Goal: Information Seeking & Learning: Understand process/instructions

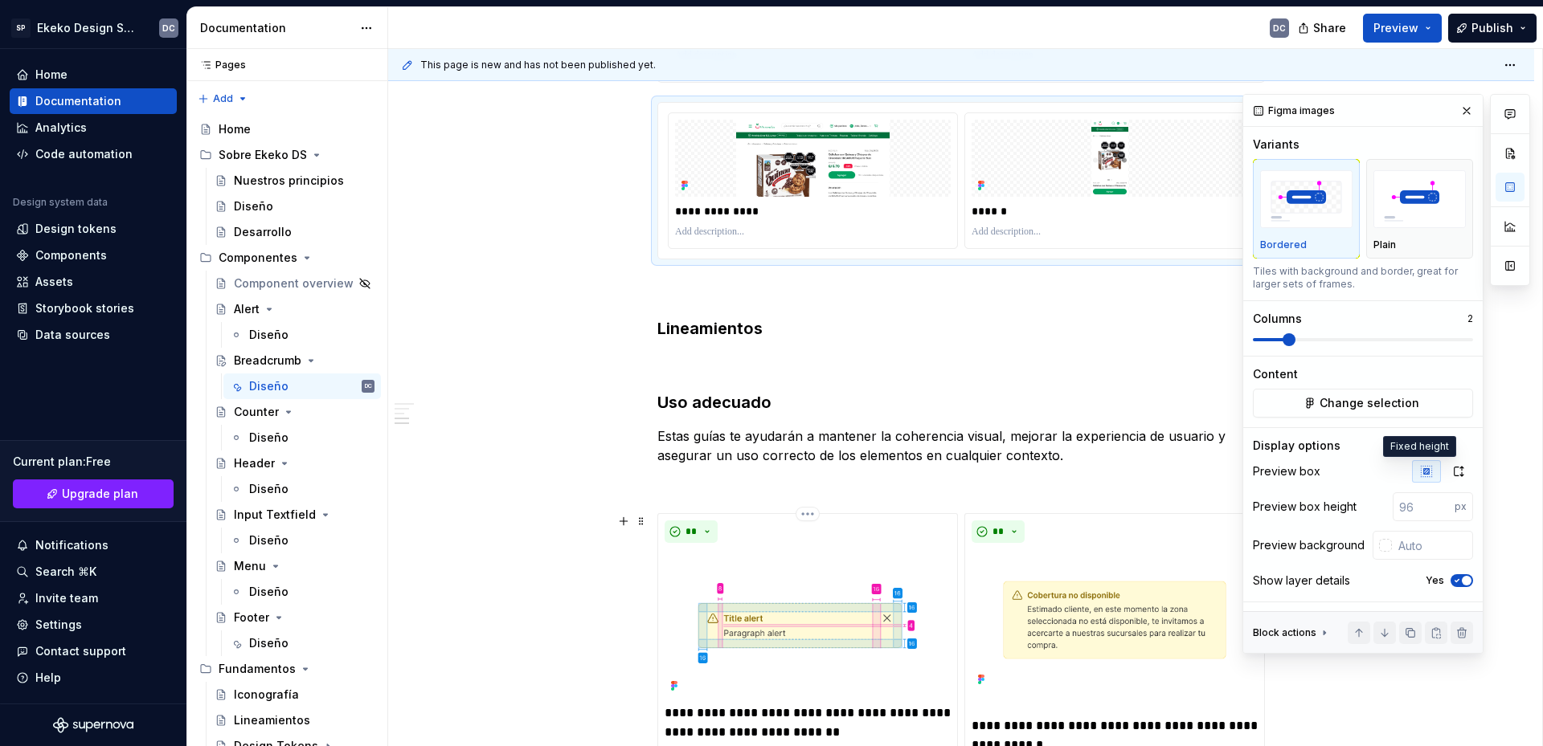
scroll to position [1205, 0]
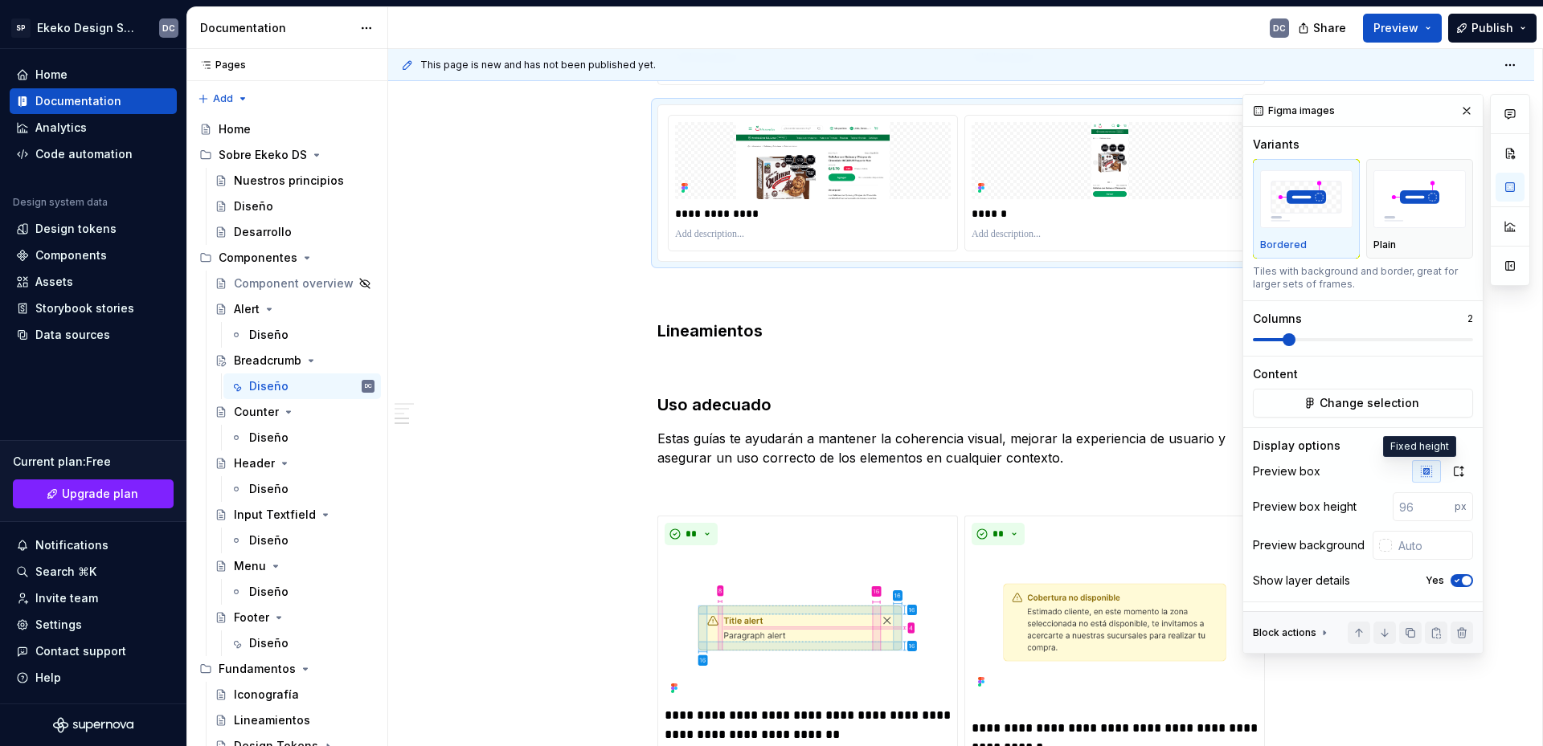
click at [757, 376] on div "**********" at bounding box center [960, 171] width 607 height 2119
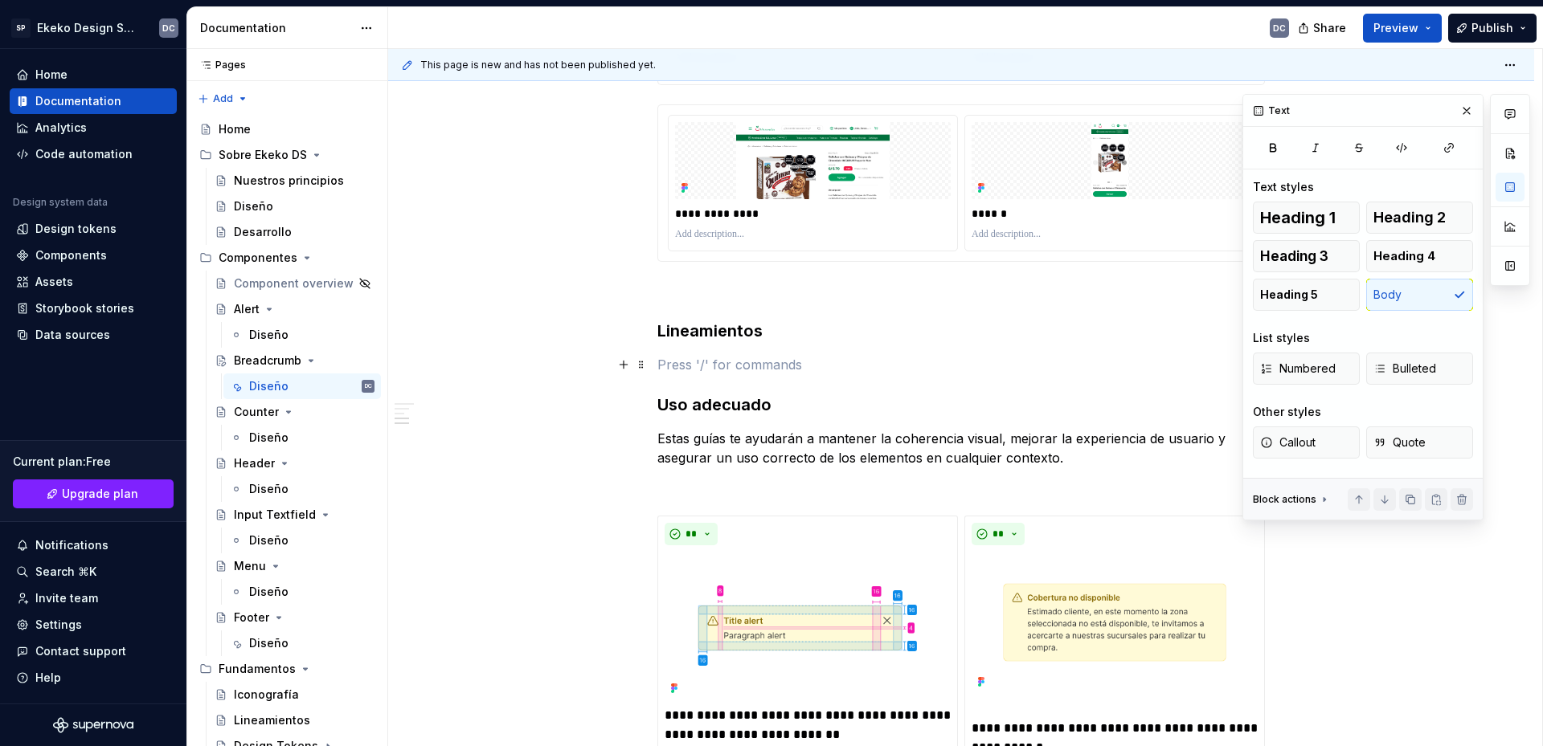
click at [748, 366] on p at bounding box center [960, 364] width 607 height 19
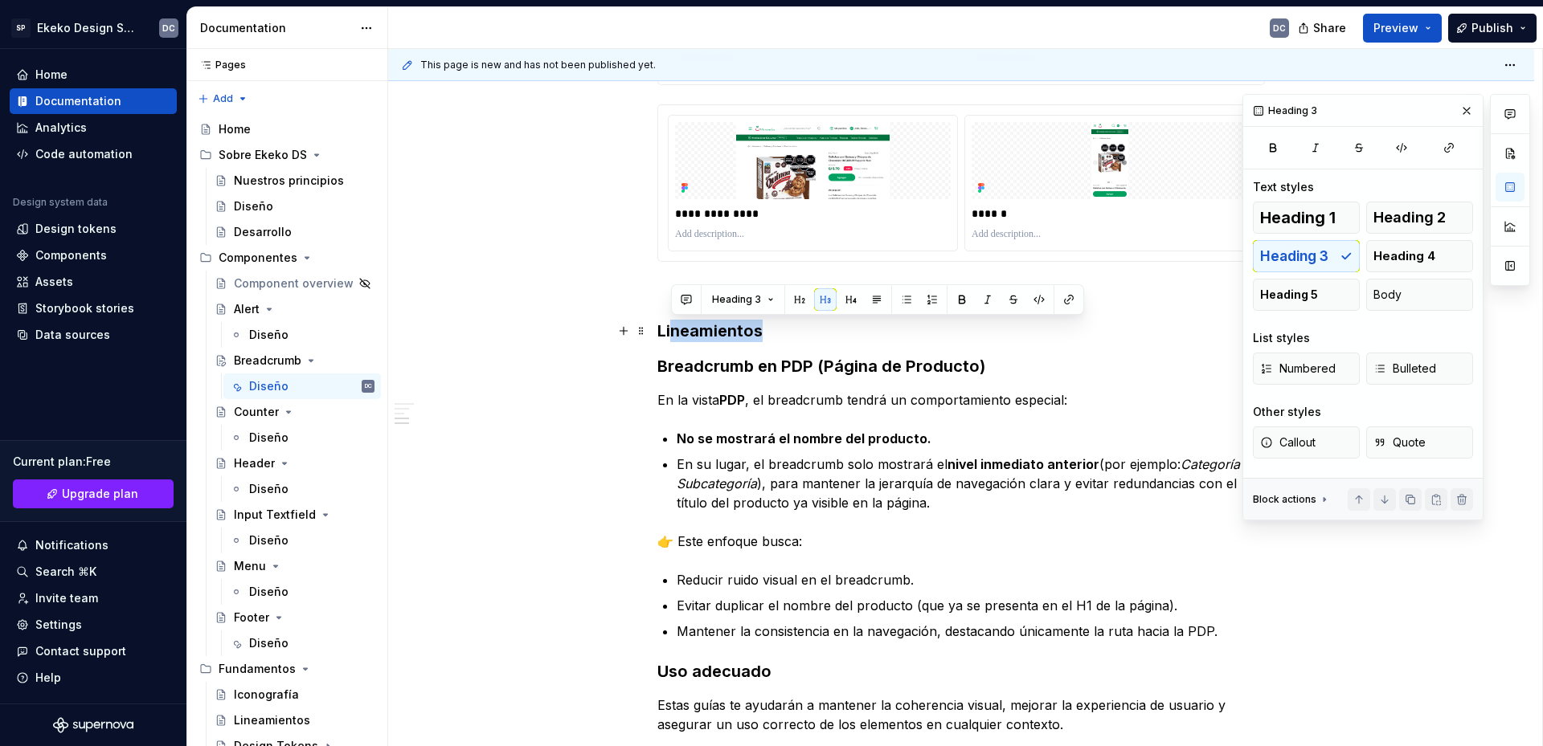
drag, startPoint x: 761, startPoint y: 330, endPoint x: 669, endPoint y: 334, distance: 91.7
click at [669, 334] on h3 "Lineamientos" at bounding box center [960, 331] width 607 height 22
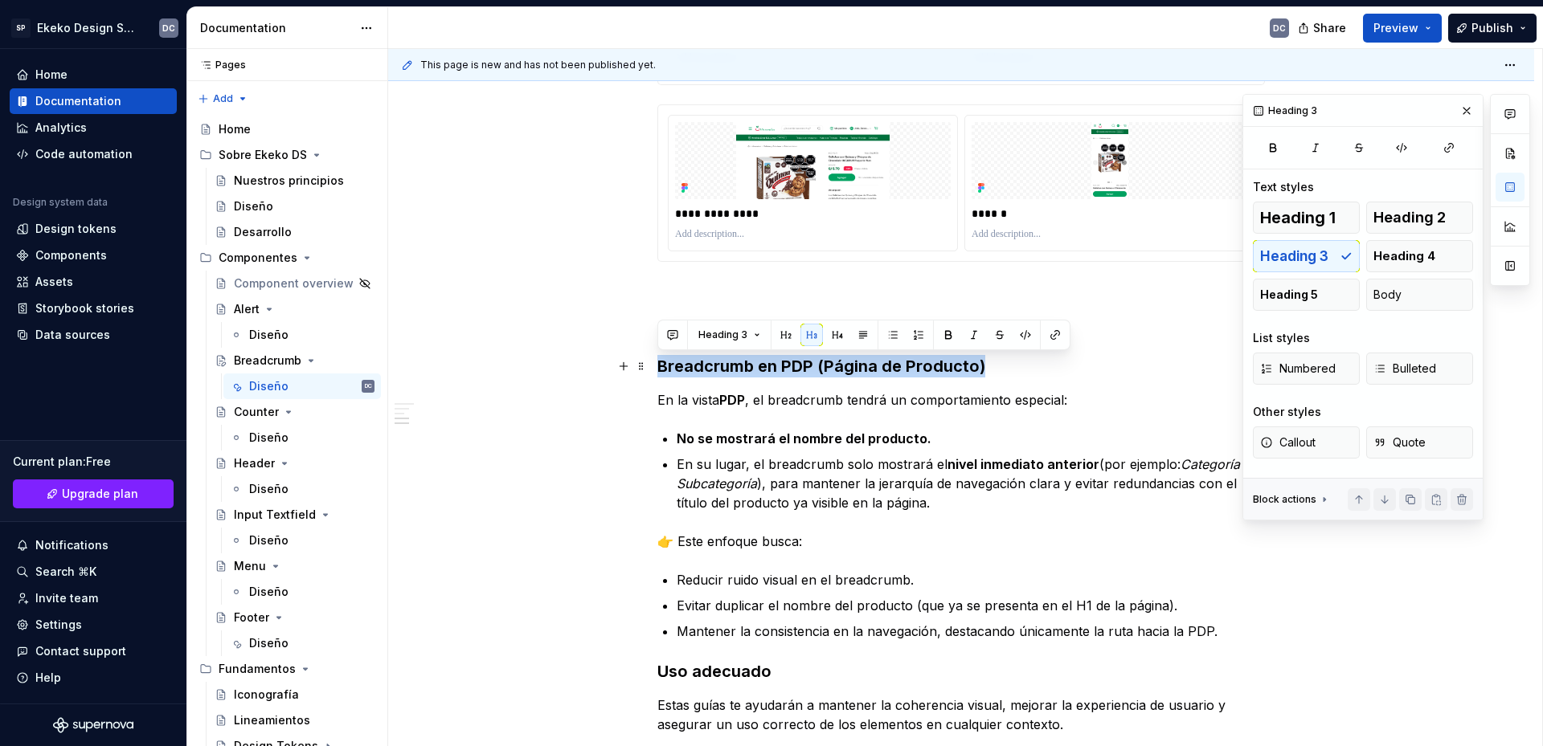
drag, startPoint x: 988, startPoint y: 362, endPoint x: 658, endPoint y: 374, distance: 330.5
click at [658, 374] on h3 "Breadcrumb en PDP (Página de Producto)" at bounding box center [960, 366] width 607 height 22
click at [726, 343] on button "Heading 3" at bounding box center [729, 335] width 76 height 22
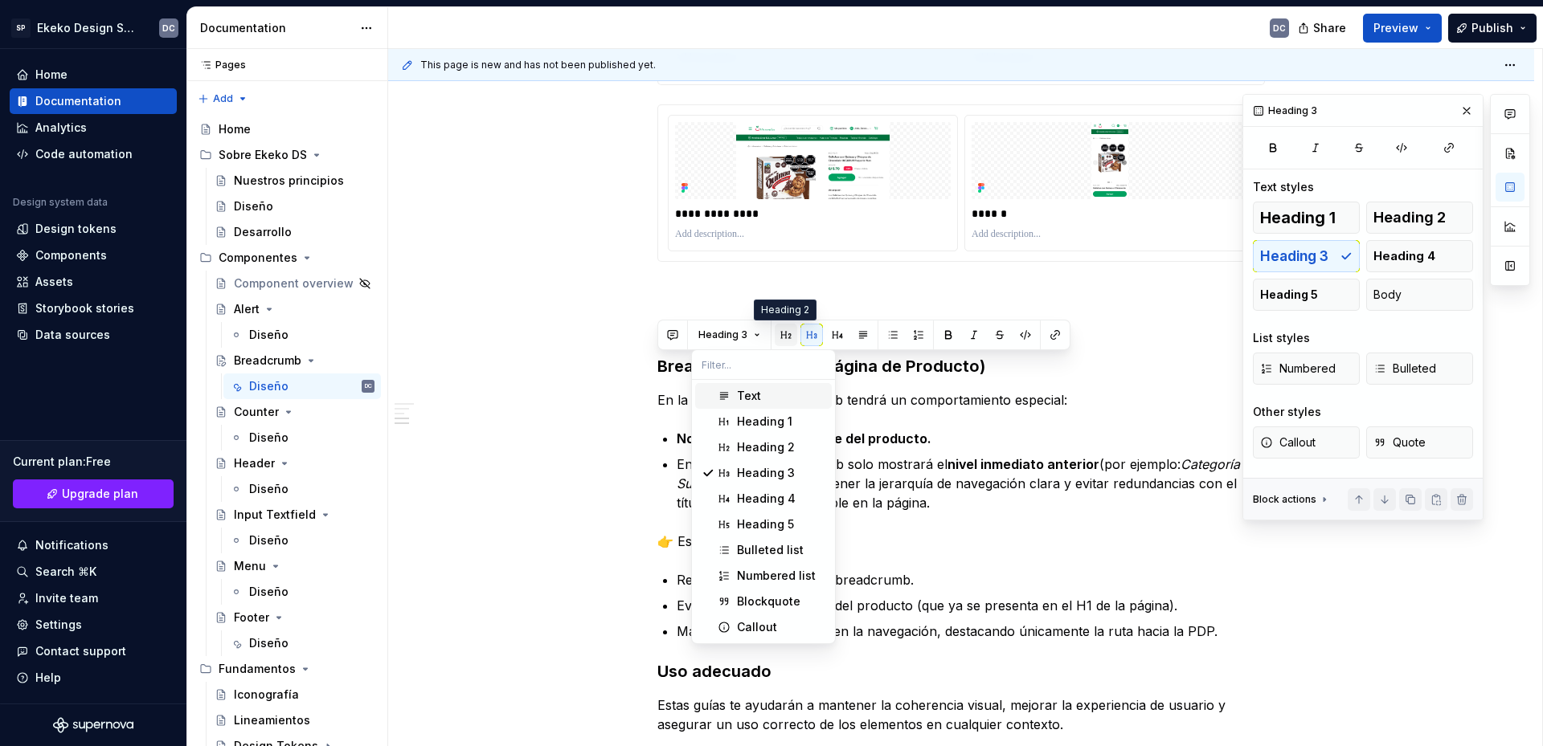
click at [787, 340] on button "button" at bounding box center [786, 335] width 22 height 22
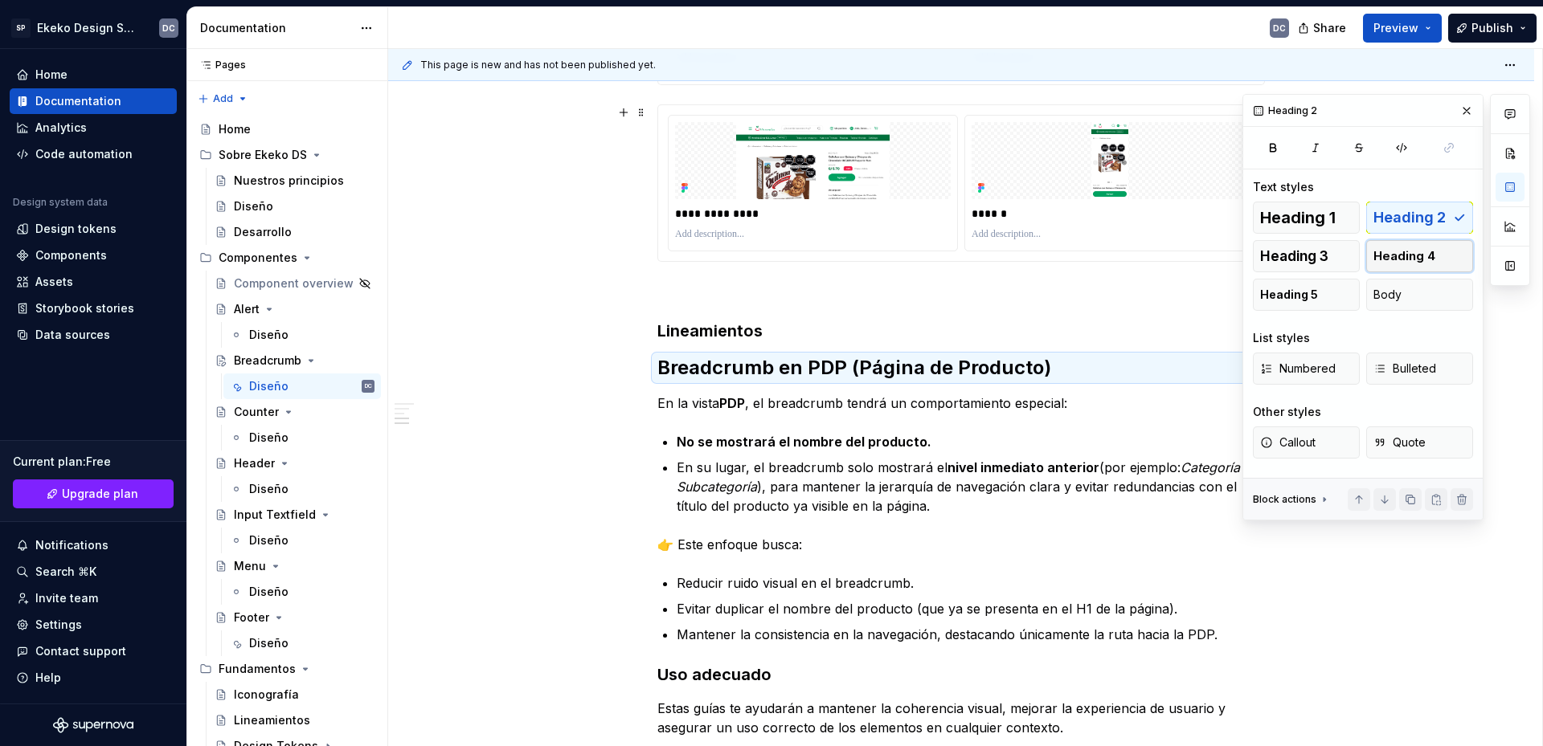
click at [1401, 255] on span "Heading 4" at bounding box center [1404, 256] width 62 height 16
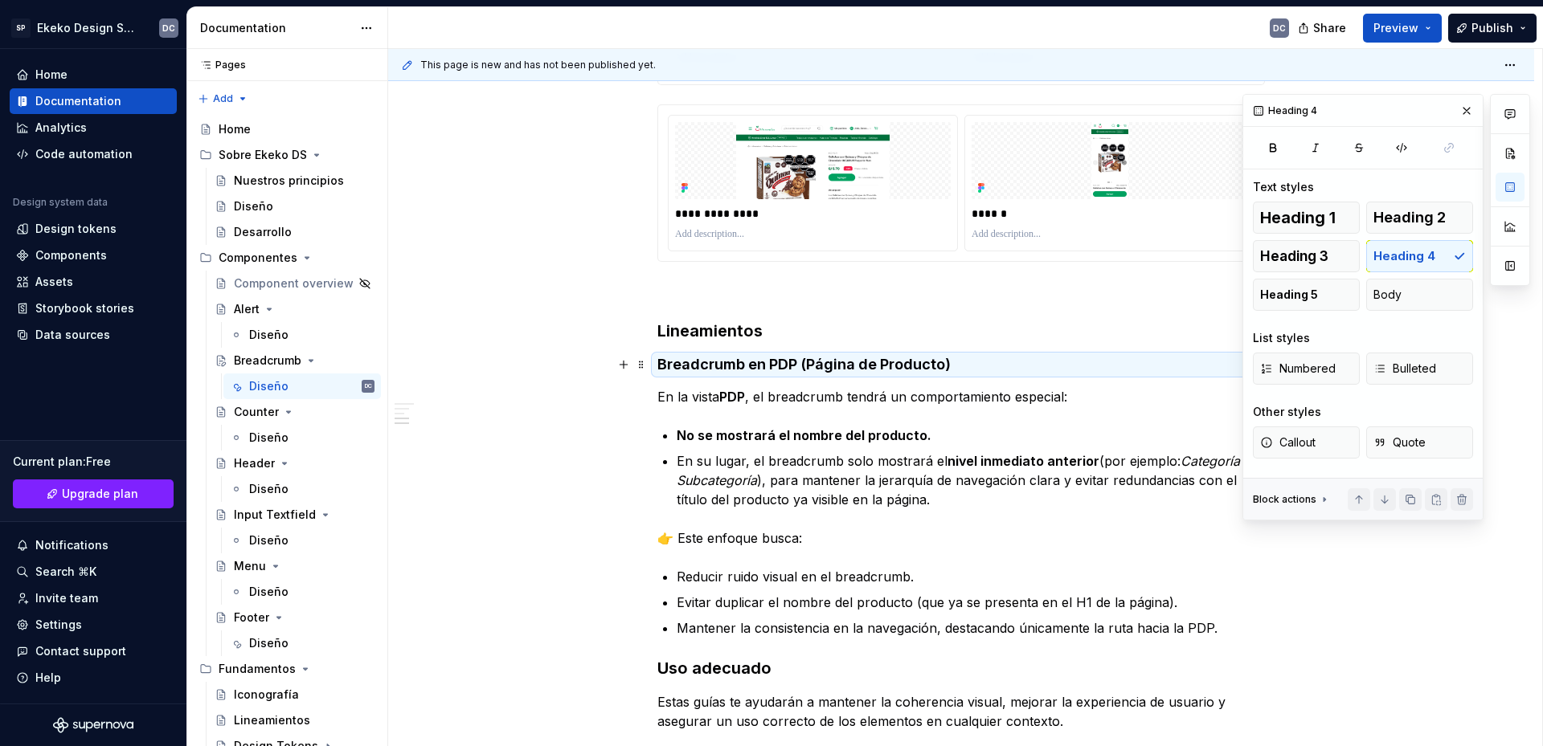
click at [807, 374] on h4 "Breadcrumb en PDP (Página de Producto)" at bounding box center [960, 364] width 607 height 19
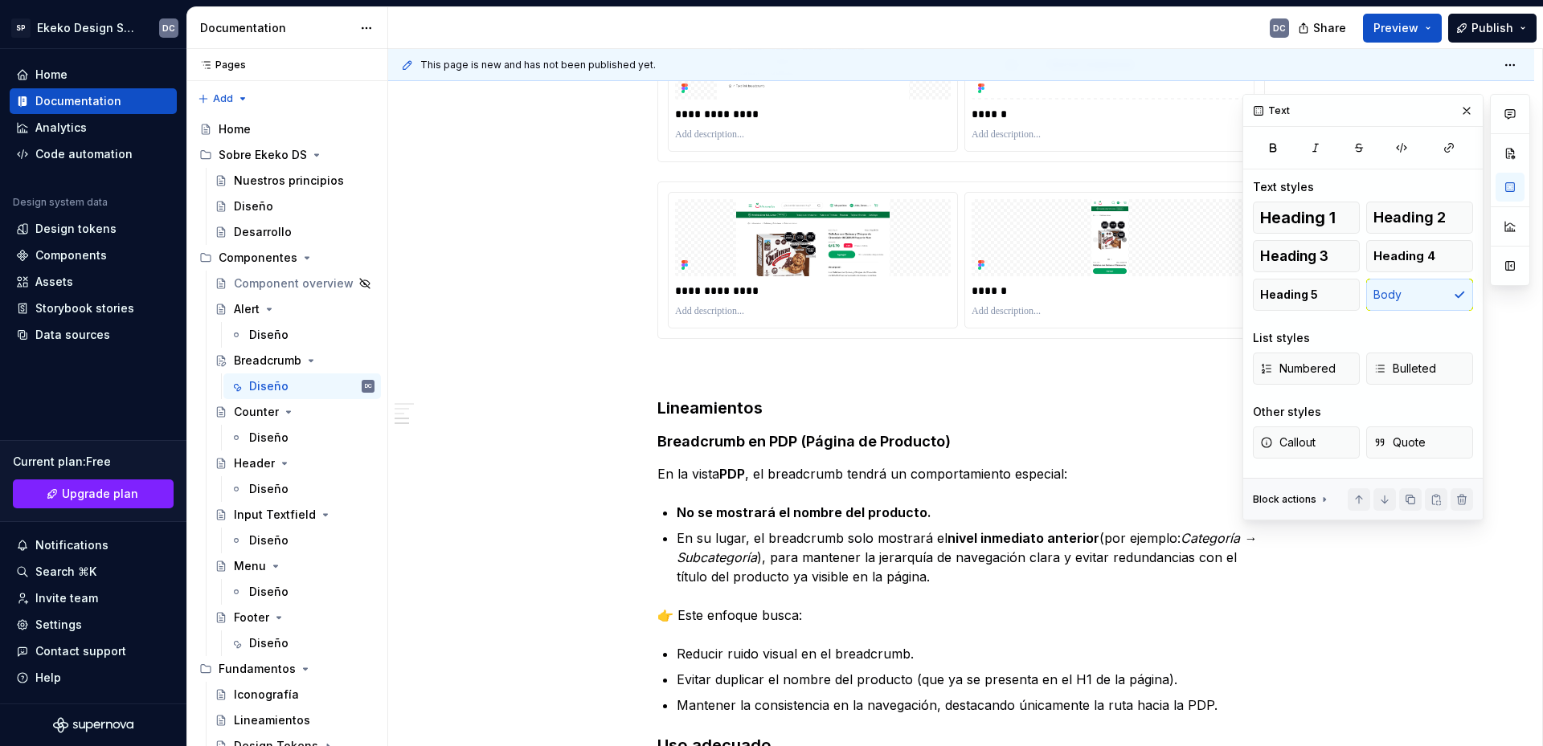
scroll to position [1125, 0]
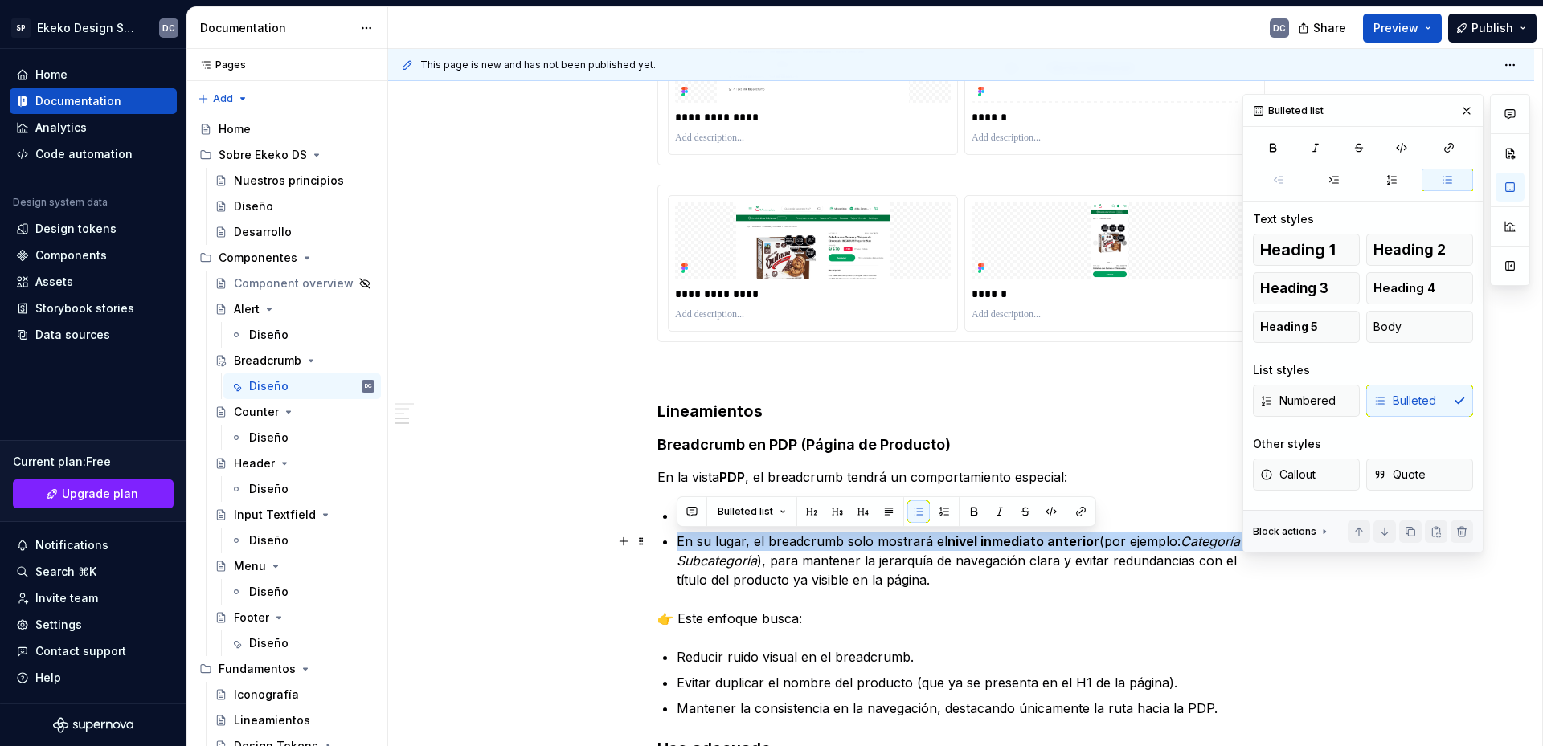
drag, startPoint x: 1241, startPoint y: 542, endPoint x: 1252, endPoint y: 543, distance: 10.6
click at [1252, 543] on div "**********" at bounding box center [965, 398] width 1155 height 698
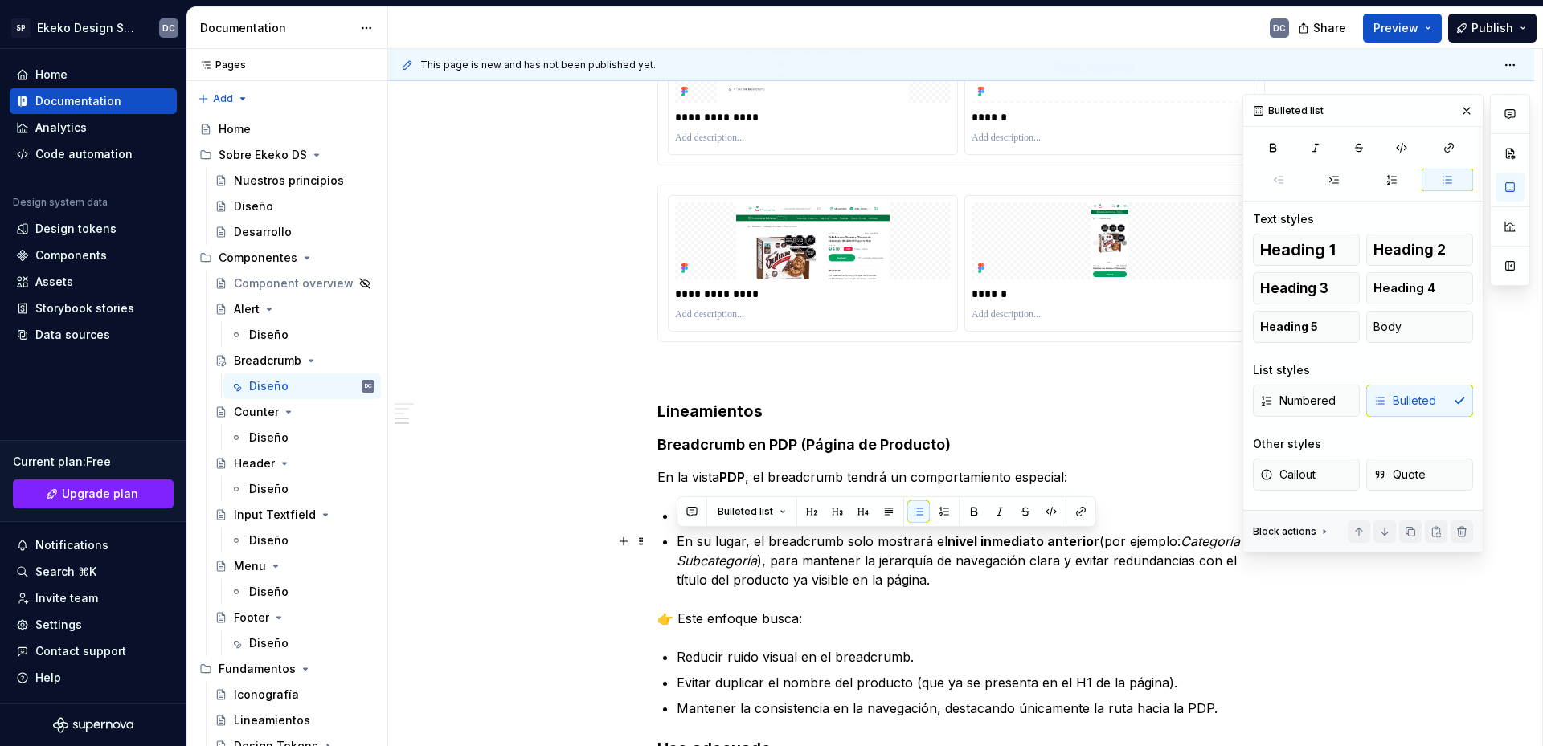
click at [1226, 561] on p "En su lugar, el breadcrumb solo mostrará el nivel inmediato anterior (por ejemp…" at bounding box center [970, 561] width 588 height 58
click at [1235, 545] on em "Categoría → Subcategoría" at bounding box center [968, 550] width 584 height 35
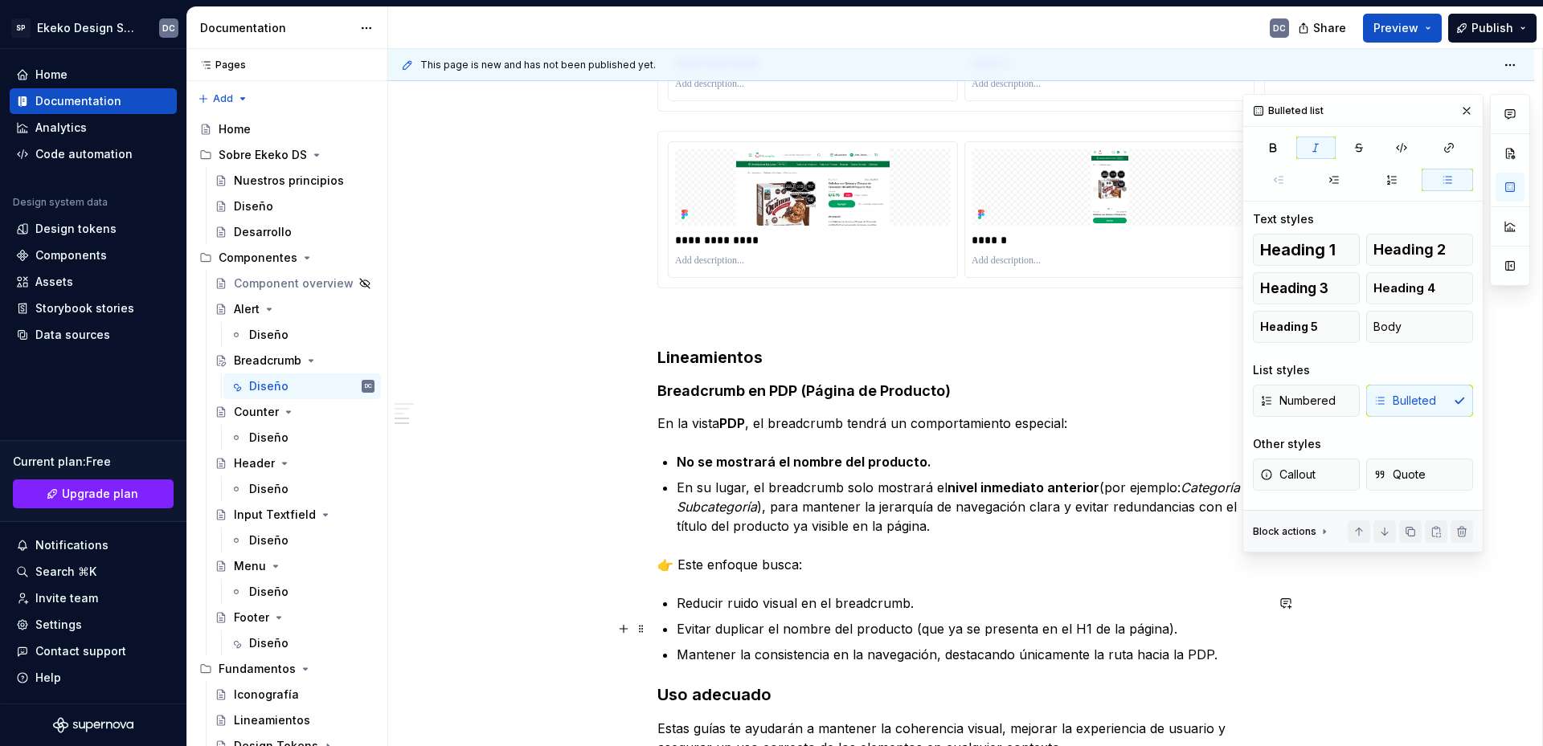
scroll to position [1286, 0]
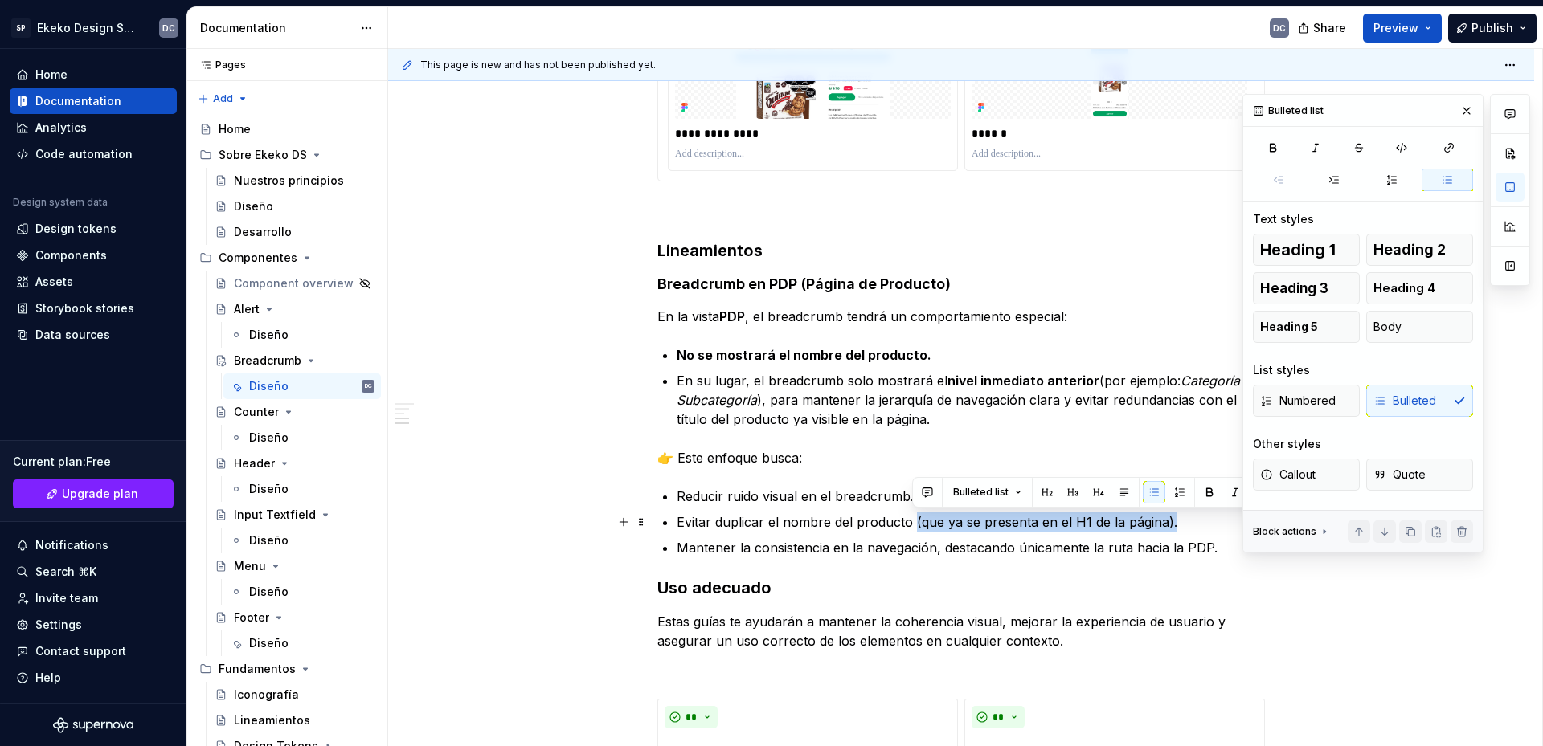
drag, startPoint x: 1179, startPoint y: 524, endPoint x: 914, endPoint y: 527, distance: 265.2
click at [914, 527] on p "Evitar duplicar el nombre del producto (que ya se presenta en el H1 de la págin…" at bounding box center [970, 522] width 588 height 19
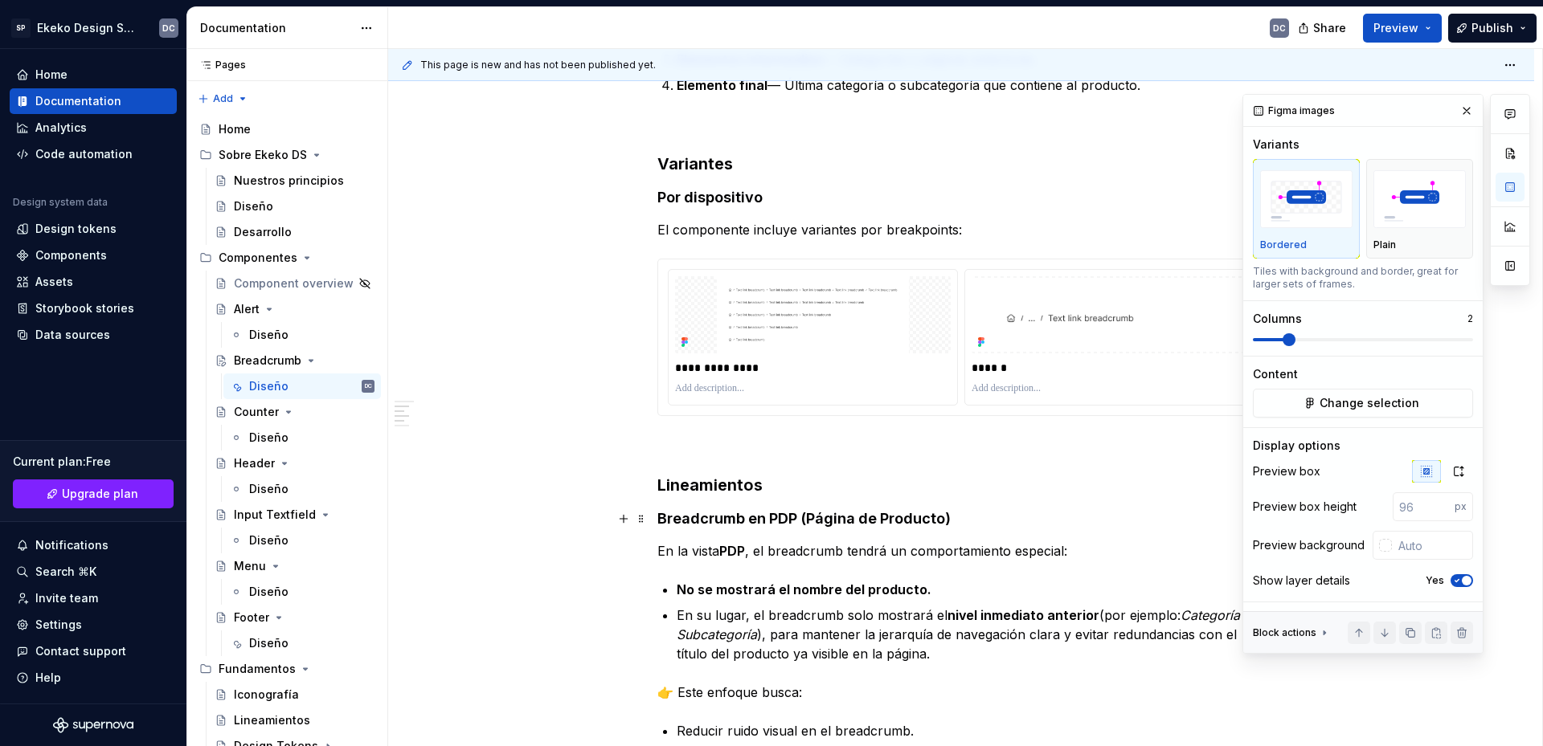
scroll to position [794, 0]
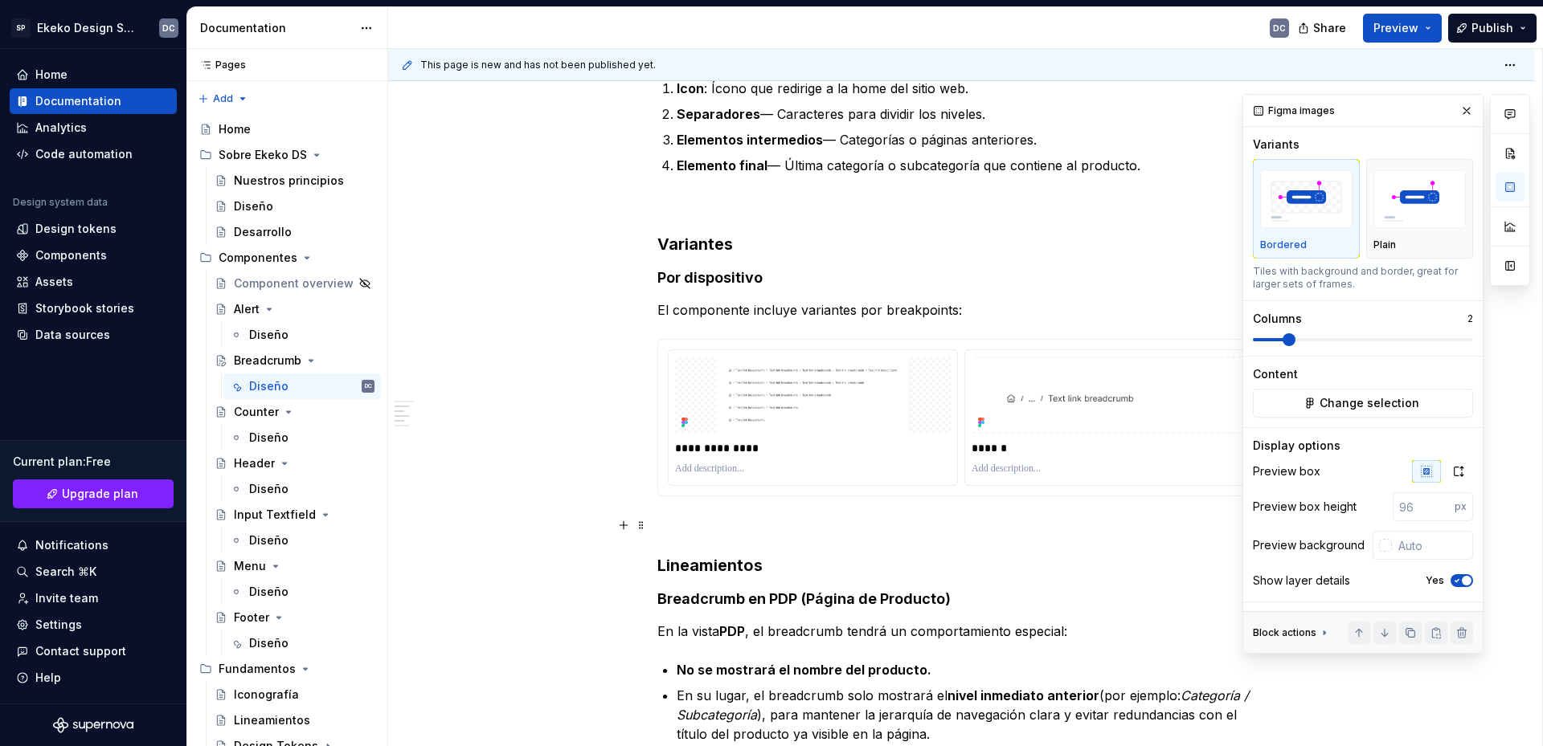
click at [740, 535] on div "**********" at bounding box center [960, 715] width 607 height 2383
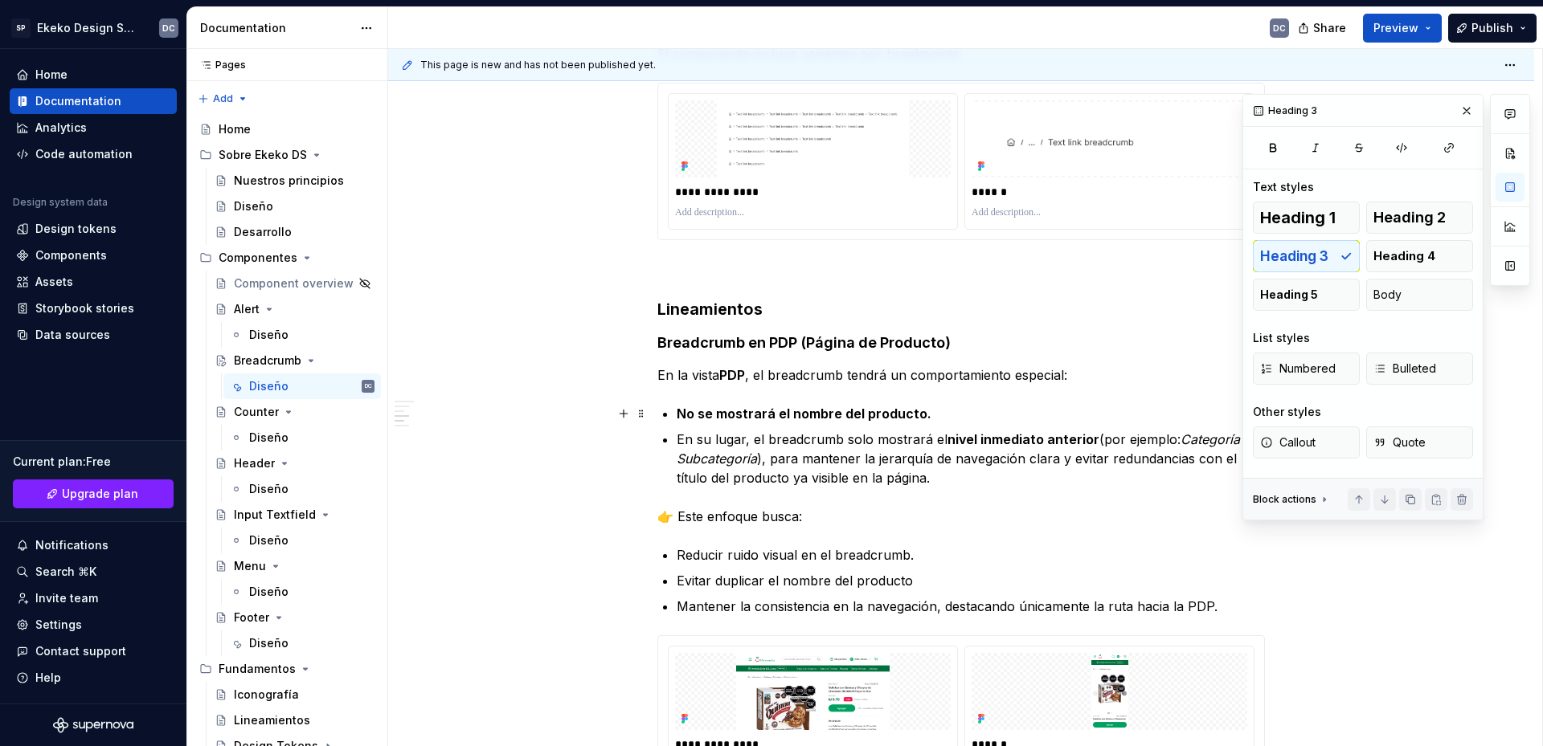
scroll to position [1115, 0]
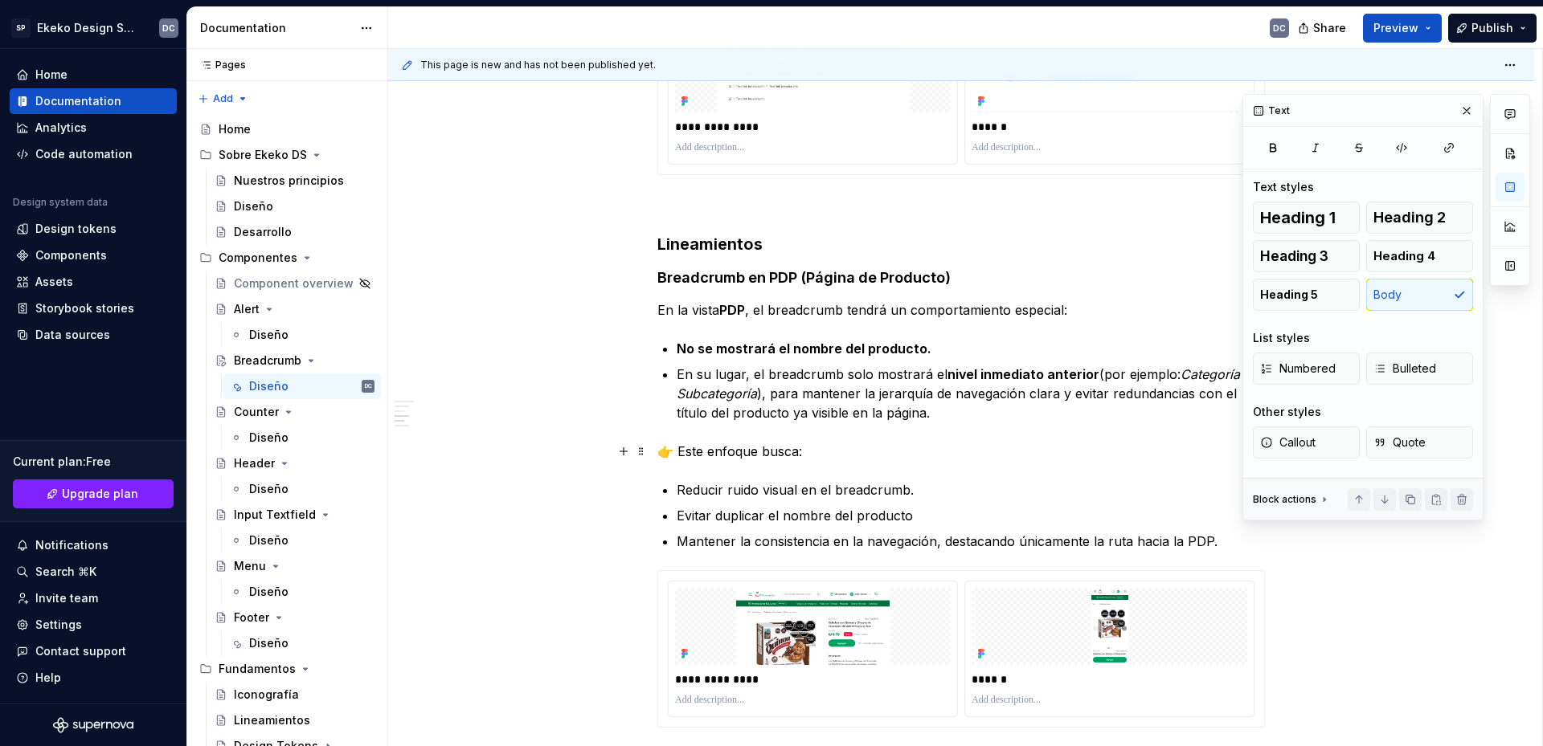
click at [676, 452] on p "👉 Este enfoque busca:" at bounding box center [960, 451] width 607 height 19
click at [752, 475] on div "**********" at bounding box center [960, 393] width 607 height 2383
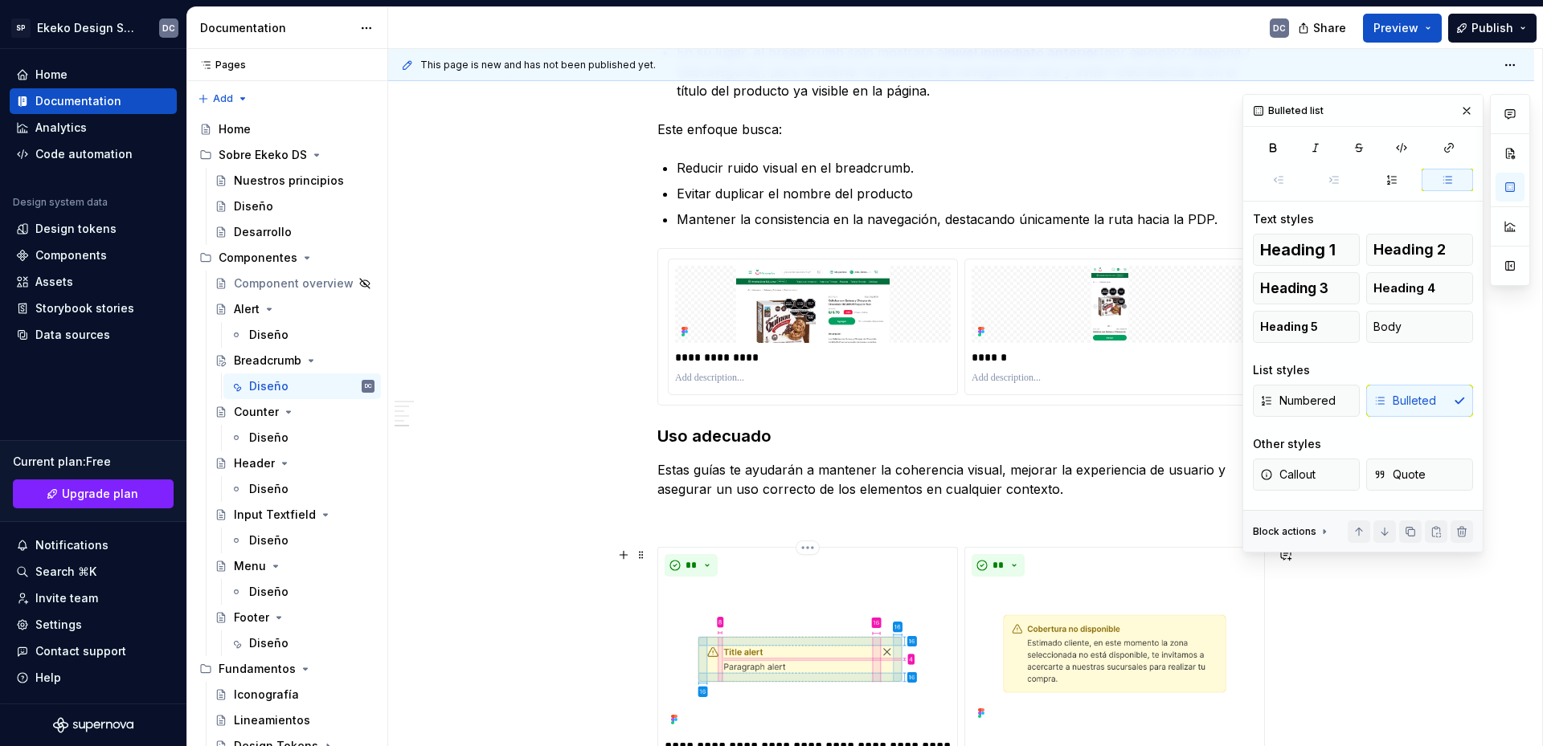
scroll to position [1437, 0]
click at [659, 441] on h3 "Uso adecuado" at bounding box center [960, 437] width 607 height 22
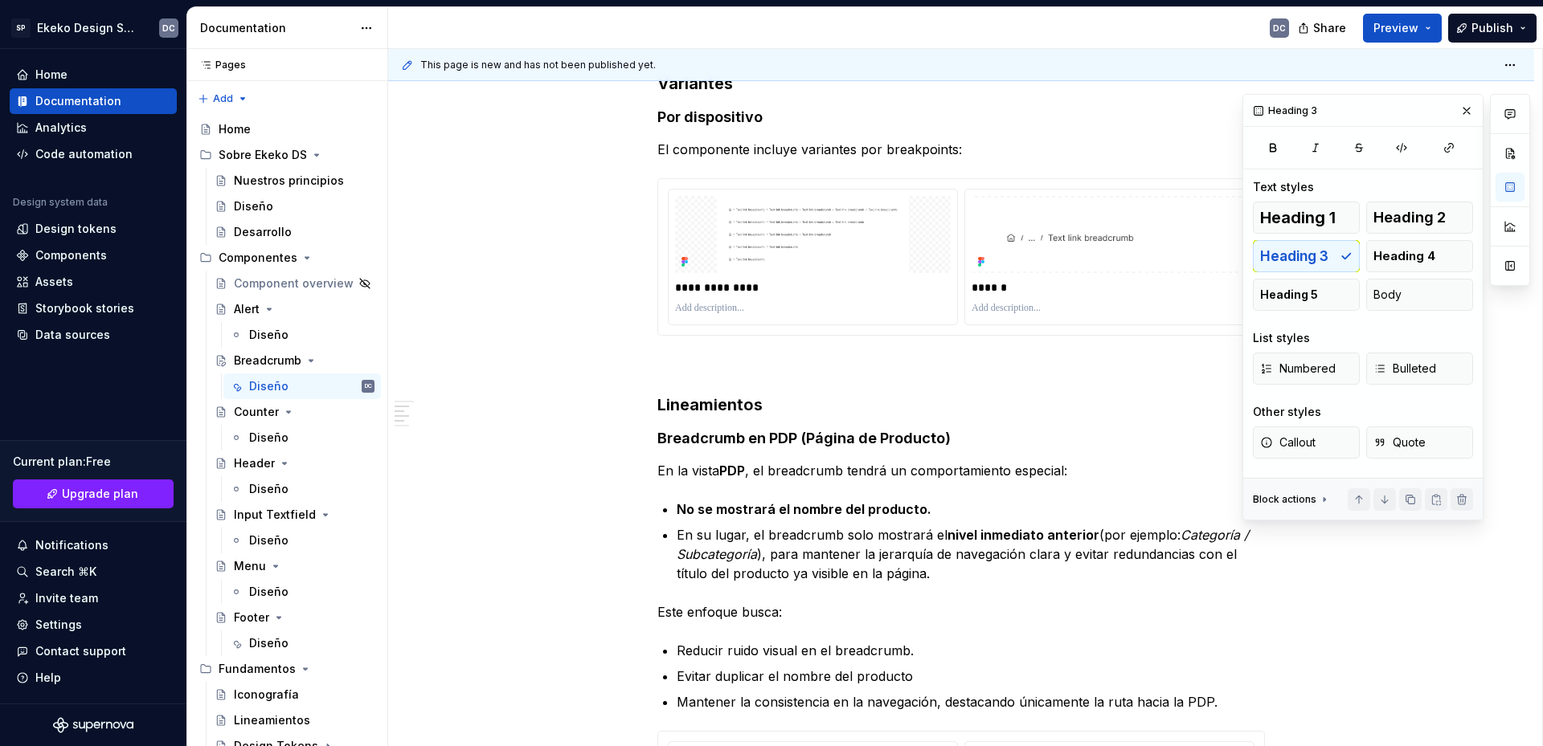
scroll to position [874, 0]
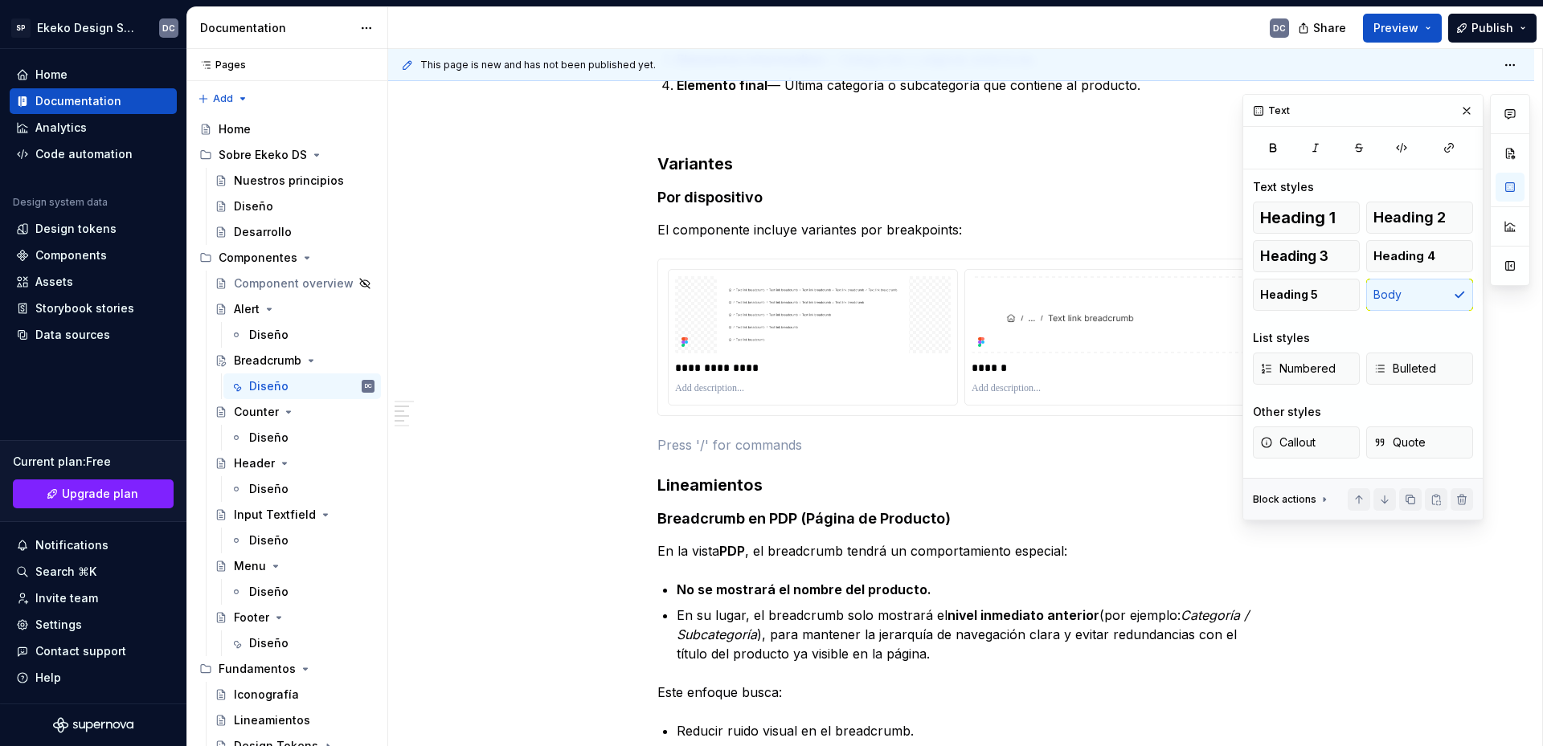
click at [683, 434] on div "**********" at bounding box center [960, 654] width 607 height 2422
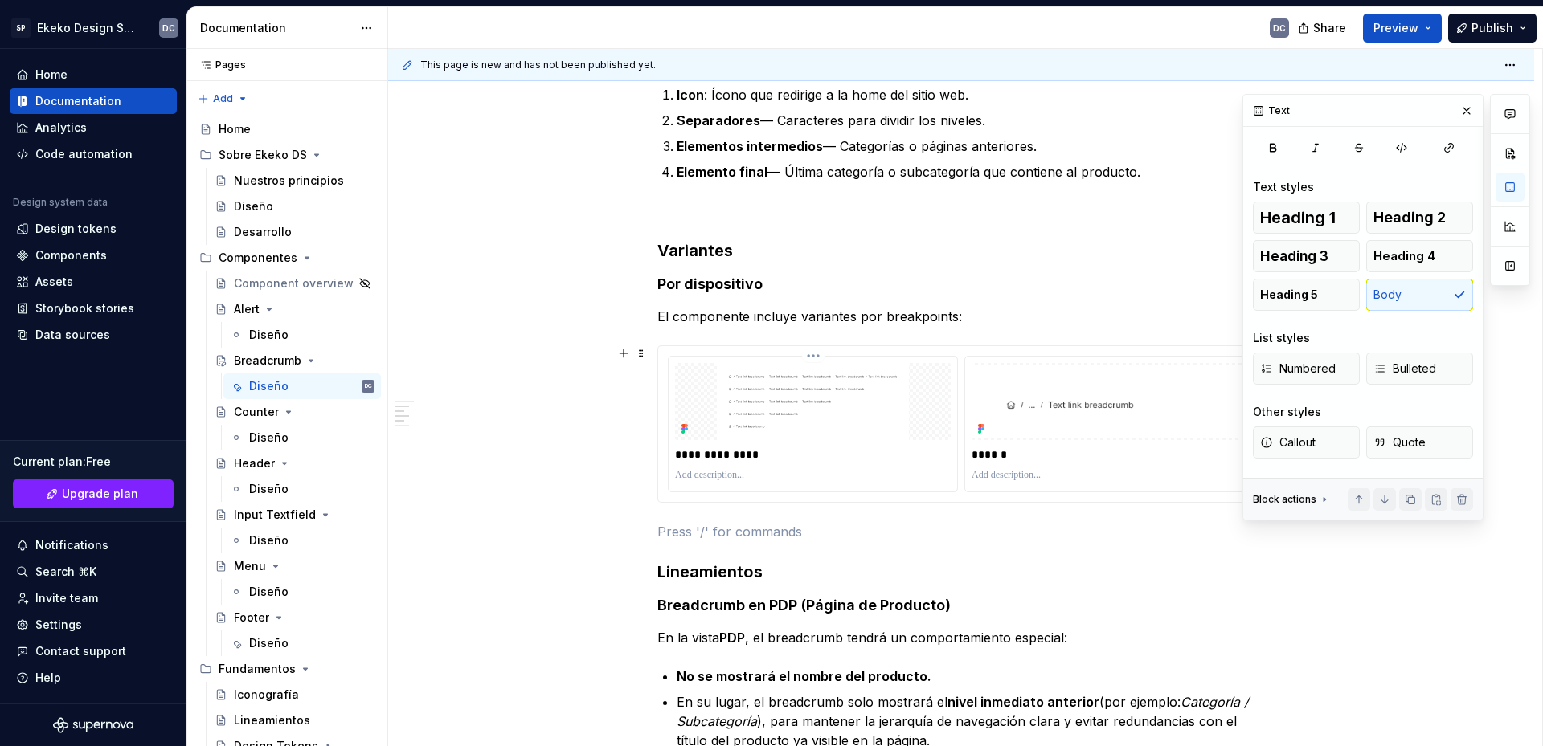
scroll to position [713, 0]
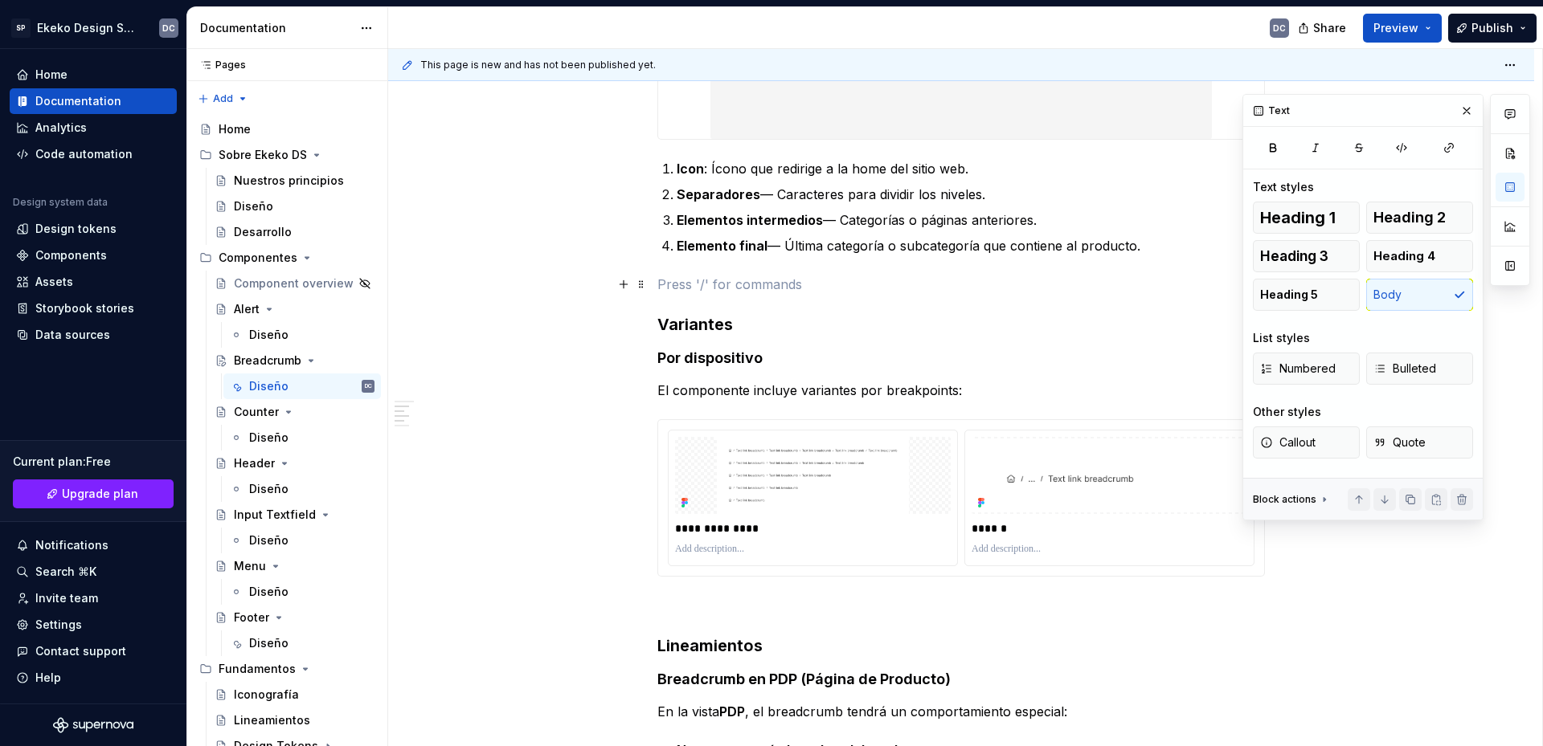
click at [713, 288] on p at bounding box center [960, 284] width 607 height 19
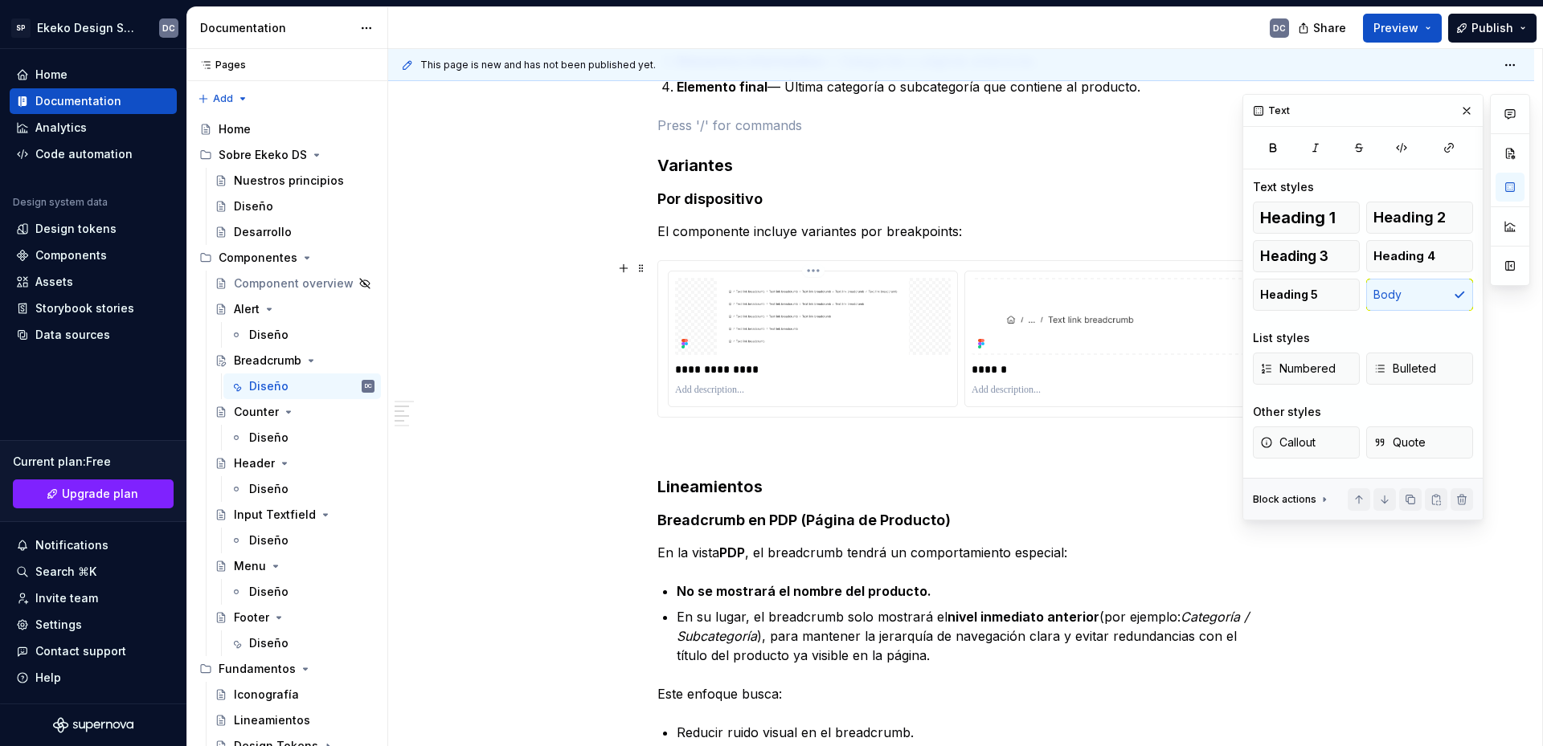
scroll to position [874, 0]
click at [965, 230] on p "El componente incluye variantes por breakpoints:" at bounding box center [960, 229] width 607 height 19
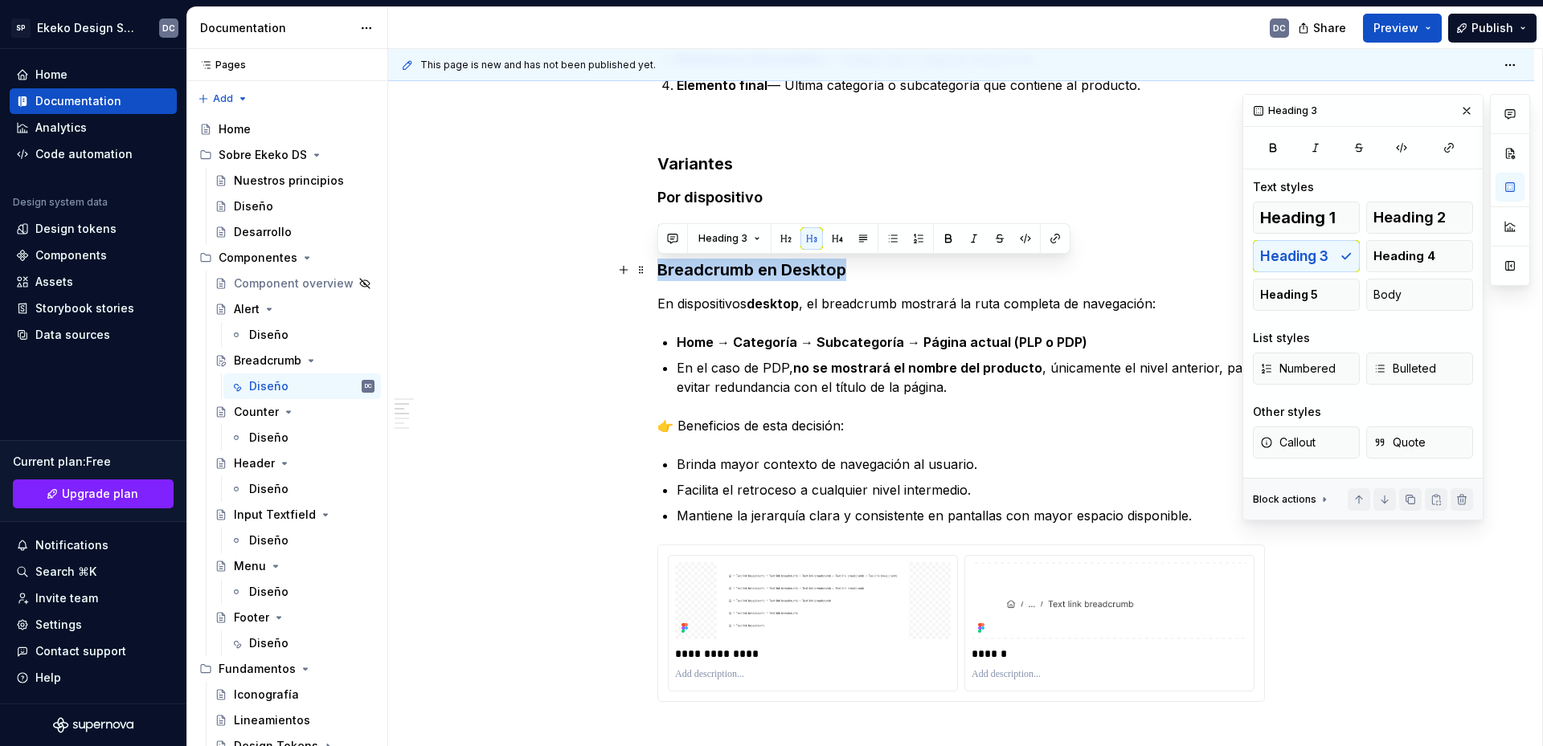
drag, startPoint x: 867, startPoint y: 268, endPoint x: 656, endPoint y: 274, distance: 211.4
click at [834, 234] on button "button" at bounding box center [837, 238] width 22 height 22
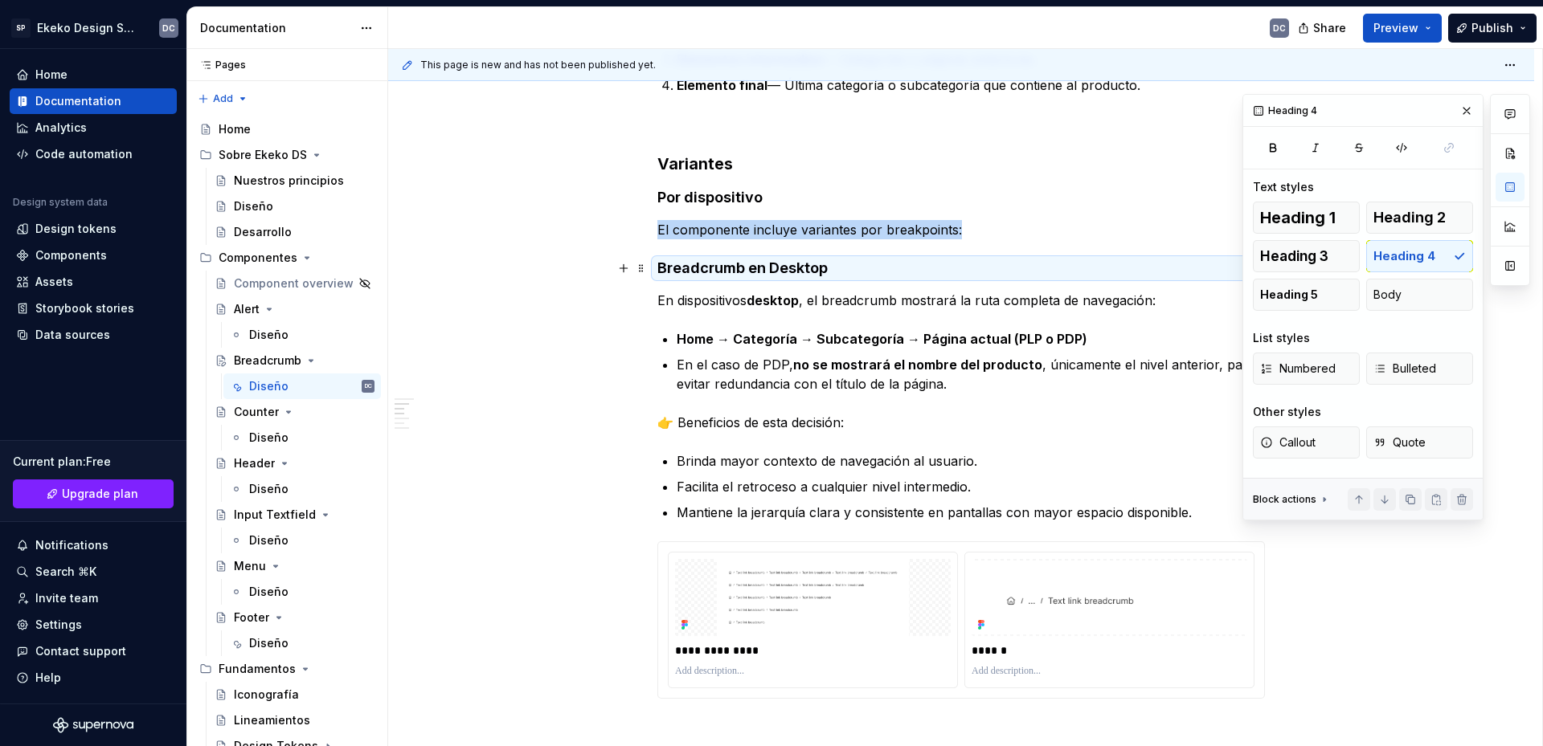
click at [764, 263] on h4 "Breadcrumb en Desktop" at bounding box center [960, 268] width 607 height 19
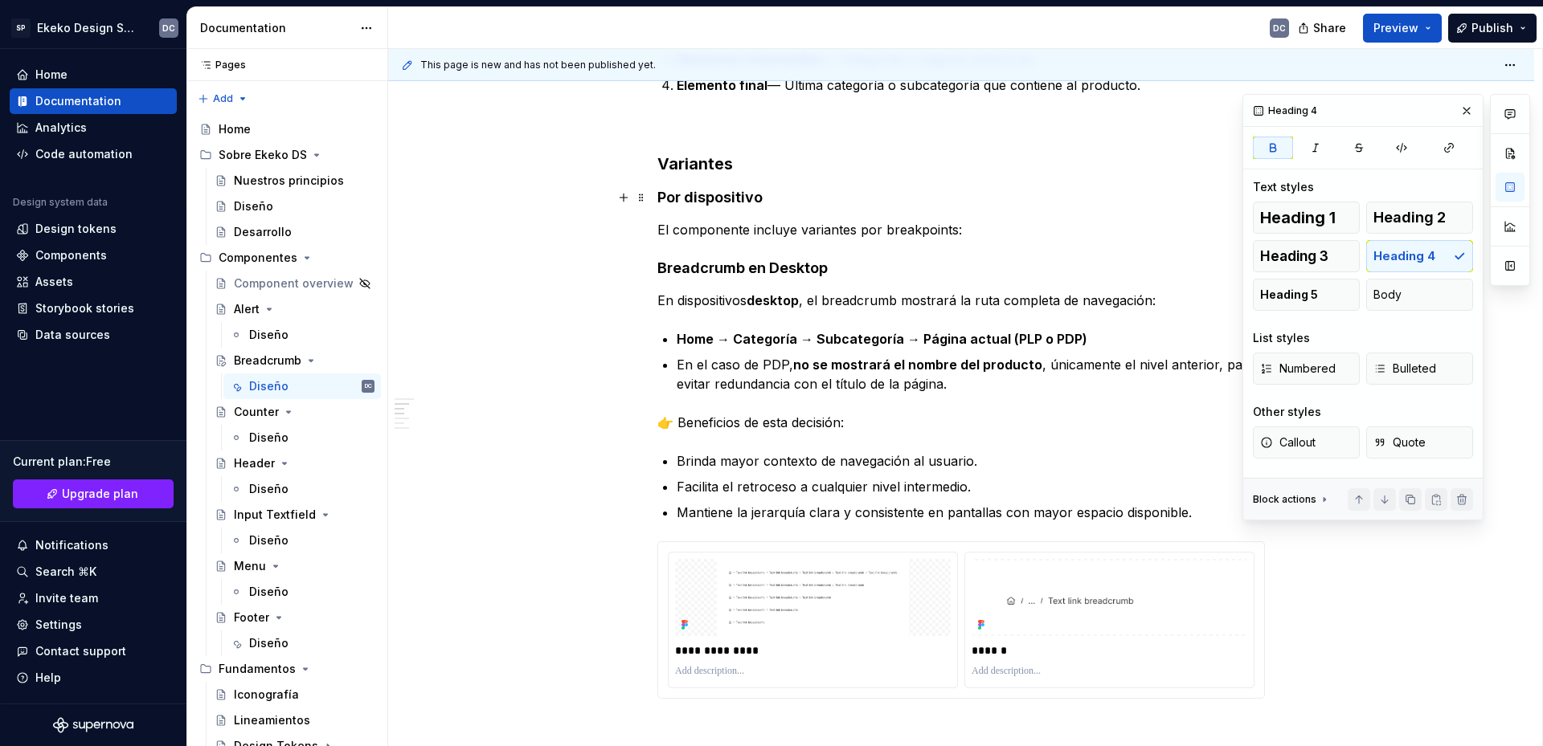
click at [750, 194] on strong "Por dispositivo" at bounding box center [709, 197] width 105 height 17
click at [661, 268] on h4 "Breadcrumb en Desktop" at bounding box center [960, 268] width 607 height 19
click at [1402, 369] on span "Bulleted" at bounding box center [1404, 369] width 63 height 16
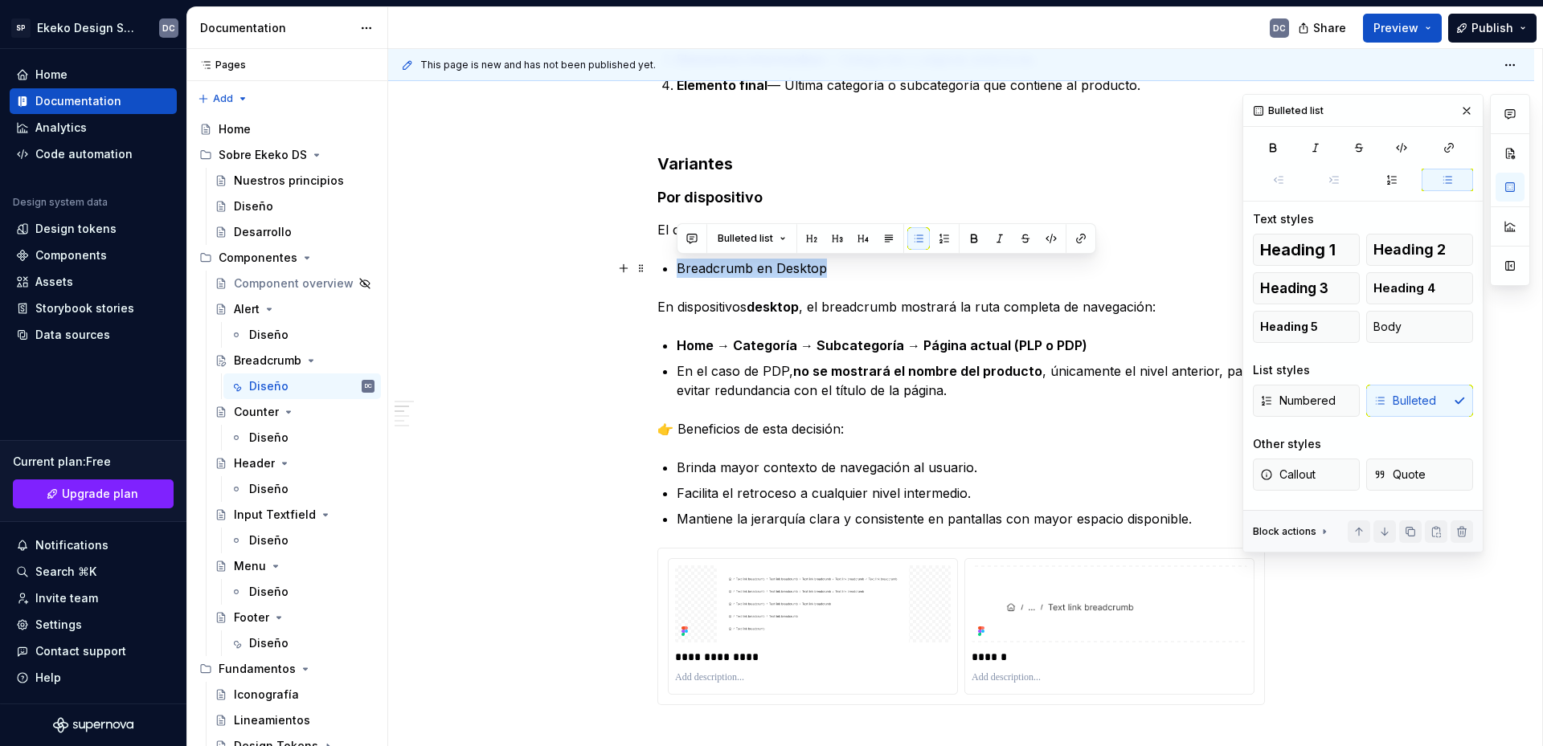
drag, startPoint x: 833, startPoint y: 272, endPoint x: 676, endPoint y: 276, distance: 156.7
click at [676, 276] on p "Breadcrumb en Desktop" at bounding box center [970, 268] width 588 height 19
click at [825, 272] on p "Breadcrumb en Desktop" at bounding box center [970, 268] width 588 height 19
drag, startPoint x: 775, startPoint y: 272, endPoint x: 682, endPoint y: 271, distance: 93.2
click at [682, 271] on p "Breadcrumb en Desktop" at bounding box center [970, 268] width 588 height 19
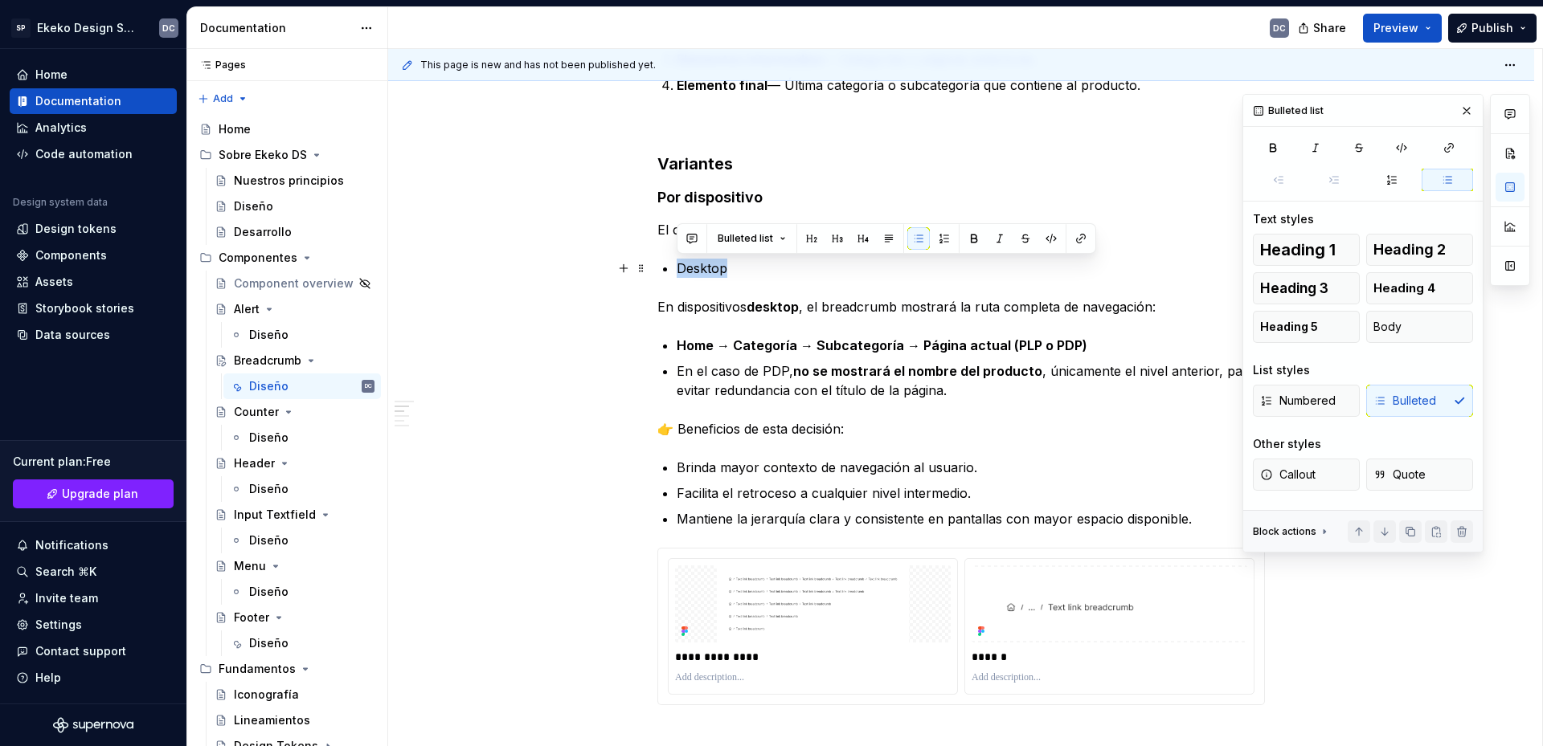
drag, startPoint x: 730, startPoint y: 260, endPoint x: 672, endPoint y: 264, distance: 57.2
click at [966, 237] on button "button" at bounding box center [974, 238] width 22 height 22
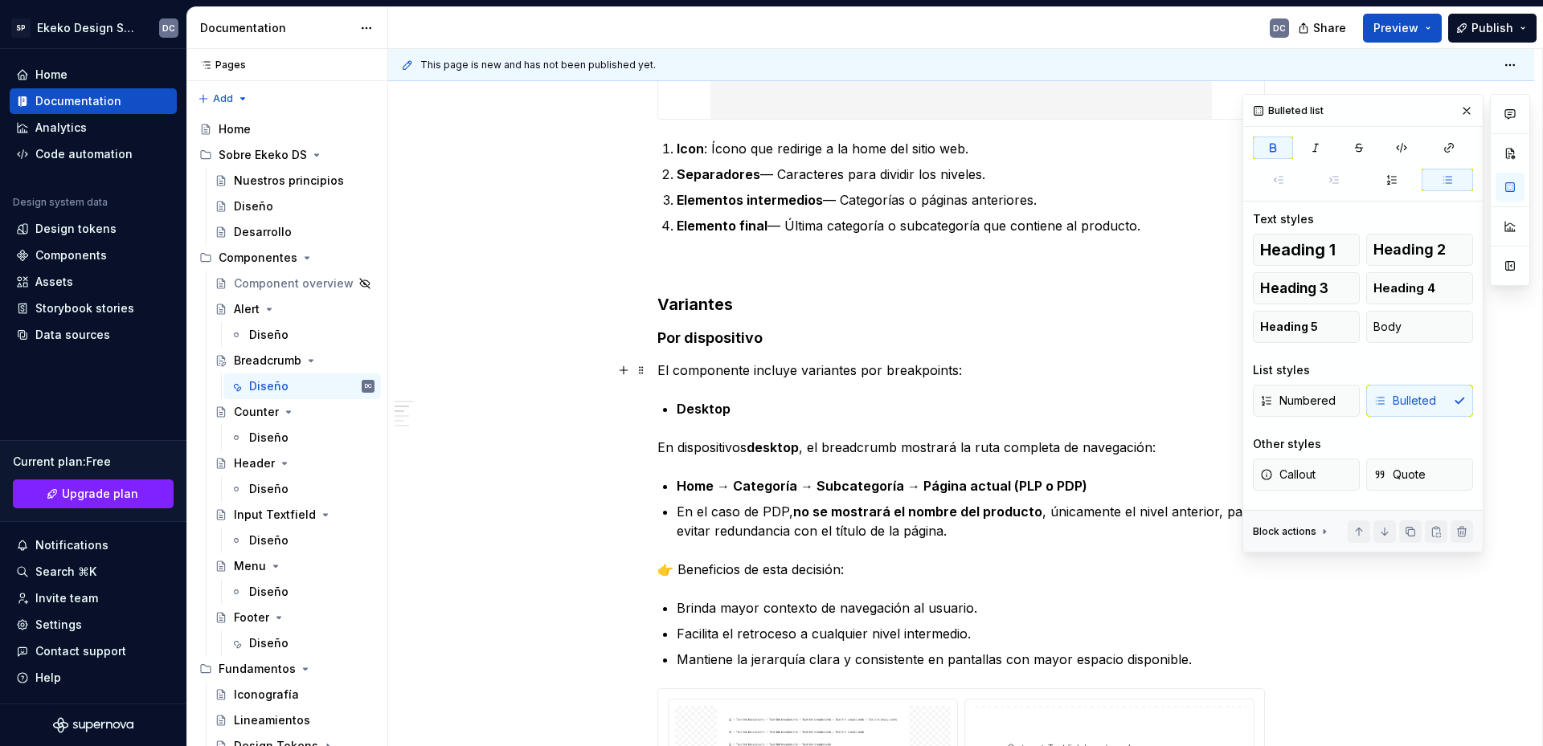
scroll to position [794, 0]
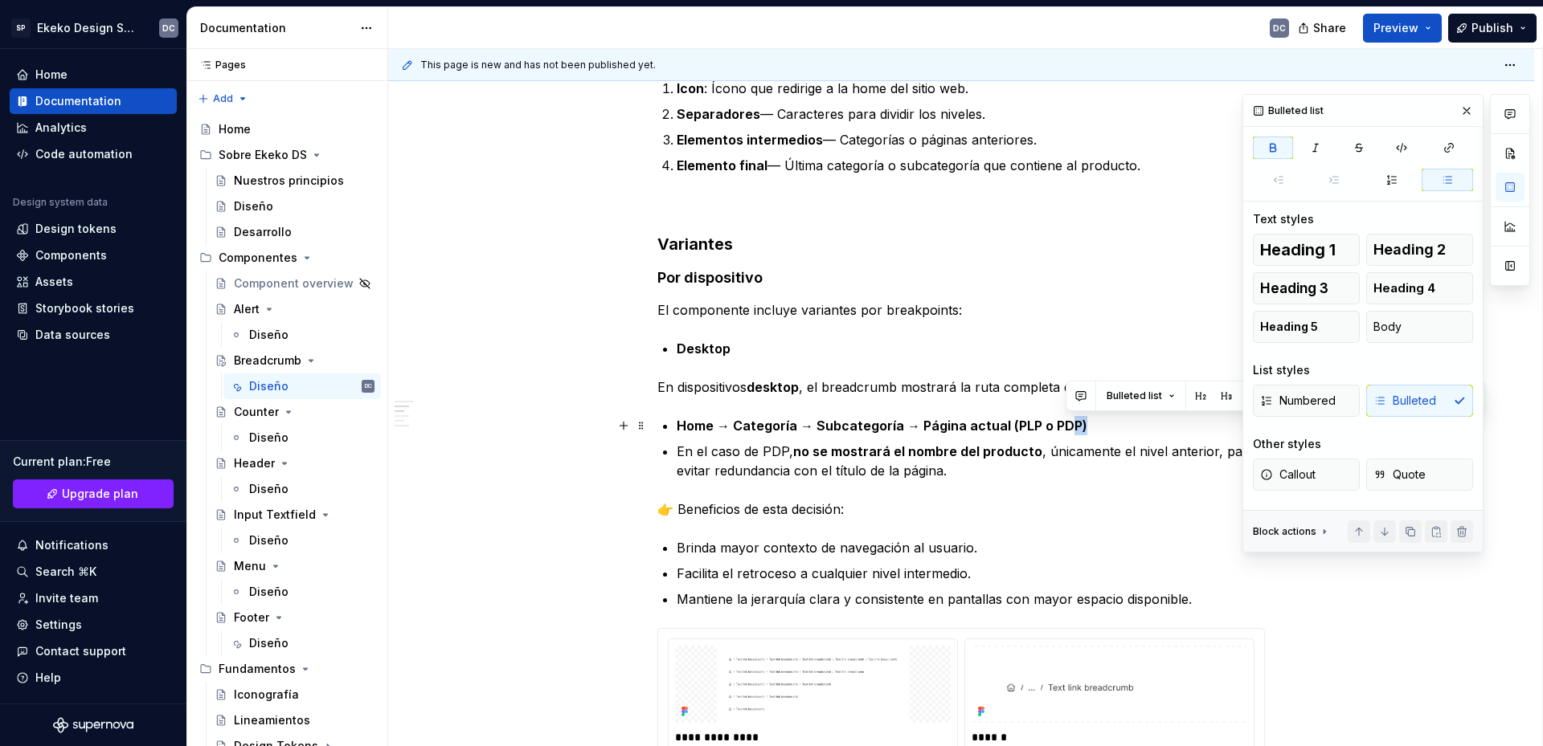
drag, startPoint x: 1087, startPoint y: 429, endPoint x: 1065, endPoint y: 432, distance: 21.9
click at [1065, 432] on p "Home → Categoría → Subcategoría → Página actual (PLP o PDP)" at bounding box center [970, 425] width 588 height 19
click at [1065, 432] on strong "Home → Categoría → Subcategoría → Página actual (PLP o PDP)" at bounding box center [881, 426] width 411 height 16
drag, startPoint x: 1074, startPoint y: 427, endPoint x: 1034, endPoint y: 434, distance: 40.7
click at [1034, 434] on p "Home → Categoría → Subcategoría → Página actual (PLP o PDP)" at bounding box center [970, 425] width 588 height 19
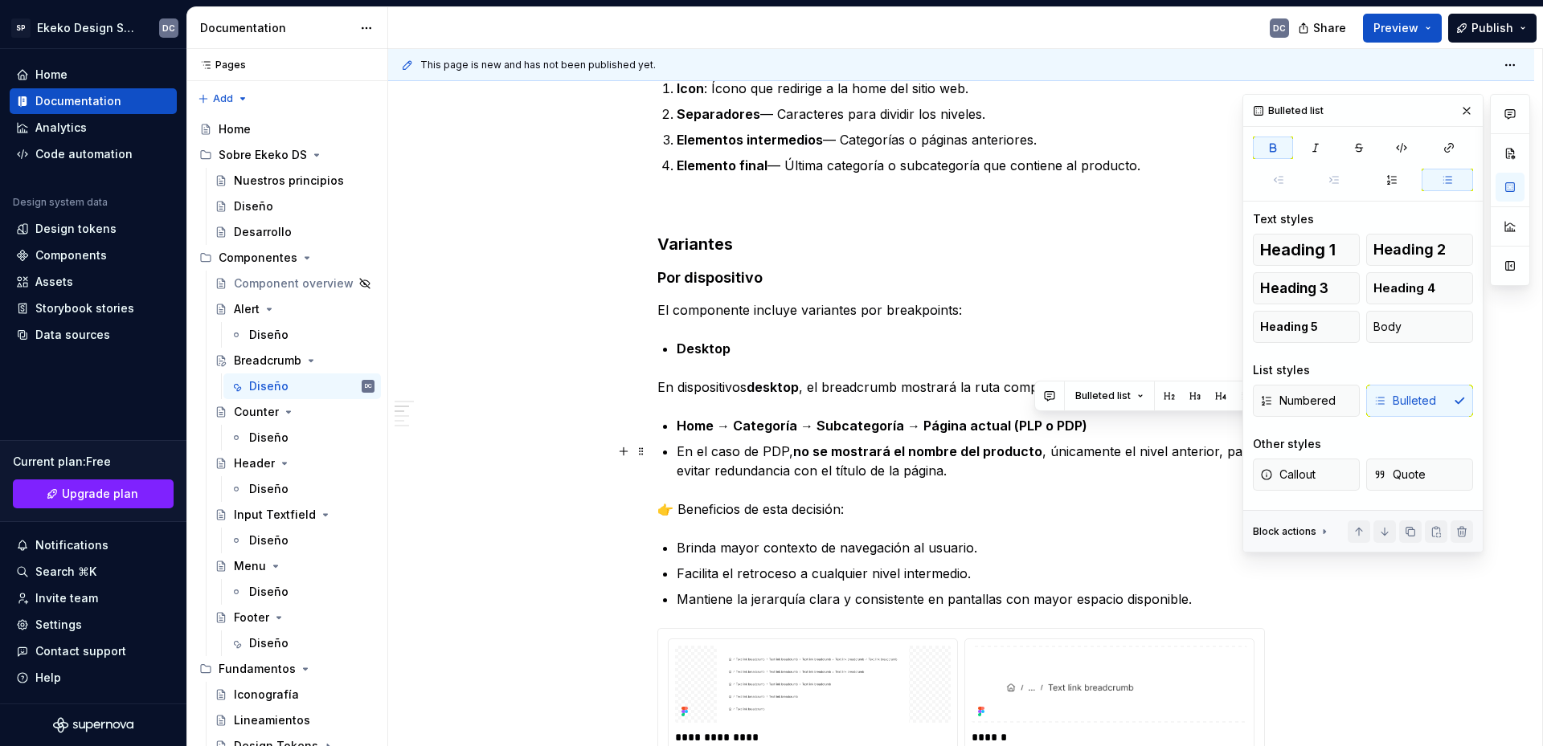
click at [1042, 451] on p "En el caso de PDP, no se mostrará el nombre del producto , únicamente el nivel …" at bounding box center [970, 461] width 588 height 39
click at [727, 427] on strong "Home → Categoría → Subcategoría → Página actual (PLP o PDP)" at bounding box center [881, 426] width 411 height 16
click at [766, 478] on p "En el caso de PDP, no se mostrará el nombre del producto , únicamente el nivel …" at bounding box center [970, 461] width 588 height 39
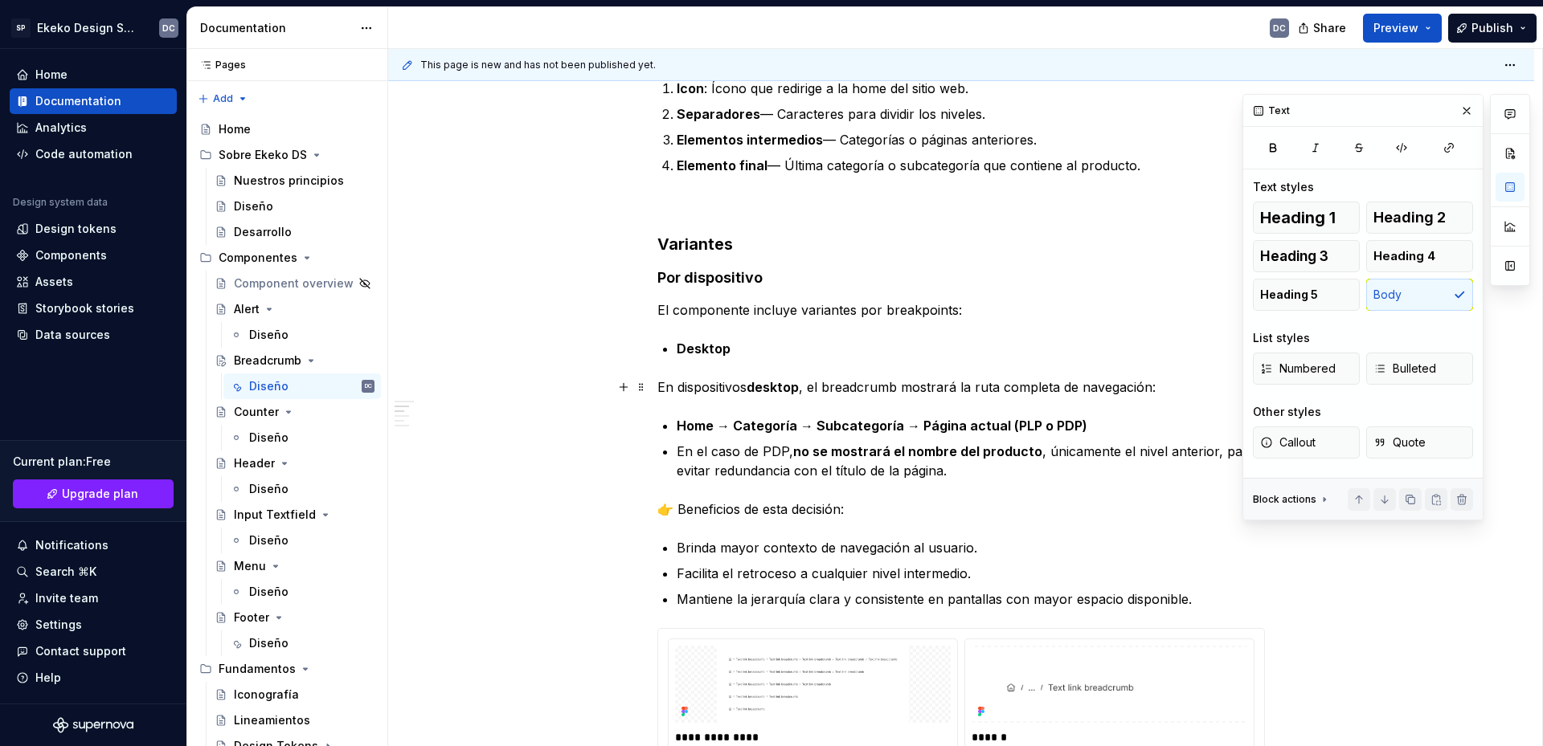
click at [1148, 388] on p "En dispositivos desktop , el breadcrumb mostrará la ruta completa de navegación:" at bounding box center [960, 387] width 607 height 19
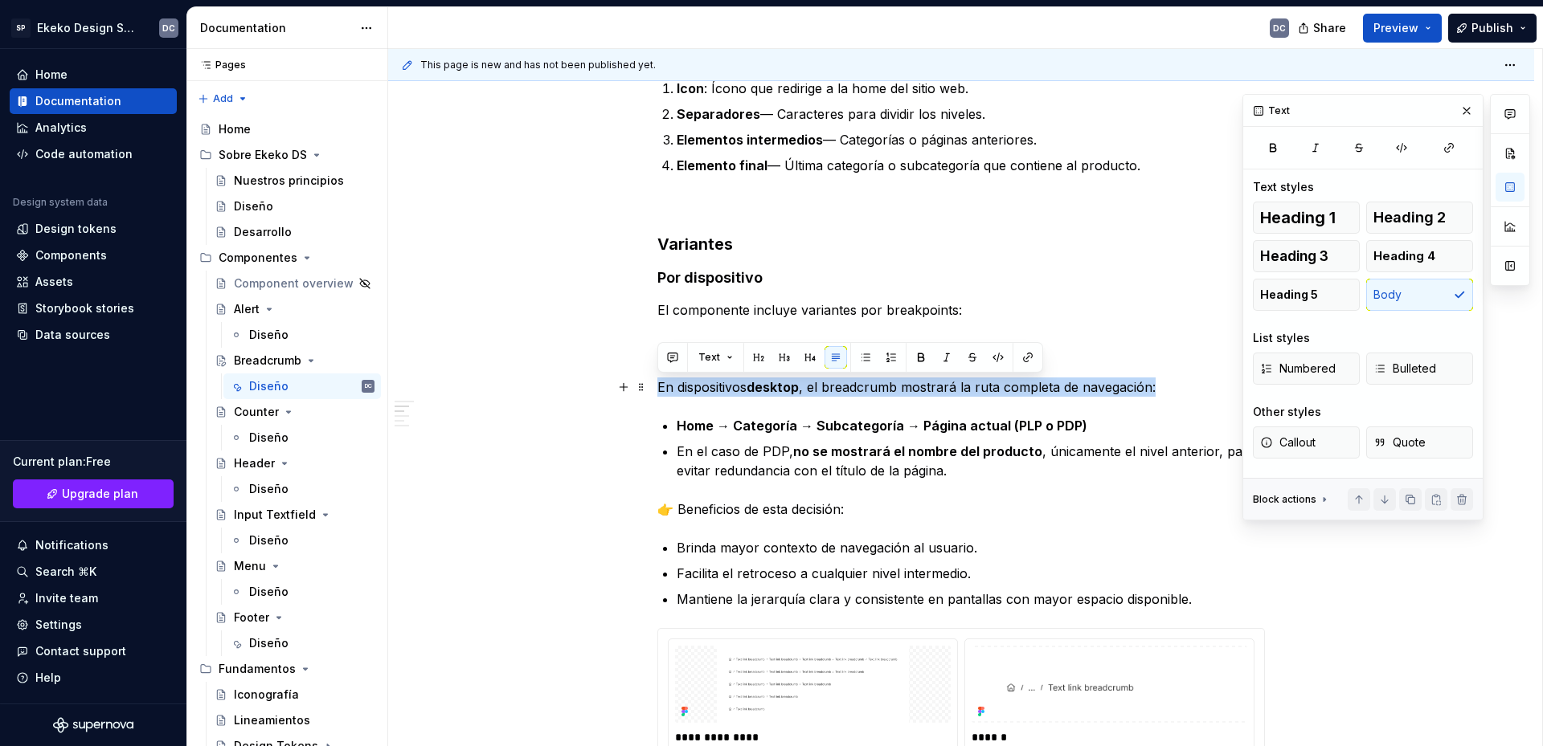
drag, startPoint x: 1177, startPoint y: 386, endPoint x: 656, endPoint y: 394, distance: 520.7
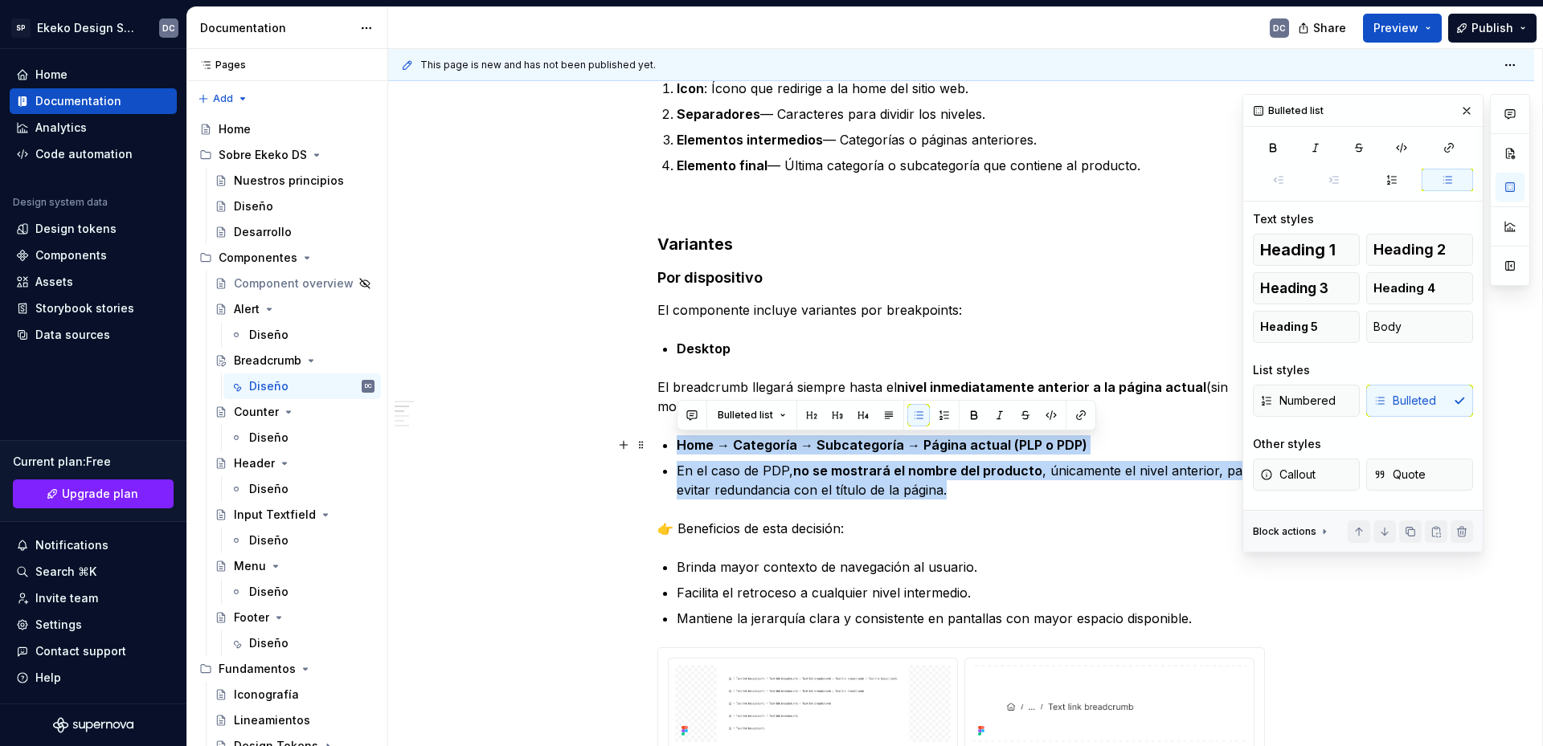
drag, startPoint x: 975, startPoint y: 491, endPoint x: 672, endPoint y: 443, distance: 306.7
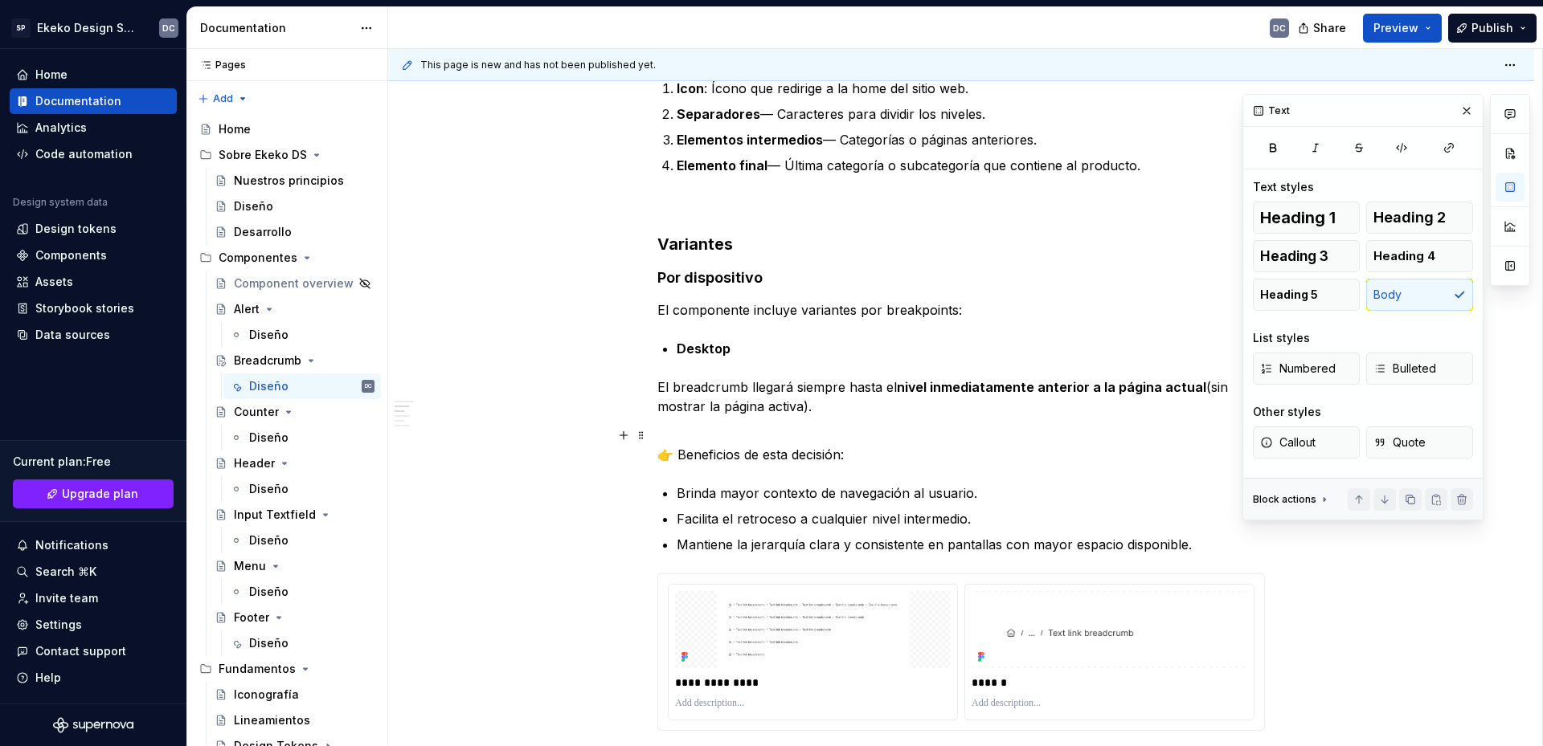
click at [914, 449] on p "👉 Beneficios de esta decisión:" at bounding box center [960, 445] width 607 height 39
click at [905, 435] on p "👉 Beneficios de esta decisión:" at bounding box center [960, 445] width 607 height 39
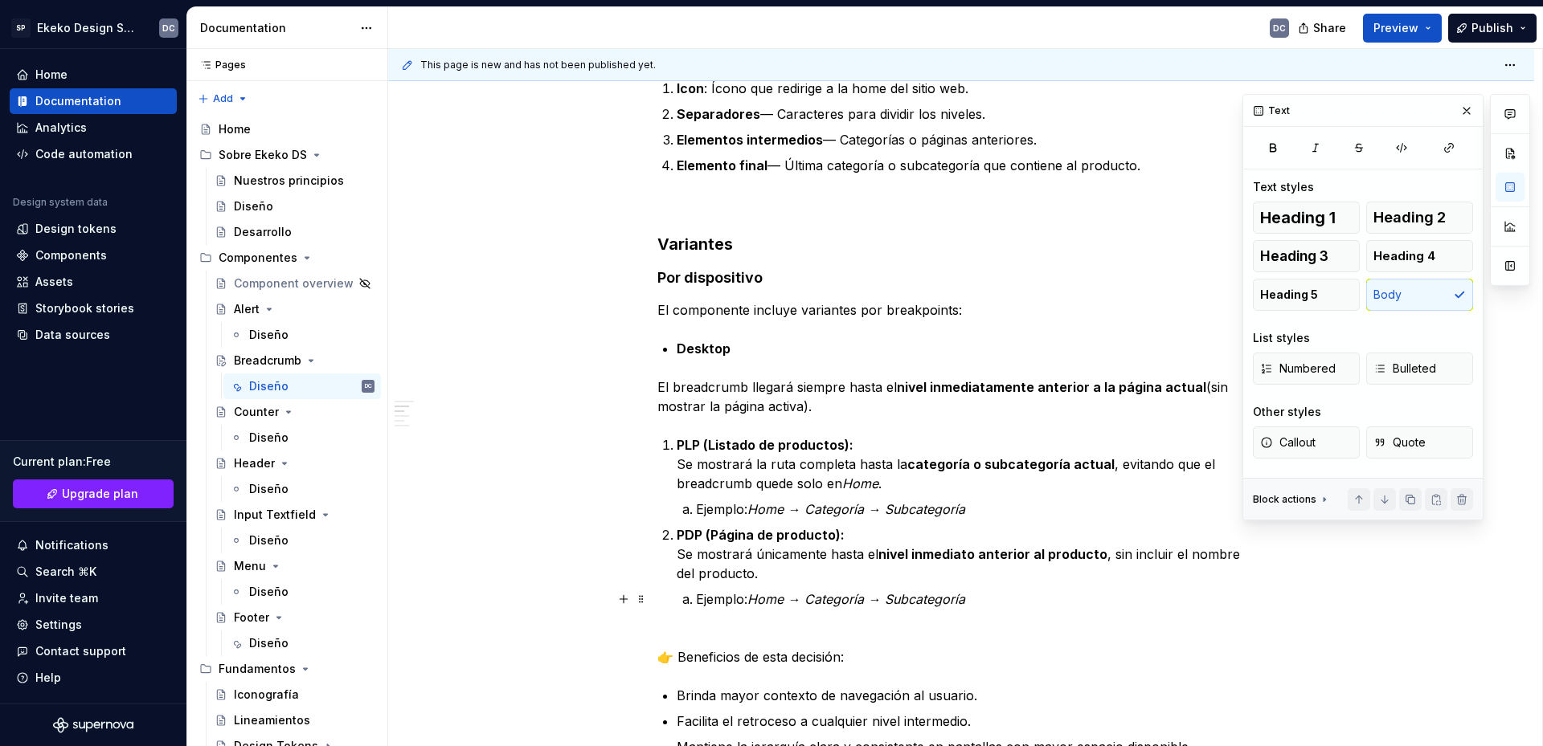
scroll to position [874, 0]
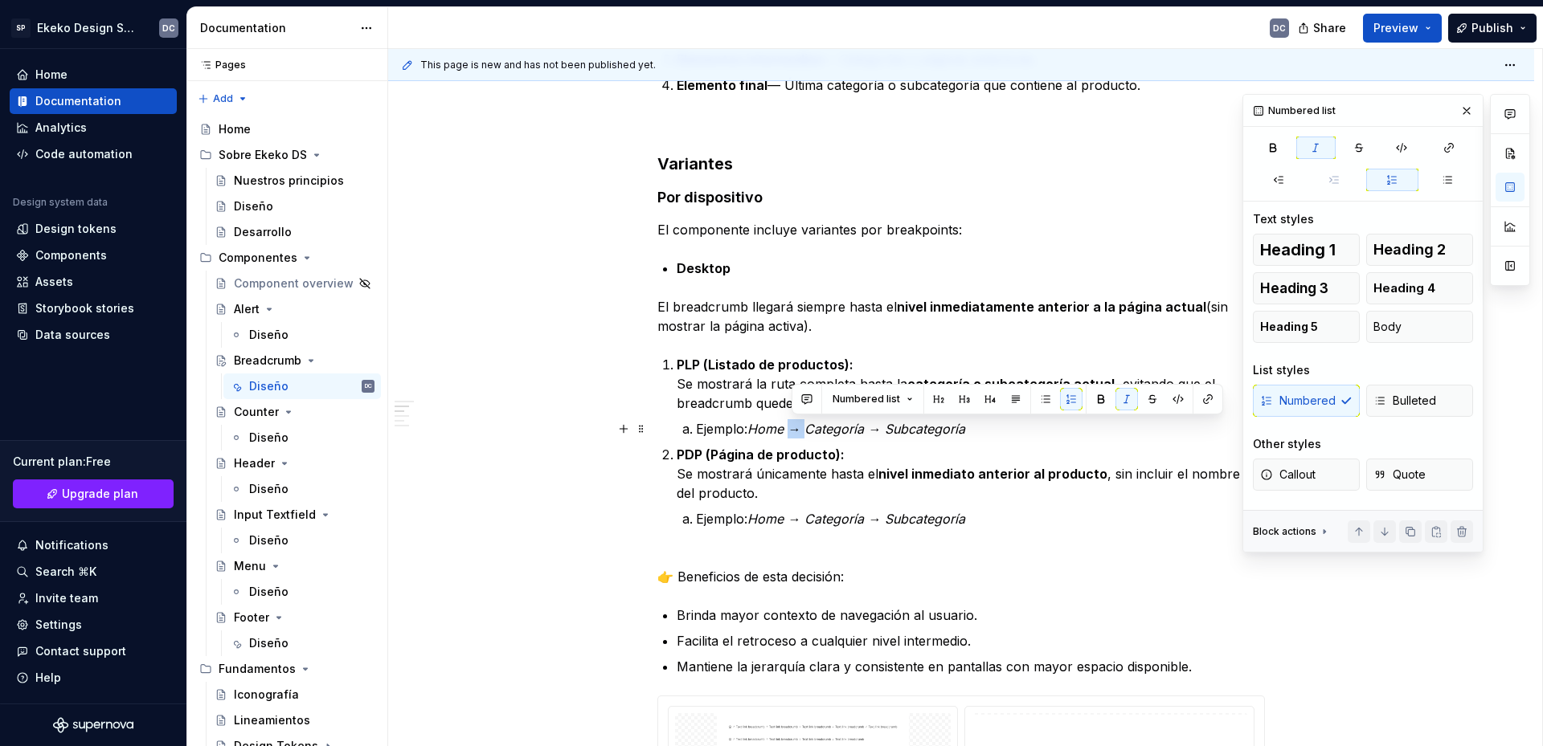
drag, startPoint x: 811, startPoint y: 430, endPoint x: 796, endPoint y: 431, distance: 15.3
click at [796, 431] on em "Home → Categoría → Subcategoría" at bounding box center [856, 429] width 218 height 16
drag, startPoint x: 877, startPoint y: 429, endPoint x: 860, endPoint y: 432, distance: 17.2
click at [860, 432] on em "Home /Categoría → Subcategoría" at bounding box center [850, 429] width 206 height 16
click at [799, 429] on em "Home /Categoría / Subcategoría" at bounding box center [846, 429] width 198 height 16
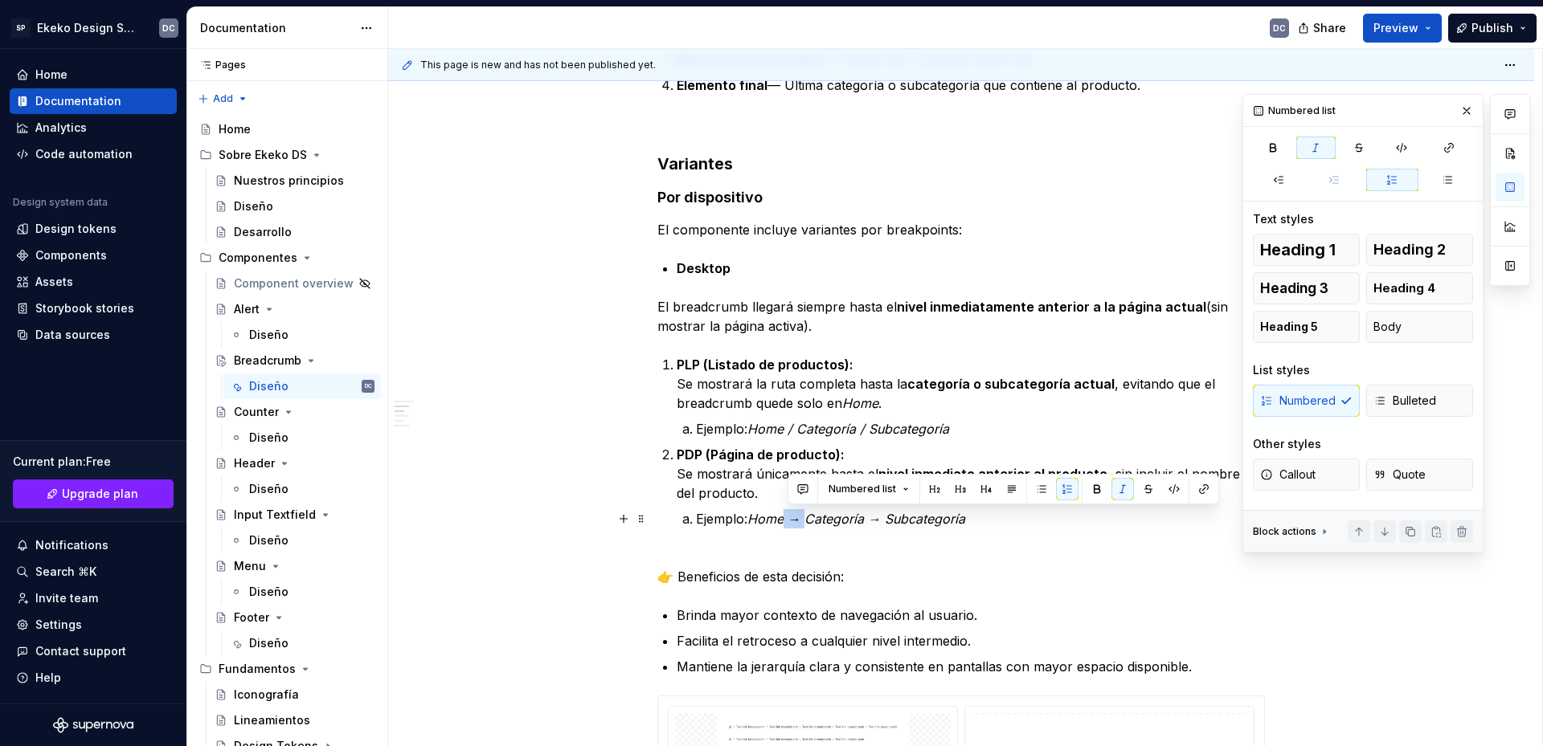
drag, startPoint x: 807, startPoint y: 521, endPoint x: 788, endPoint y: 521, distance: 19.3
click at [788, 521] on em "Home → Categoría → Subcategoría" at bounding box center [856, 519] width 218 height 16
drag, startPoint x: 875, startPoint y: 523, endPoint x: 858, endPoint y: 525, distance: 16.9
click at [858, 525] on em "Home / Categoría → Subcategoría" at bounding box center [852, 519] width 210 height 16
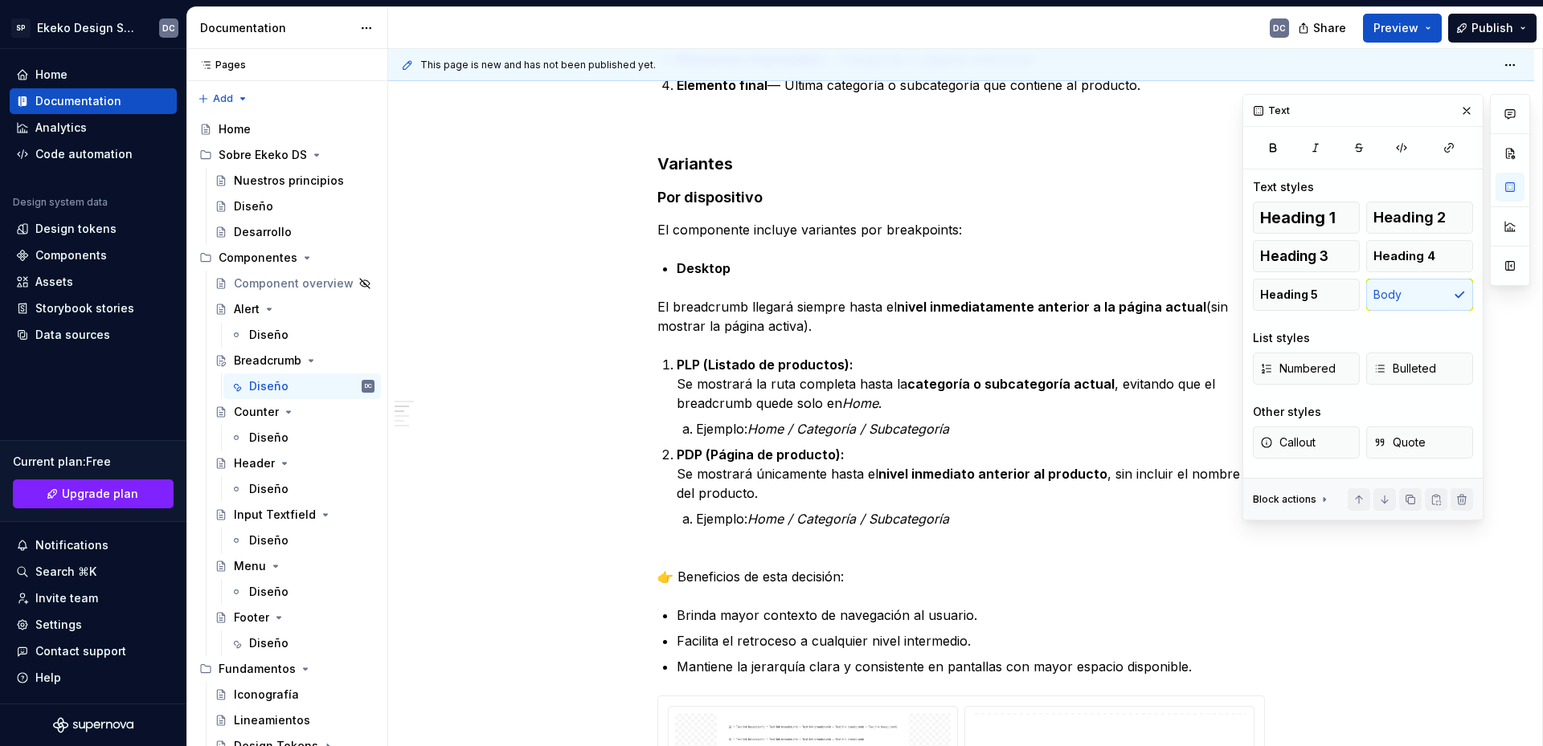
click at [681, 575] on p "👉 Beneficios de esta decisión:" at bounding box center [960, 567] width 607 height 39
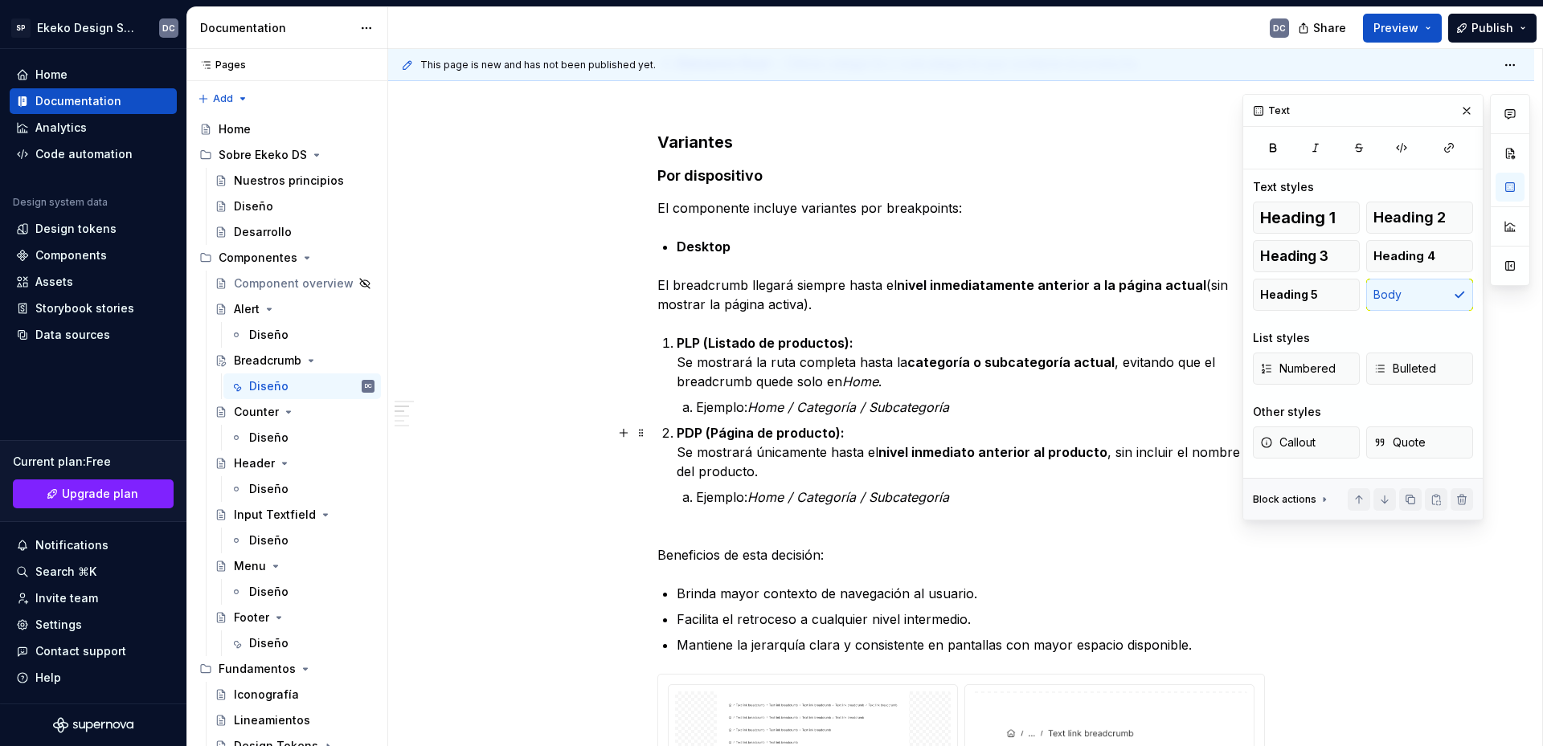
scroll to position [1035, 0]
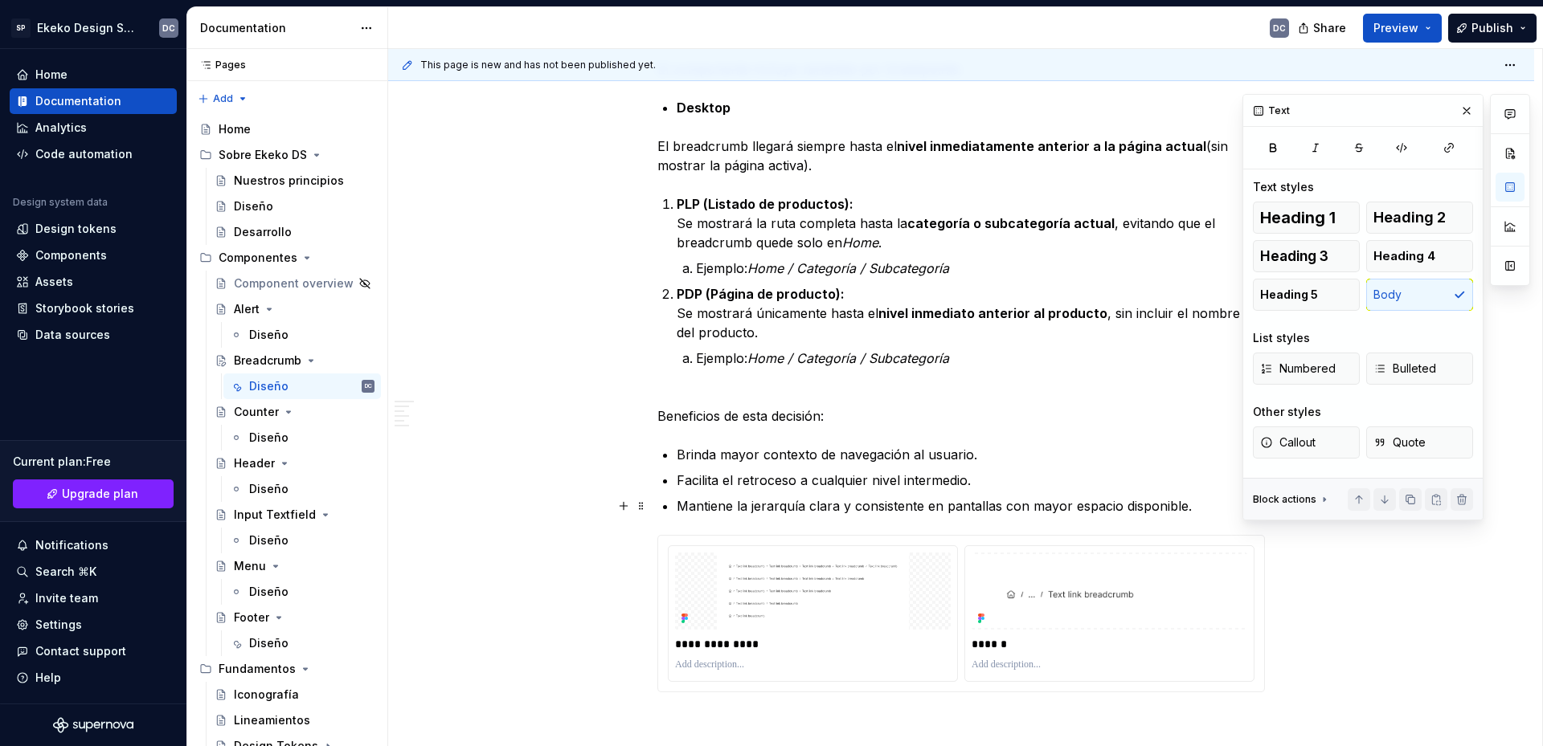
click at [1199, 516] on div "**********" at bounding box center [960, 712] width 607 height 2859
click at [1199, 512] on p "Mantiene la jerarquía clara y consistente en pantallas con mayor espacio dispon…" at bounding box center [970, 506] width 588 height 19
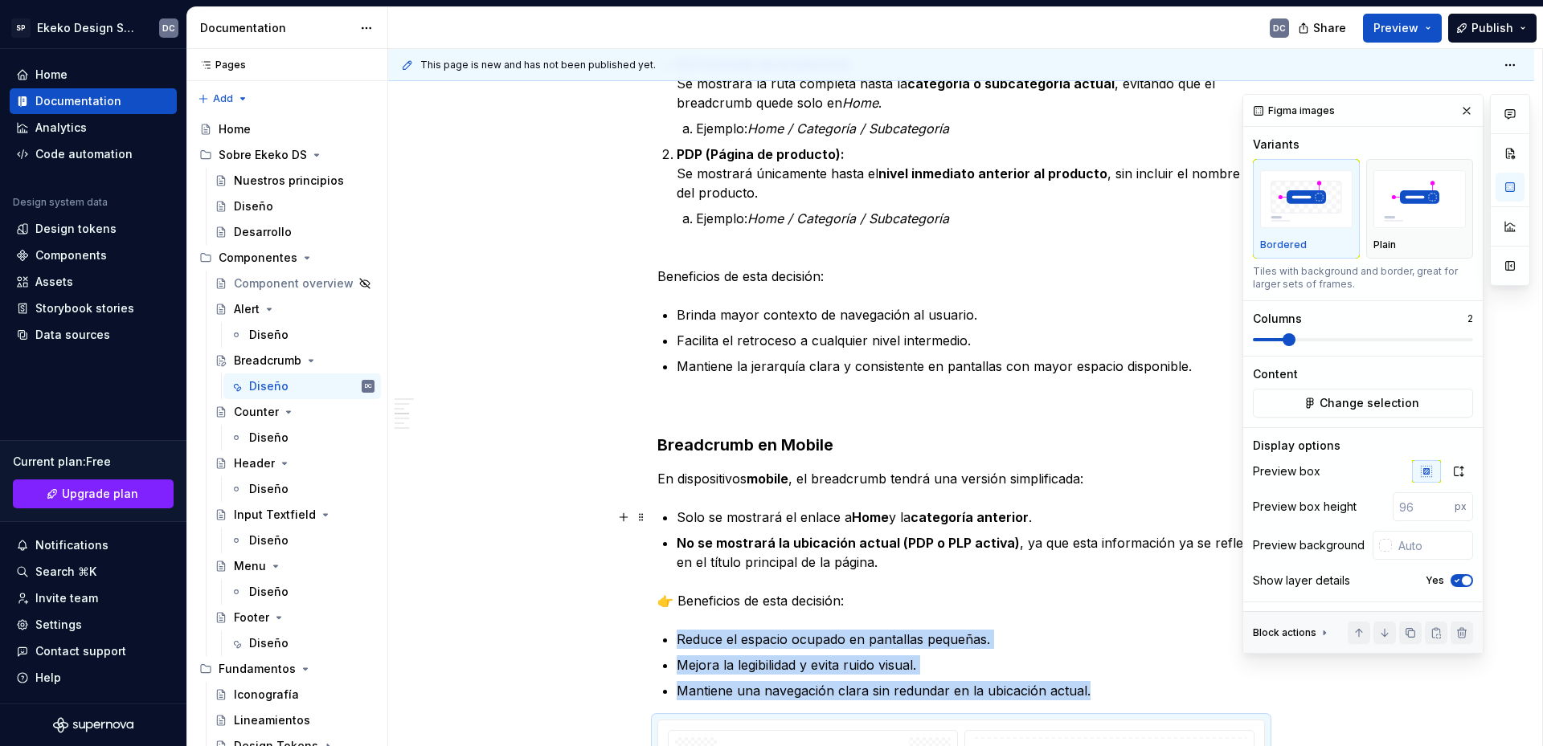
scroll to position [1196, 0]
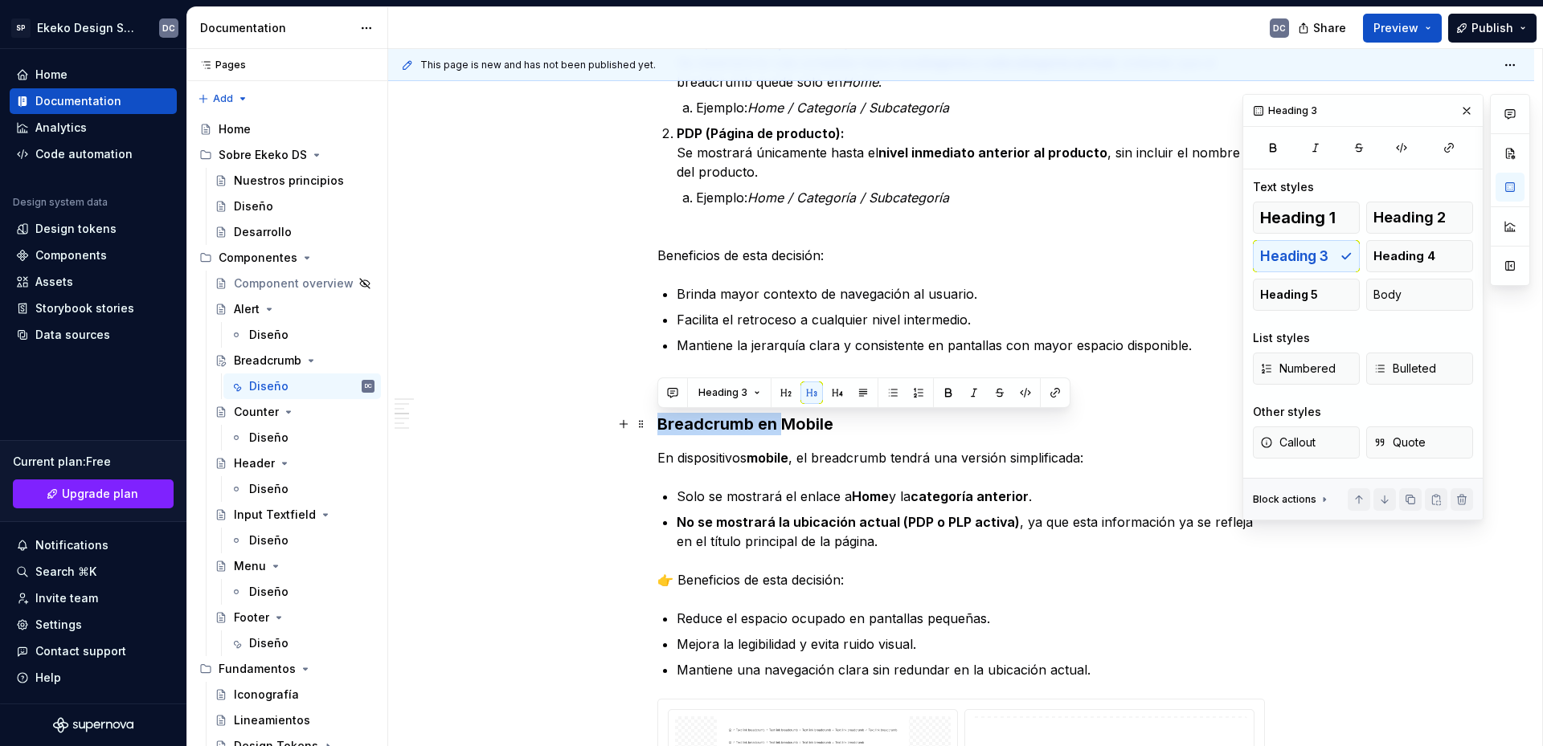
drag, startPoint x: 783, startPoint y: 418, endPoint x: 662, endPoint y: 428, distance: 121.0
click at [662, 428] on h3 "Breadcrumb en Mobile" at bounding box center [960, 424] width 607 height 22
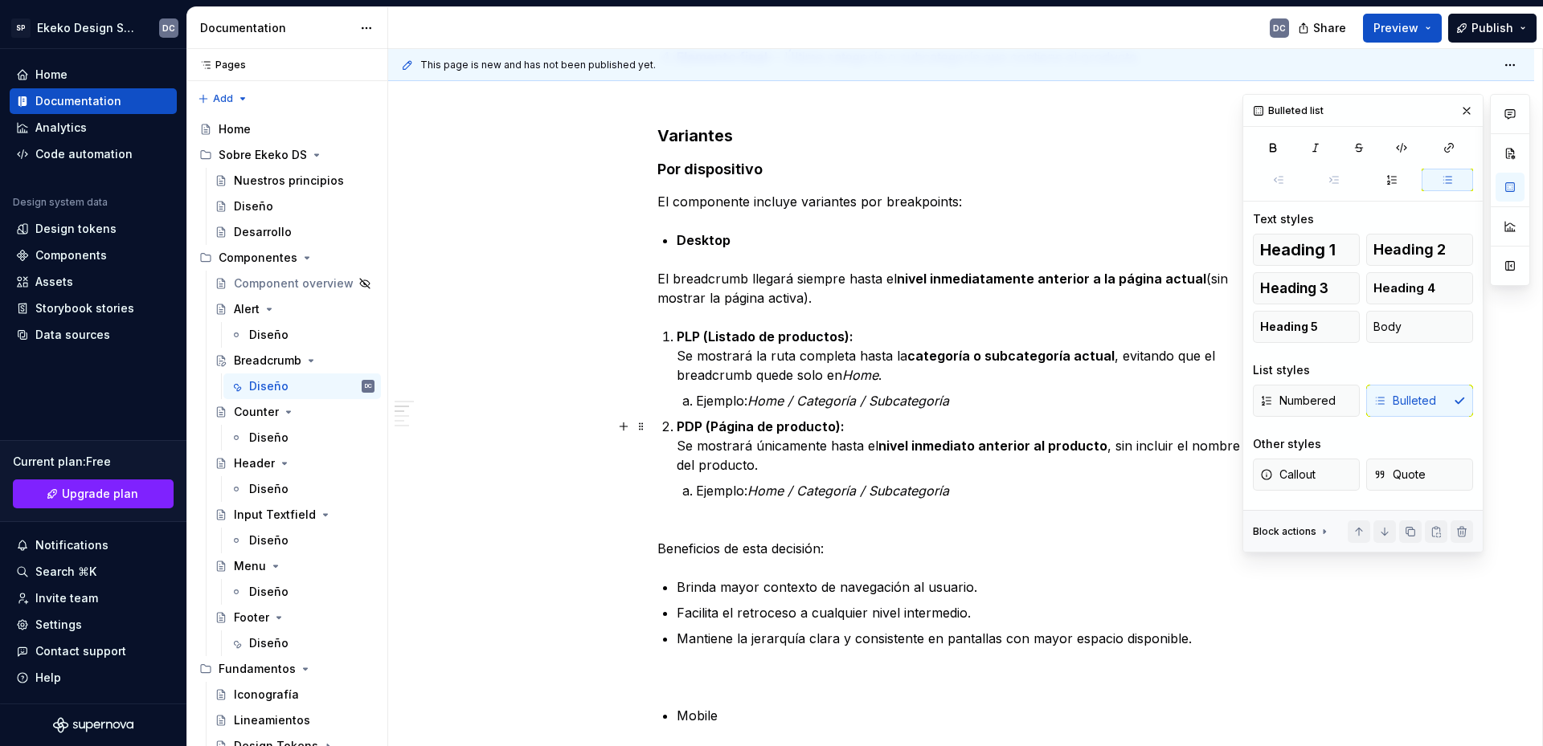
scroll to position [874, 0]
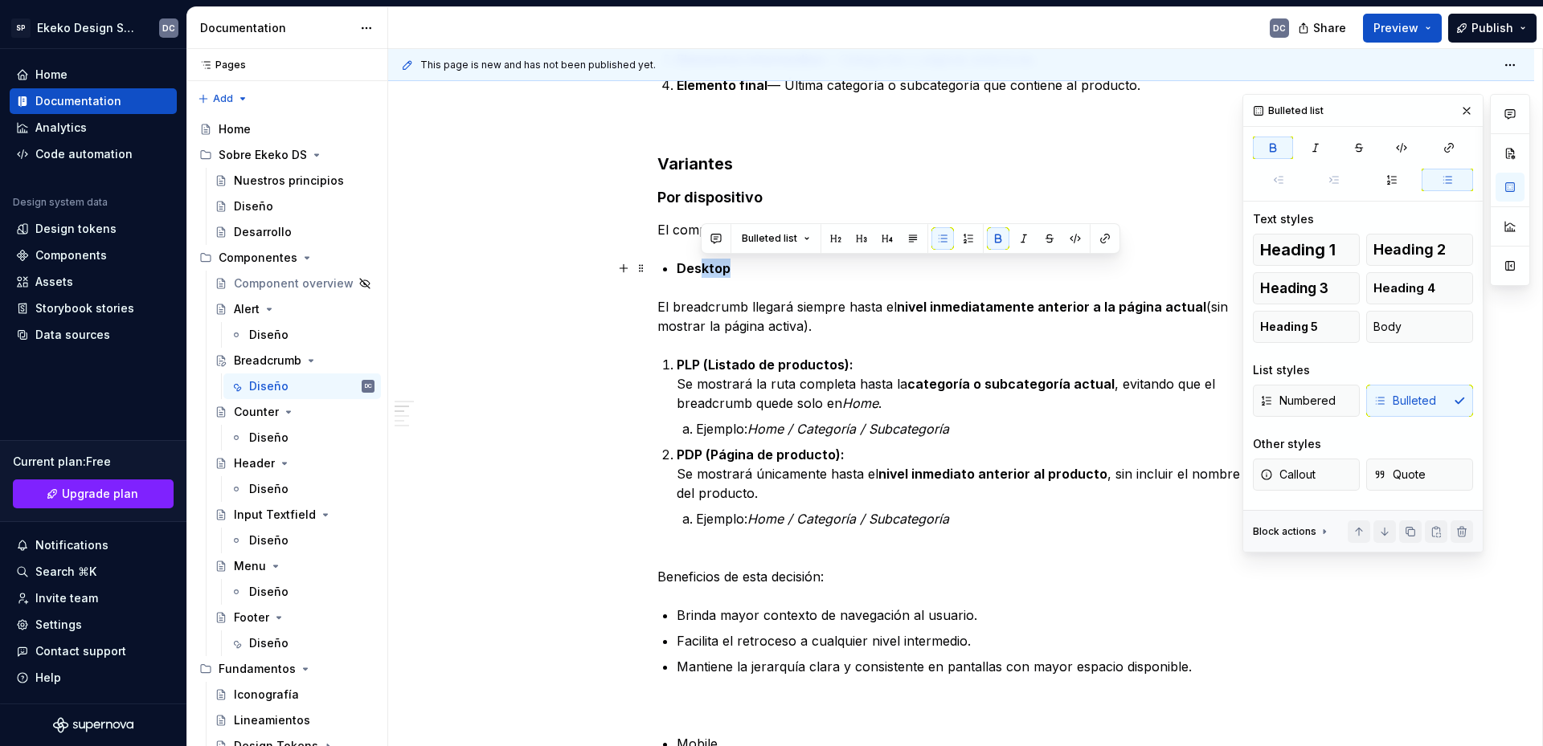
drag, startPoint x: 730, startPoint y: 276, endPoint x: 697, endPoint y: 269, distance: 32.8
click at [697, 269] on p "Desktop" at bounding box center [970, 268] width 588 height 19
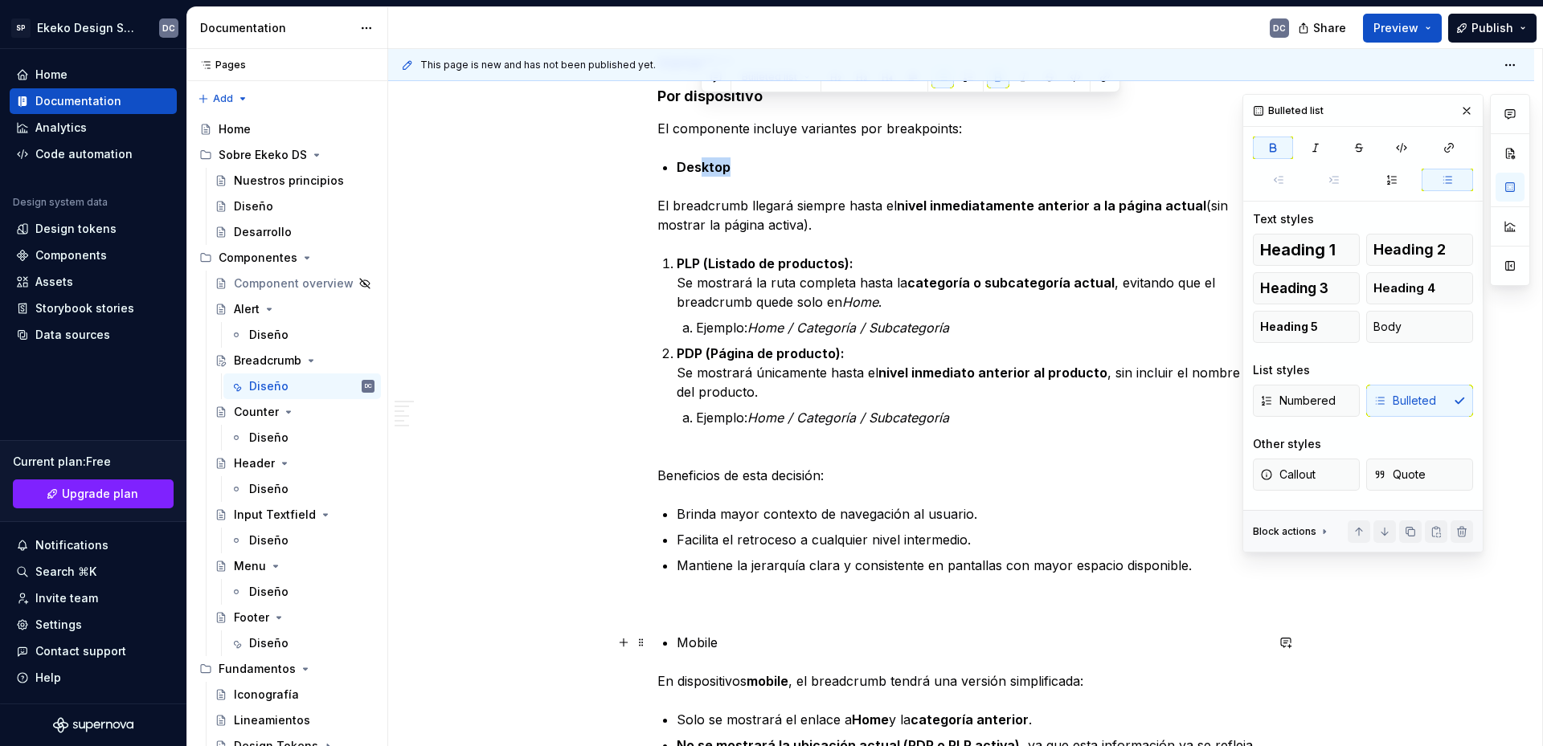
scroll to position [1115, 0]
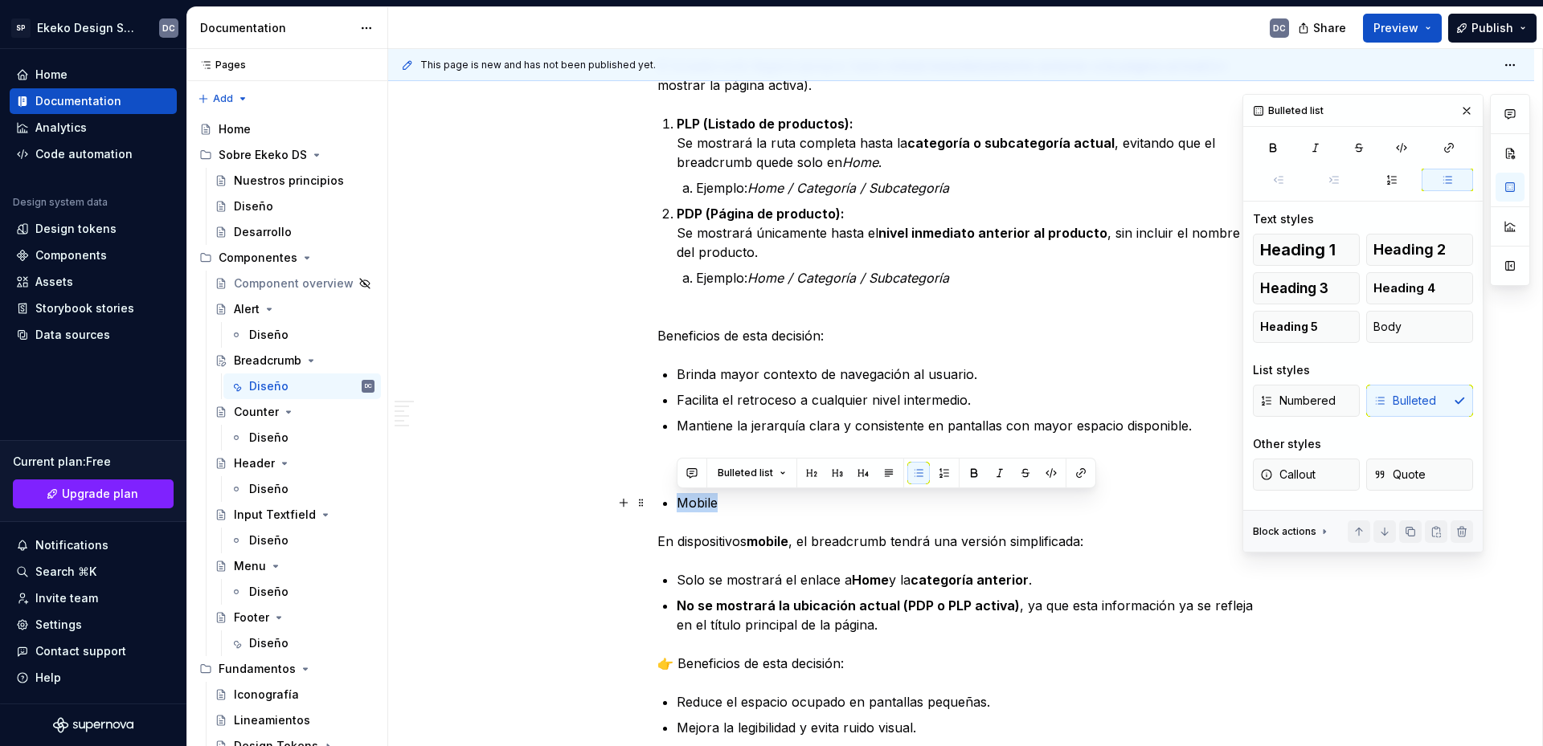
drag, startPoint x: 731, startPoint y: 505, endPoint x: 676, endPoint y: 502, distance: 55.5
click at [968, 472] on button "button" at bounding box center [974, 473] width 22 height 22
click at [782, 508] on p "Mobile" at bounding box center [970, 502] width 588 height 19
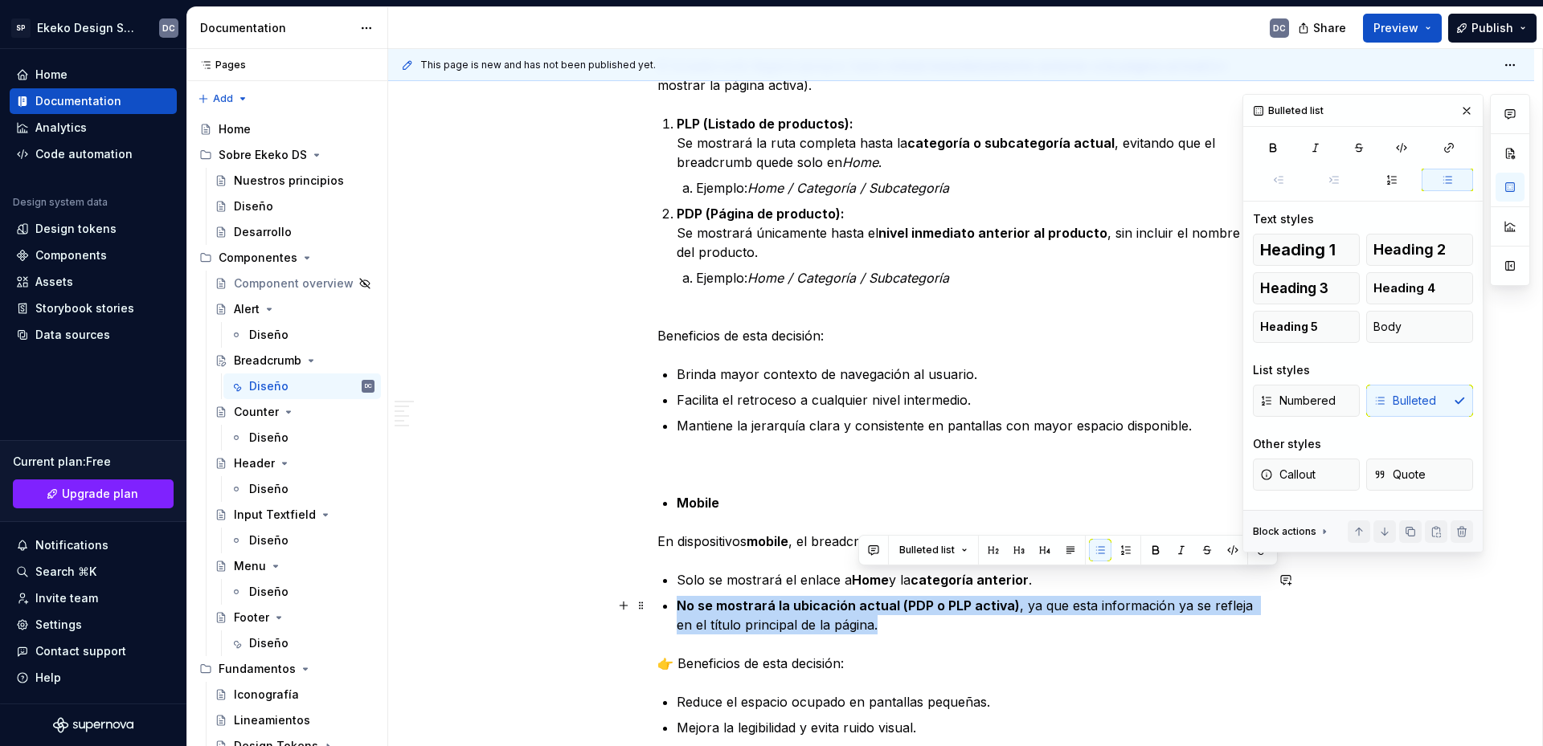
drag, startPoint x: 1074, startPoint y: 587, endPoint x: 1085, endPoint y: 624, distance: 38.6
click at [1085, 624] on ul "Solo se mostrará el enlace a Home y la categoría anterior . No se mostrará la u…" at bounding box center [970, 602] width 588 height 64
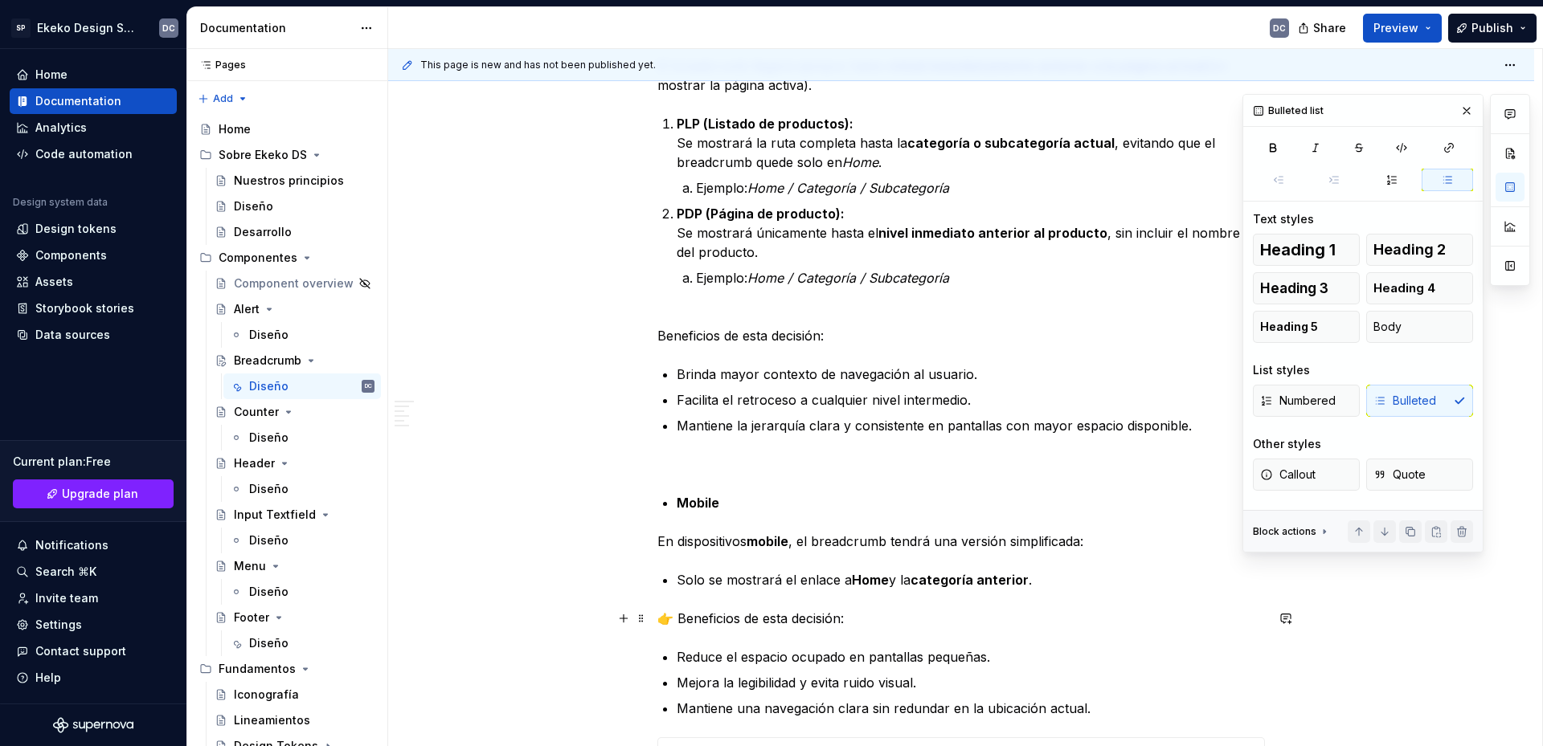
click at [680, 615] on p "👉 Beneficios de esta decisión:" at bounding box center [960, 618] width 607 height 19
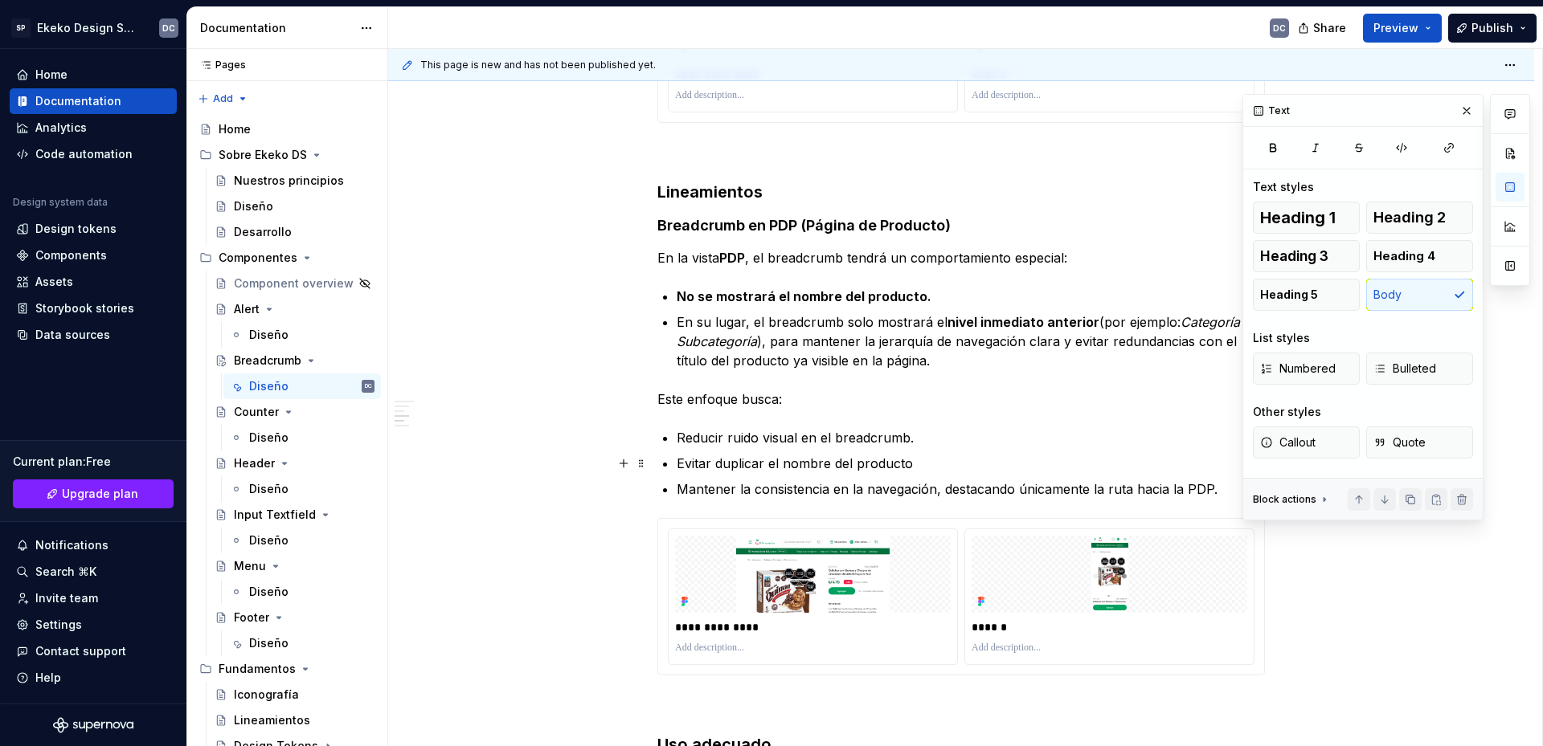
scroll to position [1919, 0]
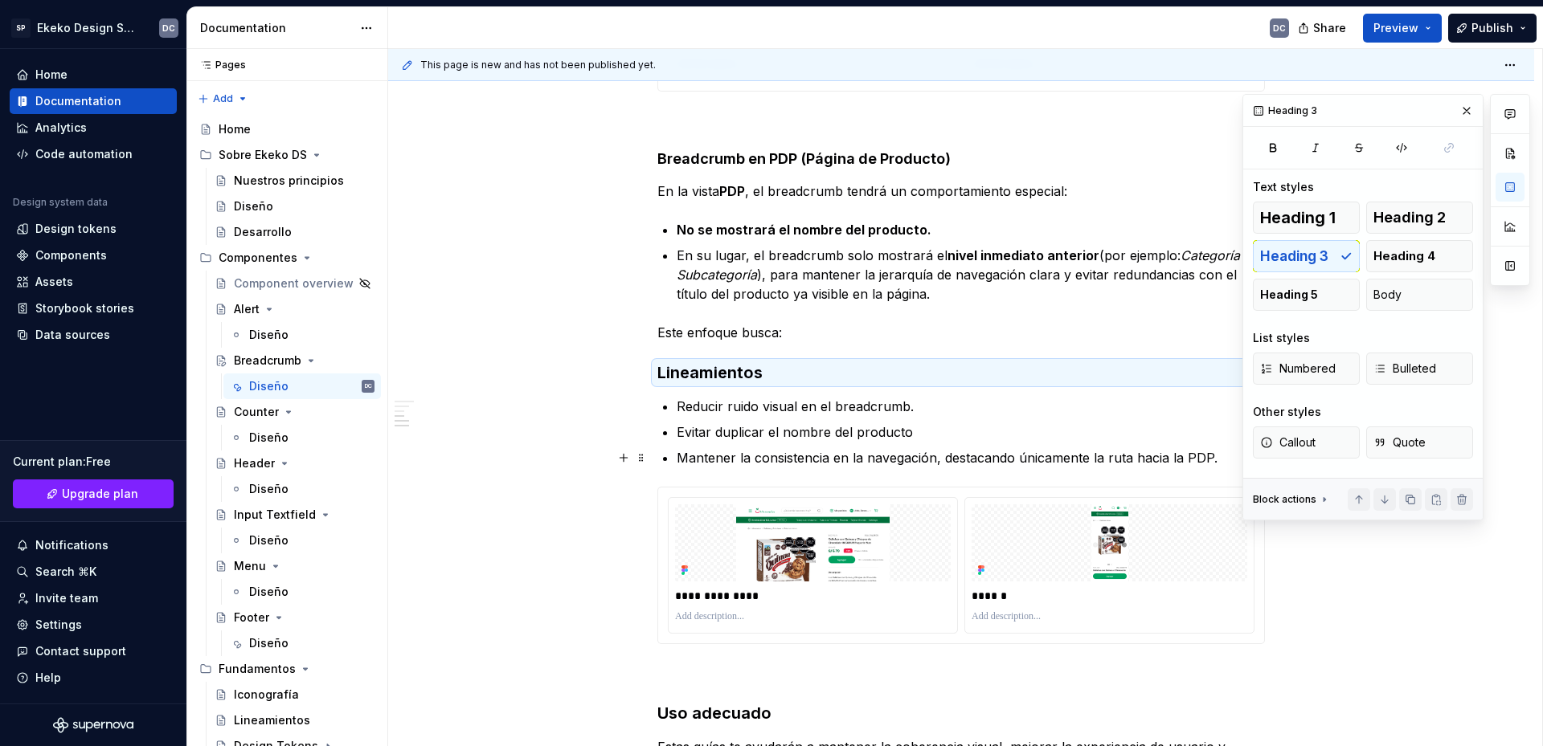
click at [1210, 458] on p "Mantener la consistencia en la navegación, destacando únicamente la ruta hacia …" at bounding box center [970, 457] width 588 height 19
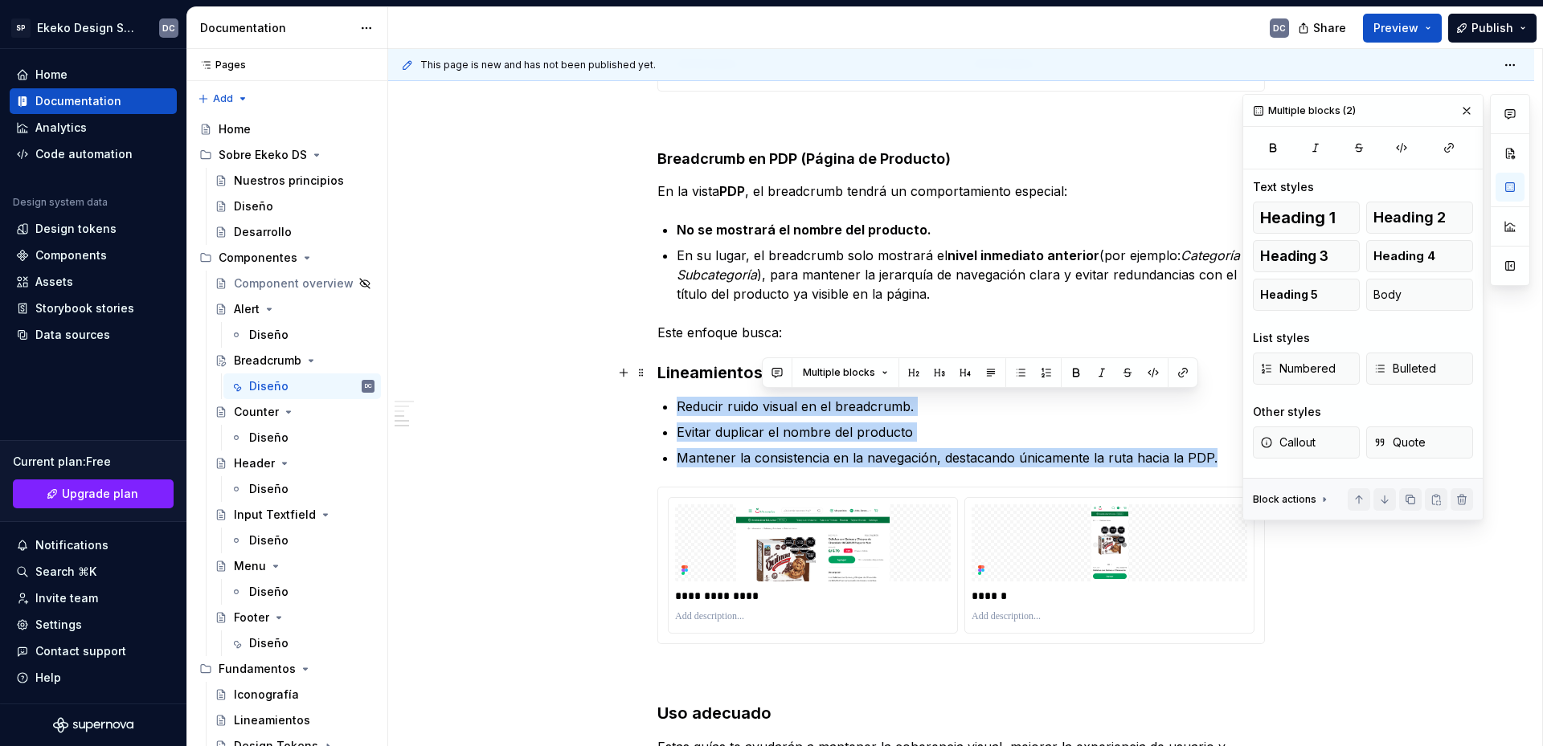
scroll to position [1758, 0]
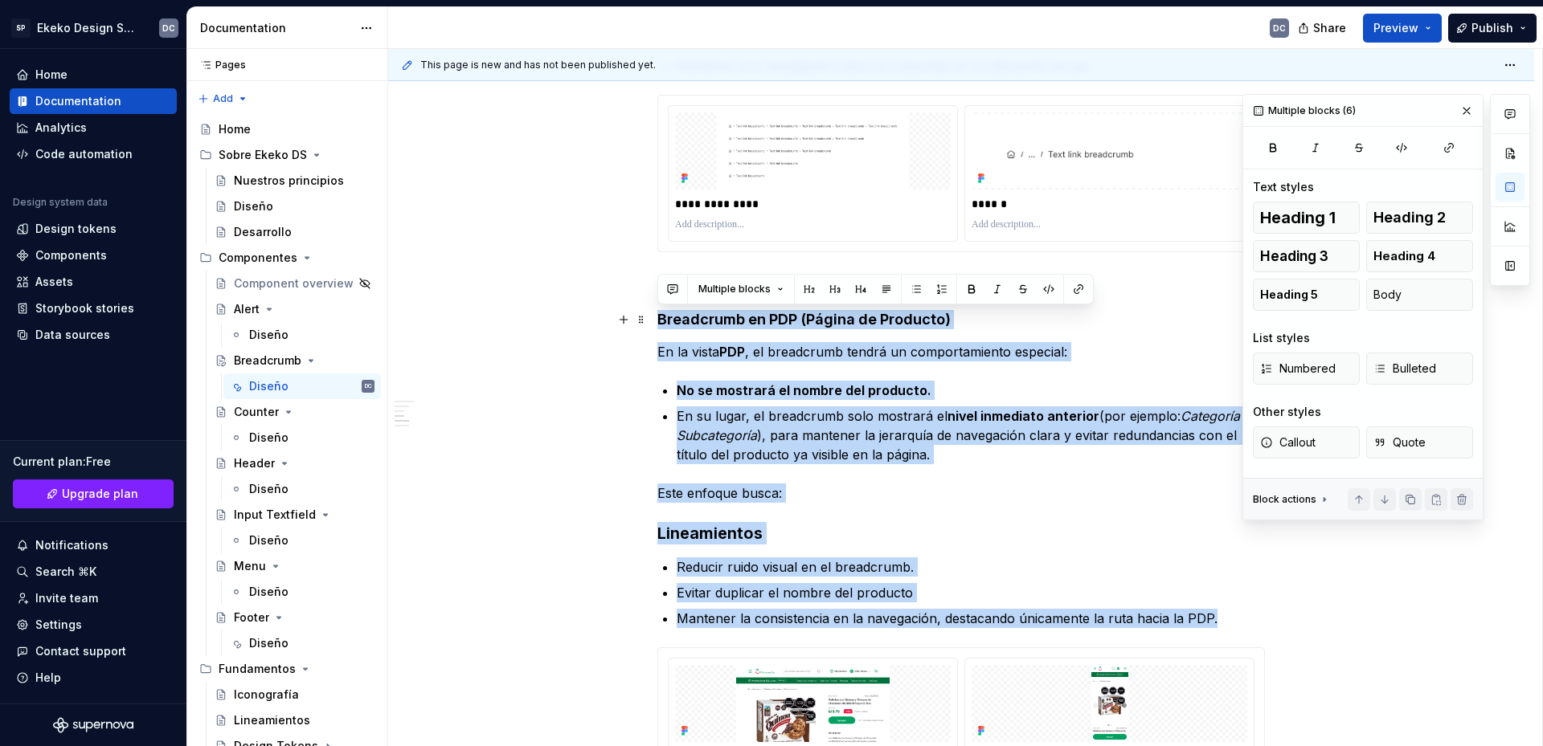
drag, startPoint x: 1221, startPoint y: 465, endPoint x: 659, endPoint y: 310, distance: 583.4
click at [659, 310] on div "Componente de navegación jerárquica que permite a los usuarios conocer su ubica…" at bounding box center [960, 129] width 607 height 3141
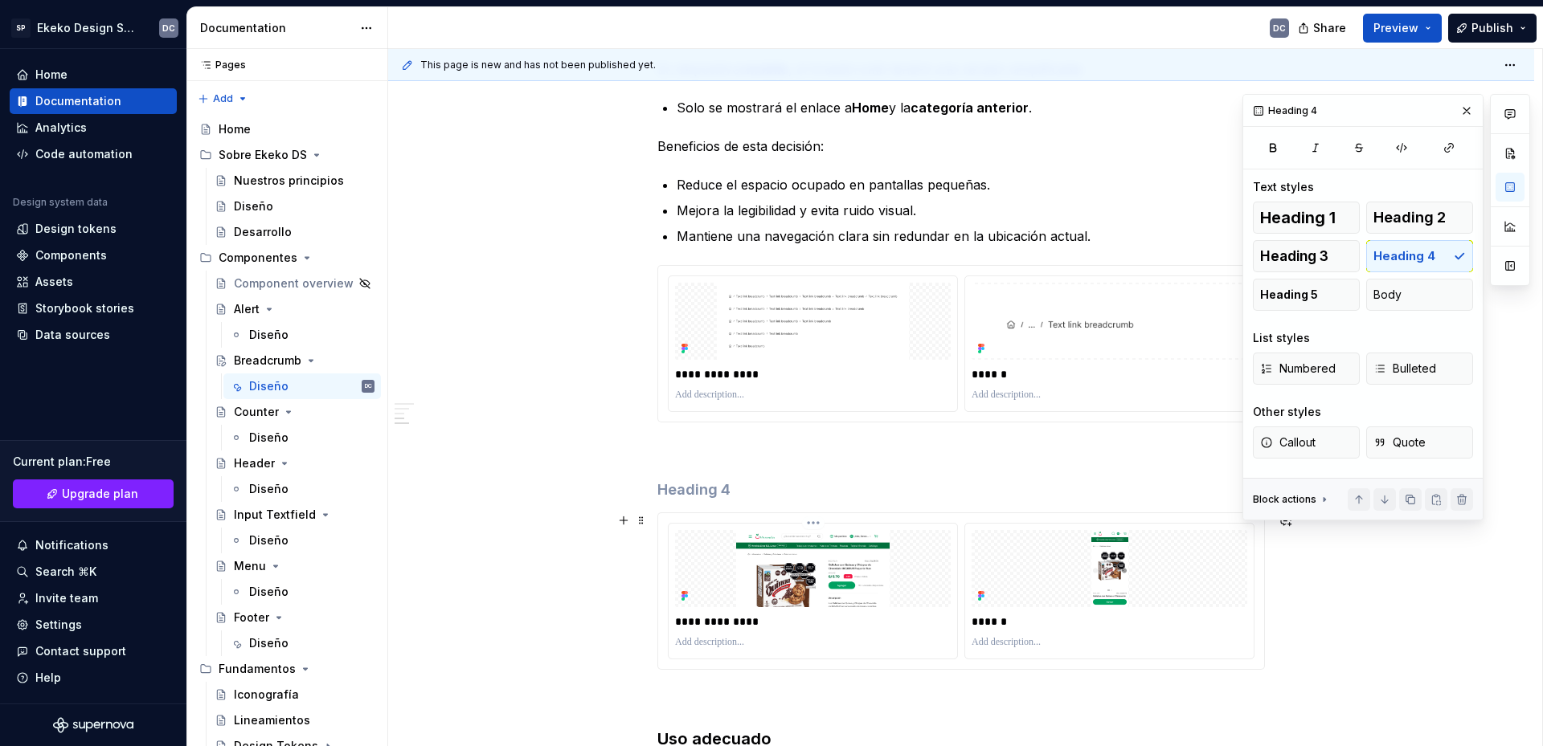
scroll to position [1678, 0]
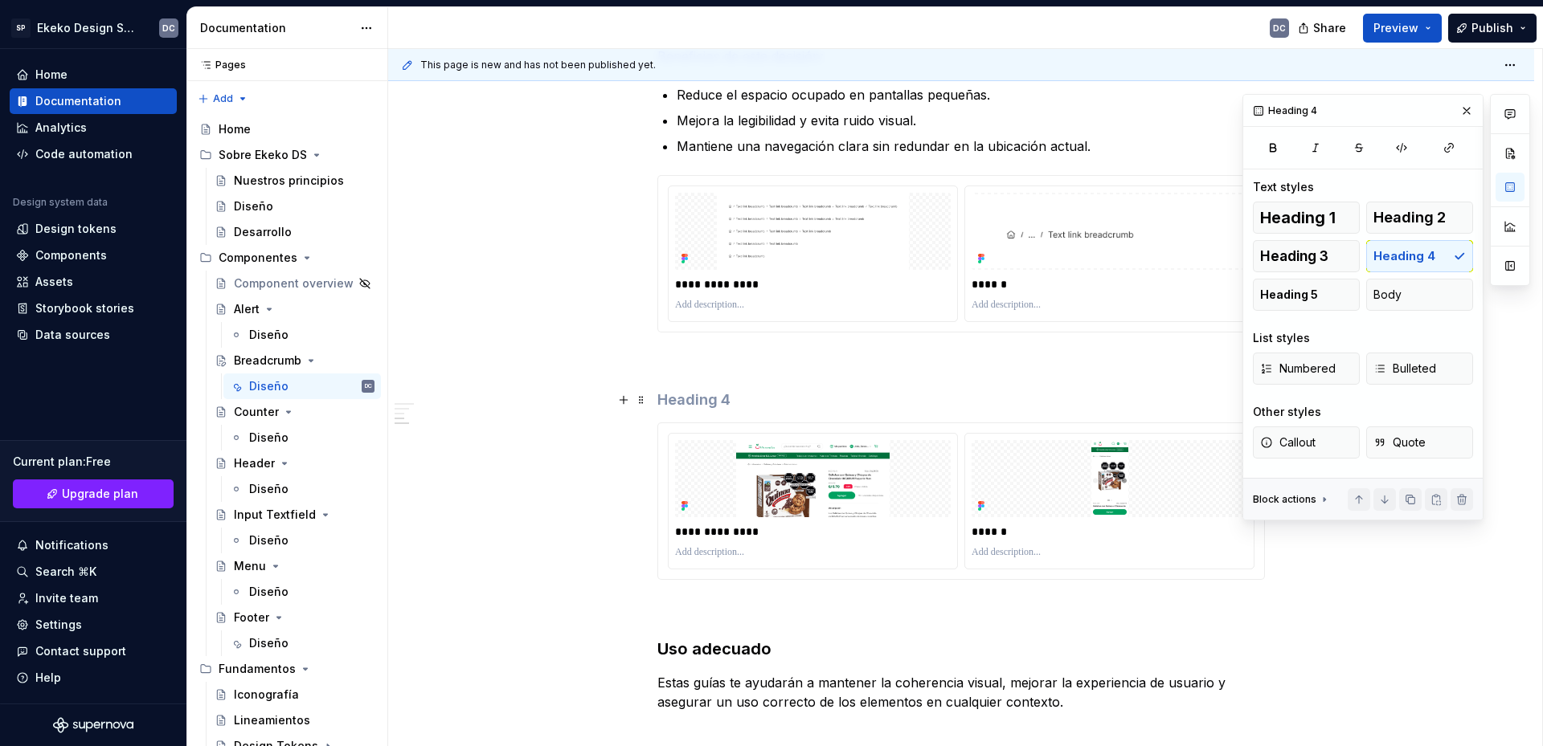
click at [761, 395] on h4 at bounding box center [960, 399] width 607 height 19
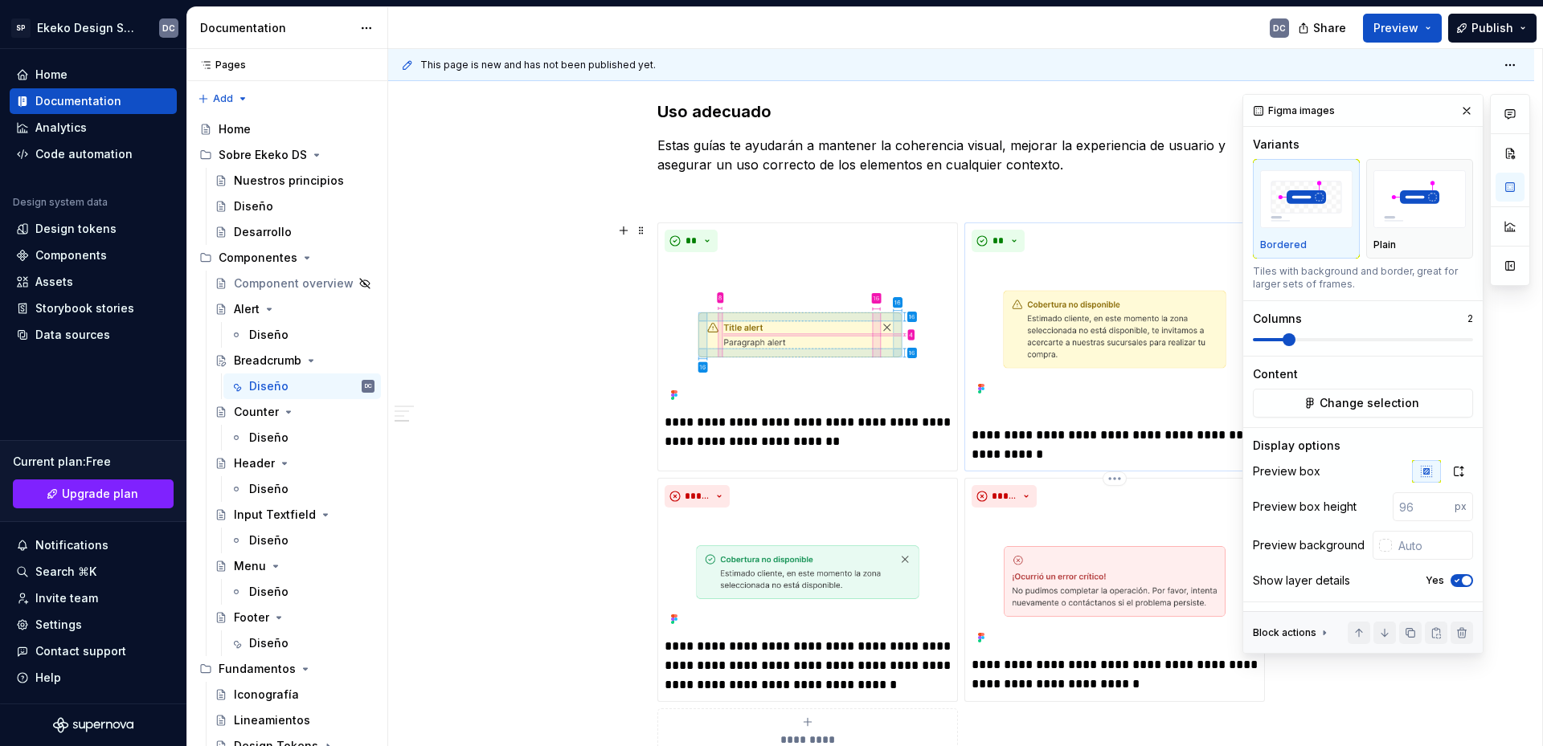
scroll to position [2079, 0]
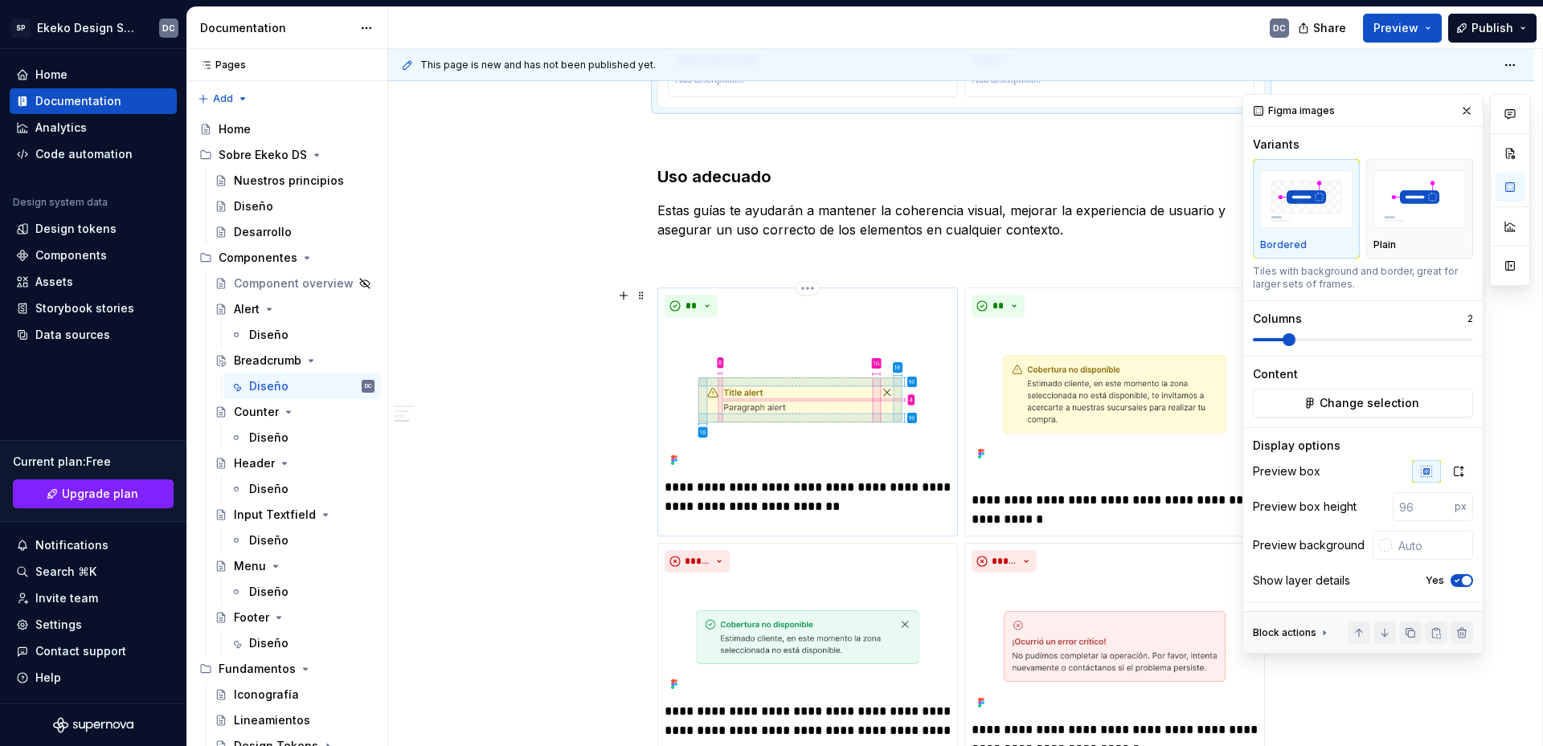
click at [825, 406] on img at bounding box center [807, 398] width 286 height 148
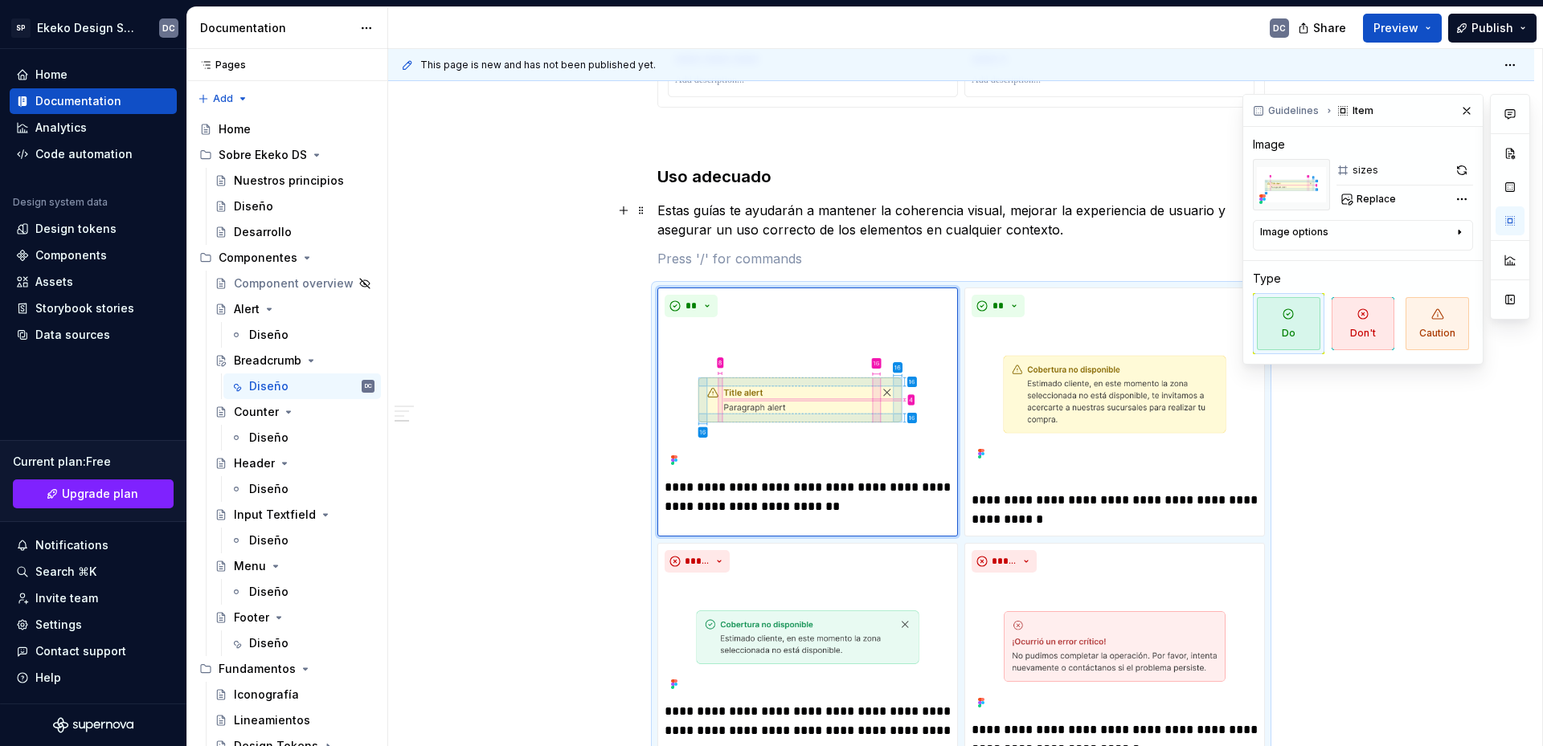
click at [1383, 211] on div "Guidelines Item Image sizes Replace Image options Alignment Alt Caption Type Do…" at bounding box center [1362, 229] width 239 height 269
click at [1381, 201] on span "Replace" at bounding box center [1375, 199] width 39 height 13
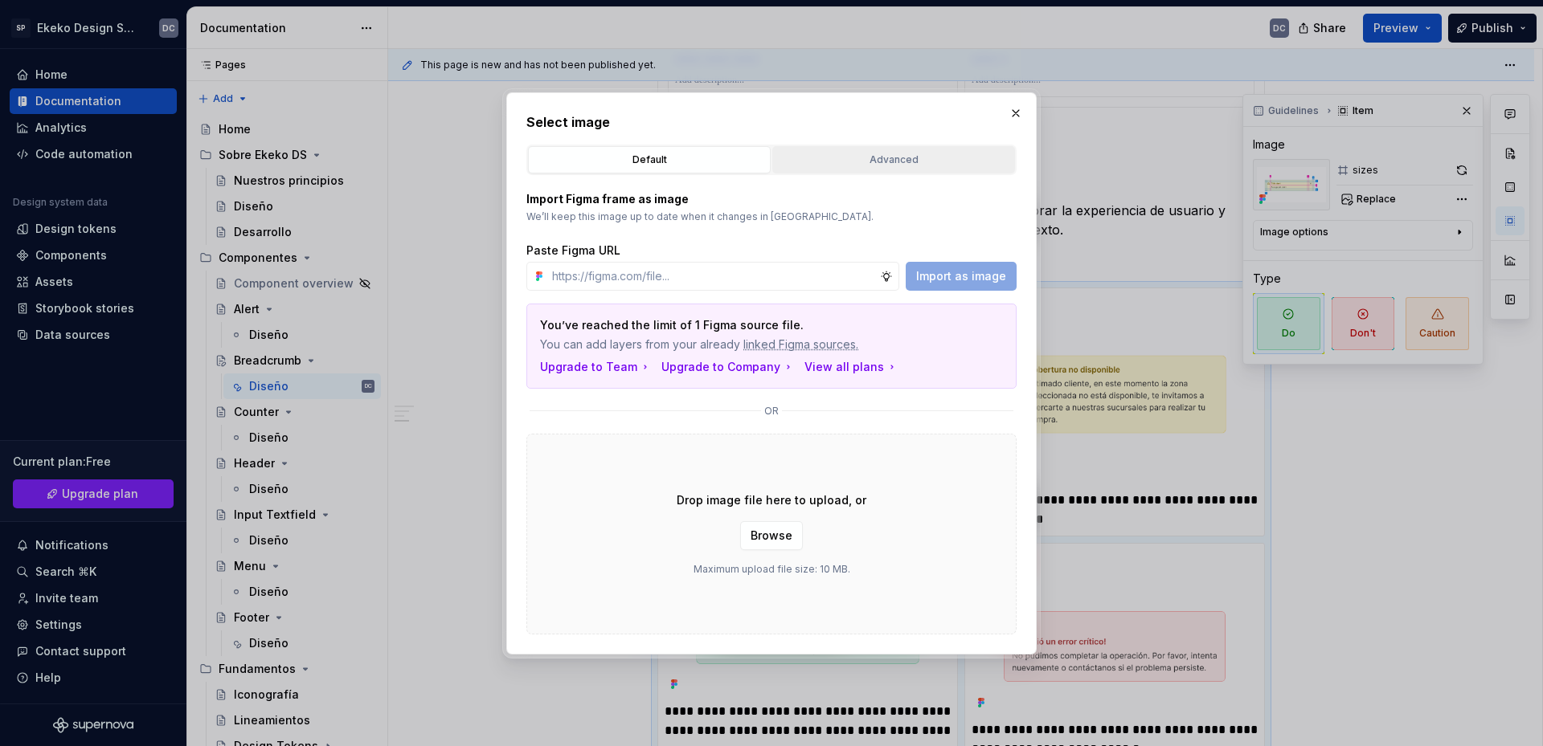
click at [859, 170] on button "Advanced" at bounding box center [893, 159] width 243 height 27
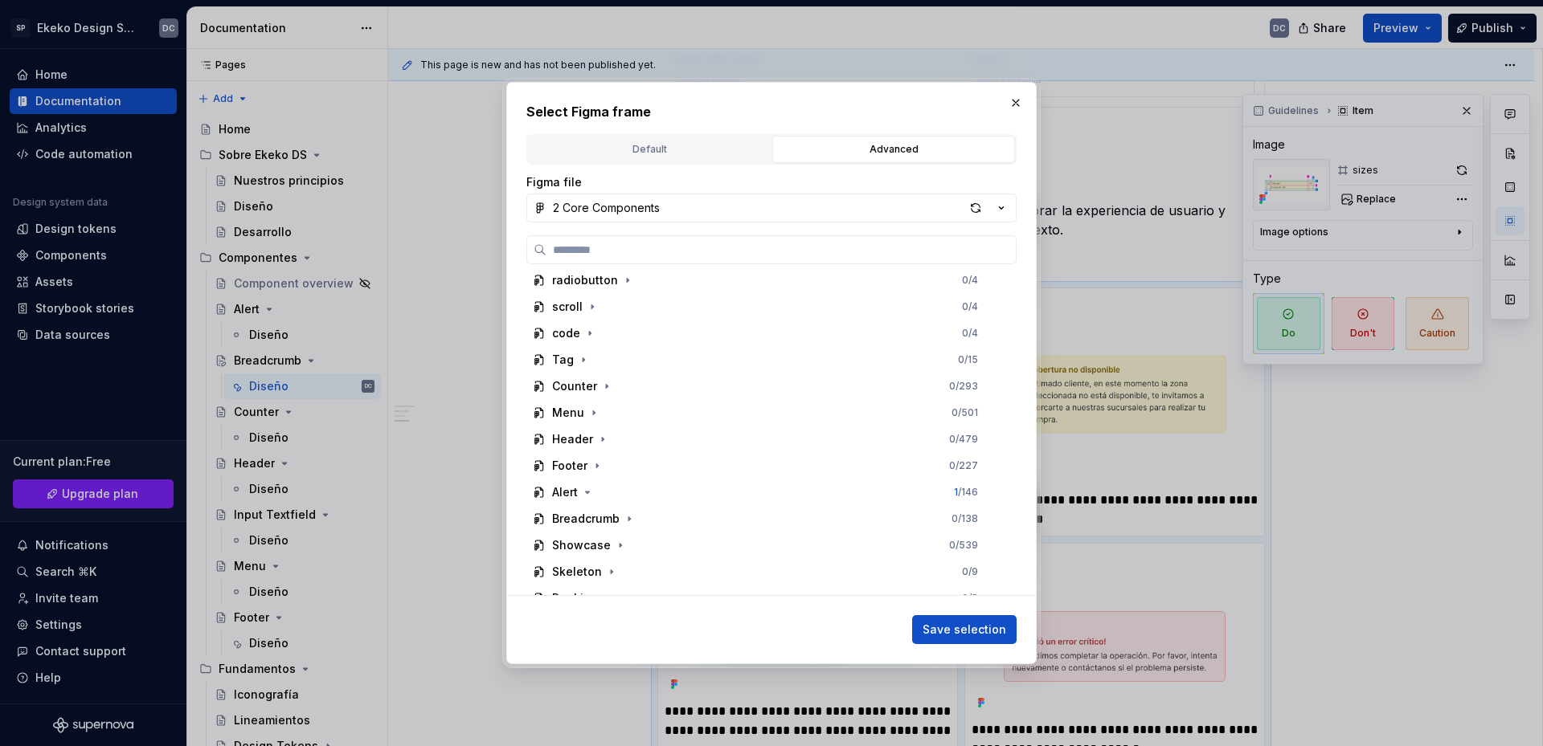
scroll to position [241, 0]
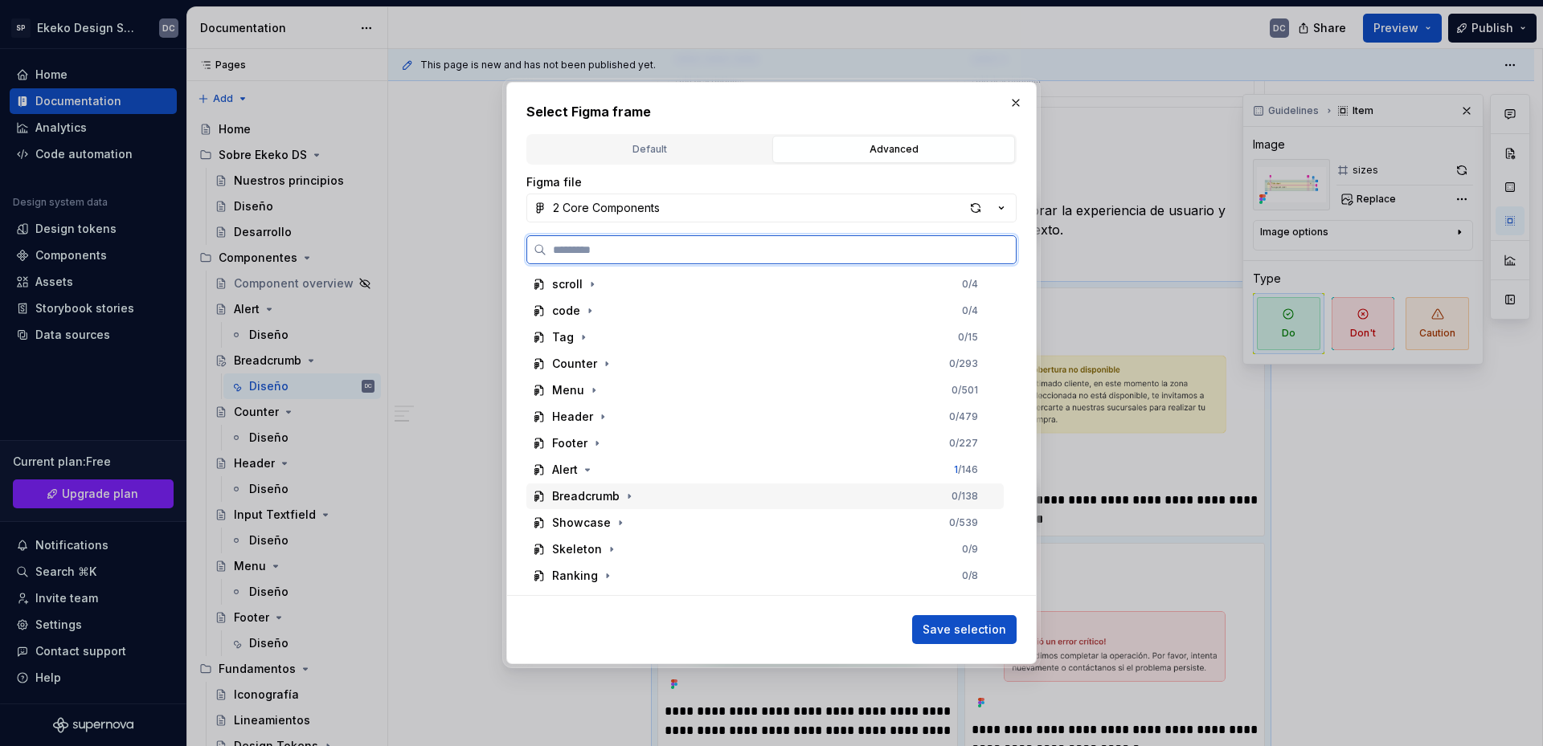
click at [599, 499] on div "Breadcrumb" at bounding box center [585, 496] width 67 height 16
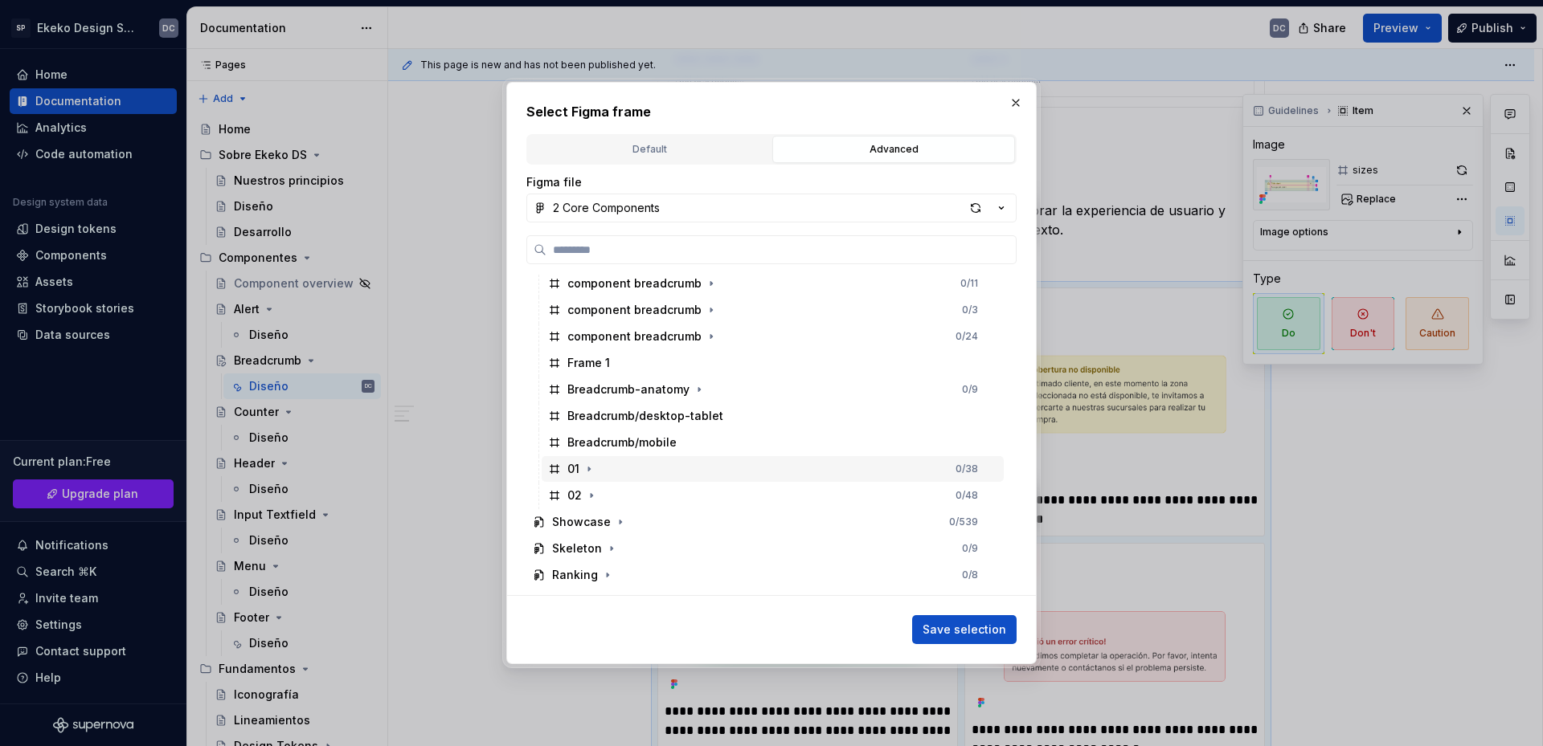
scroll to position [562, 0]
click at [982, 210] on div "button" at bounding box center [975, 208] width 22 height 22
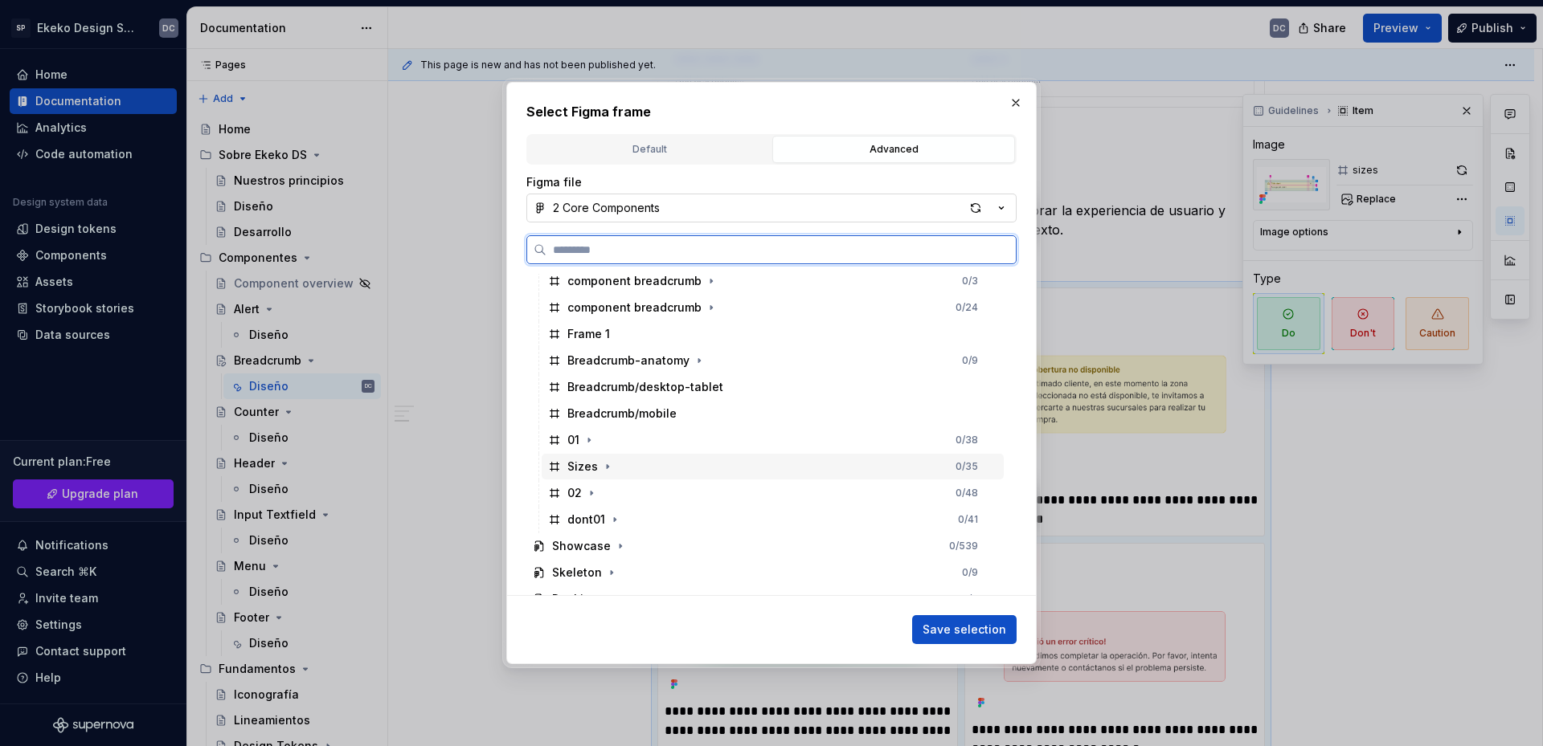
click at [624, 464] on div "Sizes 0 / 35" at bounding box center [773, 467] width 462 height 26
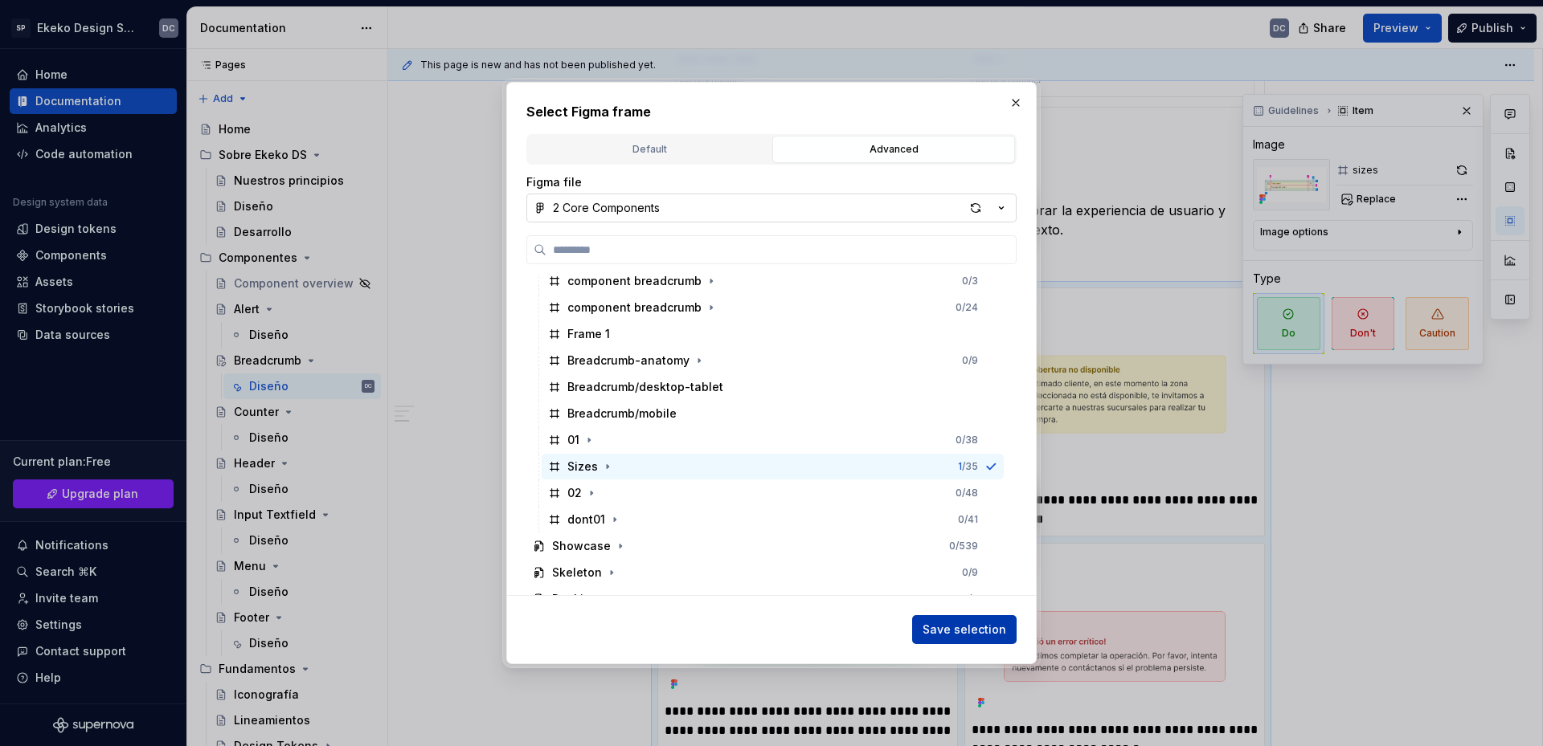
click at [958, 628] on span "Save selection" at bounding box center [964, 630] width 84 height 16
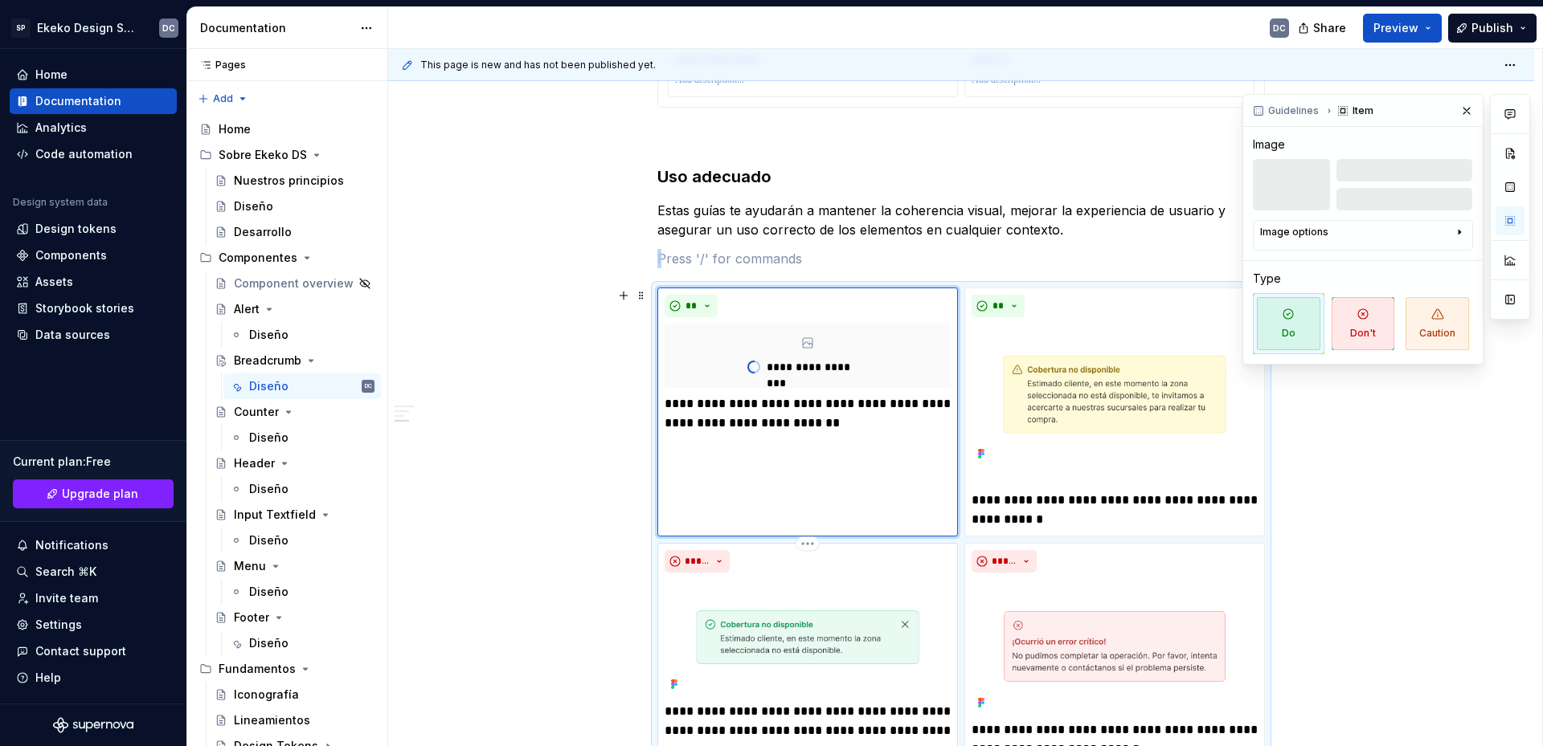
scroll to position [2176, 0]
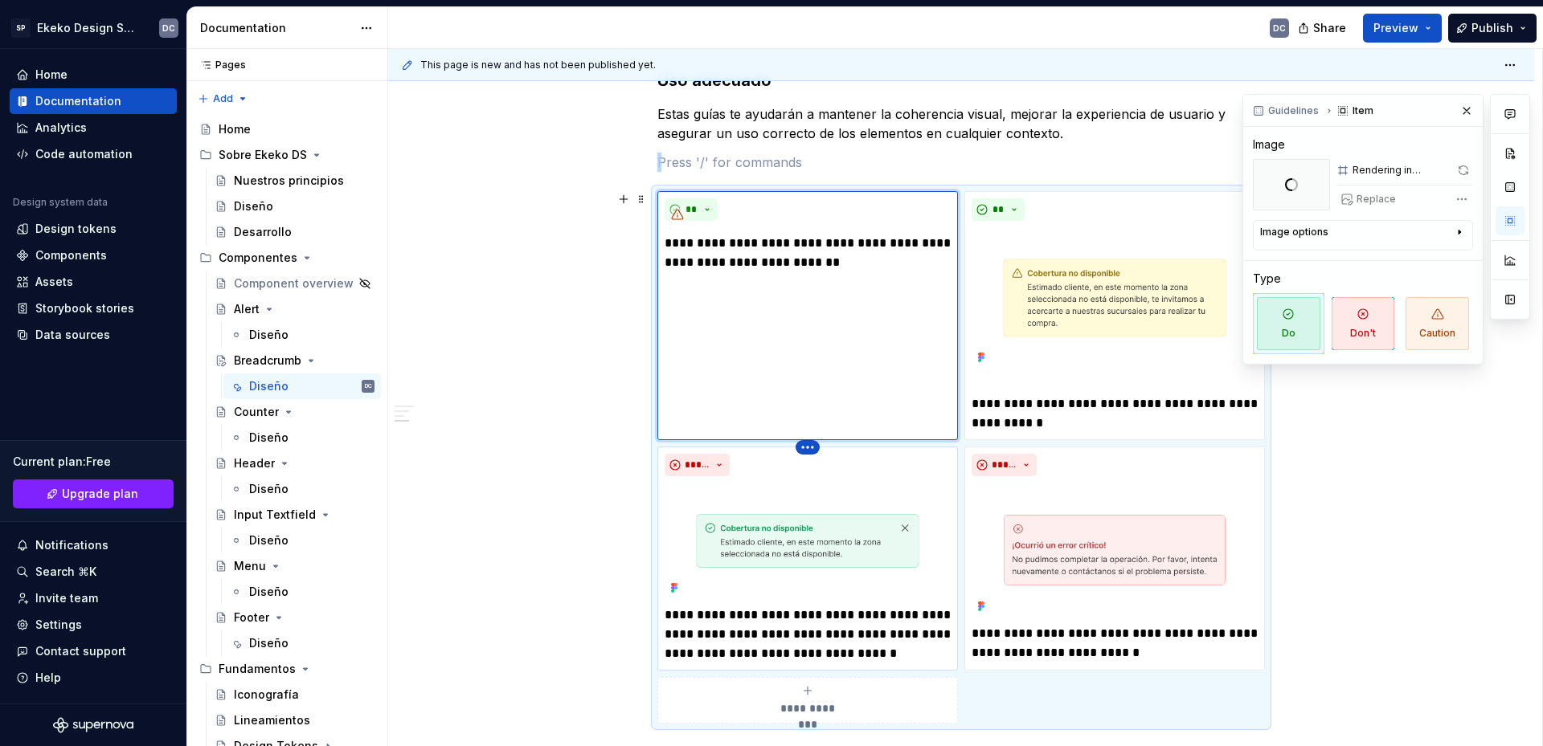
click at [811, 451] on html "SP Ekeko Design System DC Home Documentation Analytics Code automation Design s…" at bounding box center [771, 373] width 1543 height 746
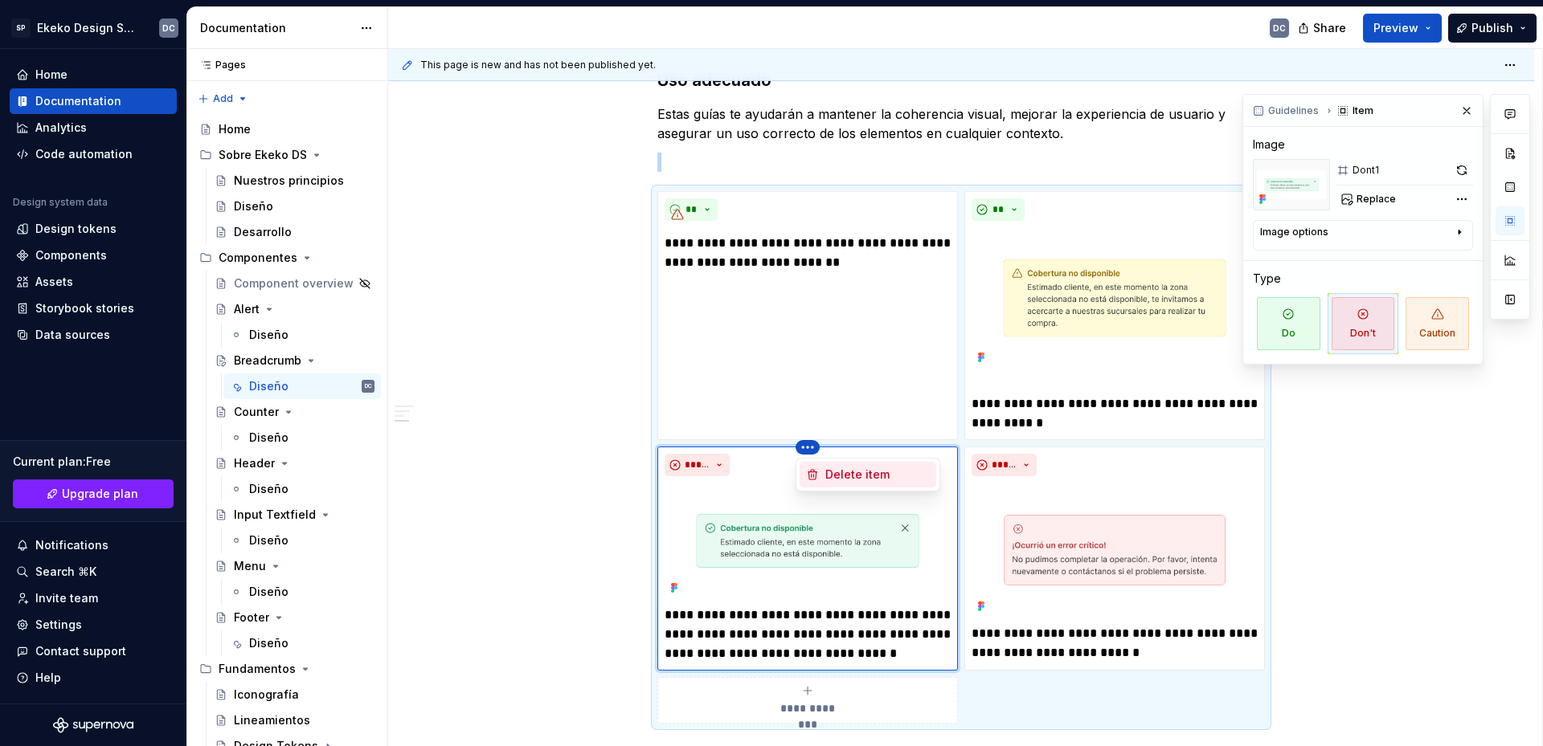
click at [831, 473] on div "Delete item" at bounding box center [877, 475] width 104 height 16
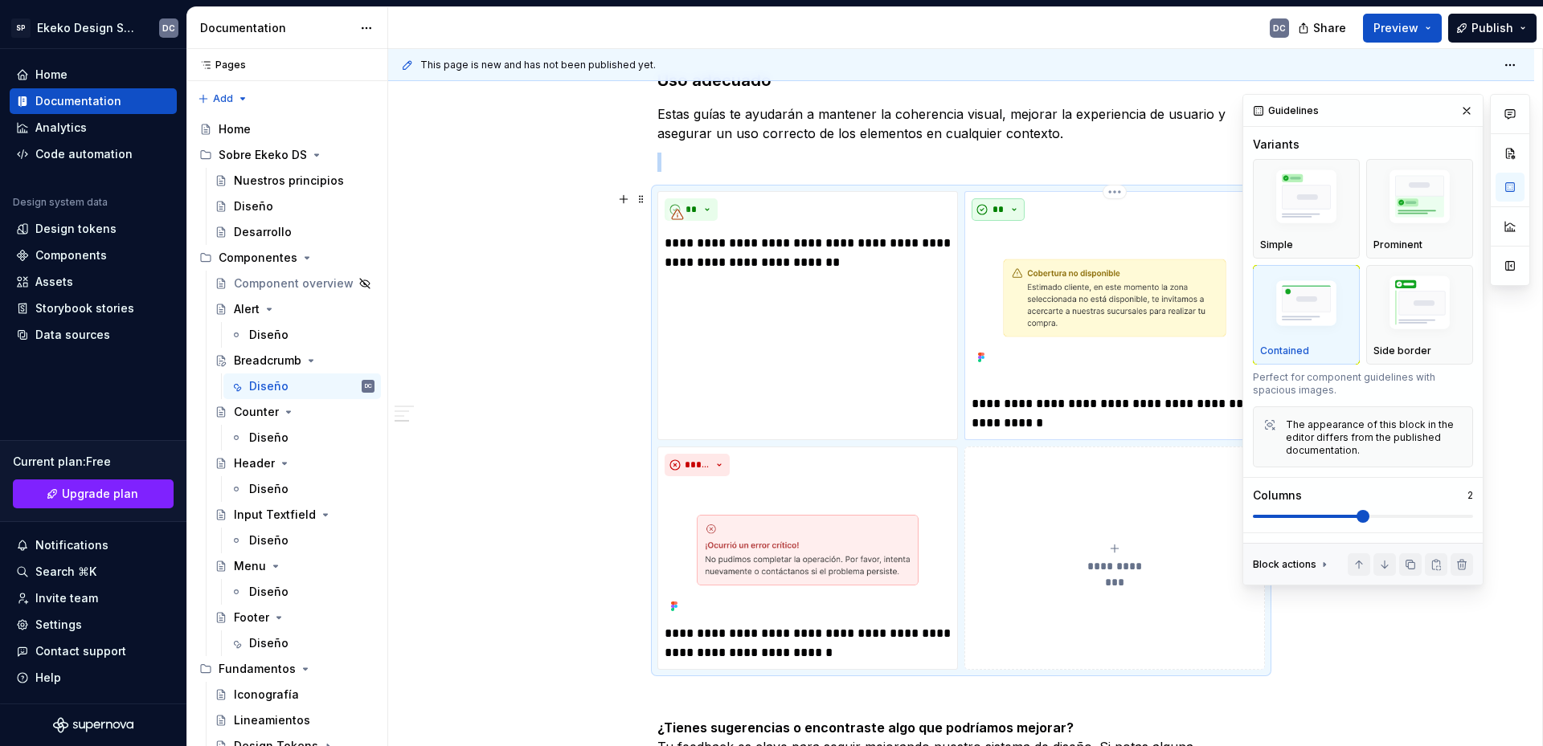
click at [1003, 210] on span "**" at bounding box center [997, 209] width 13 height 13
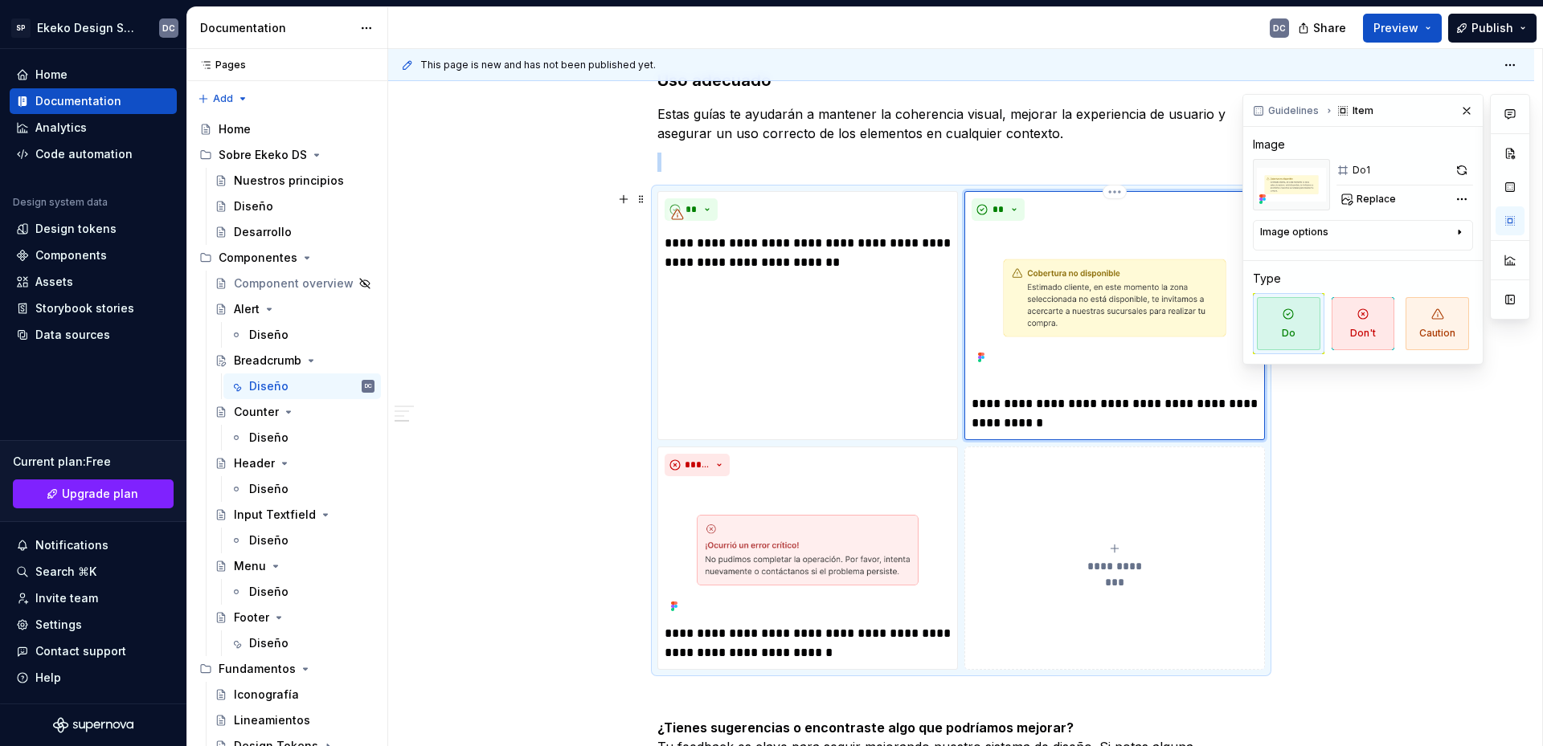
click at [1162, 403] on p "**********" at bounding box center [1114, 404] width 286 height 58
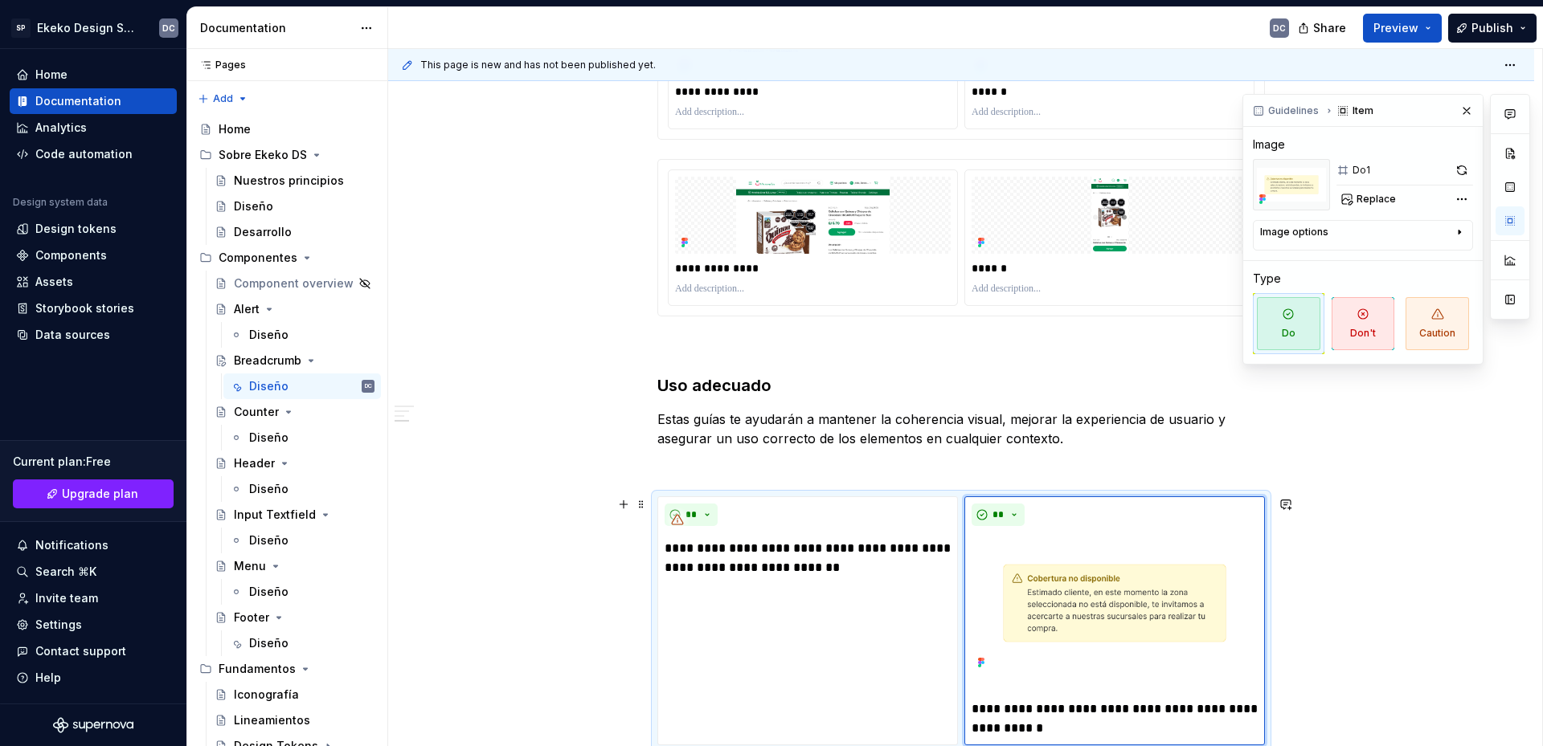
scroll to position [1854, 0]
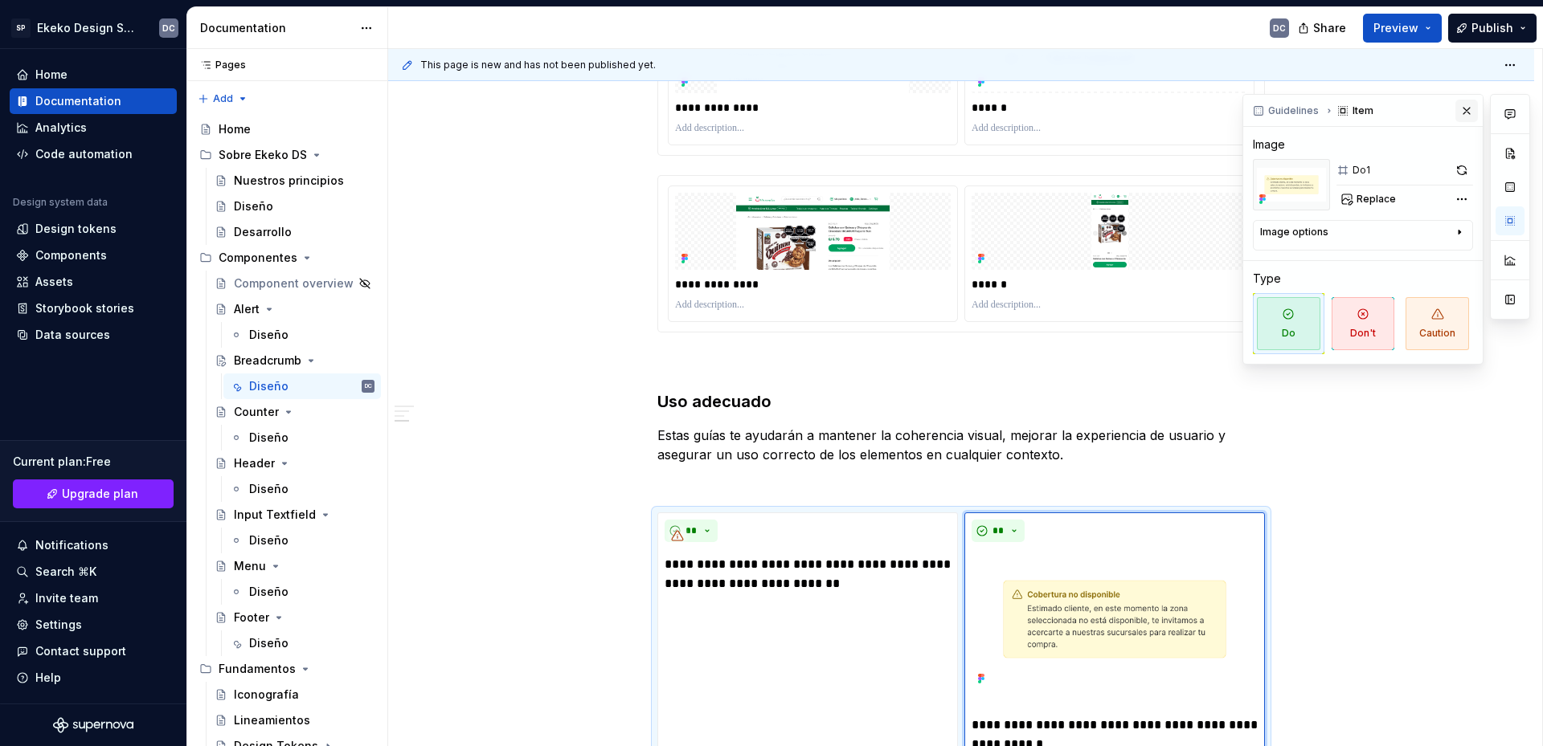
click at [1469, 109] on button "button" at bounding box center [1466, 111] width 22 height 22
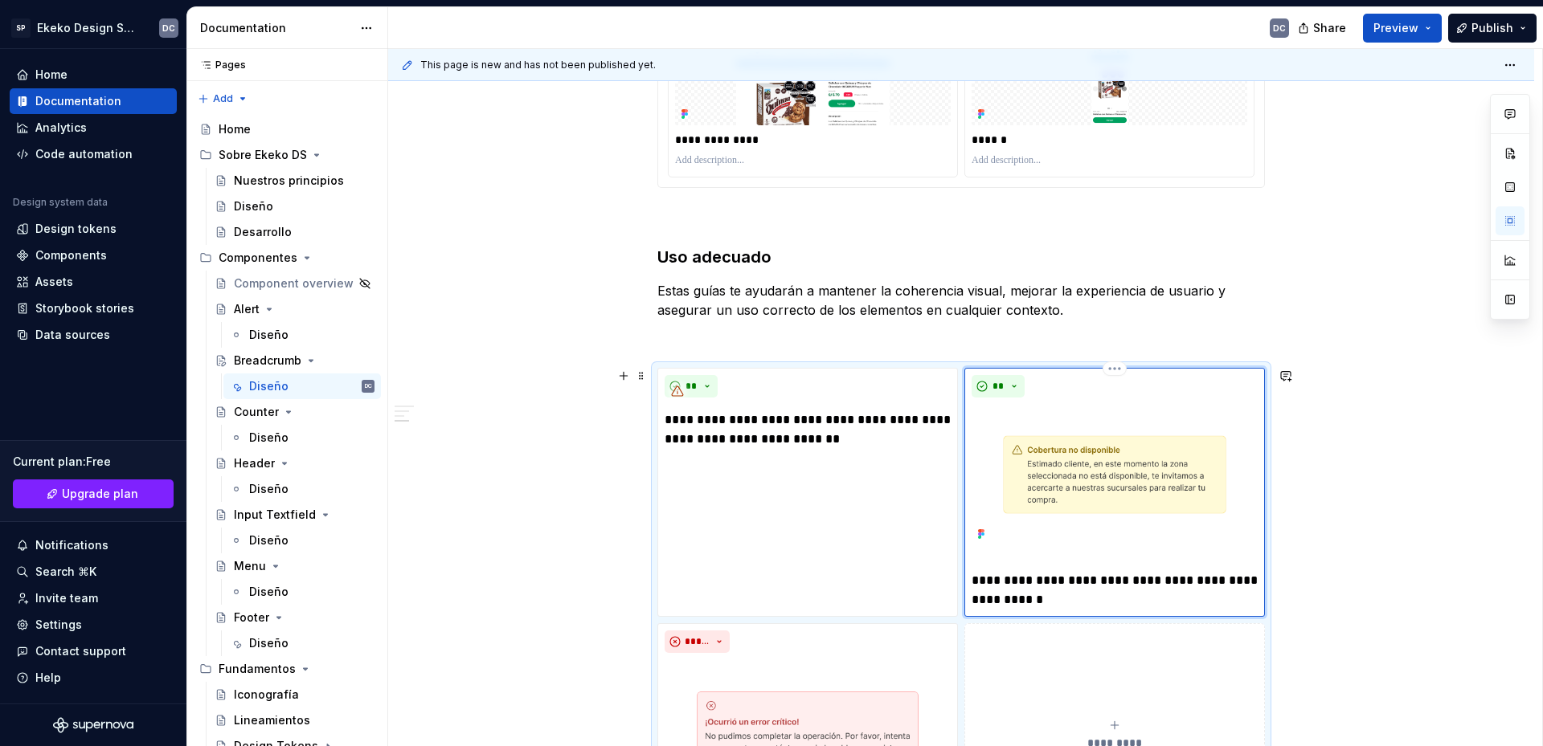
scroll to position [2015, 0]
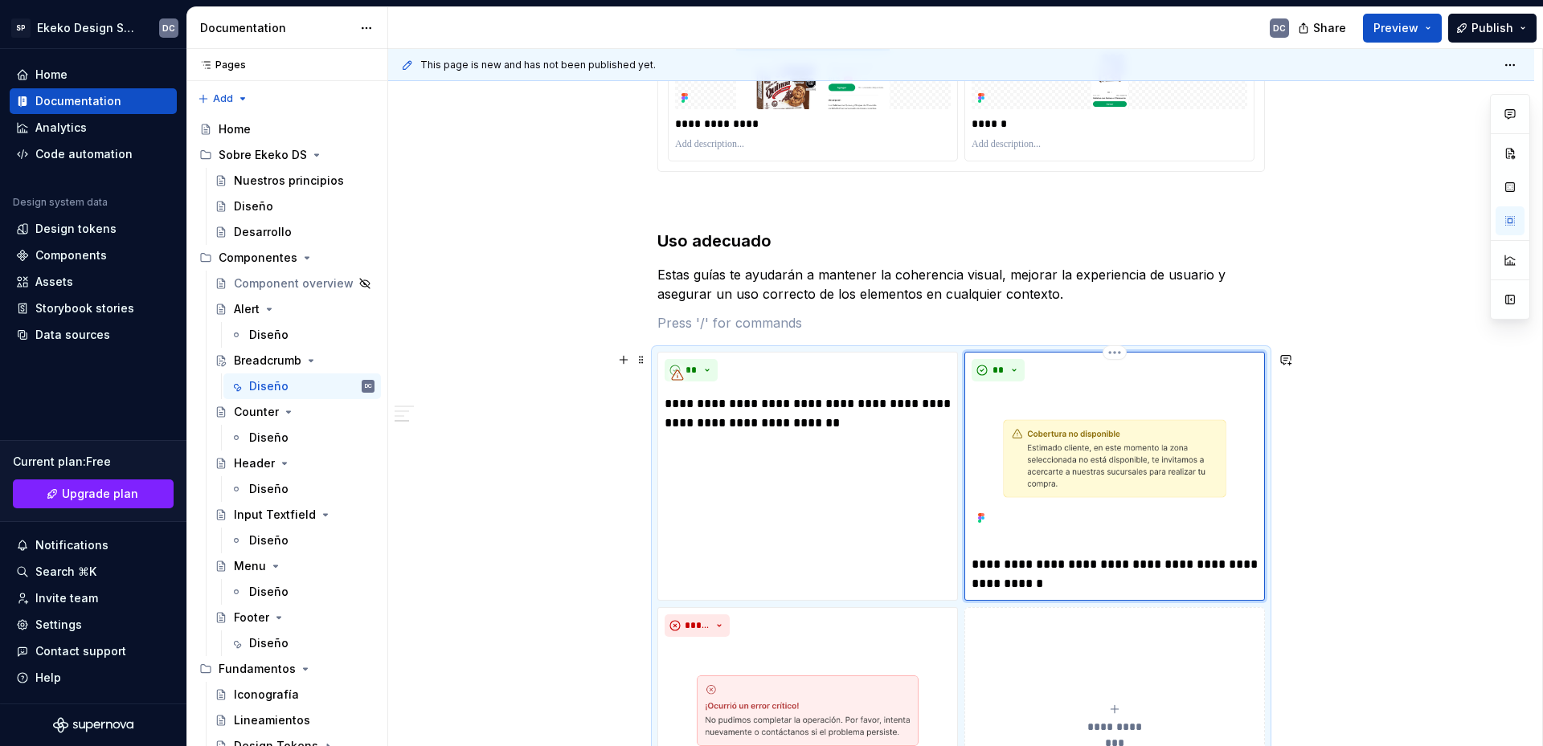
click at [1126, 497] on img at bounding box center [1114, 458] width 286 height 141
click at [1117, 355] on html "SP Ekeko Design System DC Home Documentation Analytics Code automation Design s…" at bounding box center [771, 373] width 1543 height 746
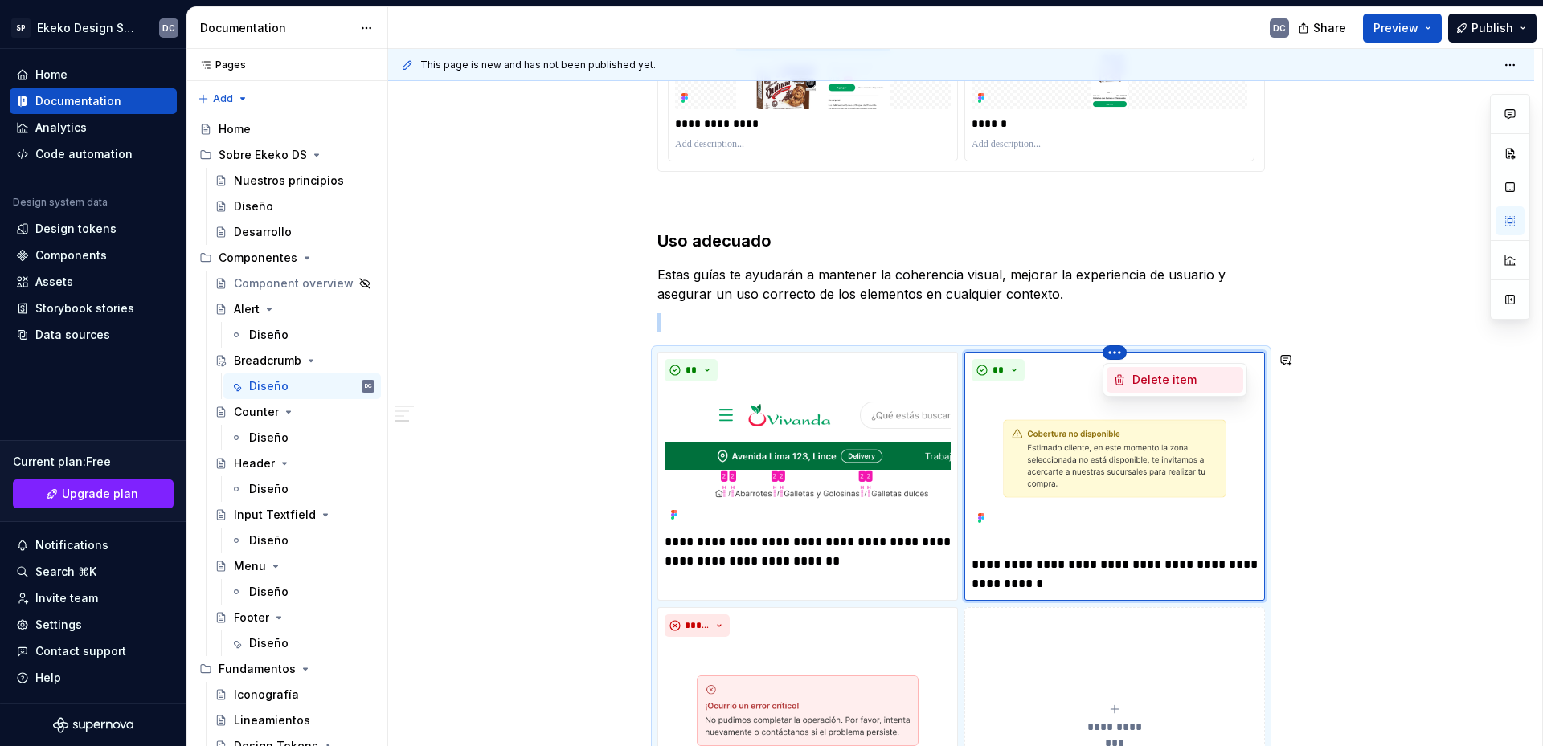
click at [1134, 380] on div "Delete item" at bounding box center [1184, 380] width 104 height 16
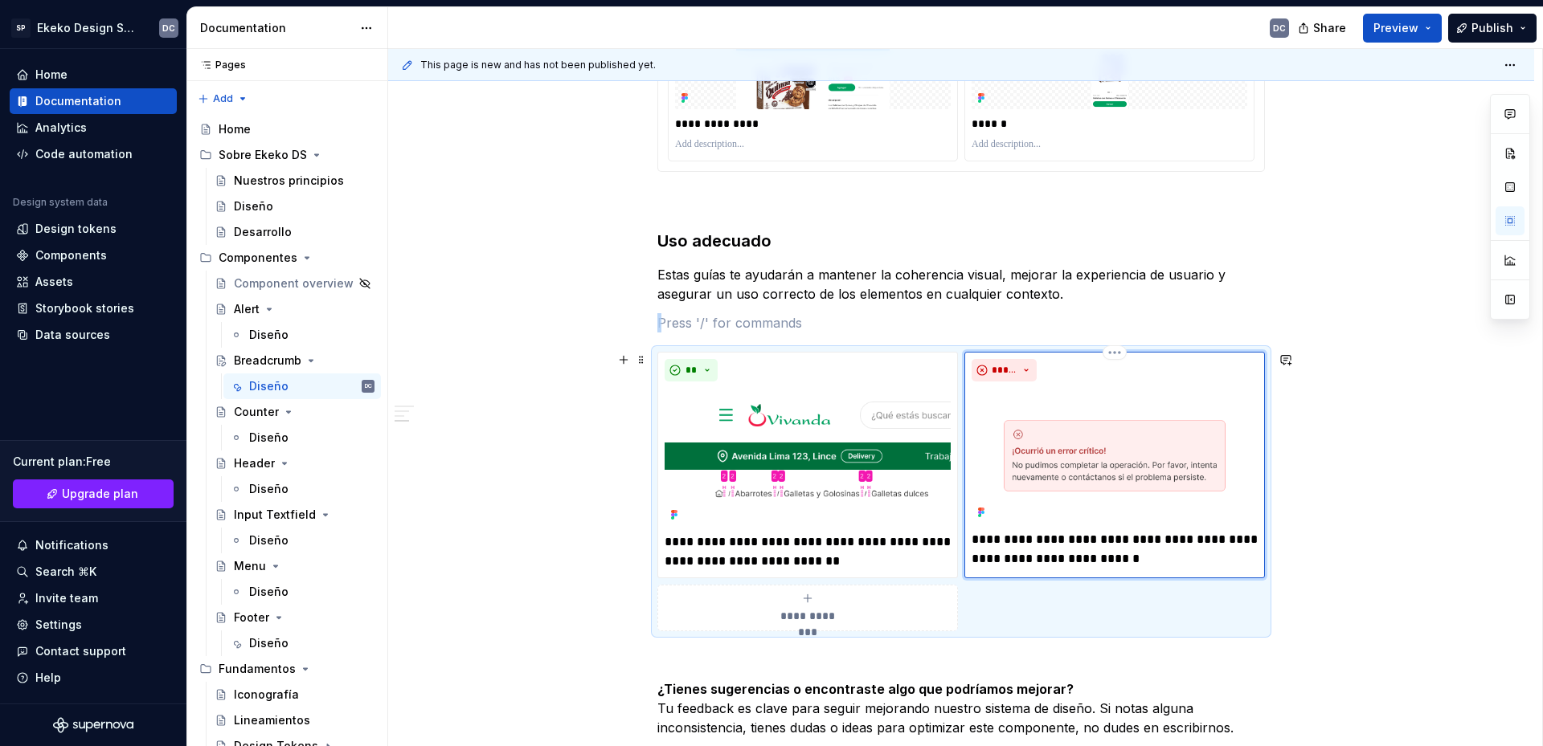
click at [1060, 446] on img at bounding box center [1114, 456] width 286 height 136
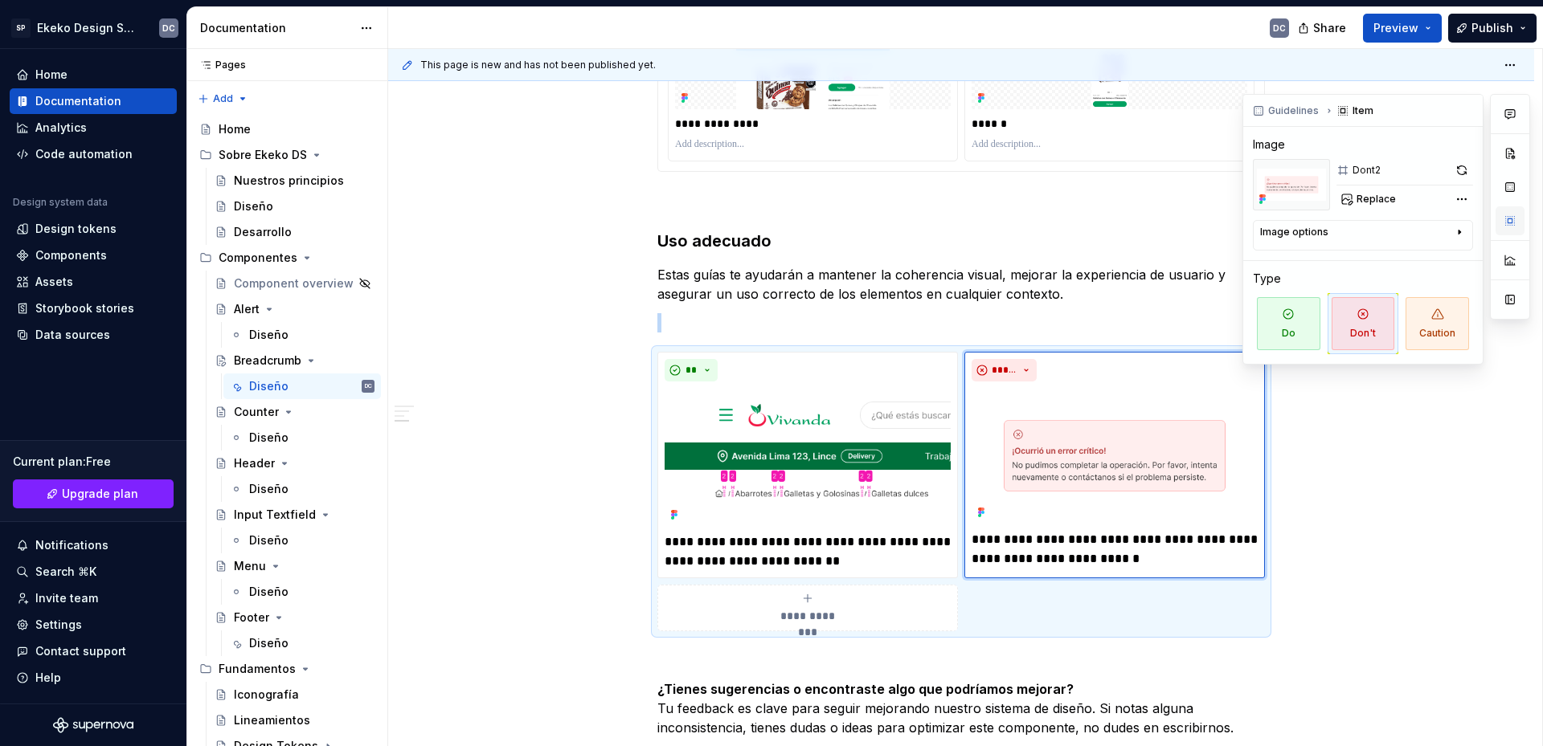
click at [1506, 223] on button "button" at bounding box center [1509, 220] width 29 height 29
click at [1358, 196] on span "Replace" at bounding box center [1375, 199] width 39 height 13
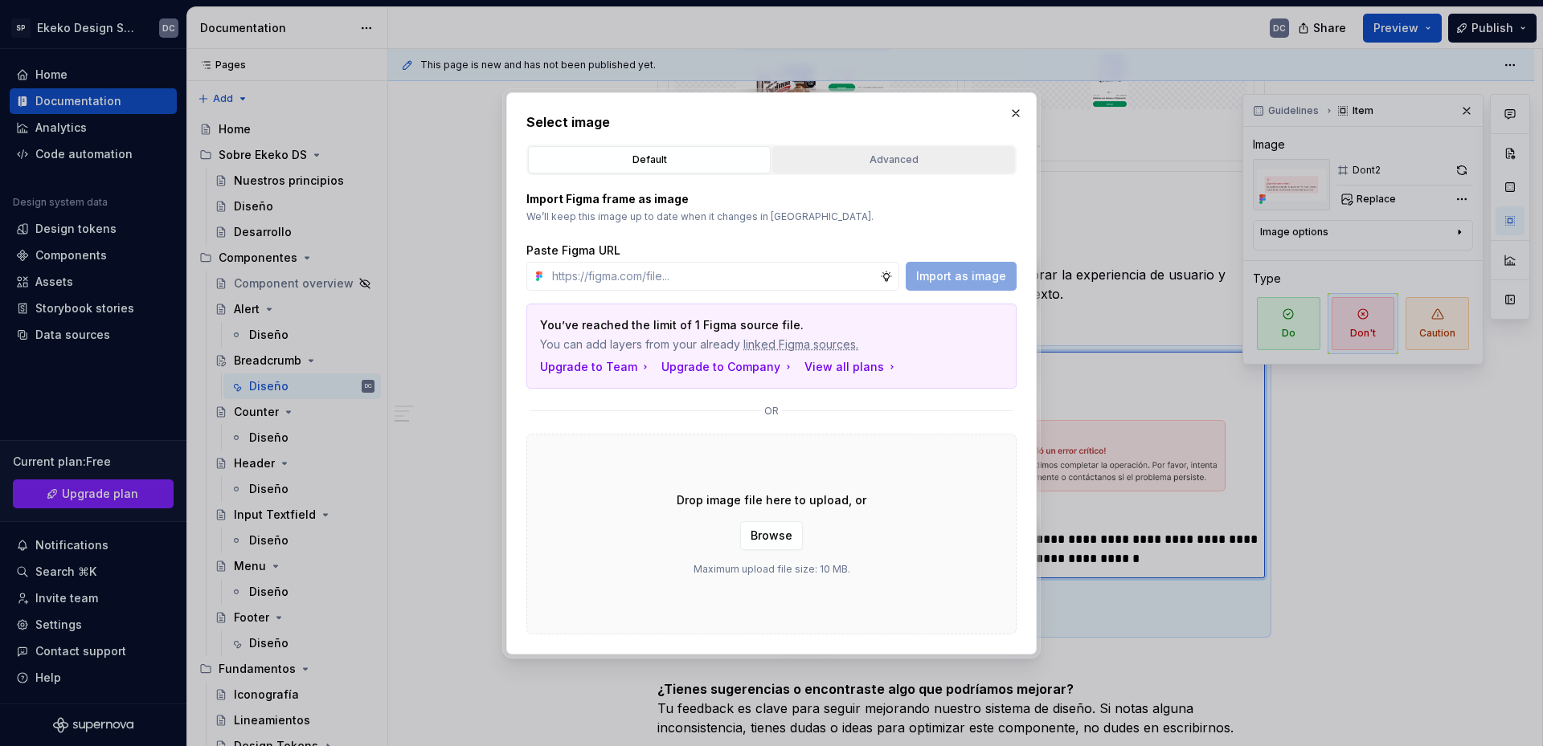
click at [911, 160] on div "Advanced" at bounding box center [893, 160] width 231 height 16
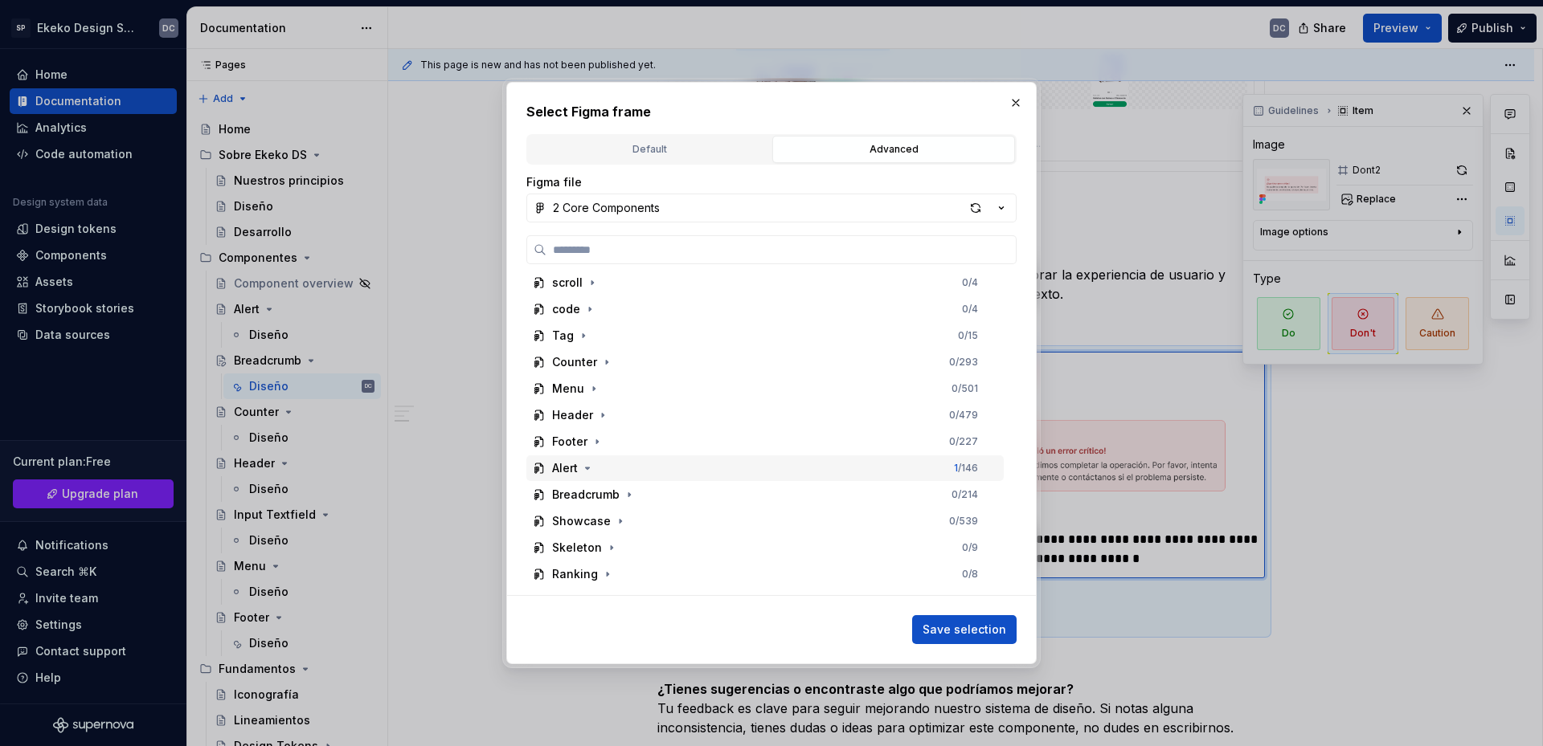
scroll to position [241, 0]
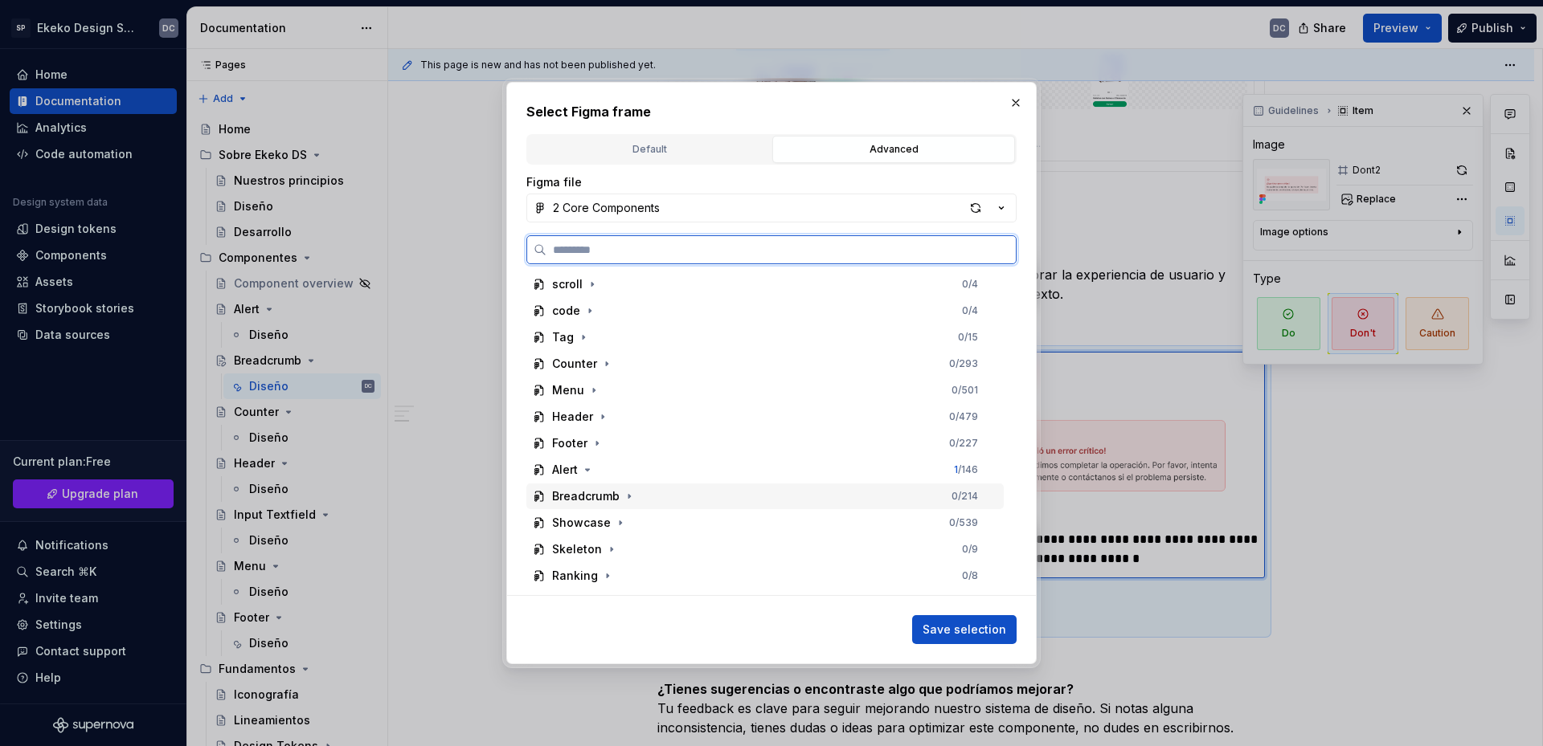
click at [642, 494] on div "Breadcrumb 0 / 214" at bounding box center [764, 497] width 477 height 26
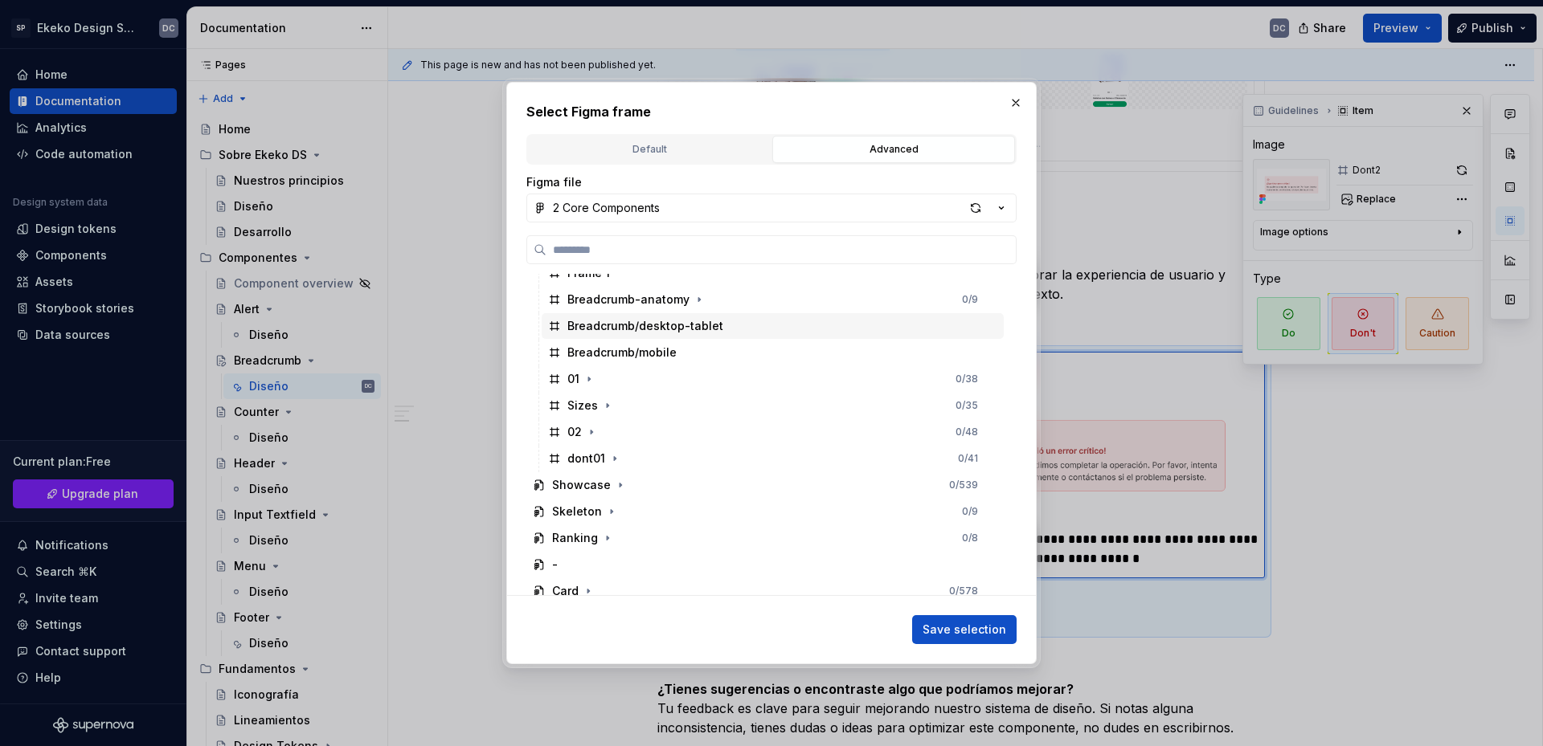
scroll to position [643, 0]
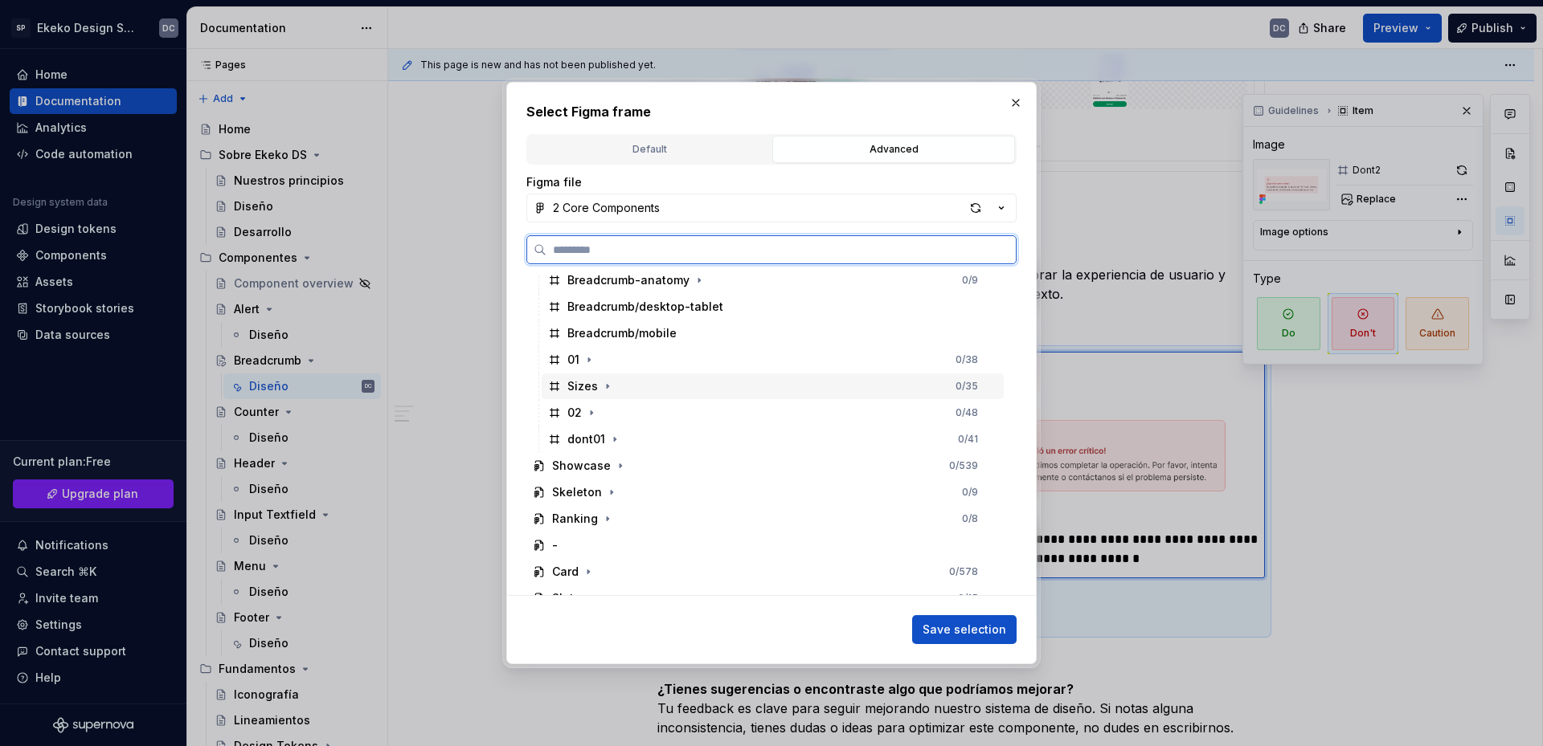
click at [658, 387] on div "Sizes 0 / 35" at bounding box center [773, 387] width 462 height 26
click at [640, 428] on div "dont01 0 / 41" at bounding box center [773, 440] width 462 height 26
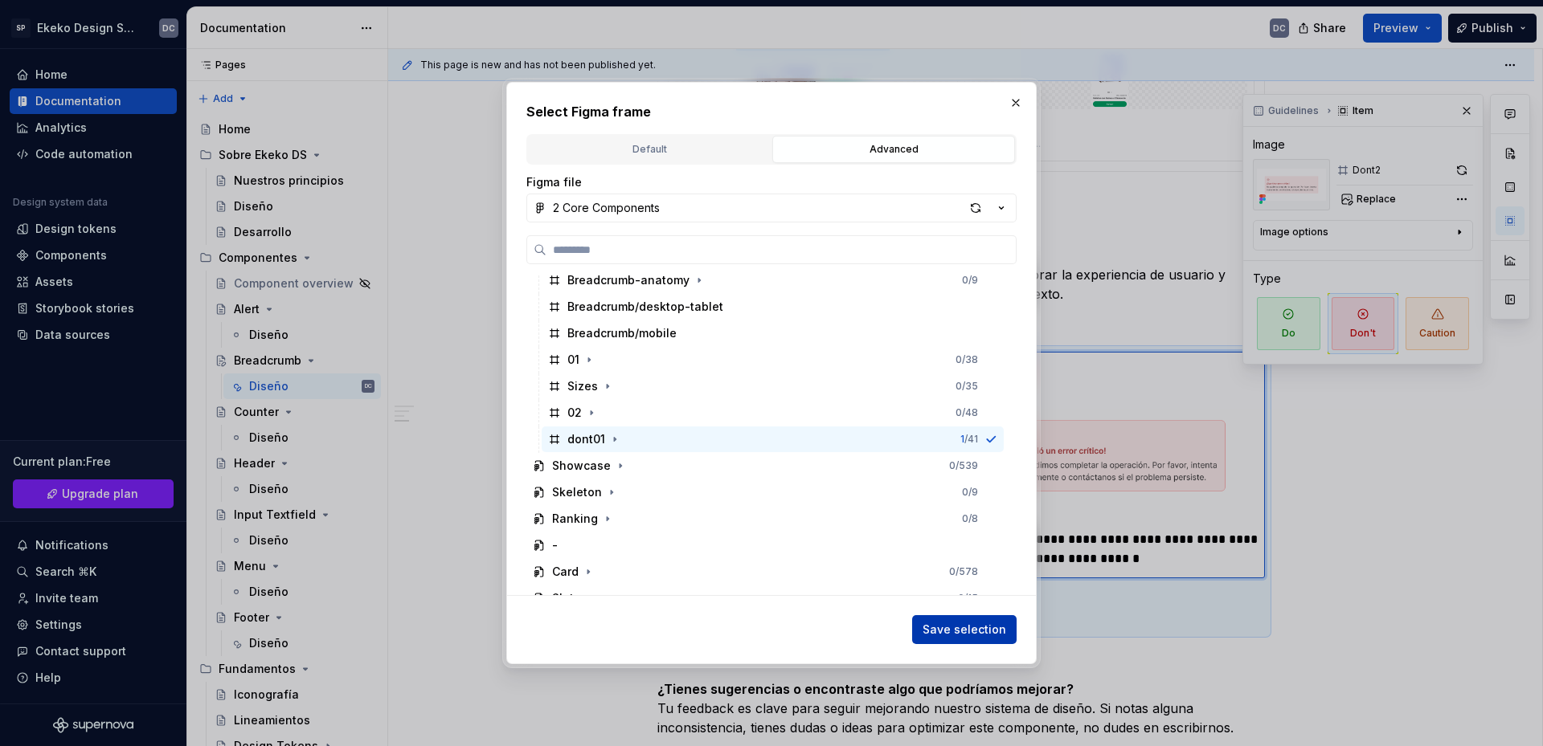
click at [953, 622] on span "Save selection" at bounding box center [964, 630] width 84 height 16
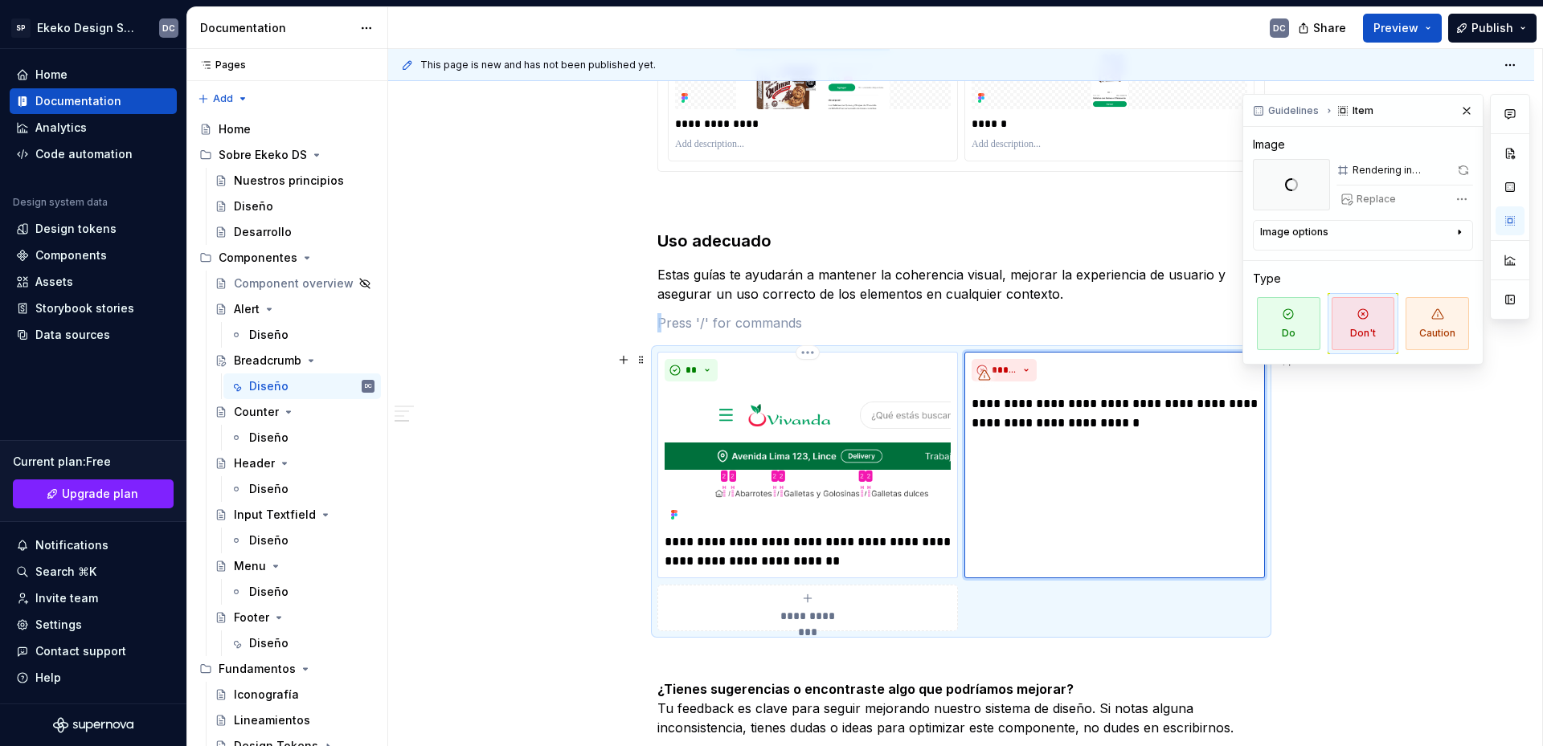
click at [839, 562] on p "**********" at bounding box center [807, 552] width 286 height 39
type textarea "*"
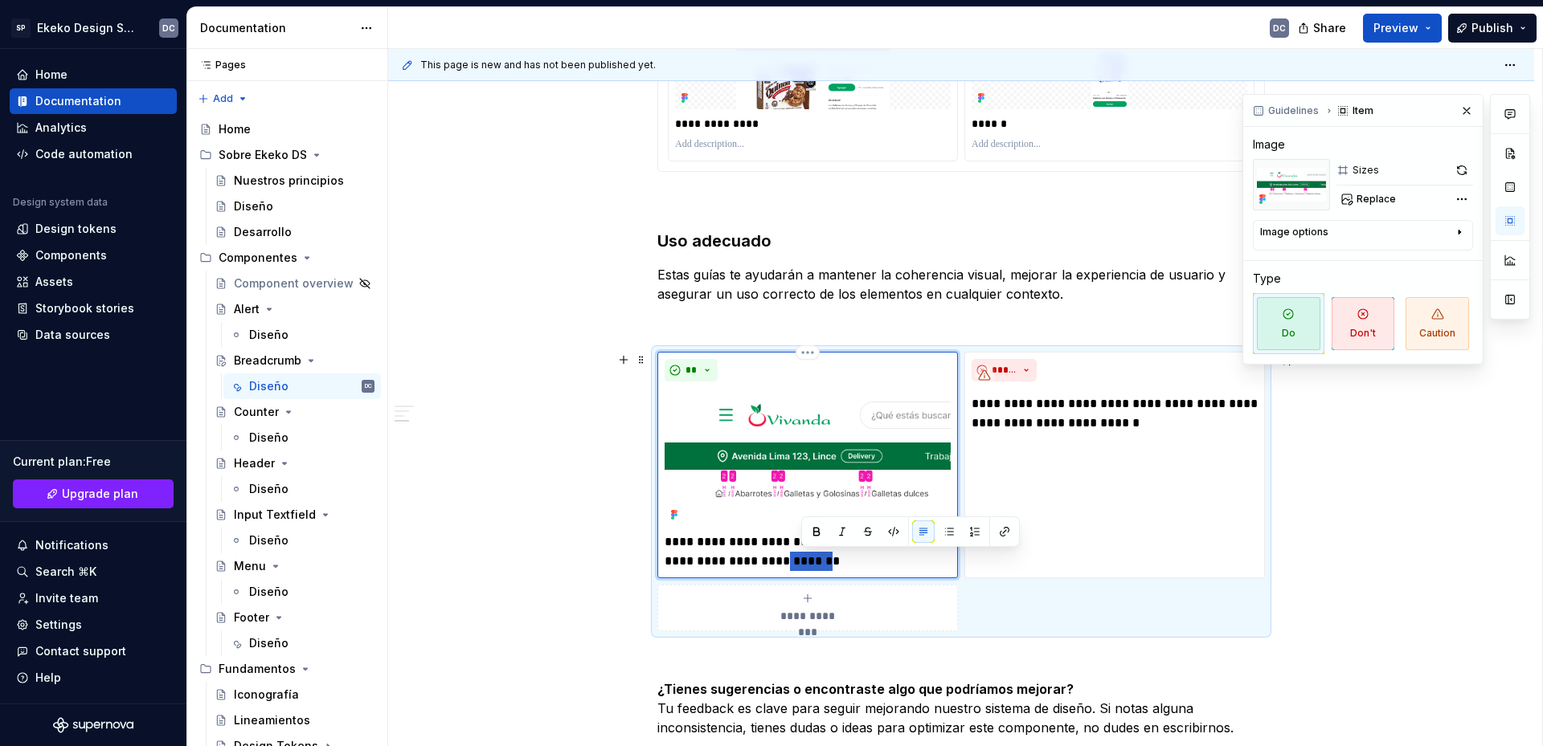
drag, startPoint x: 849, startPoint y: 562, endPoint x: 803, endPoint y: 567, distance: 46.0
click at [803, 567] on p "**********" at bounding box center [807, 552] width 286 height 39
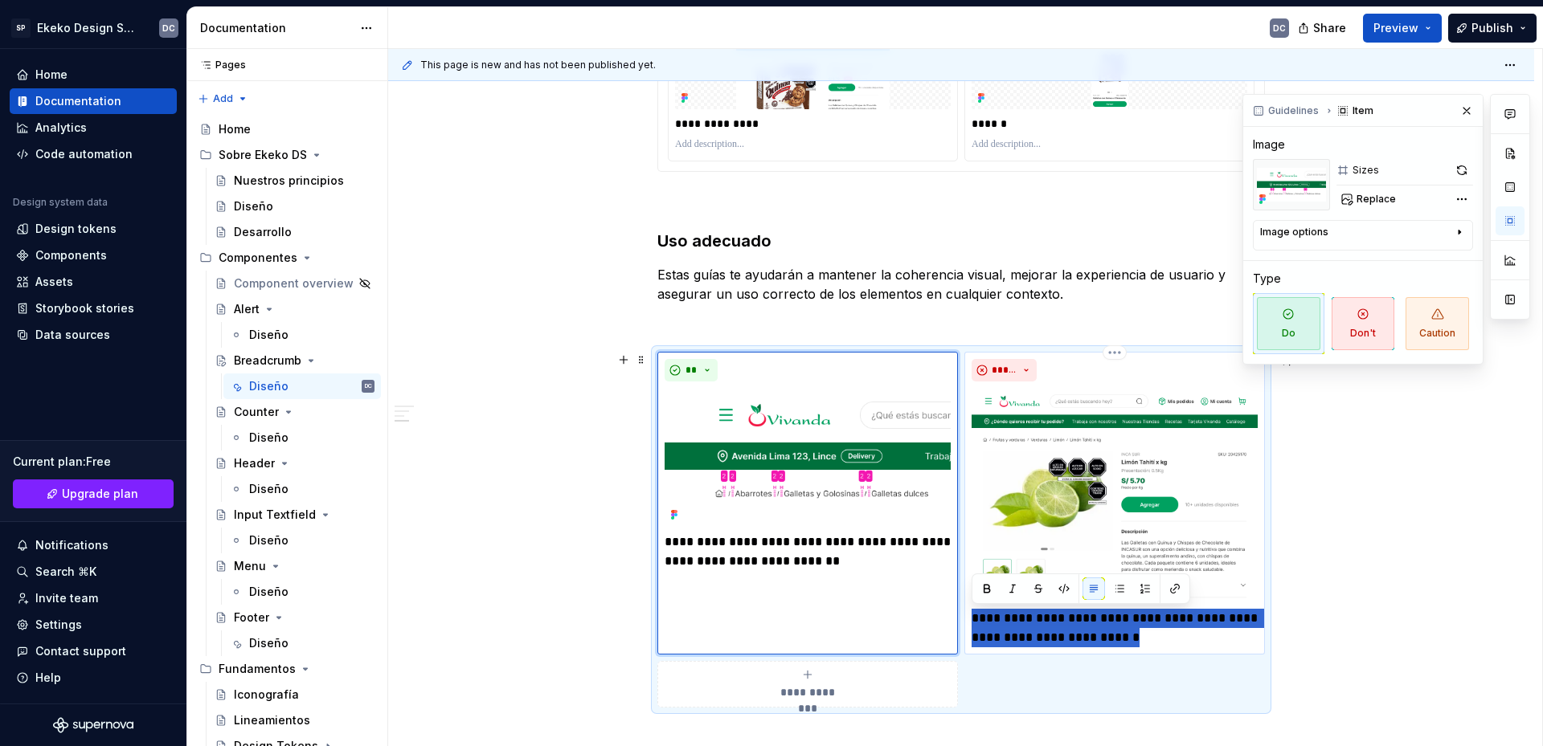
drag, startPoint x: 1163, startPoint y: 635, endPoint x: 970, endPoint y: 619, distance: 194.2
click at [970, 619] on div "**********" at bounding box center [1114, 503] width 300 height 303
type textarea "*"
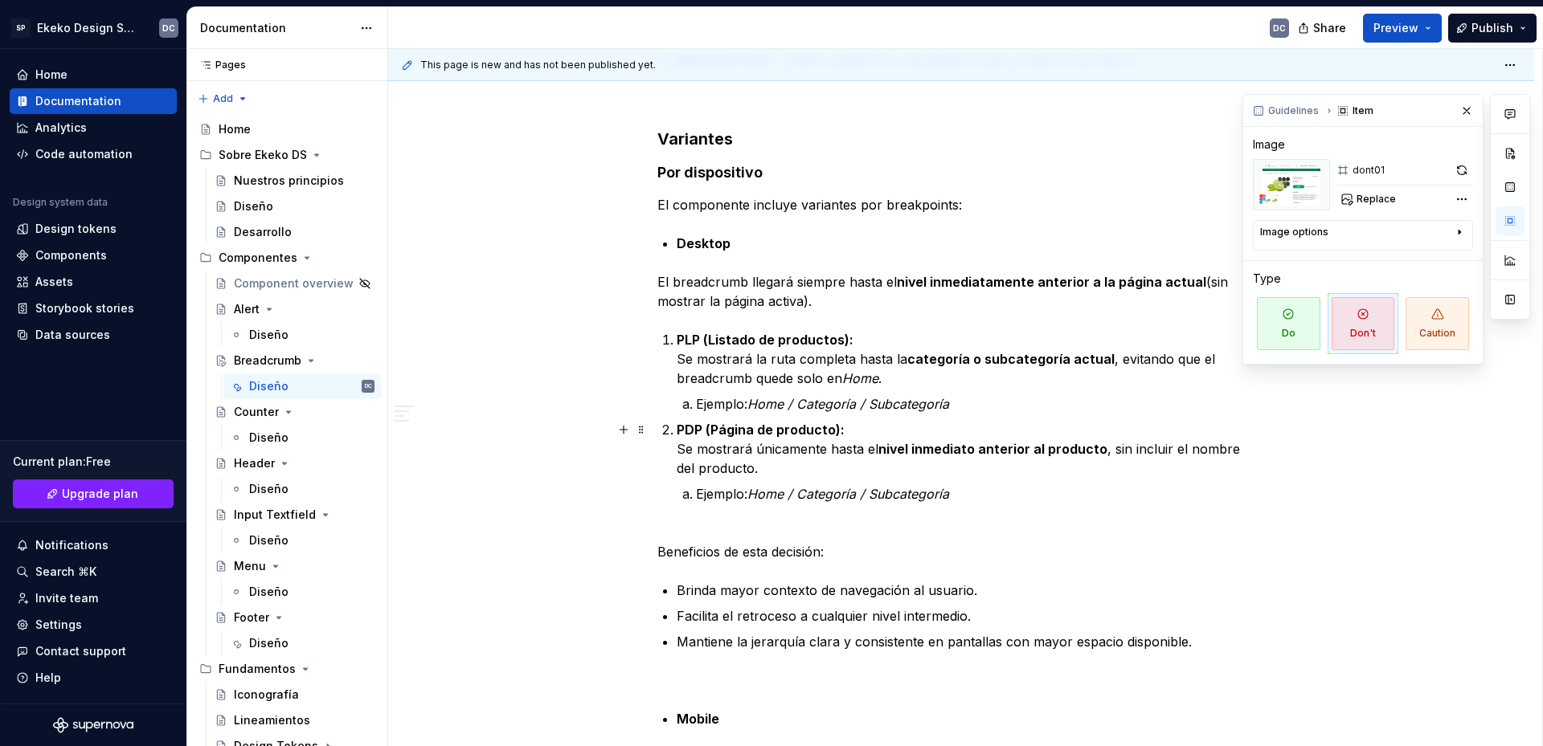
scroll to position [1051, 0]
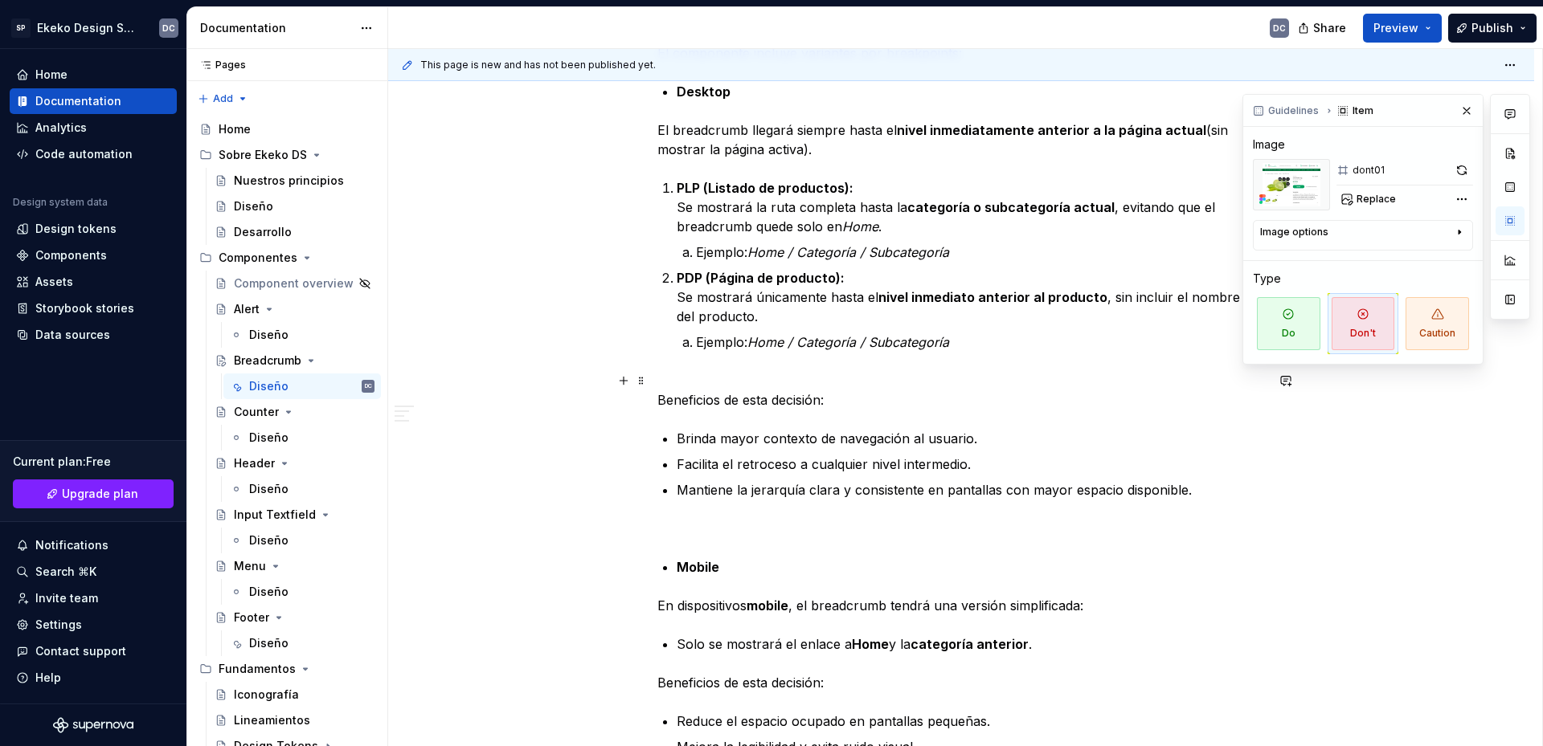
click at [779, 370] on div "Componente de navegación jerárquica que permite a los usuarios conocer su ubica…" at bounding box center [960, 560] width 607 height 2589
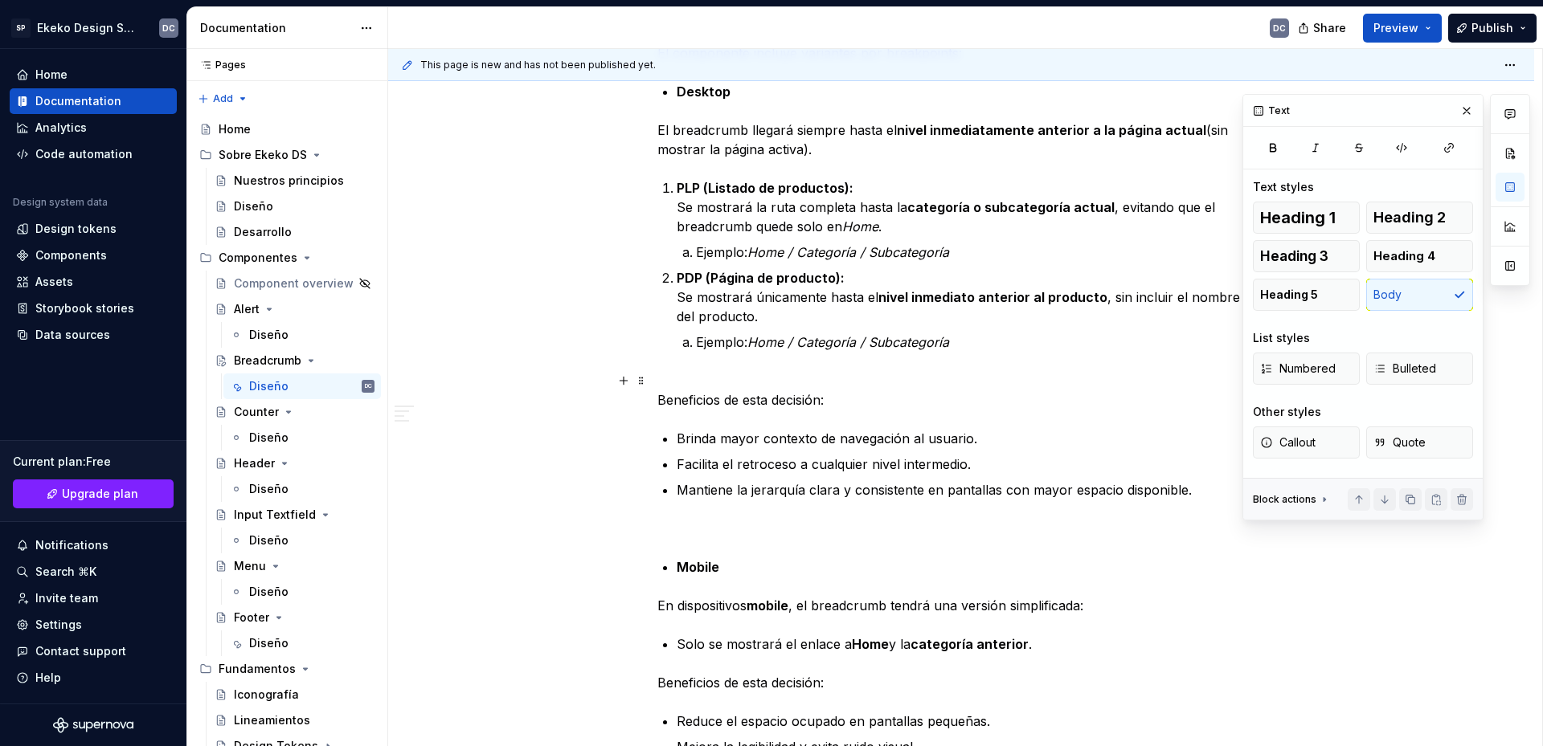
click at [779, 373] on p "Beneficios de esta decisión:" at bounding box center [960, 390] width 607 height 39
click at [786, 166] on div "Componente de navegación jerárquica que permite a los usuarios conocer su ubica…" at bounding box center [960, 560] width 607 height 2589
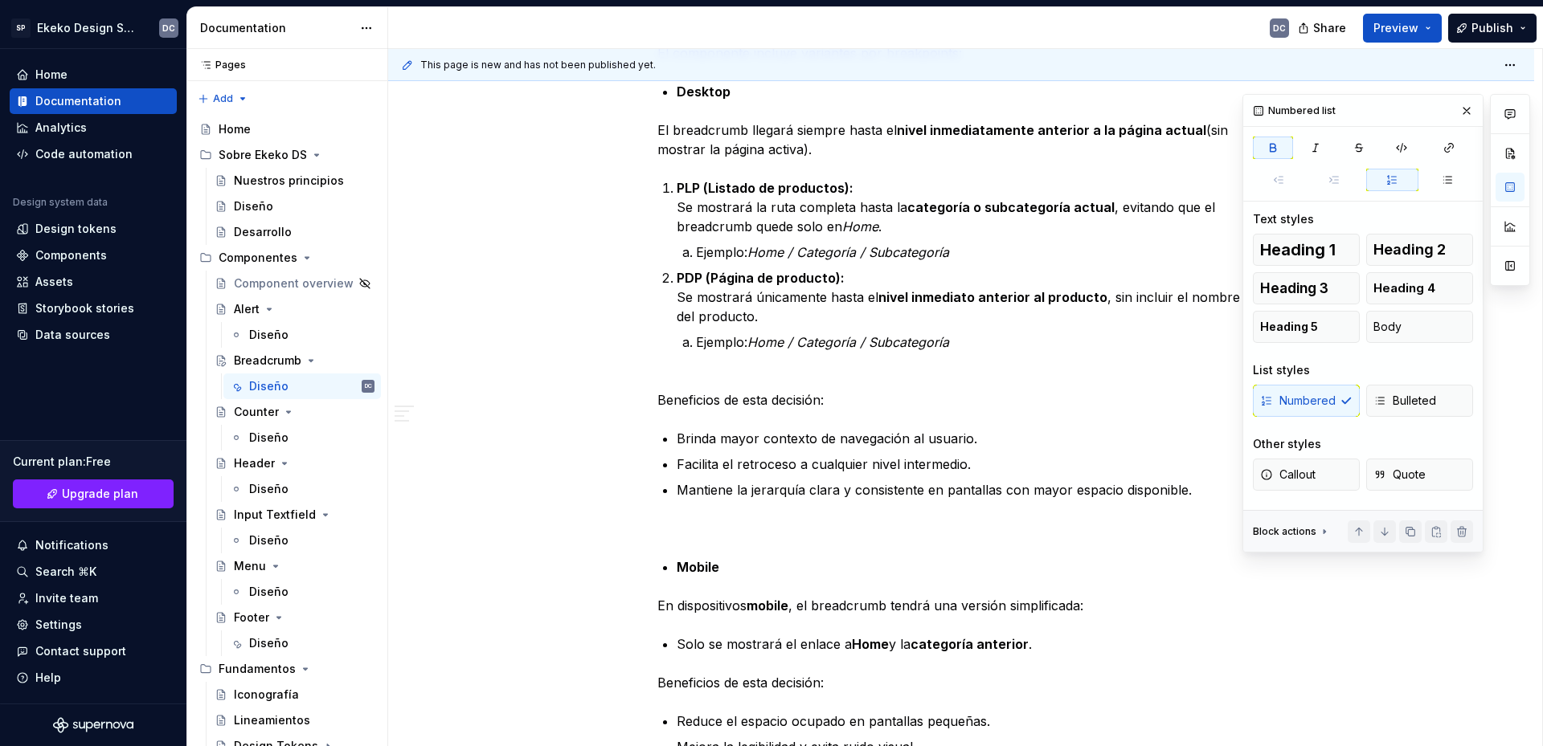
click at [758, 366] on div "Componente de navegación jerárquica que permite a los usuarios conocer su ubica…" at bounding box center [960, 560] width 607 height 2589
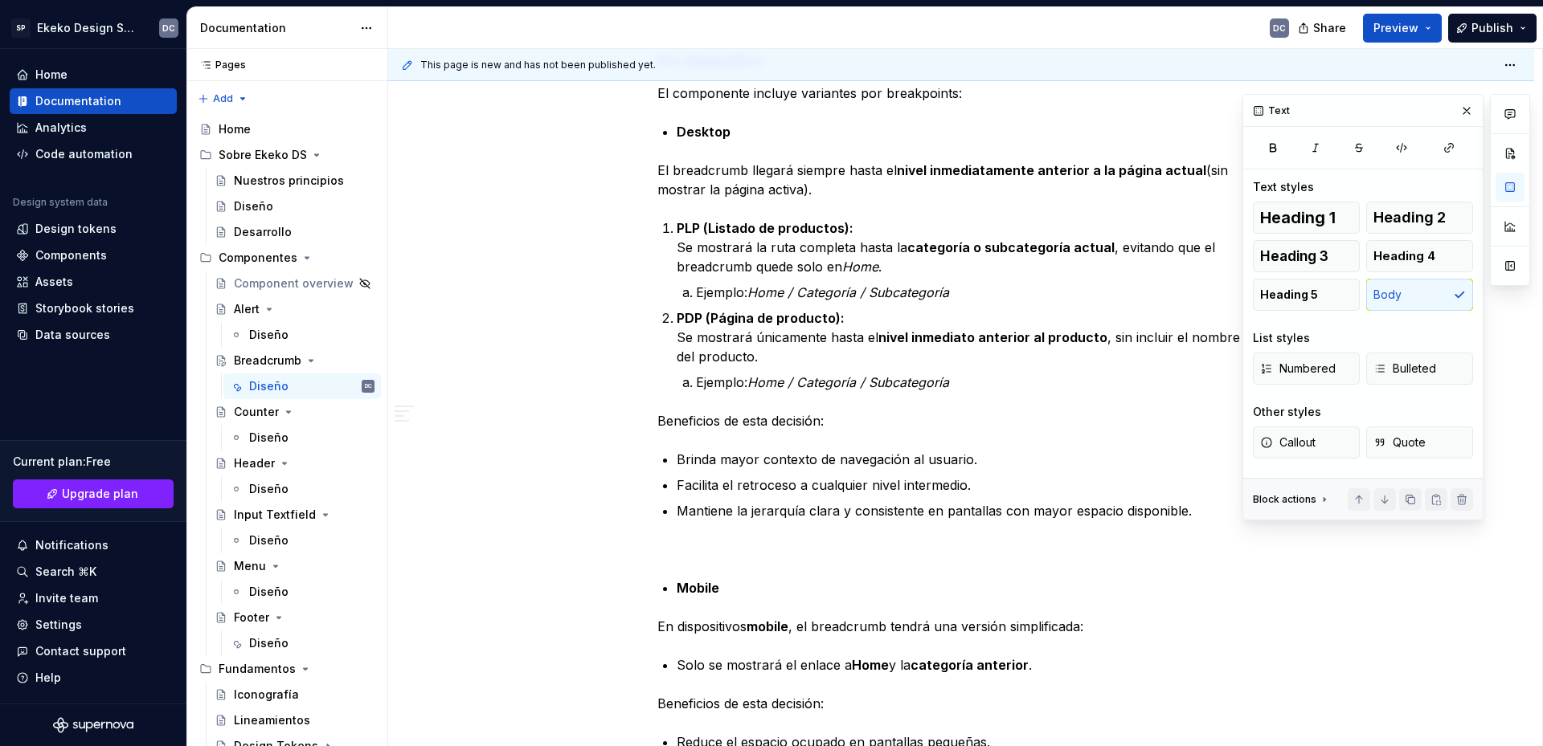
scroll to position [971, 0]
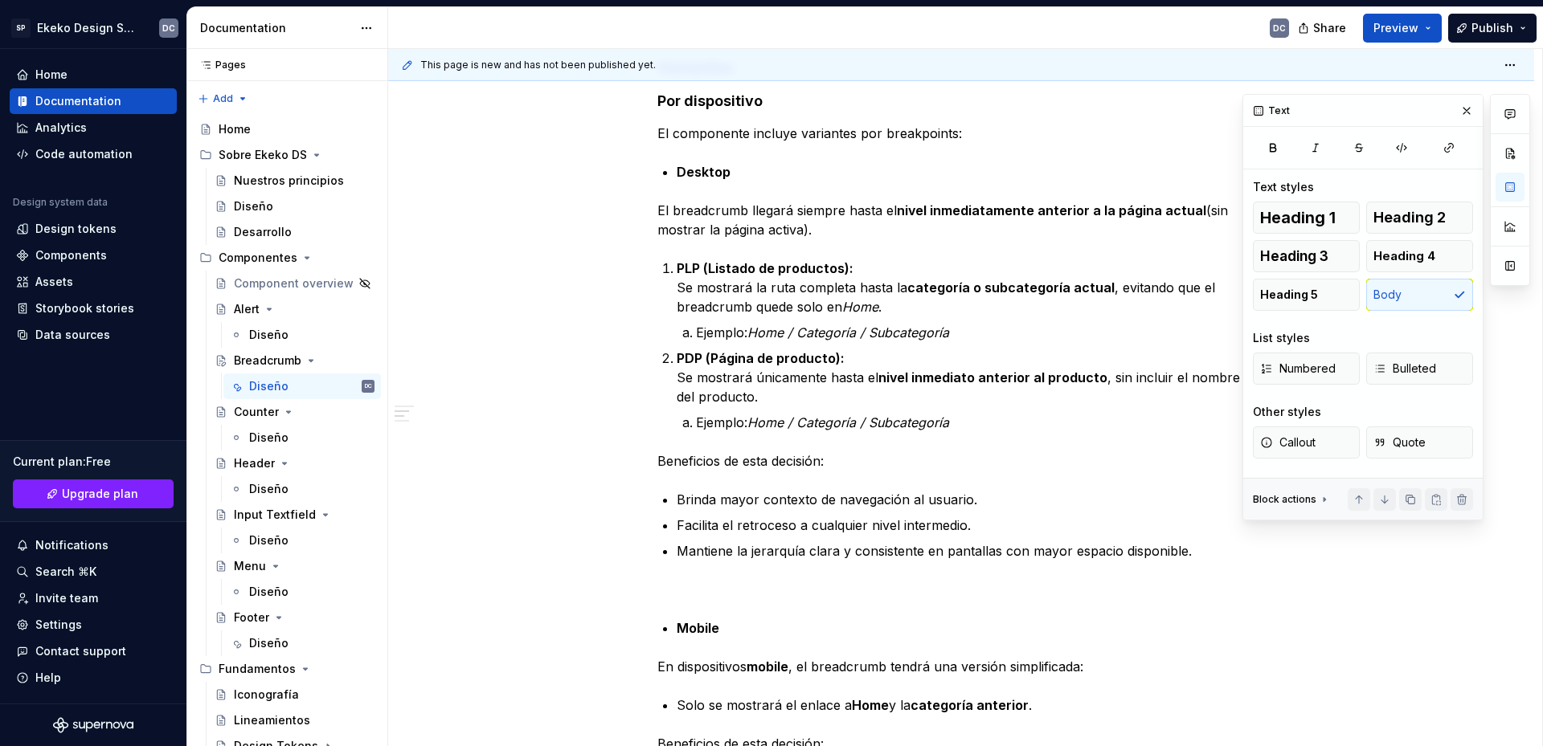
click at [801, 472] on div "Componente de navegación jerárquica que permite a los usuarios conocer su ubica…" at bounding box center [960, 631] width 607 height 2569
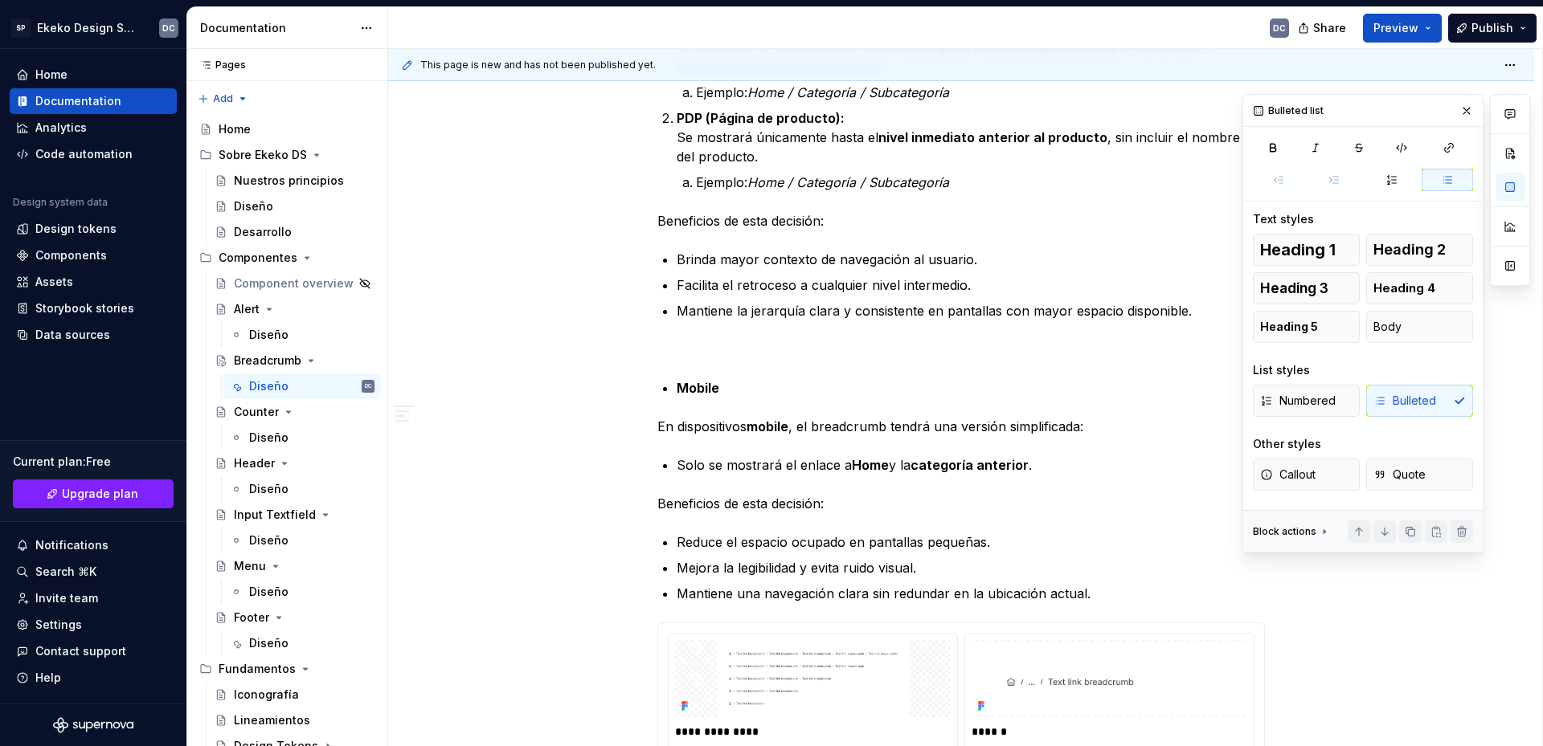
scroll to position [1212, 0]
click at [677, 392] on strong "Mobile" at bounding box center [697, 387] width 43 height 16
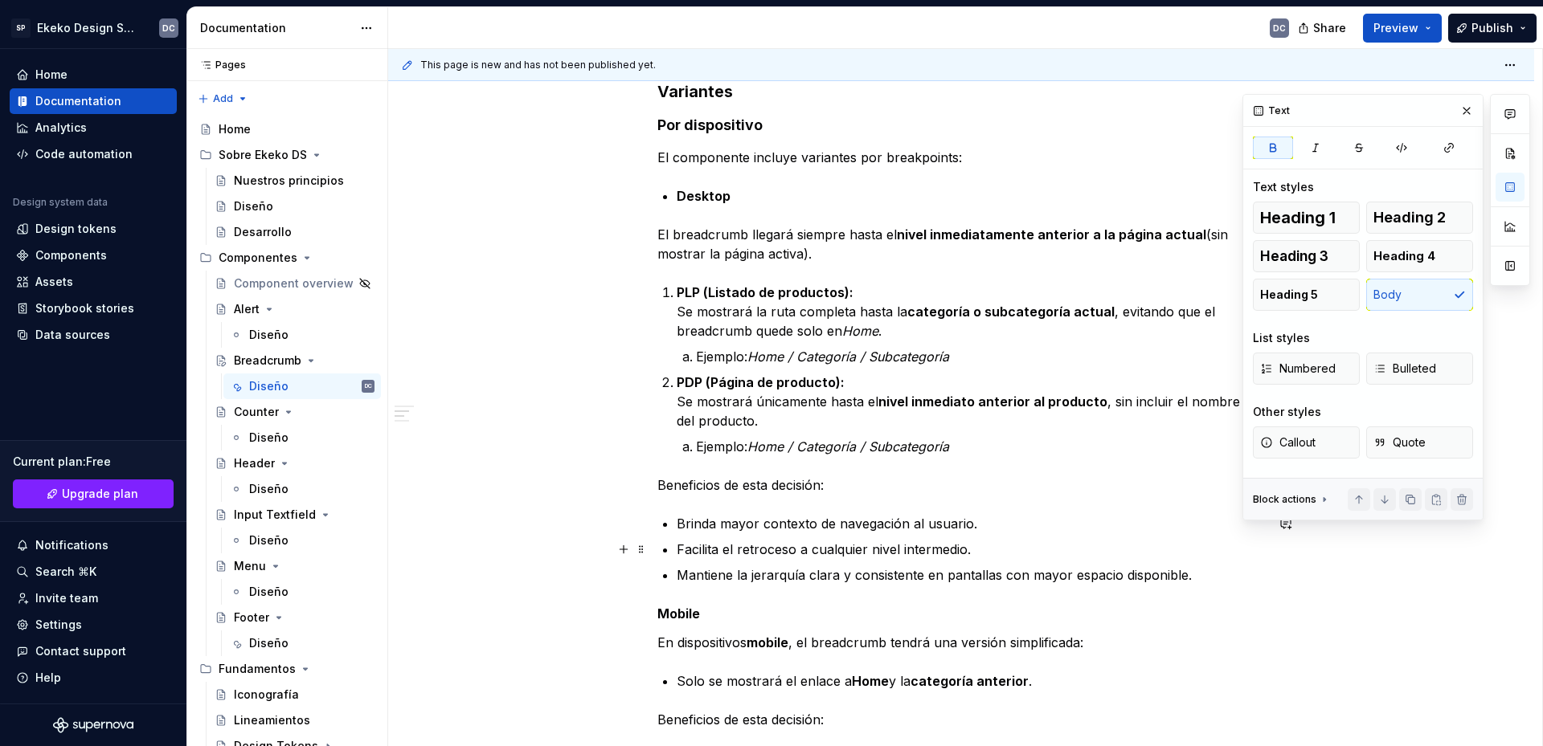
scroll to position [890, 0]
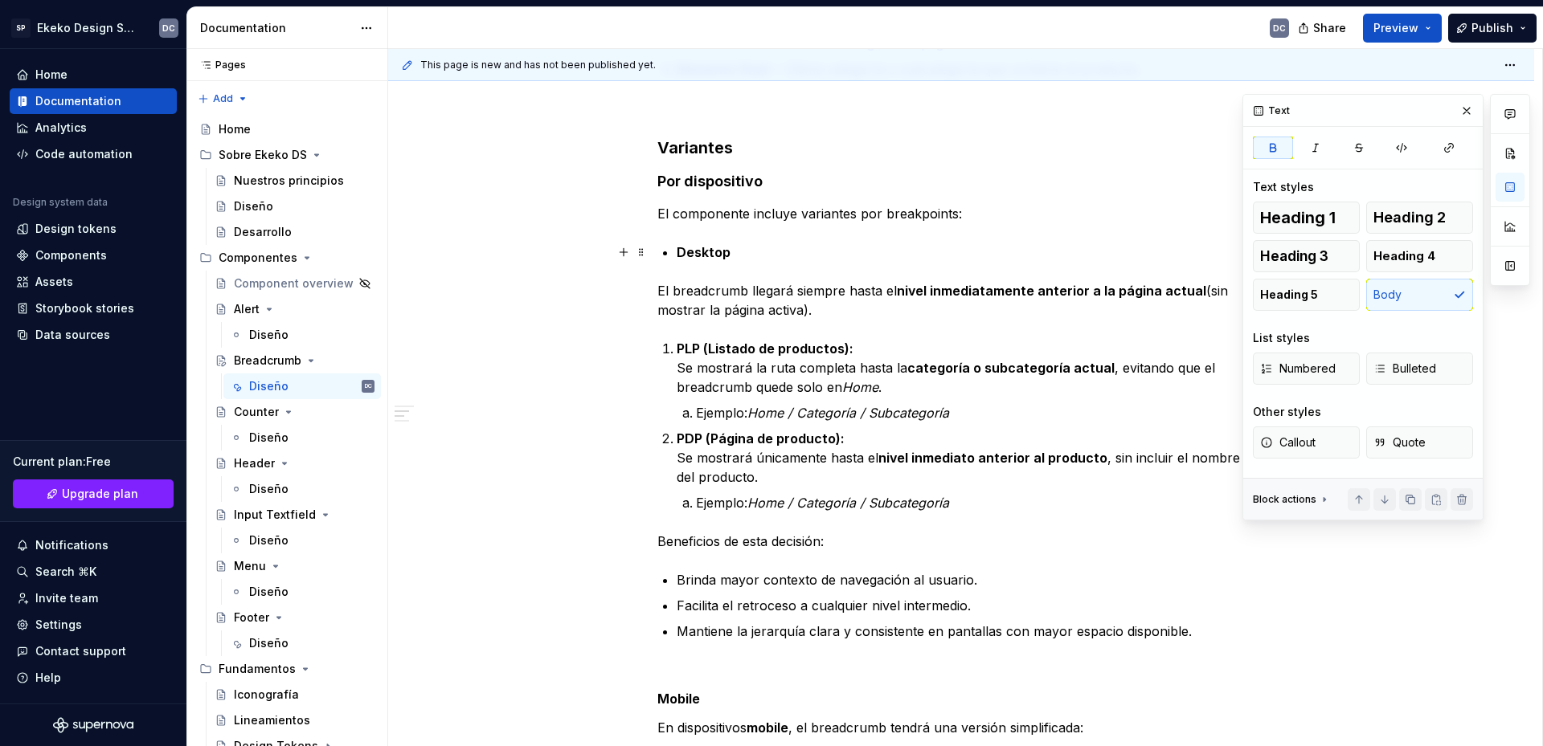
click at [676, 254] on div "Componente de navegación jerárquica que permite a los usuarios conocer su ubica…" at bounding box center [960, 702] width 607 height 2550
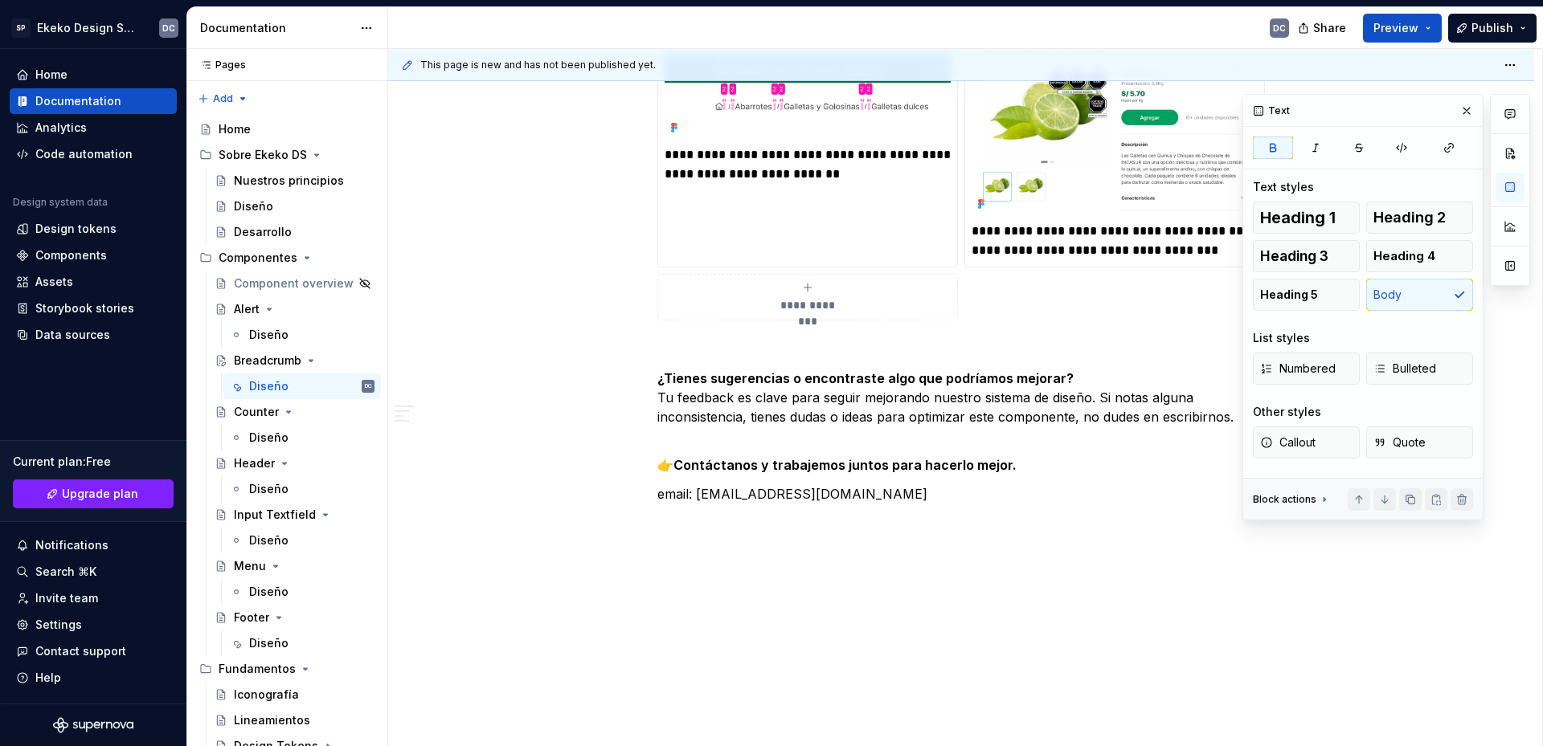
scroll to position [2052, 0]
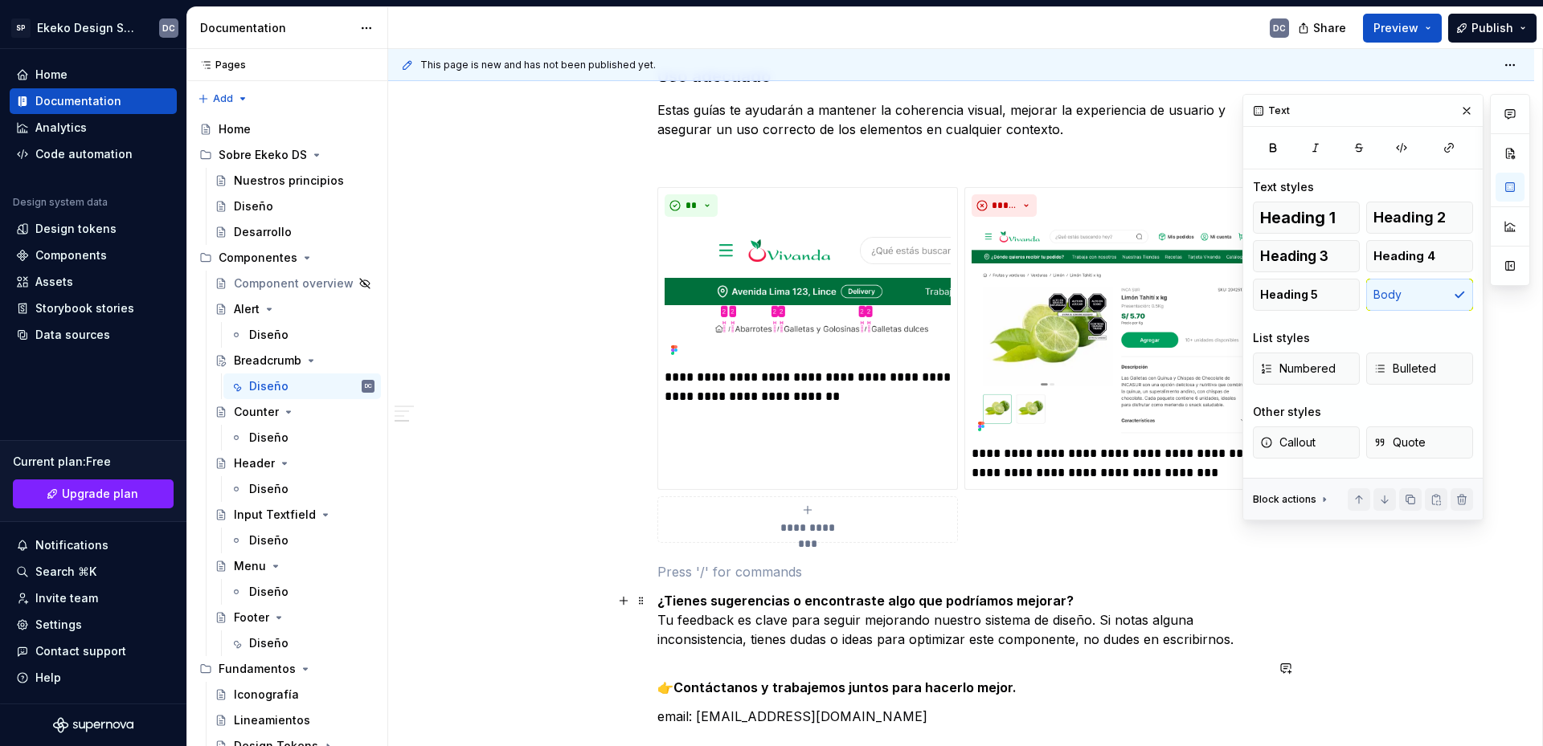
scroll to position [2132, 0]
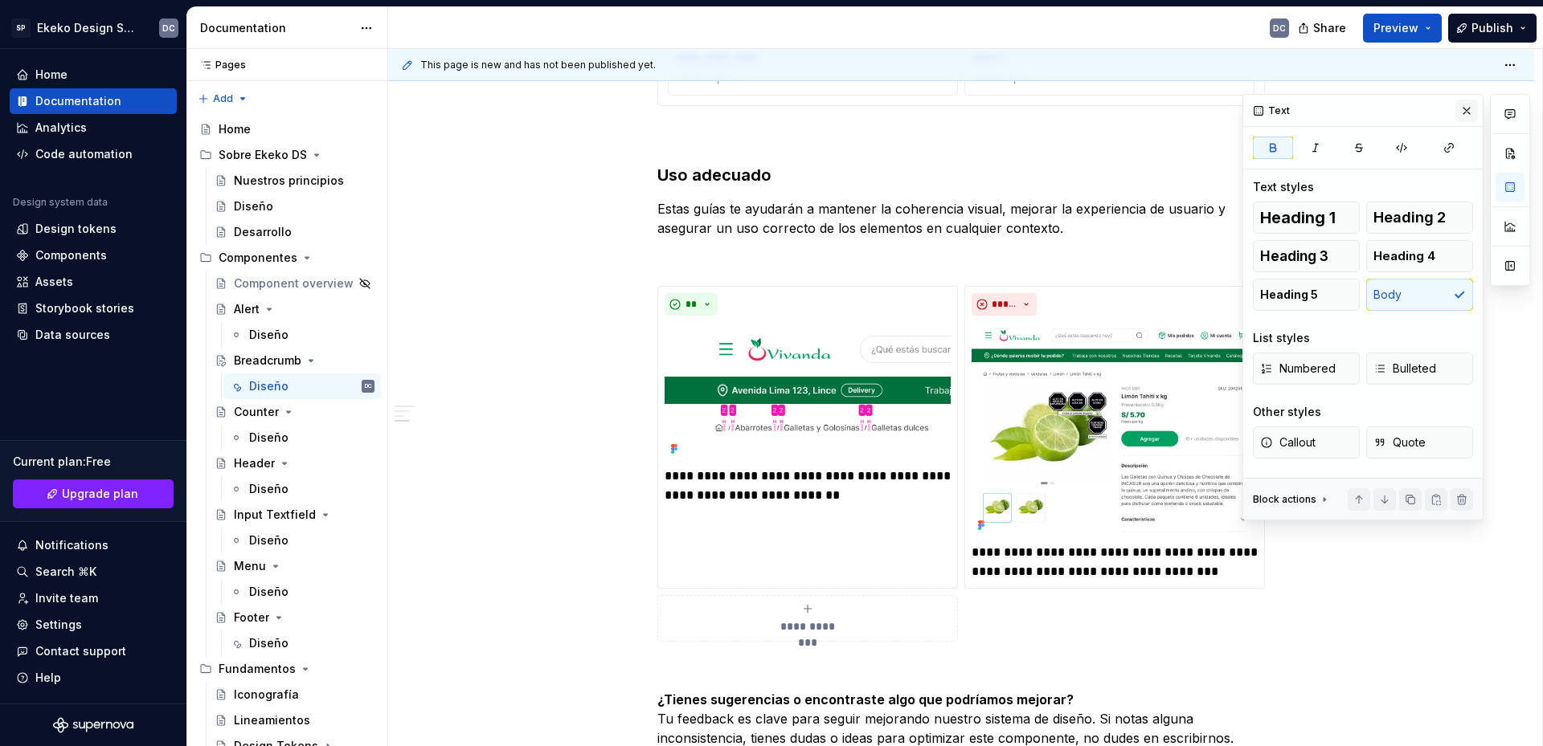
click at [1462, 109] on button "button" at bounding box center [1466, 111] width 22 height 22
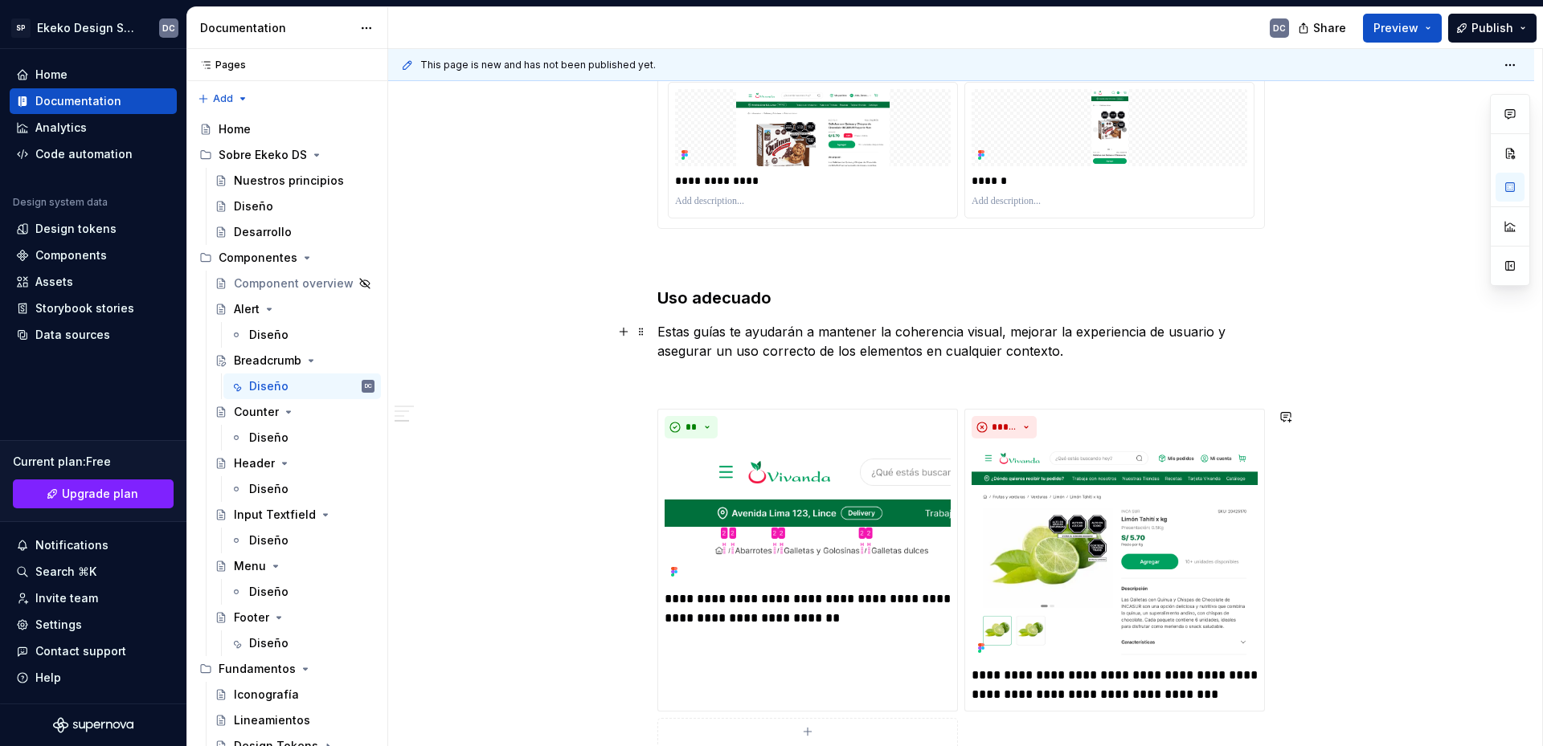
scroll to position [1811, 0]
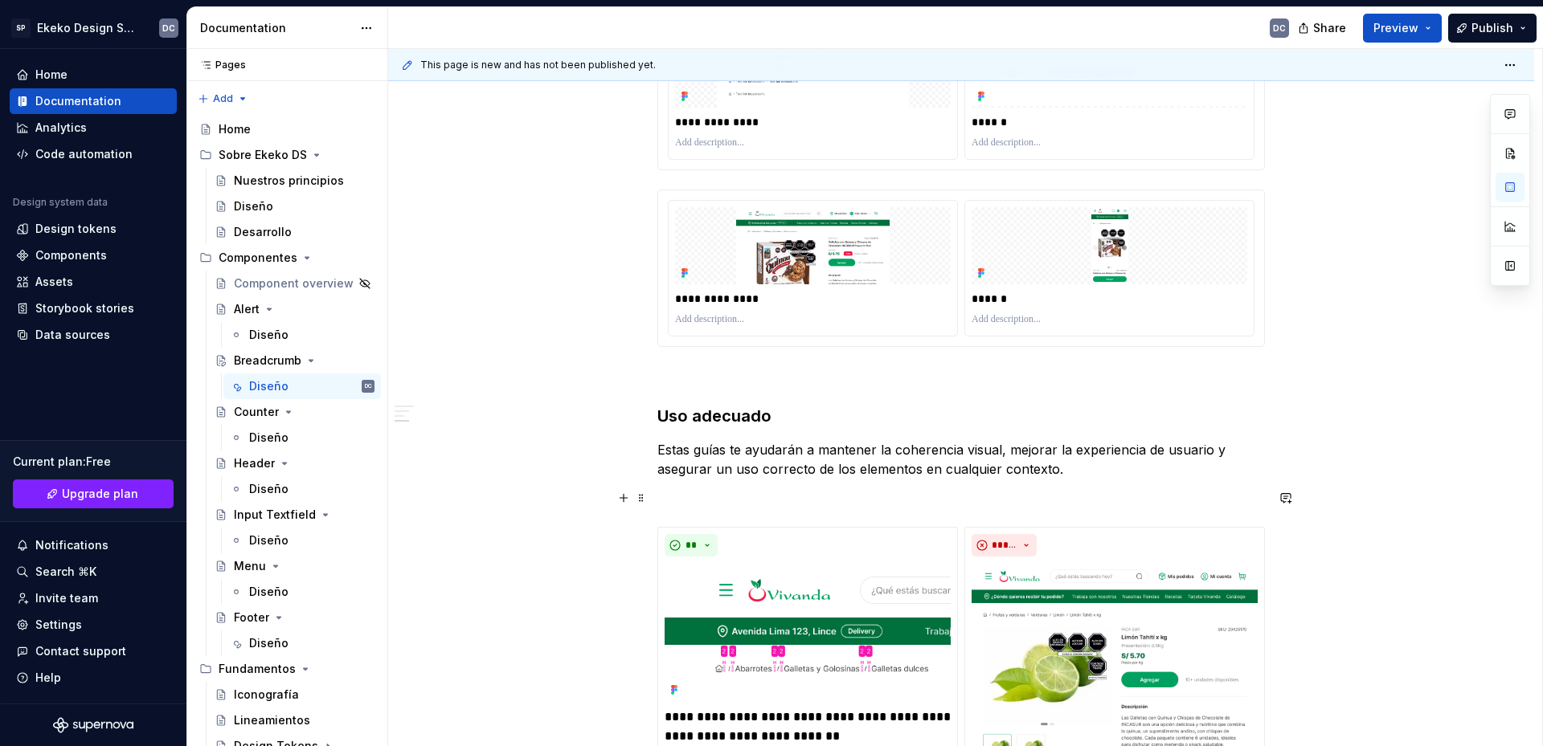
click at [1040, 488] on p at bounding box center [960, 497] width 607 height 19
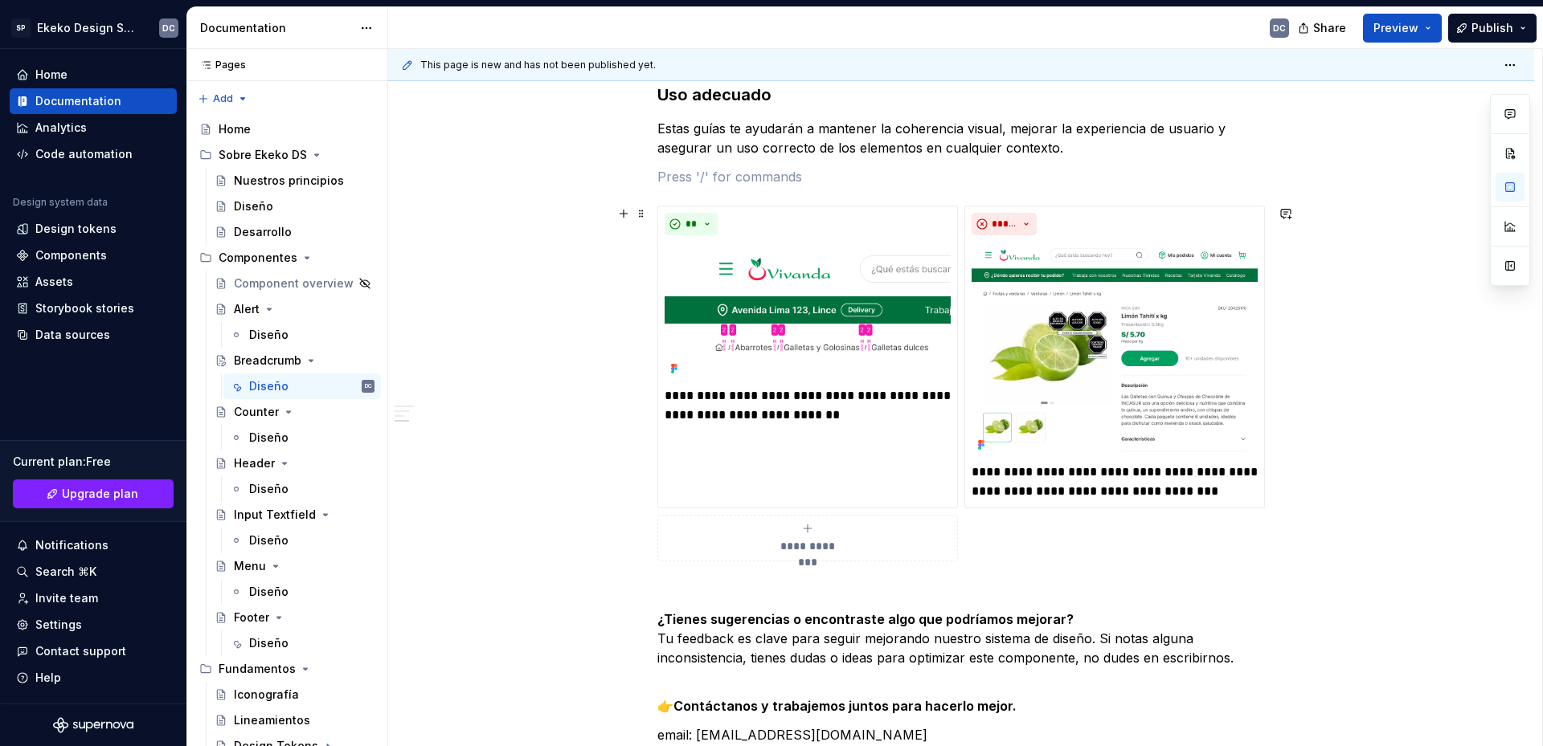
scroll to position [2213, 0]
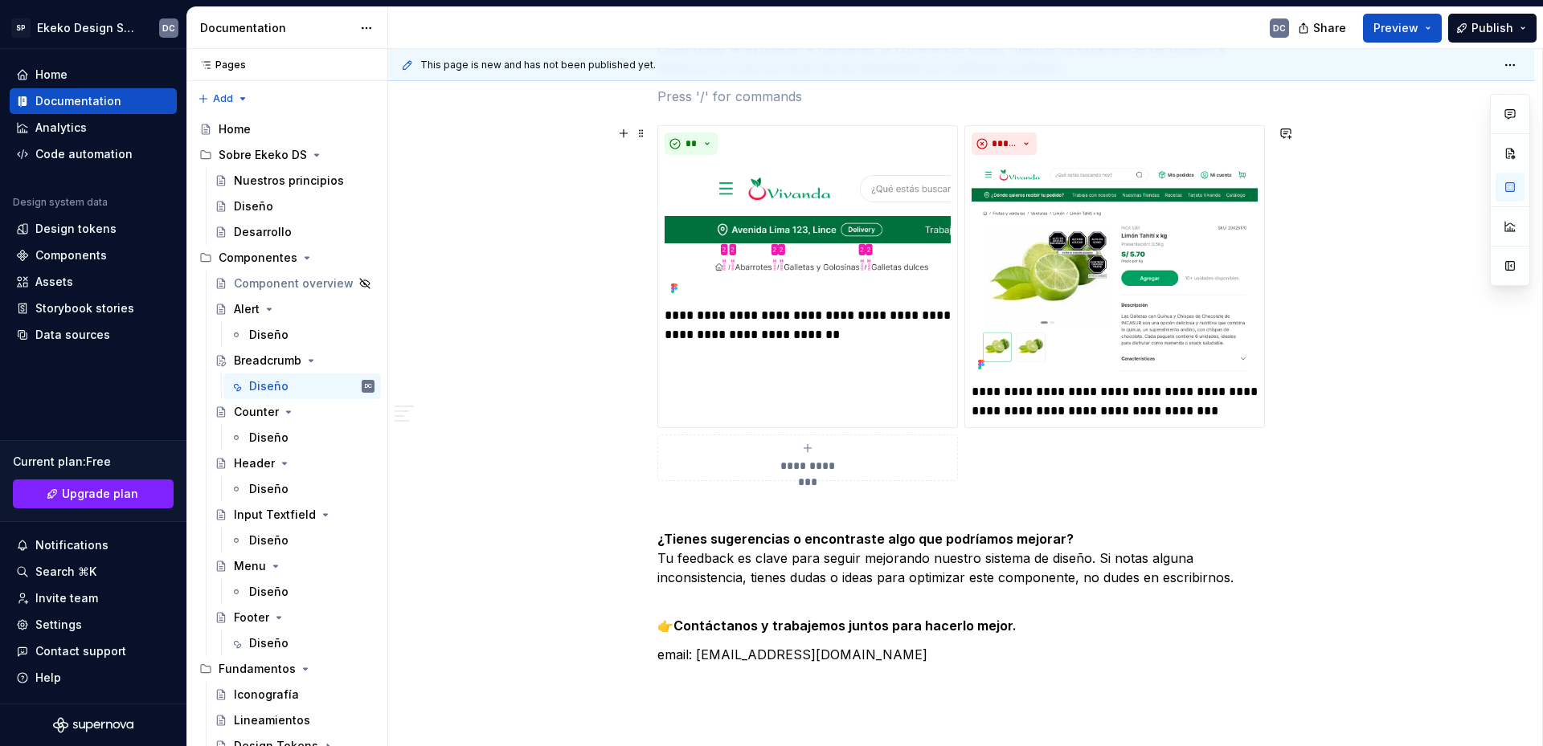
click at [828, 463] on span "**********" at bounding box center [807, 466] width 74 height 16
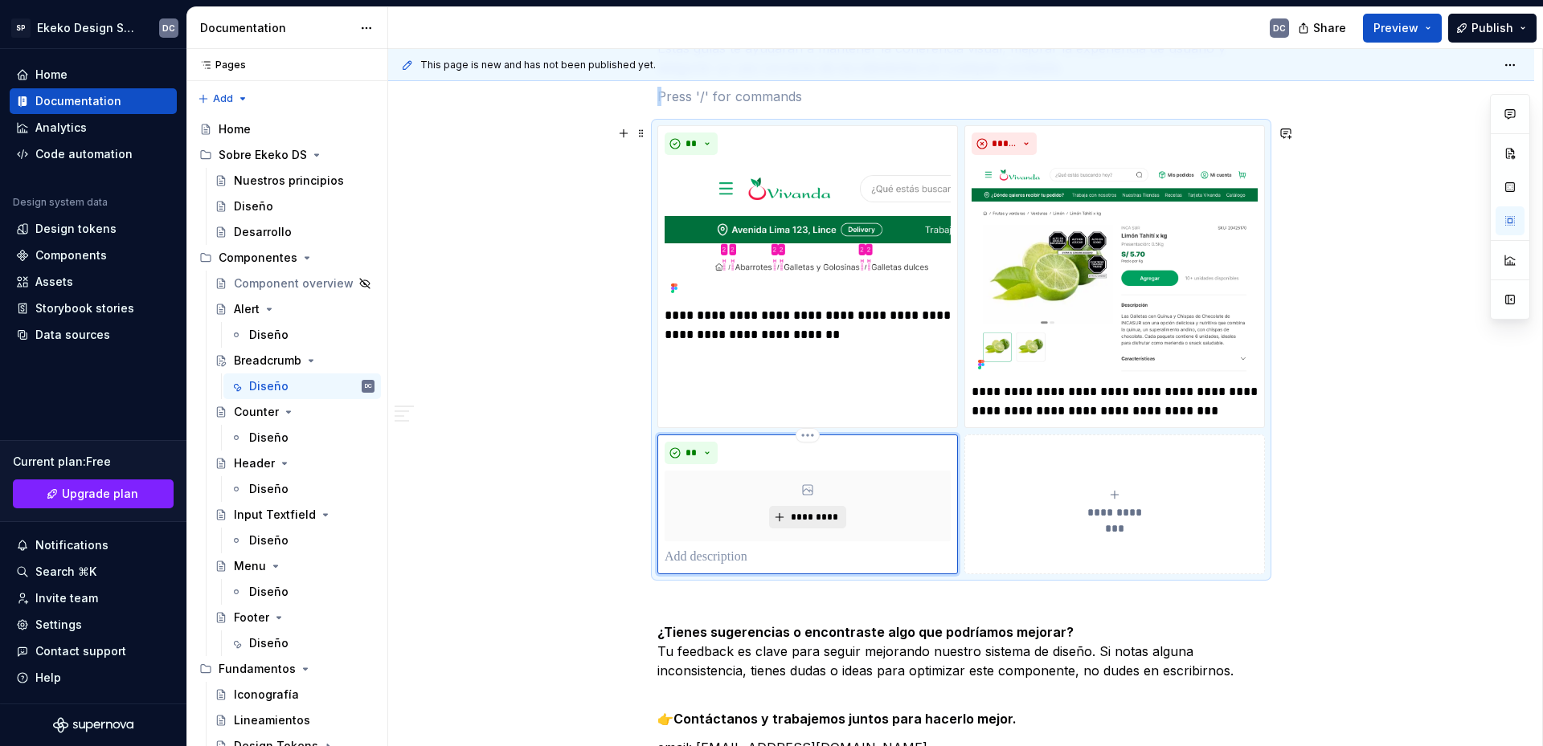
click at [800, 519] on span "*********" at bounding box center [813, 517] width 49 height 13
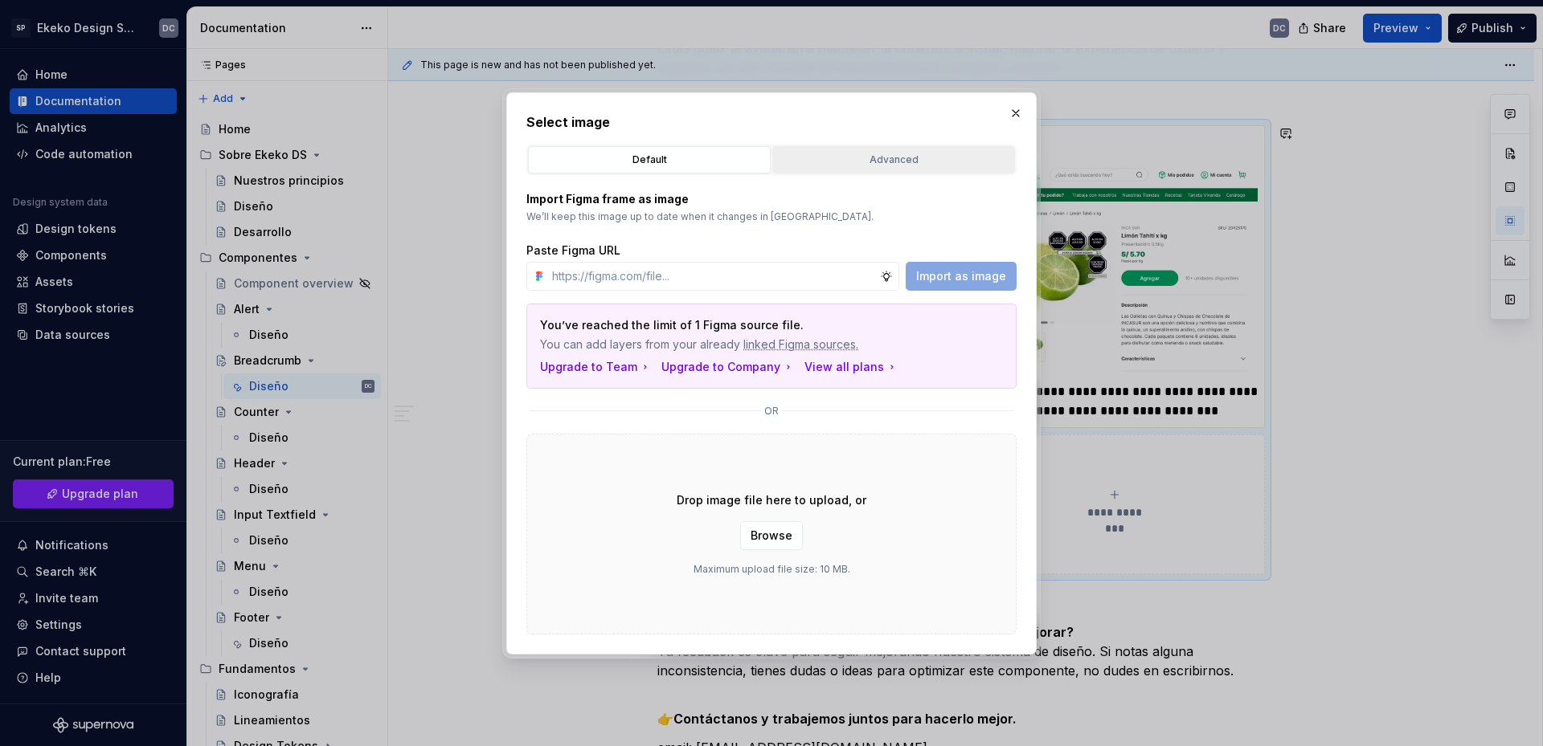
click at [905, 160] on div "Advanced" at bounding box center [893, 160] width 231 height 16
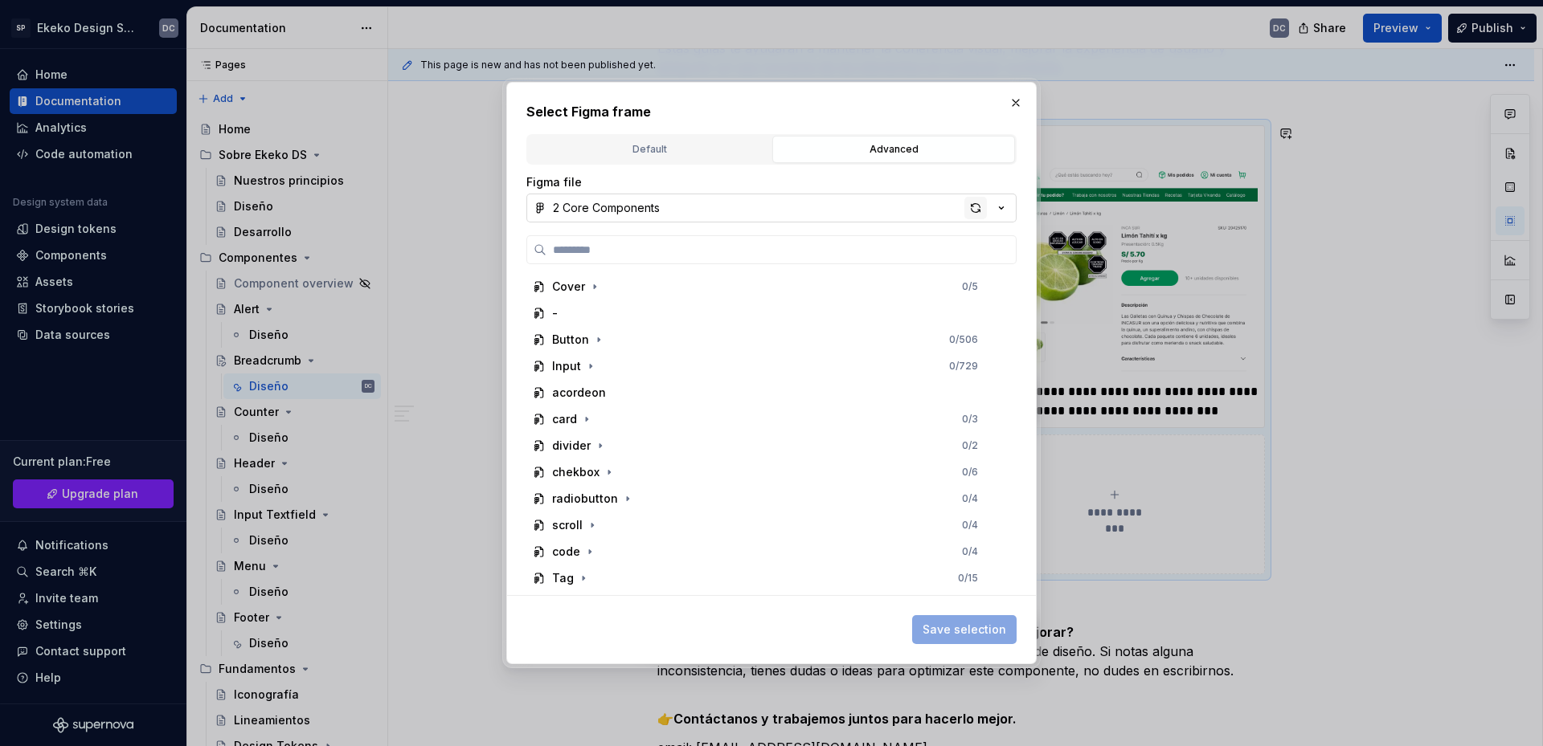
click at [976, 212] on div "button" at bounding box center [975, 208] width 22 height 22
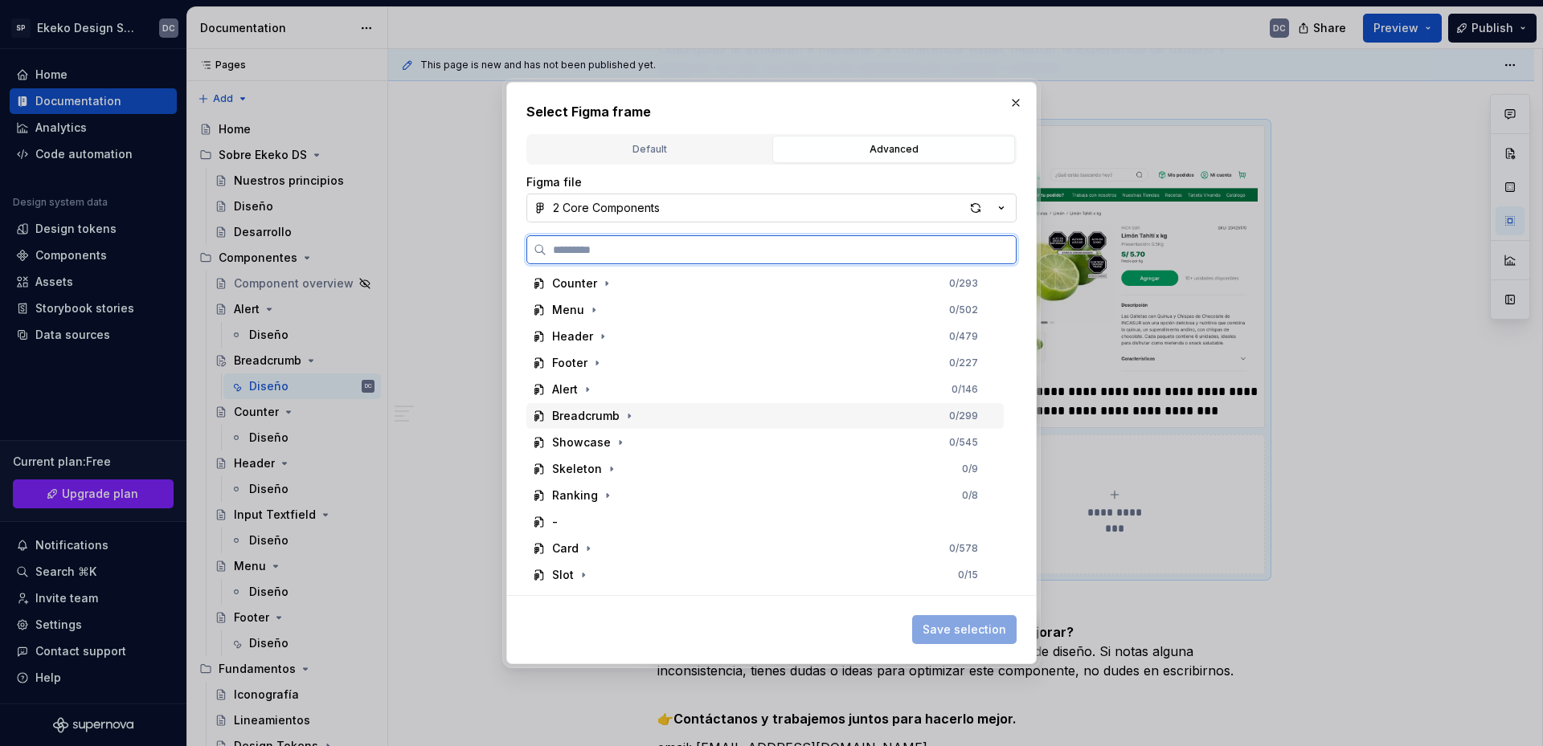
click at [670, 419] on div "Breadcrumb 0 / 299" at bounding box center [764, 416] width 477 height 26
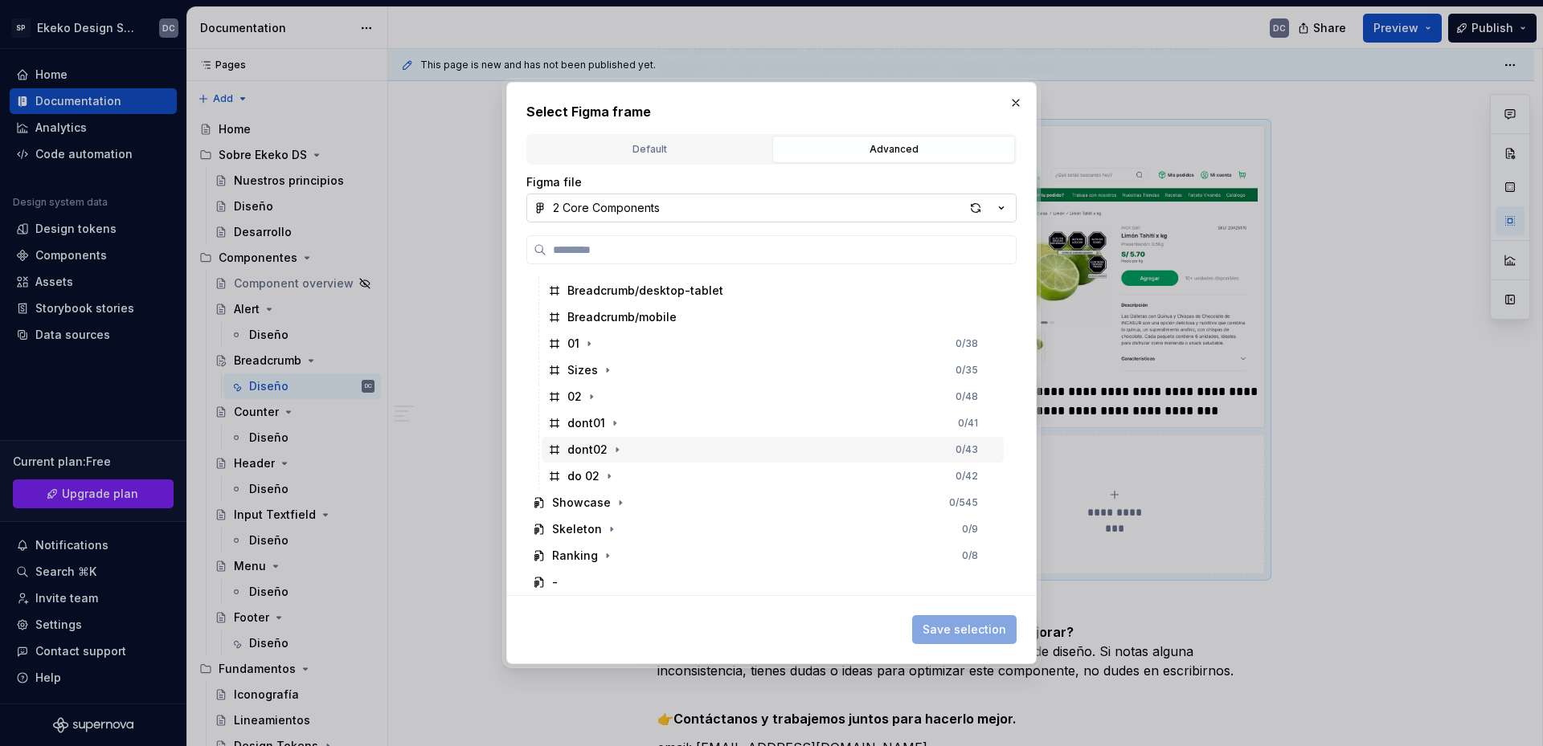
scroll to position [723, 0]
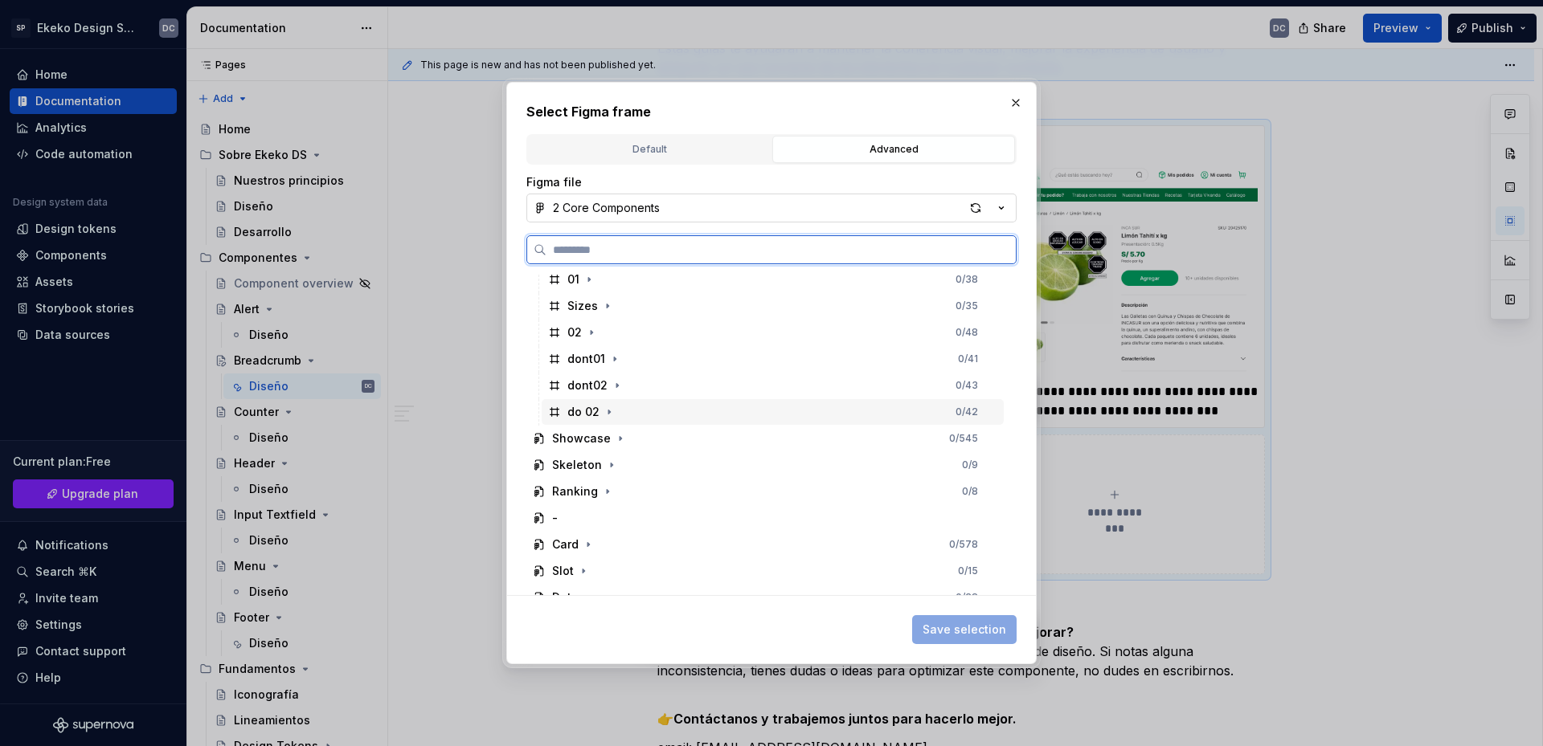
click at [653, 412] on div "do 02 0 / 42" at bounding box center [773, 412] width 462 height 26
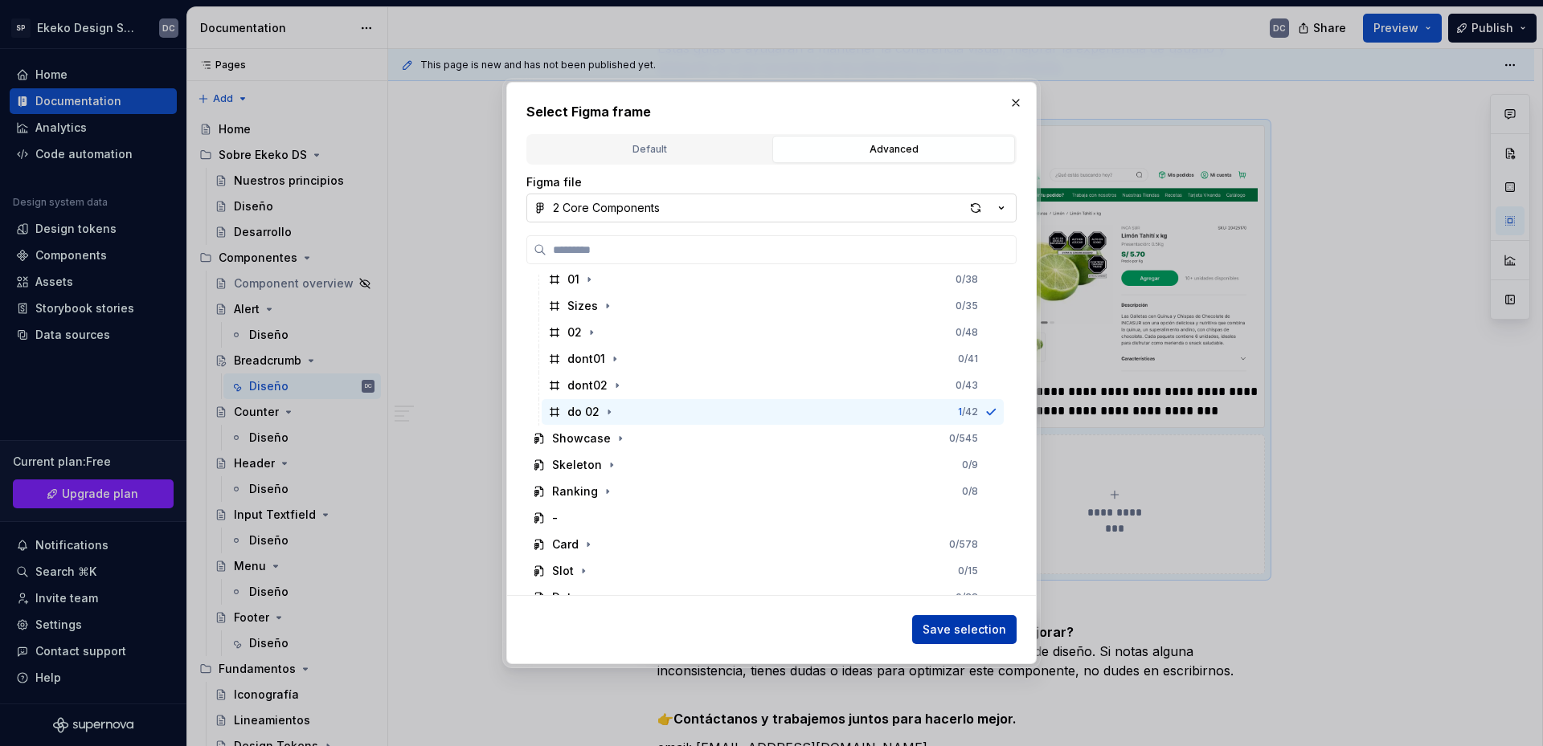
click at [982, 631] on span "Save selection" at bounding box center [964, 630] width 84 height 16
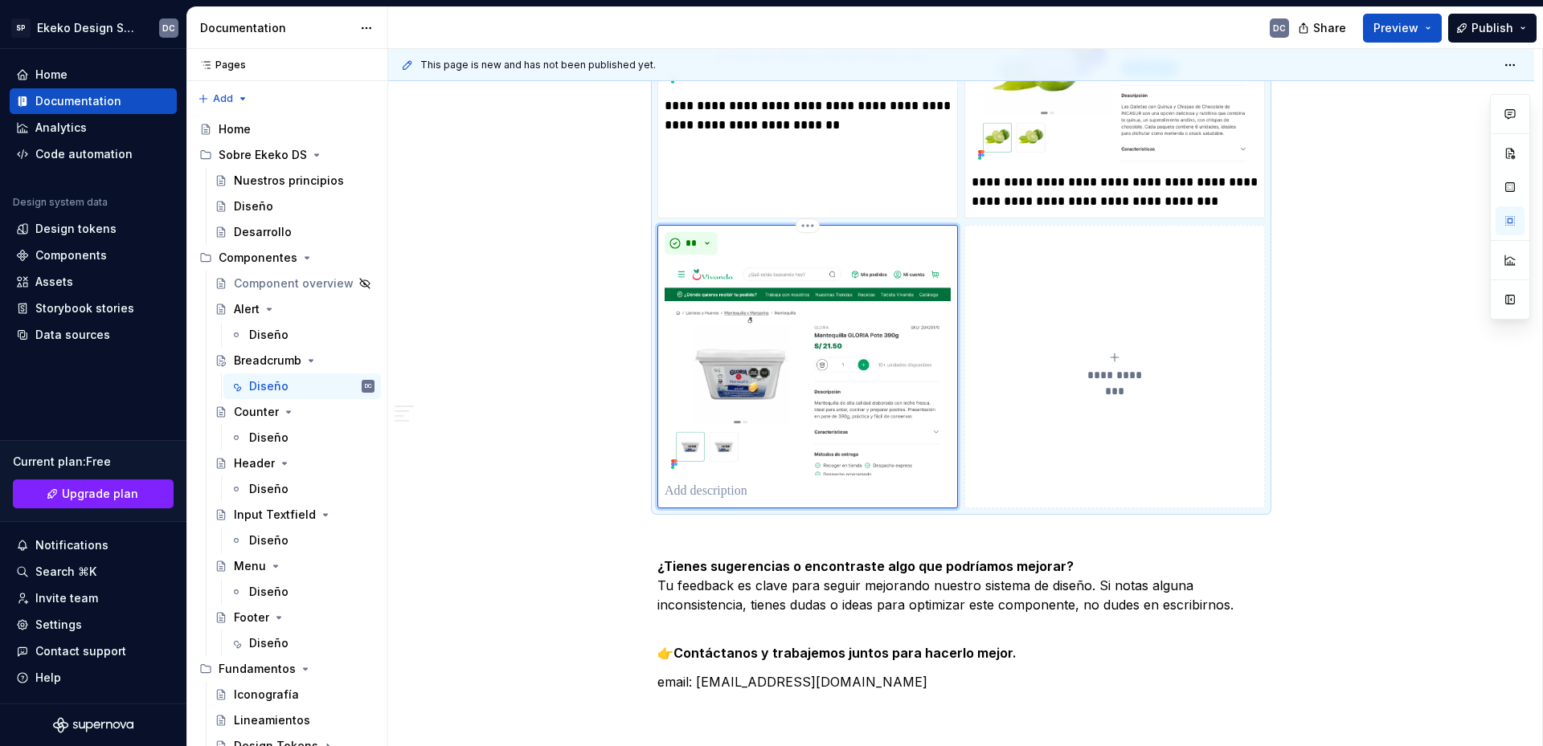
scroll to position [2448, 0]
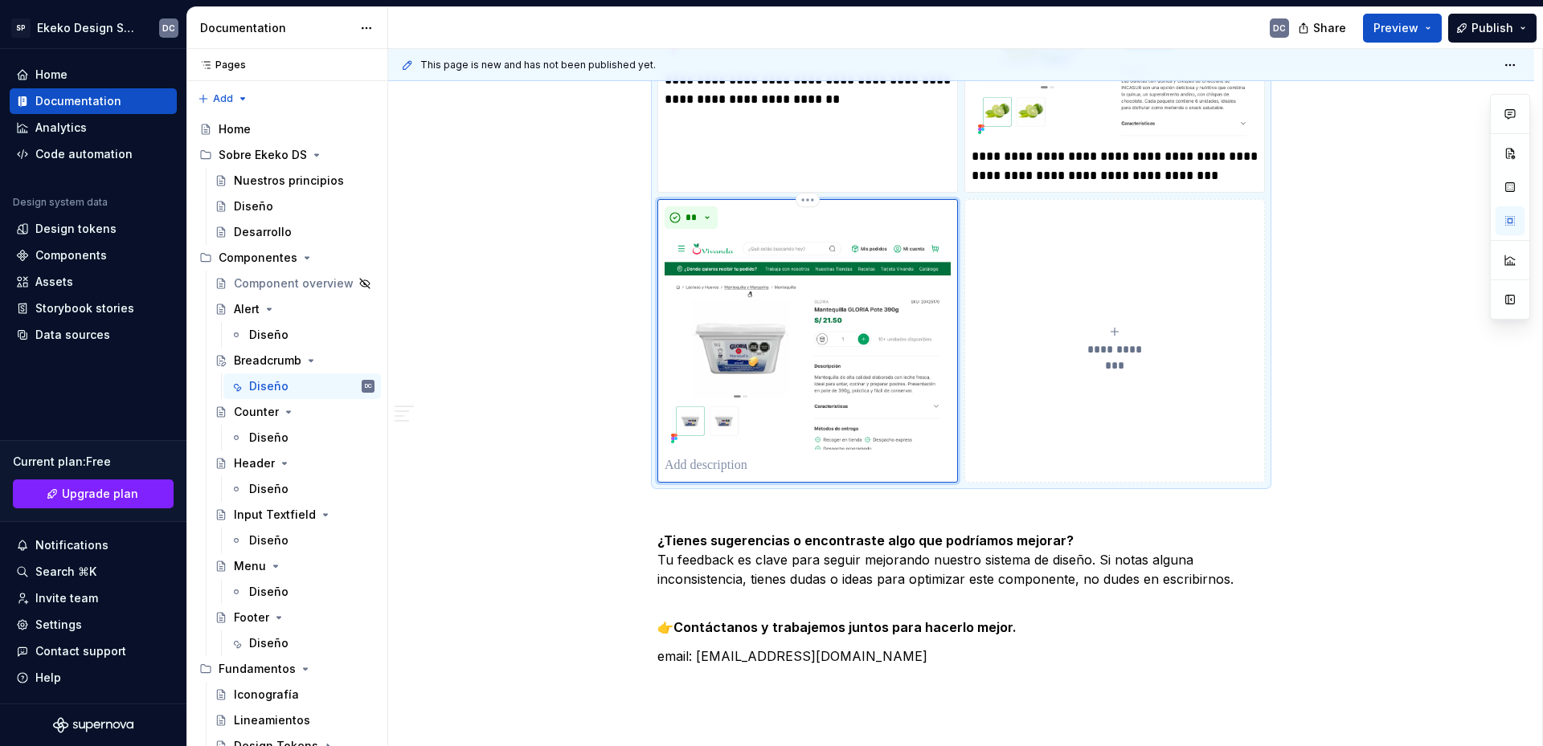
click at [755, 473] on p at bounding box center [807, 465] width 286 height 19
type textarea "*"
click at [863, 468] on p "**********" at bounding box center [807, 465] width 286 height 19
click at [1097, 341] on span "**********" at bounding box center [1114, 349] width 74 height 16
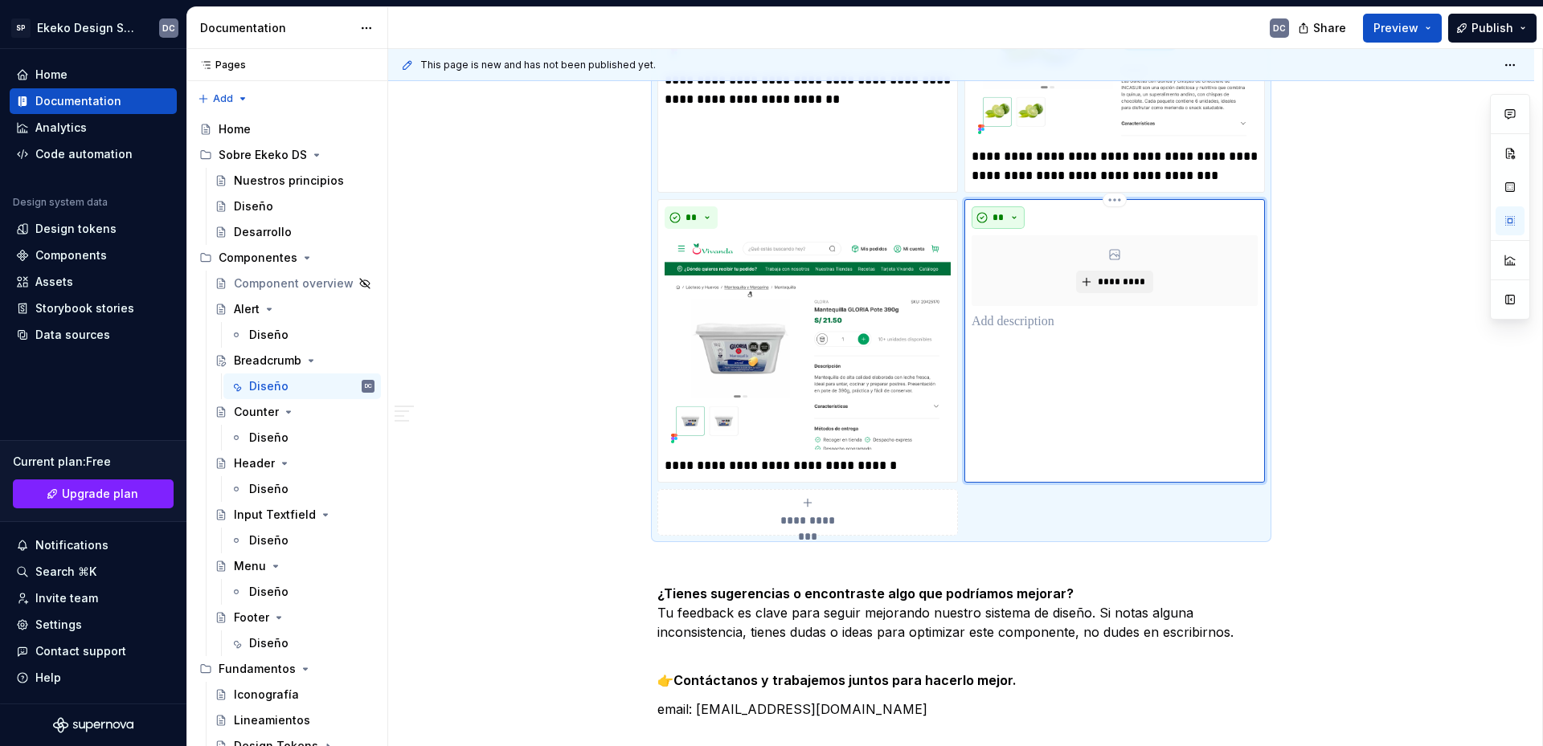
click at [1014, 217] on button "**" at bounding box center [997, 217] width 53 height 22
click at [1033, 279] on div "Don't" at bounding box center [1035, 275] width 30 height 16
click at [1122, 288] on span "*********" at bounding box center [1120, 282] width 49 height 13
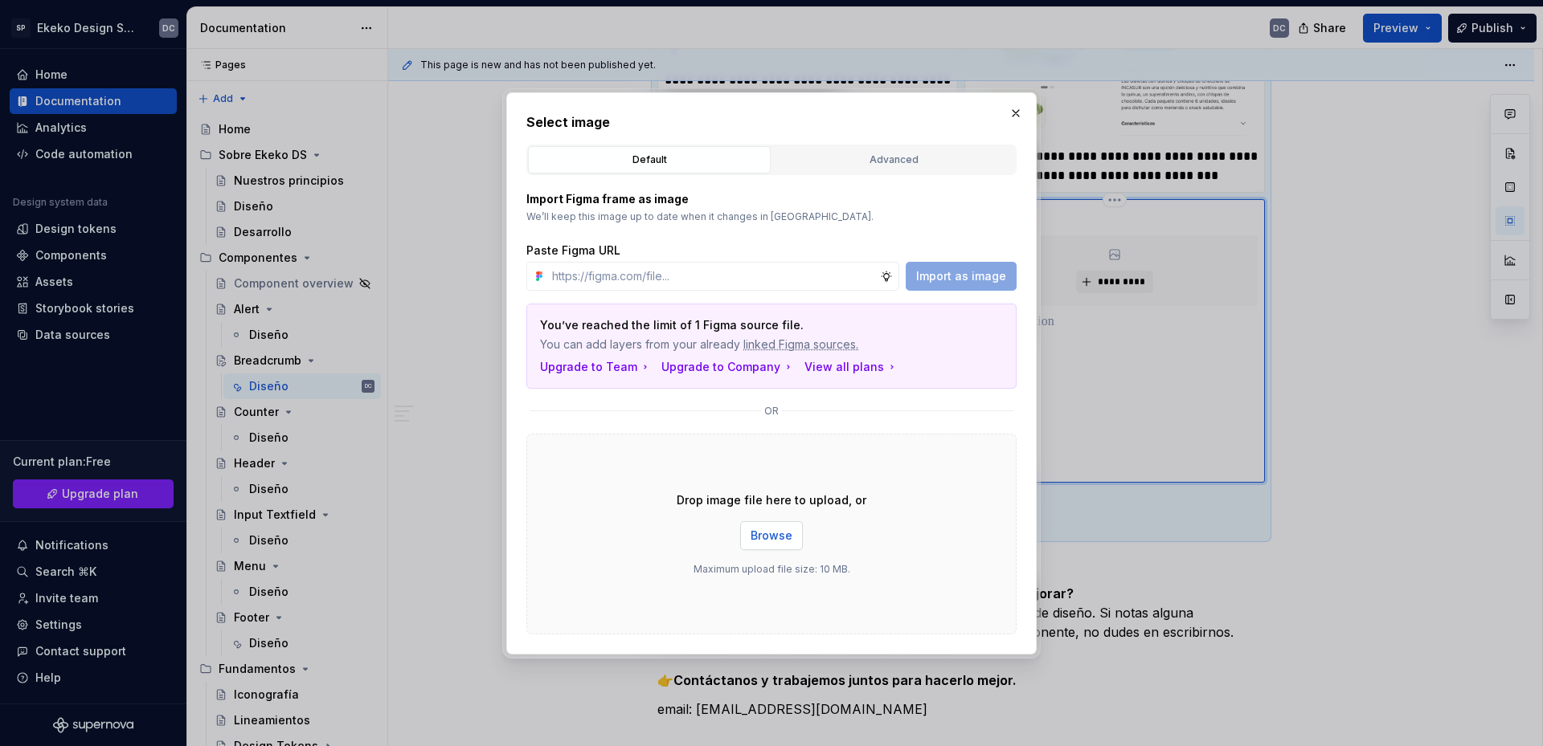
click at [763, 533] on span "Browse" at bounding box center [771, 536] width 42 height 16
click at [918, 165] on div "Advanced" at bounding box center [893, 160] width 231 height 16
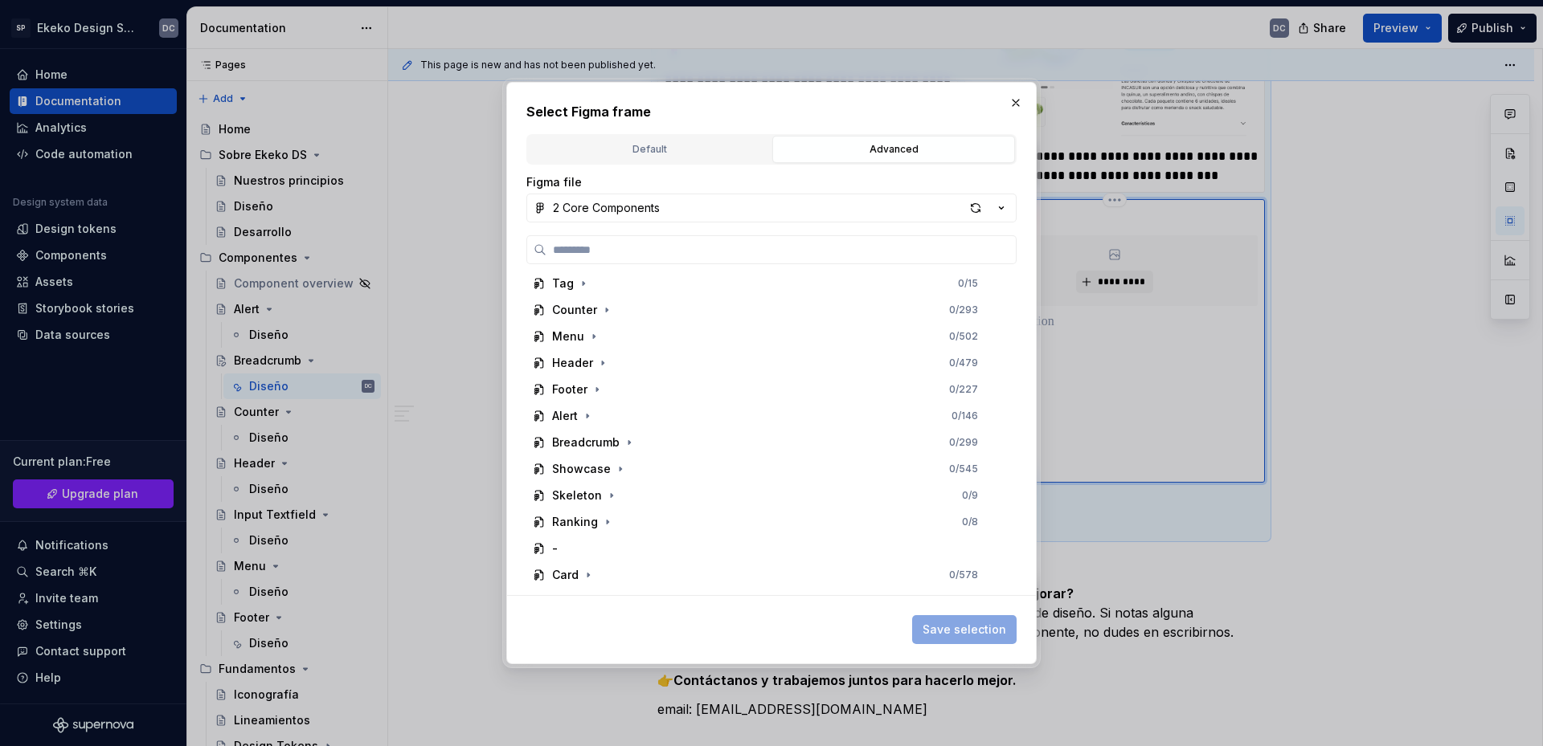
scroll to position [321, 0]
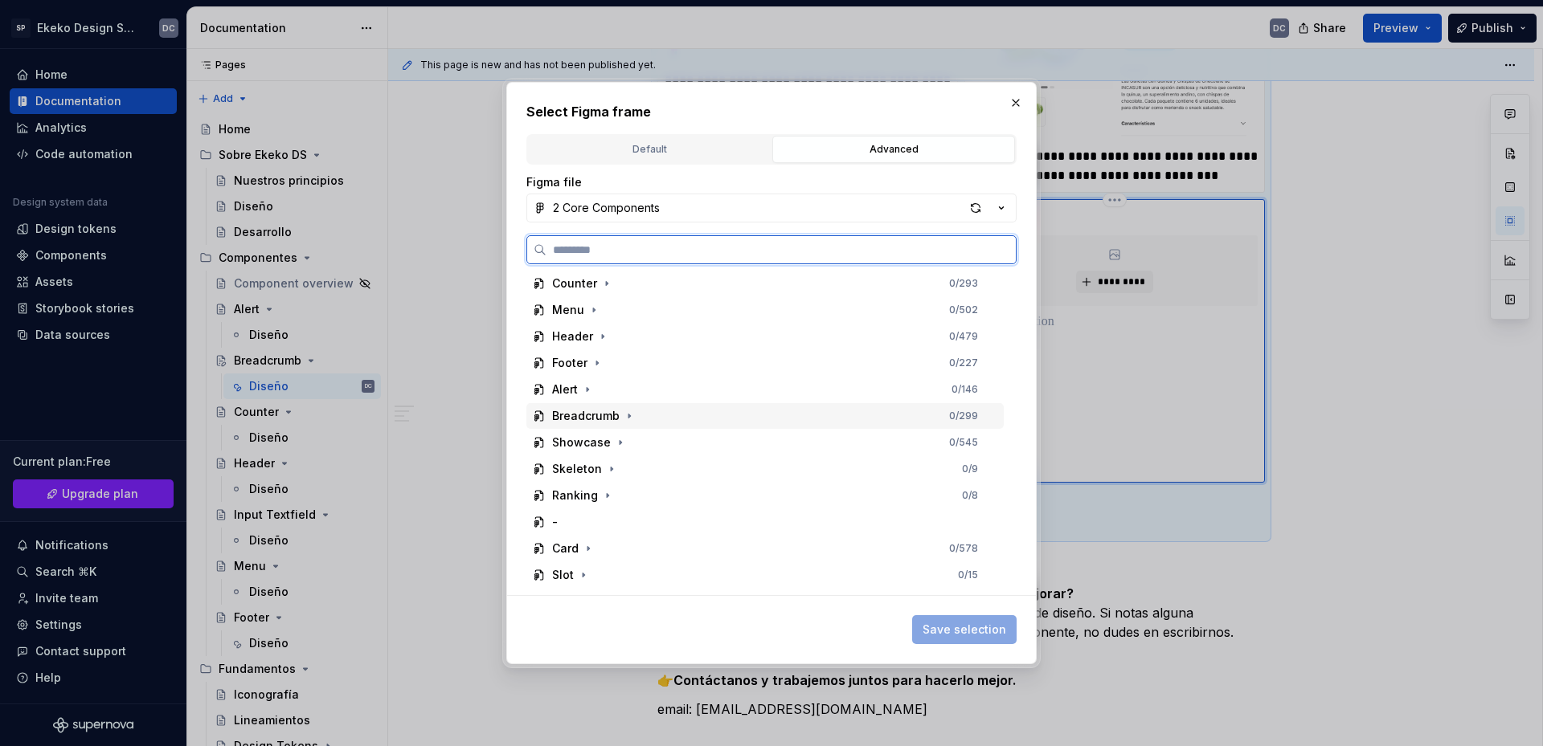
click at [664, 423] on div "Breadcrumb 0 / 299" at bounding box center [764, 416] width 477 height 26
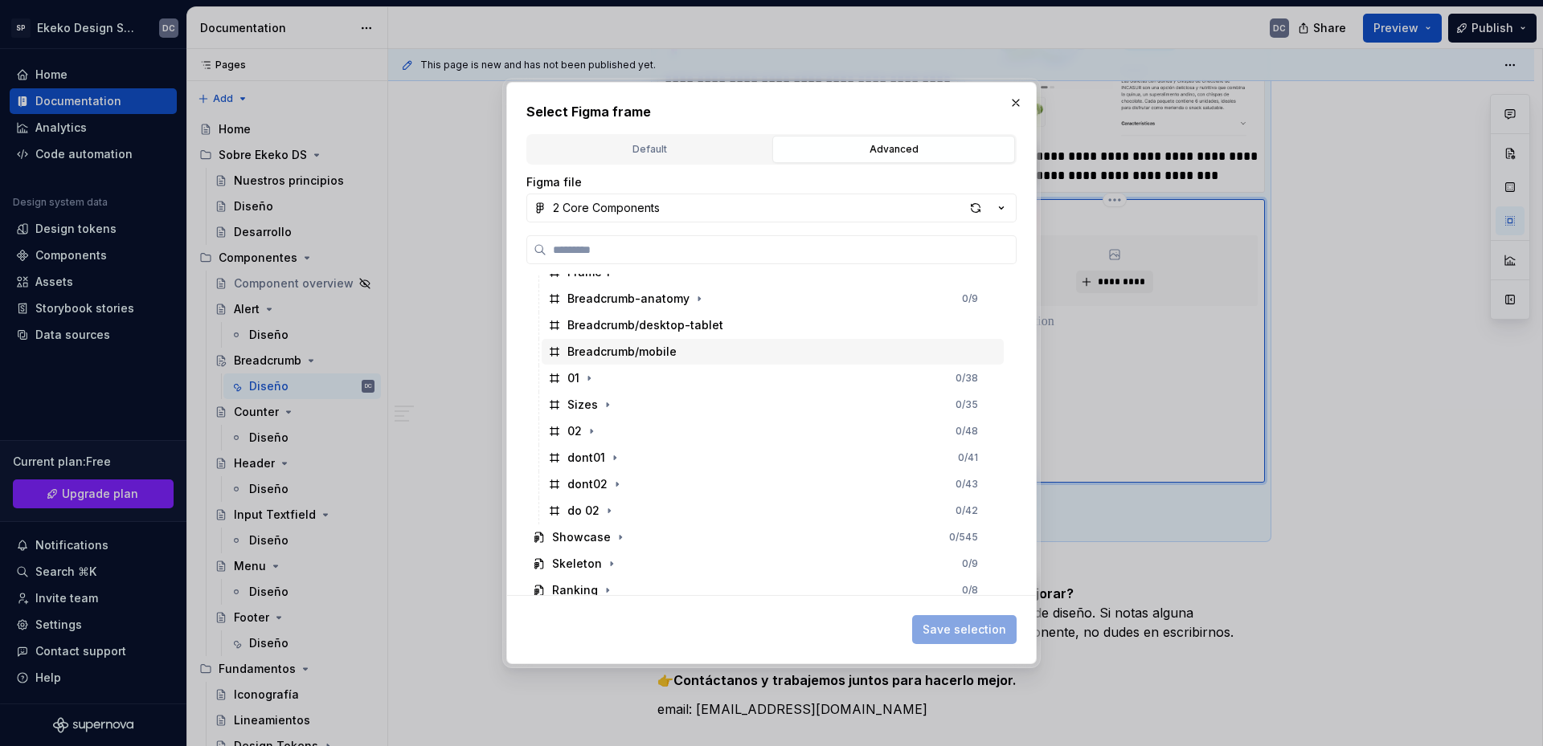
scroll to position [643, 0]
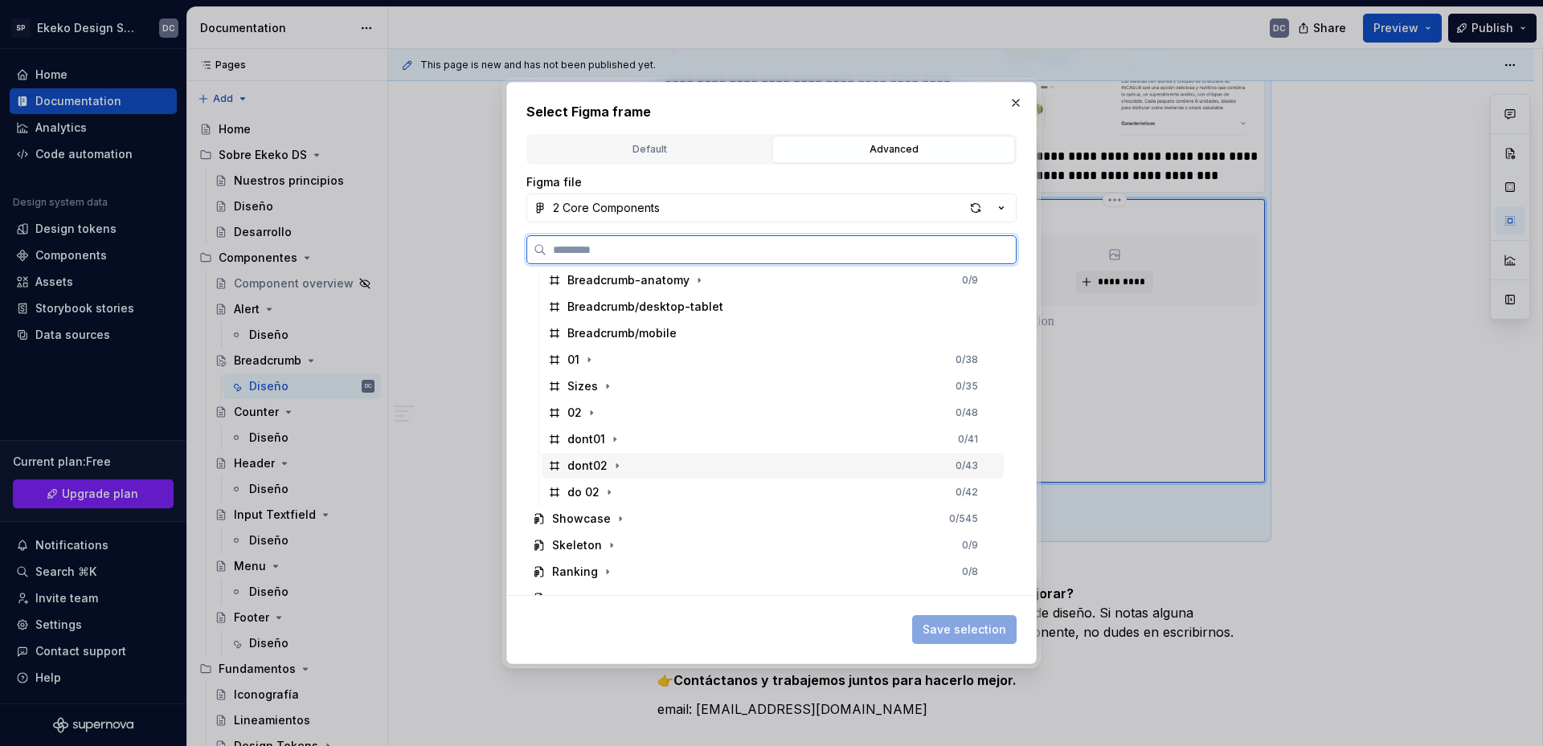
click at [637, 464] on div "dont02 0 / 43" at bounding box center [773, 466] width 462 height 26
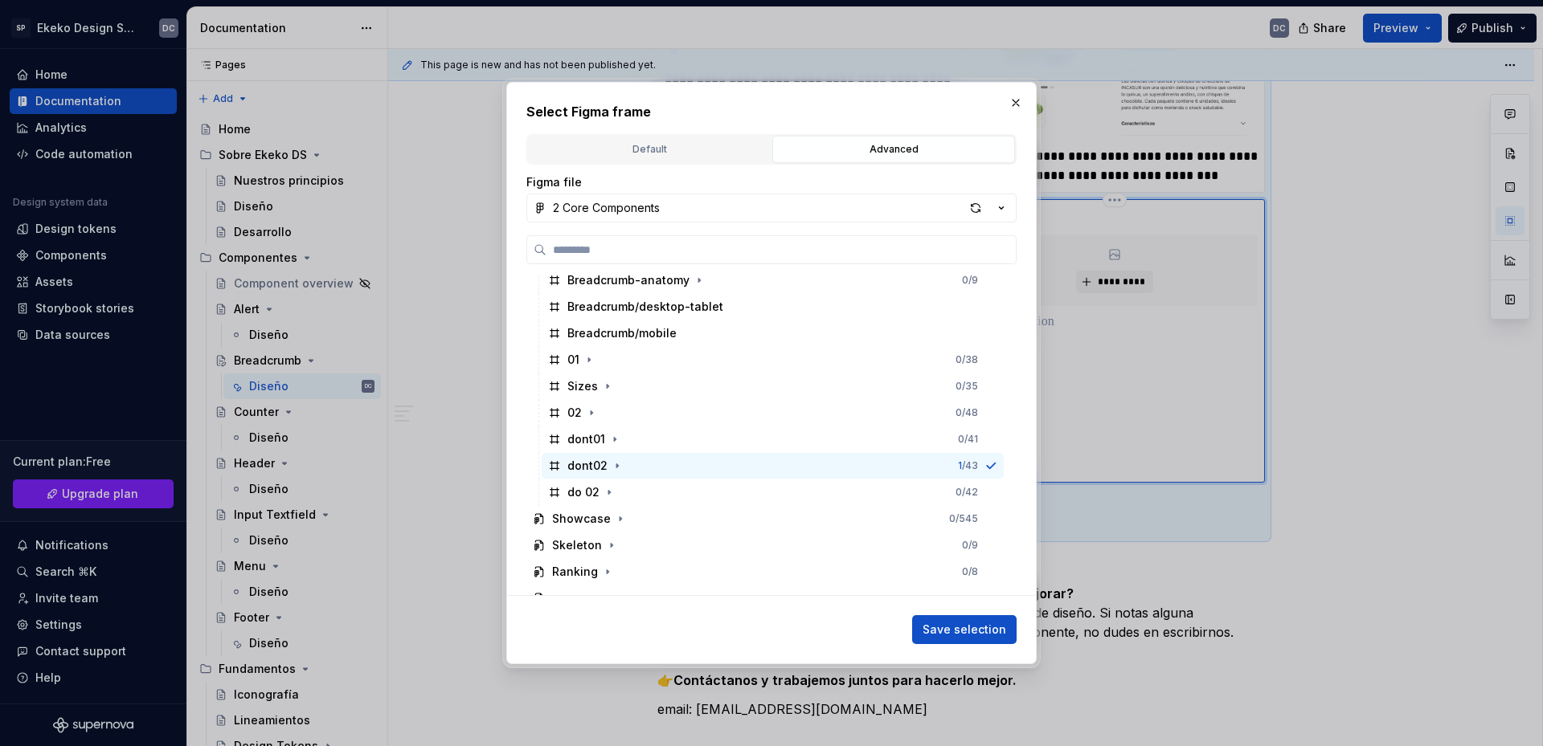
click at [954, 634] on span "Save selection" at bounding box center [964, 630] width 84 height 16
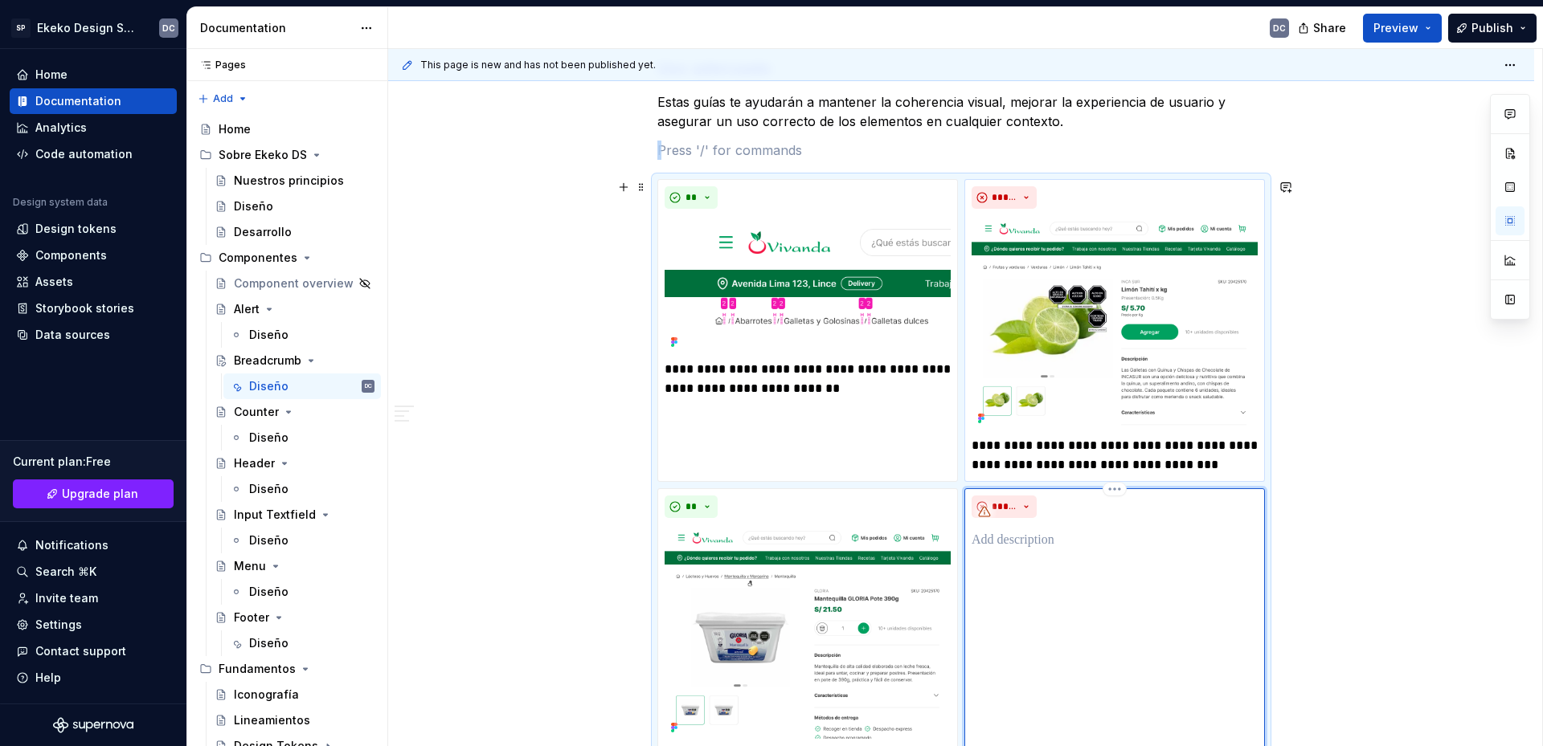
scroll to position [2127, 0]
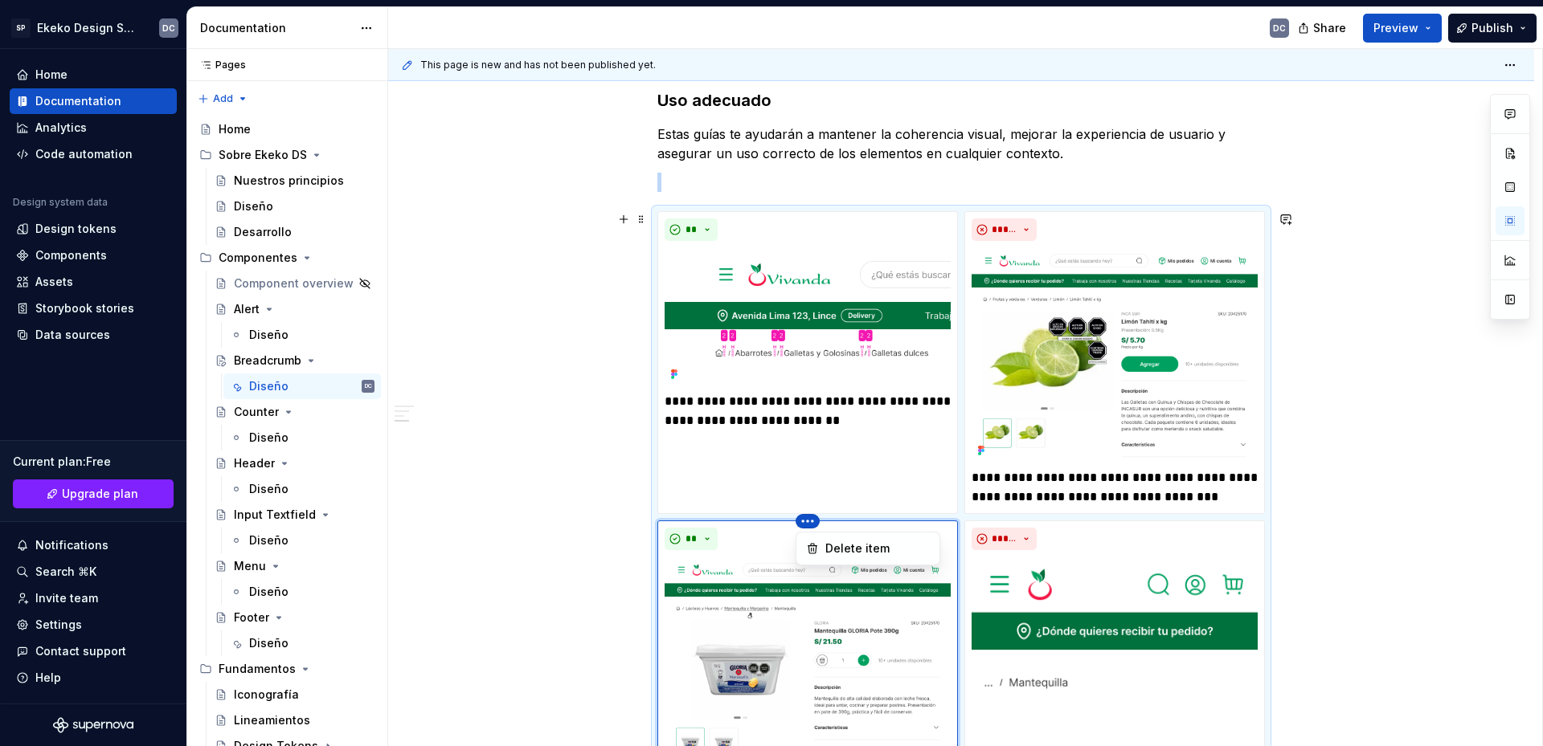
click at [1050, 304] on html "SP Ekeko Design System DC Home Documentation Analytics Code automation Design s…" at bounding box center [771, 373] width 1543 height 746
click at [805, 519] on html "SP Ekeko Design System DC Home Documentation Analytics Code automation Design s…" at bounding box center [771, 373] width 1543 height 746
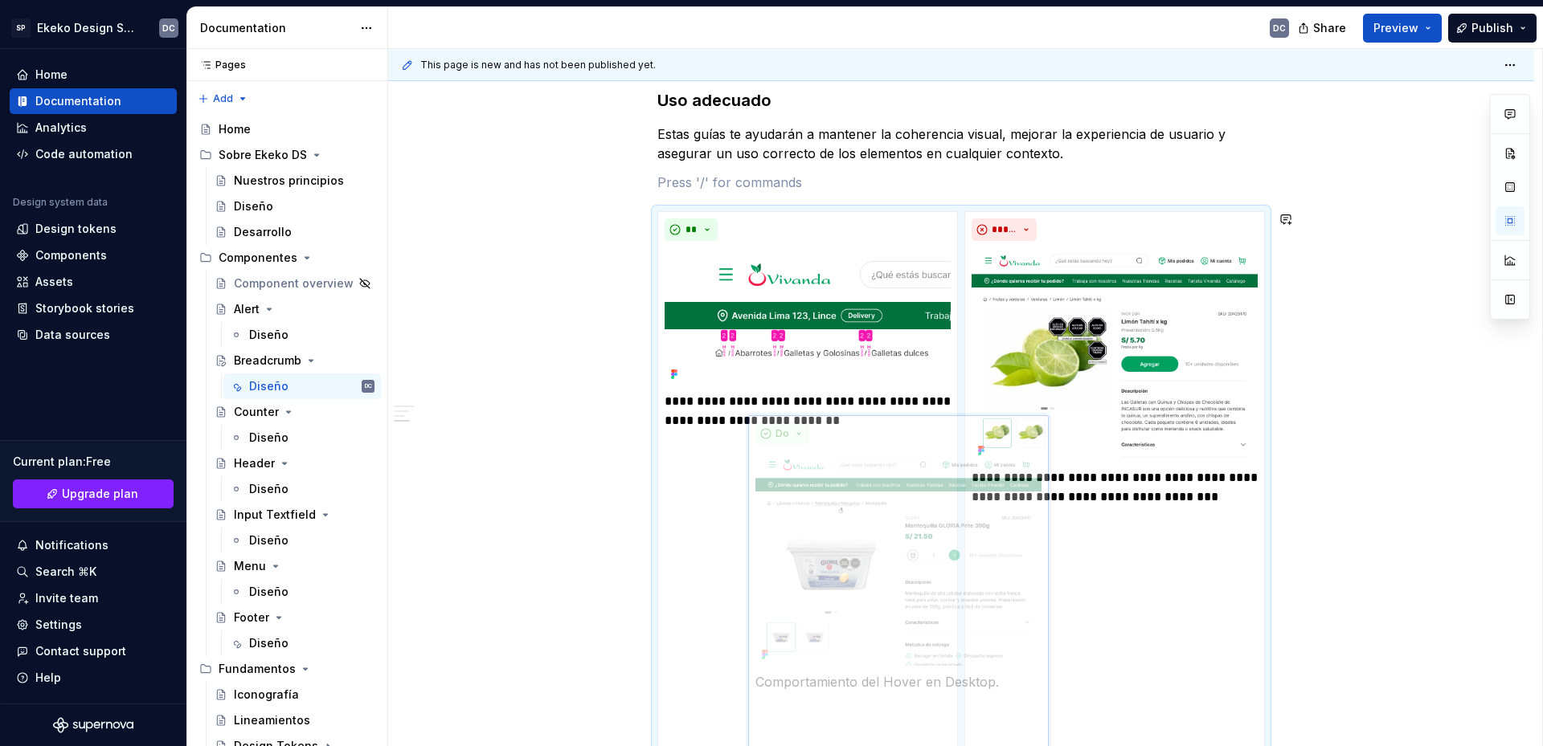
scroll to position [2490, 0]
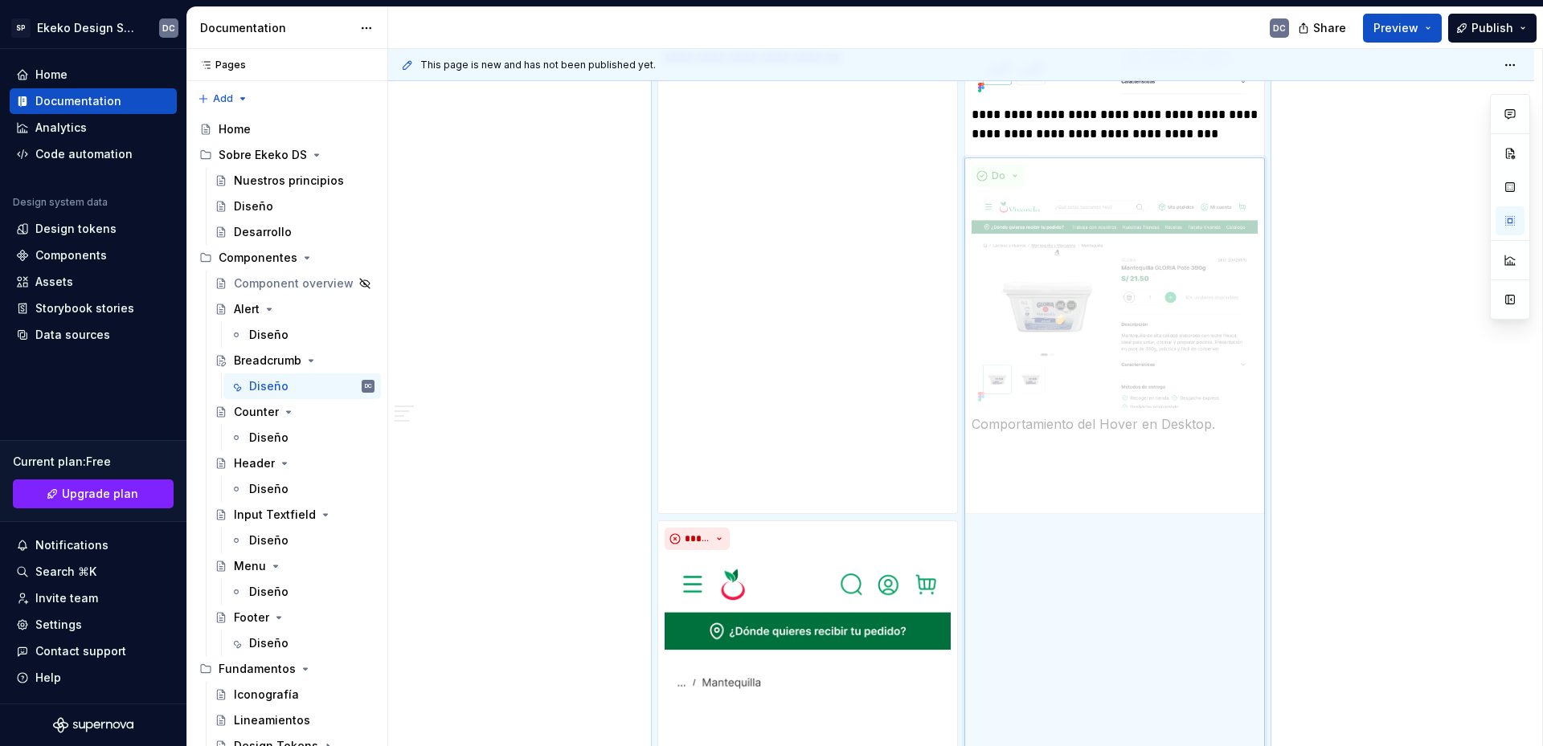
drag, startPoint x: 765, startPoint y: 542, endPoint x: 1049, endPoint y: 223, distance: 427.4
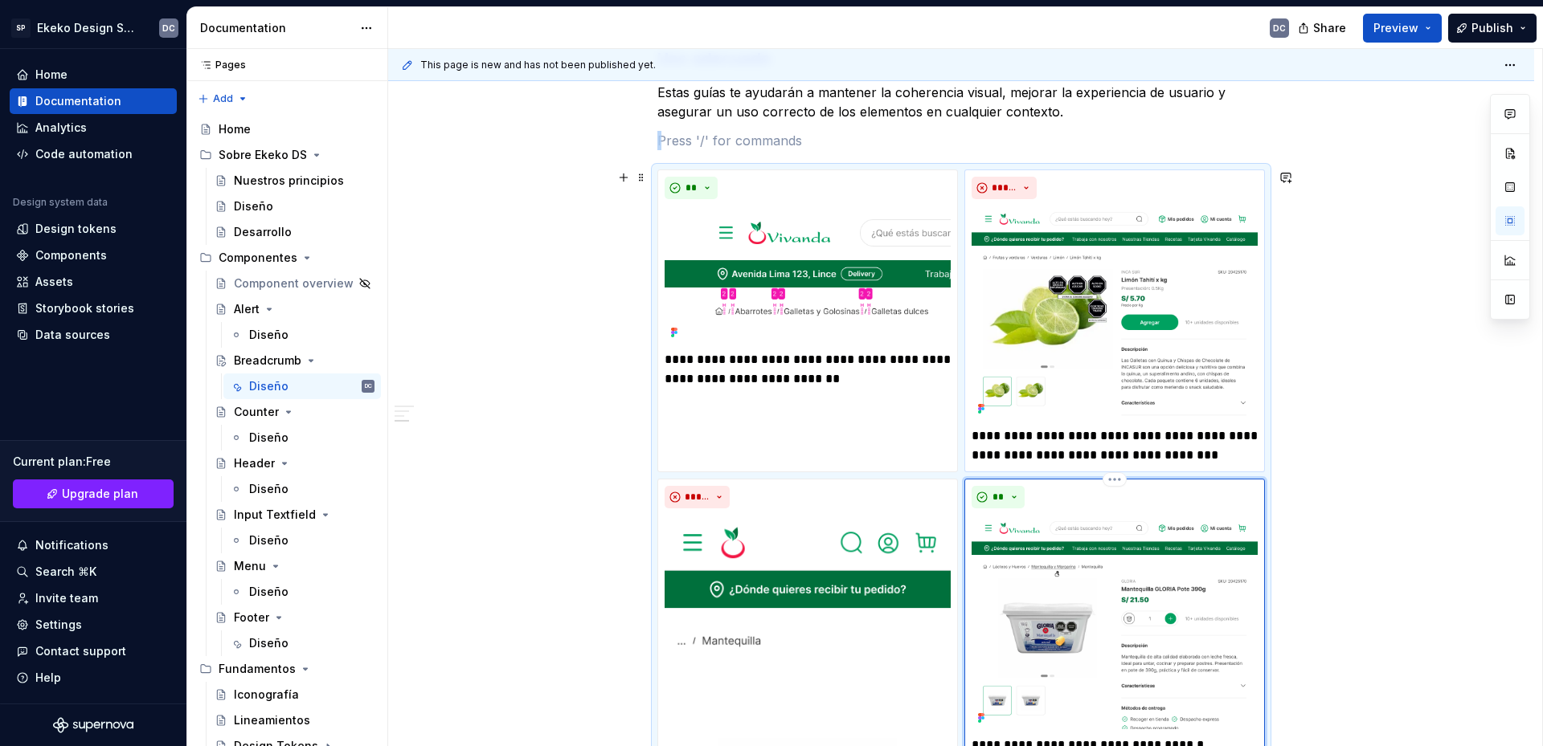
scroll to position [2532, 0]
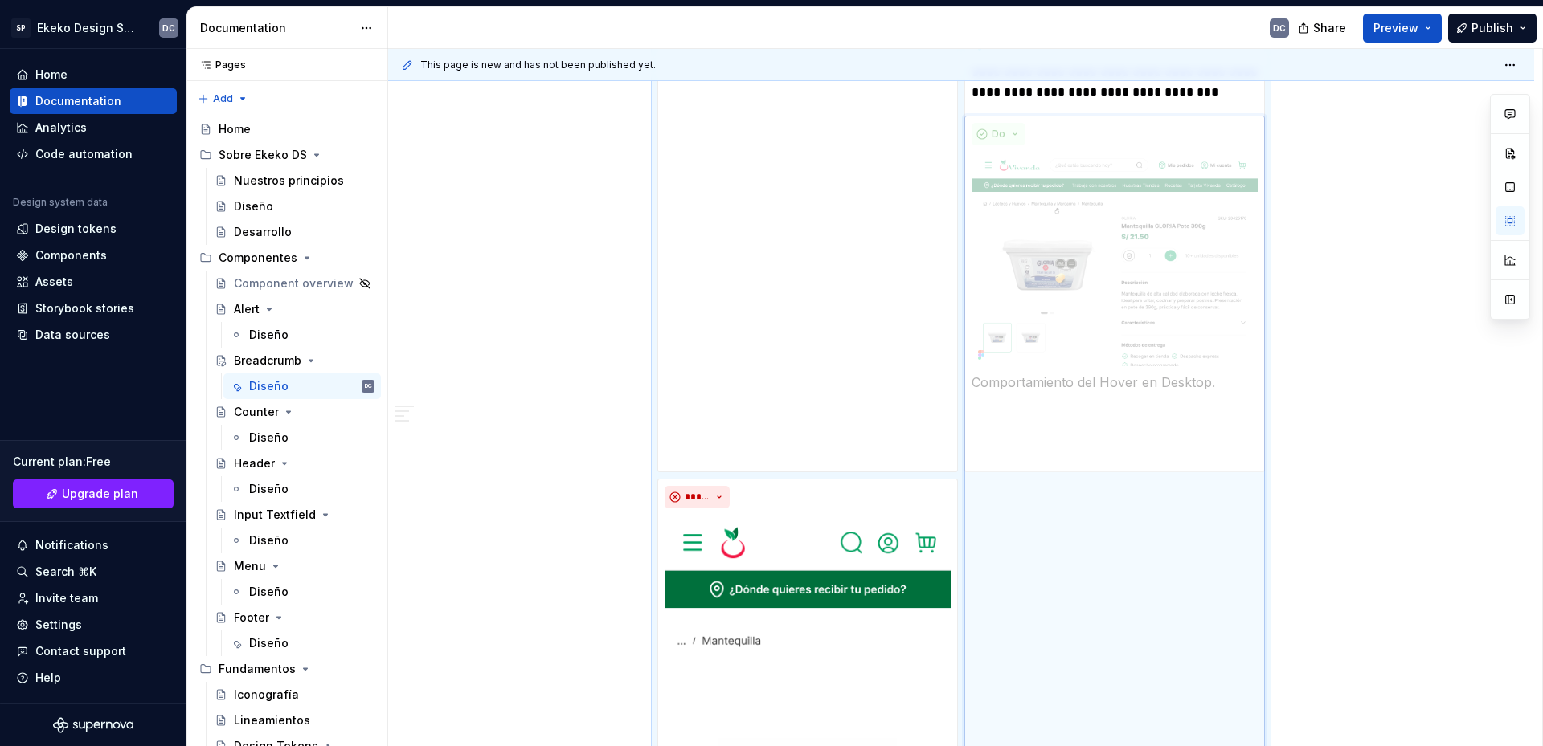
drag, startPoint x: 1146, startPoint y: 437, endPoint x: 1149, endPoint y: 241, distance: 196.1
click at [1149, 248] on body "SP Ekeko Design System DC Home Documentation Analytics Code automation Design s…" at bounding box center [771, 373] width 1543 height 746
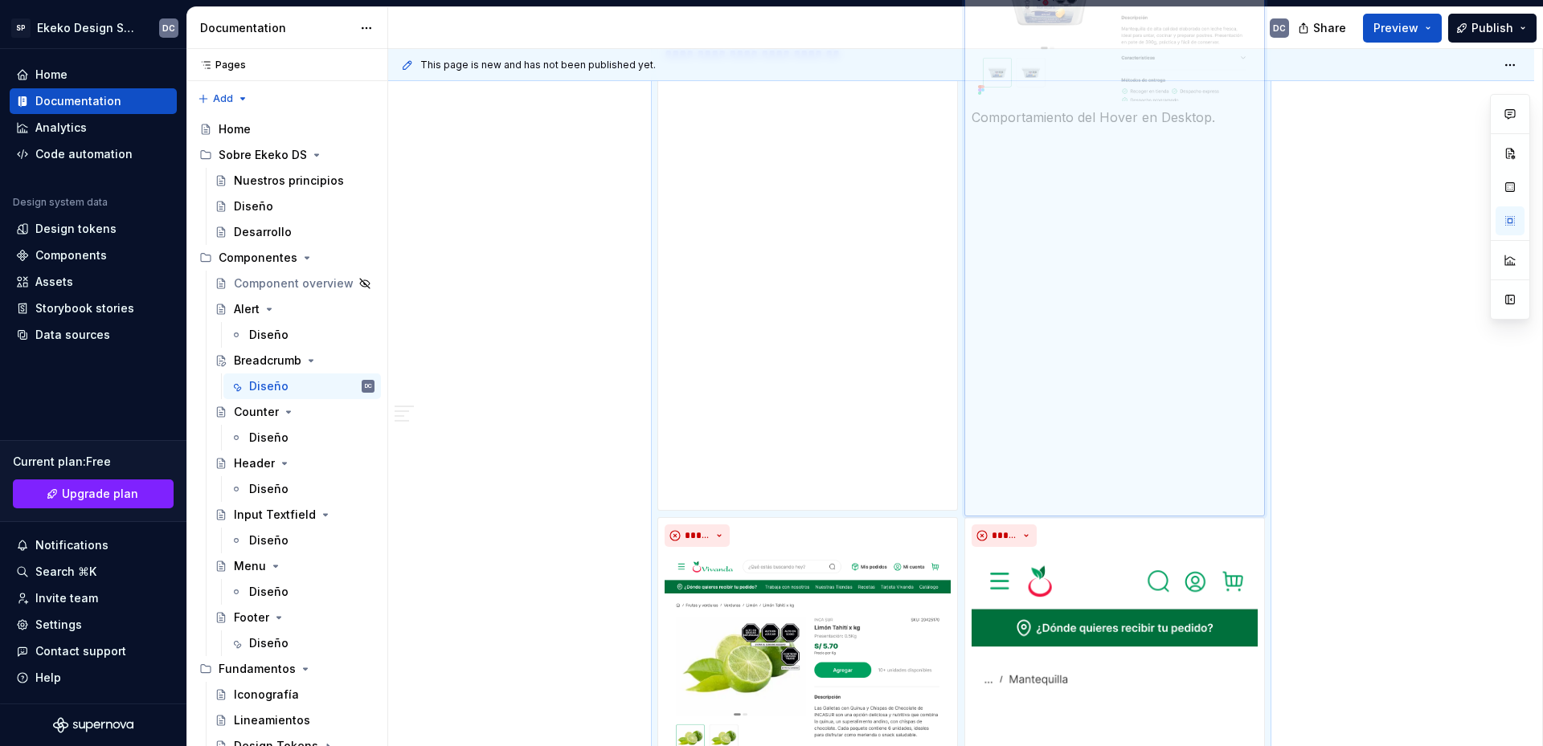
drag, startPoint x: 1135, startPoint y: 628, endPoint x: 1106, endPoint y: 178, distance: 450.9
click at [1106, 178] on body "SP Ekeko Design System DC Home Documentation Analytics Code automation Design s…" at bounding box center [771, 373] width 1543 height 746
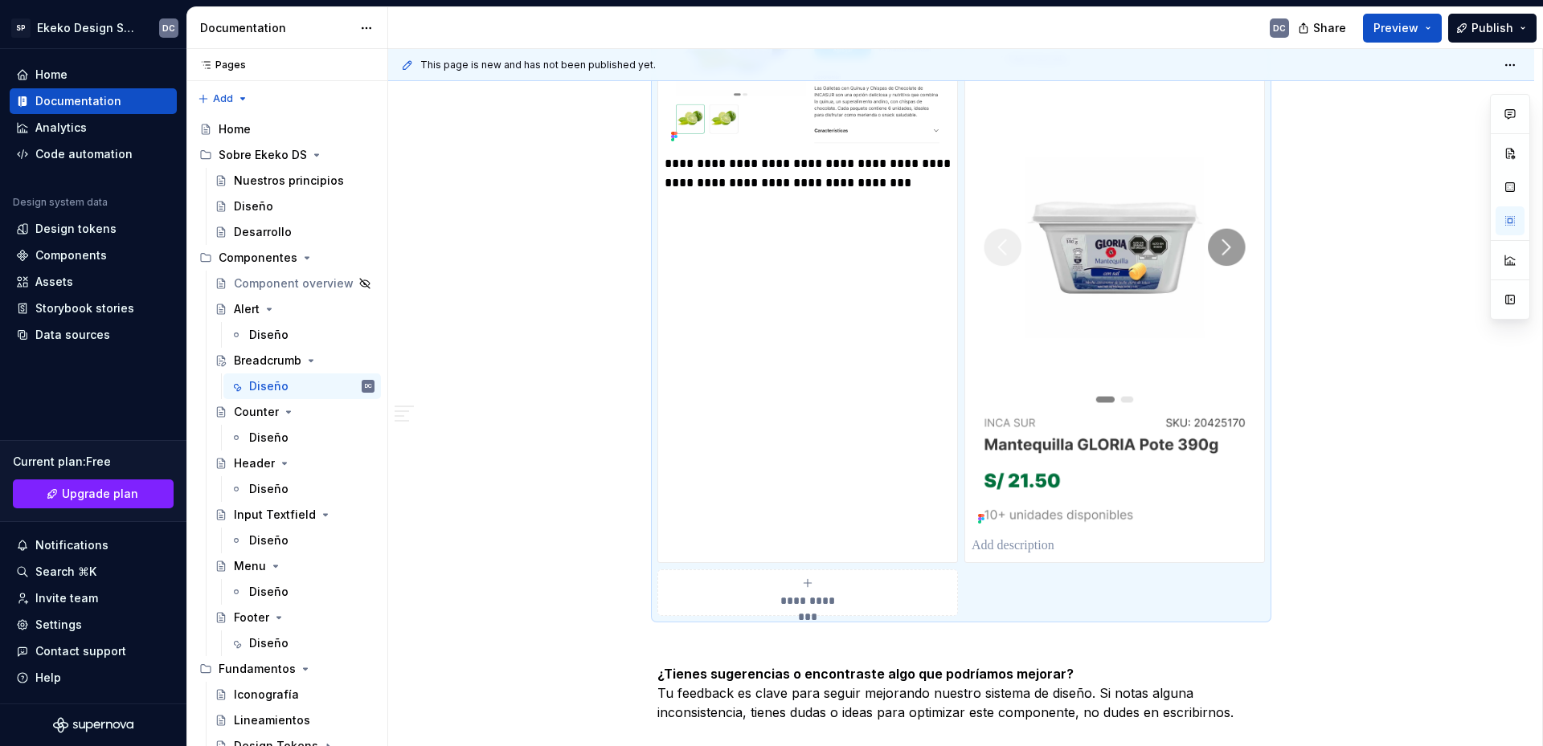
scroll to position [2809, 0]
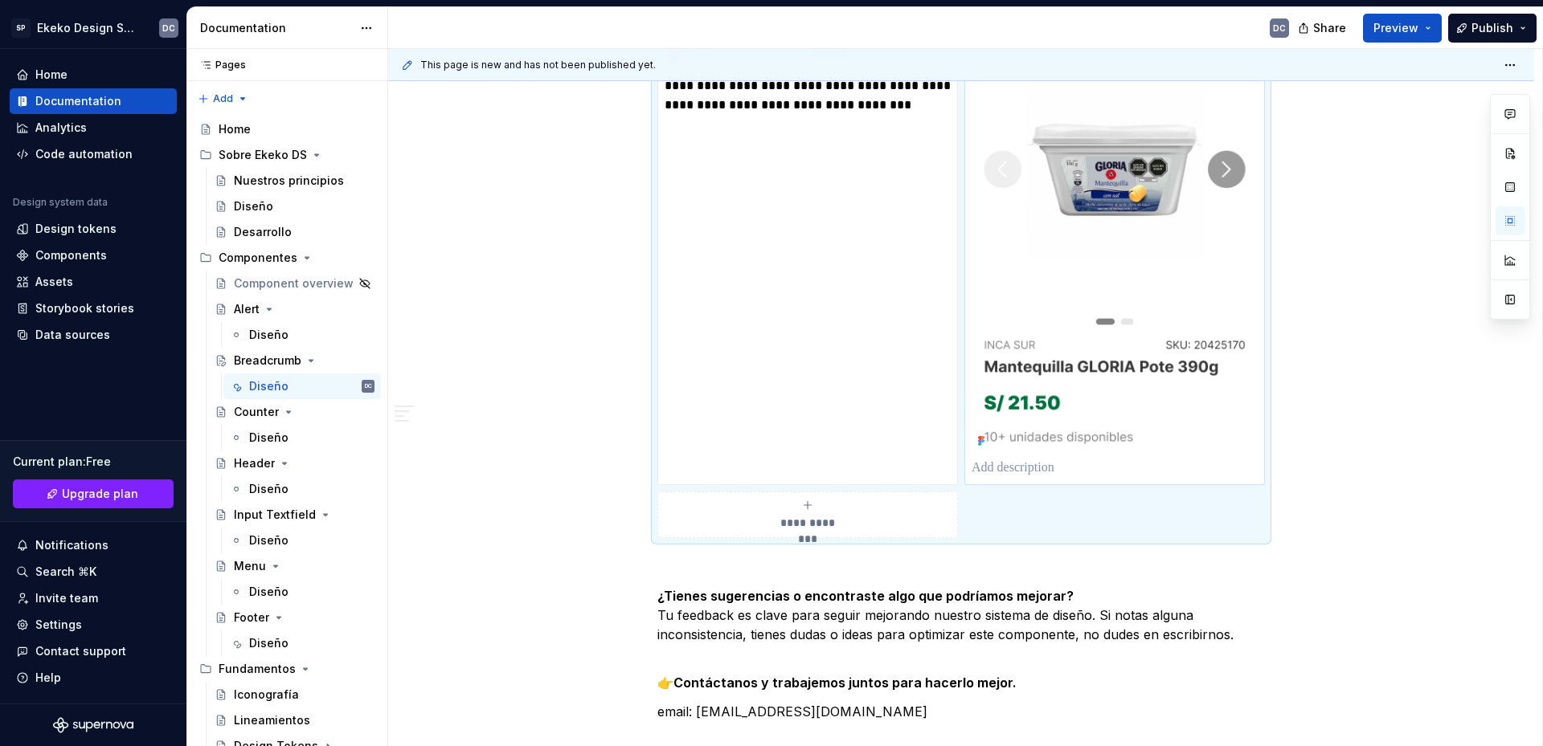
click at [1062, 464] on p at bounding box center [1114, 468] width 286 height 19
type textarea "*"
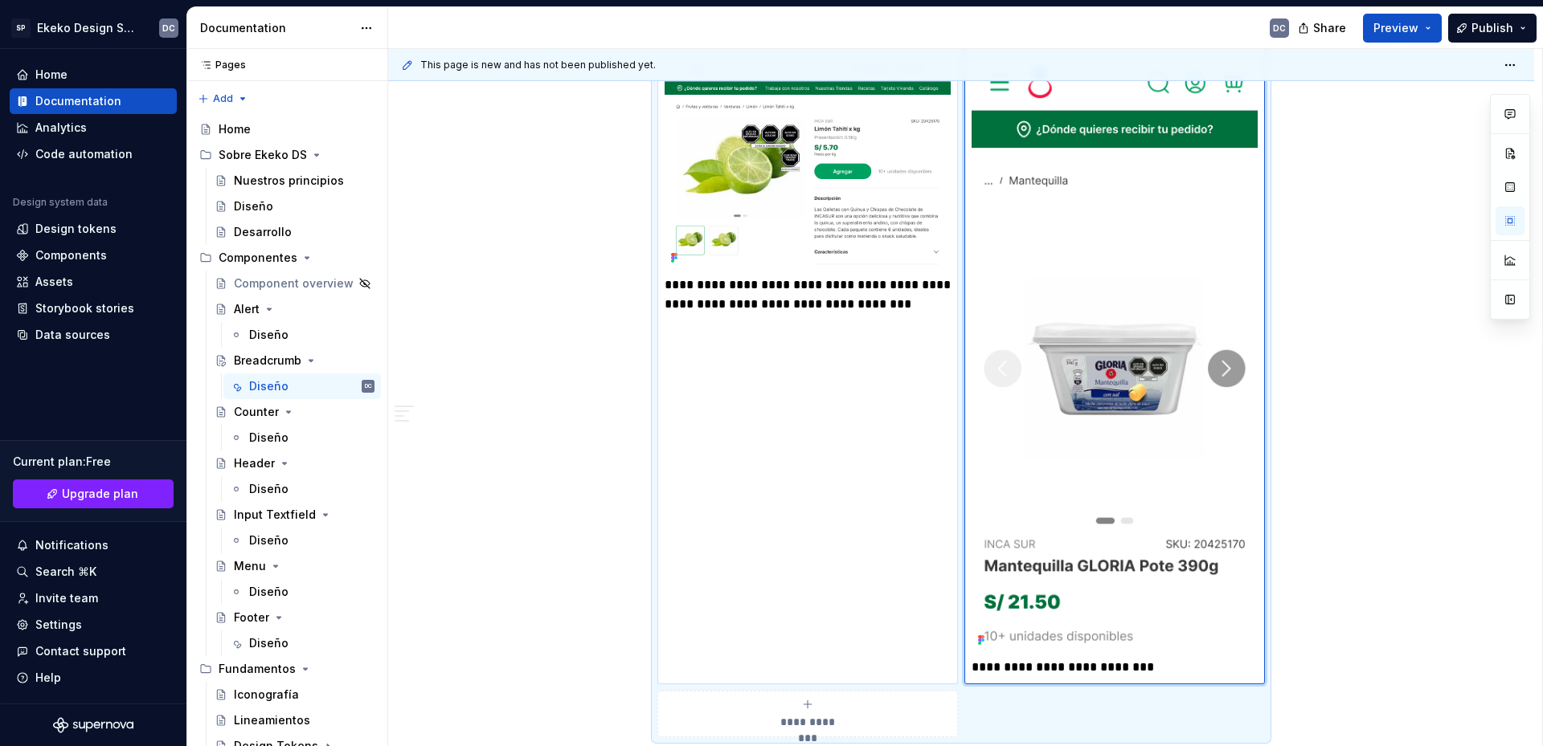
scroll to position [2568, 0]
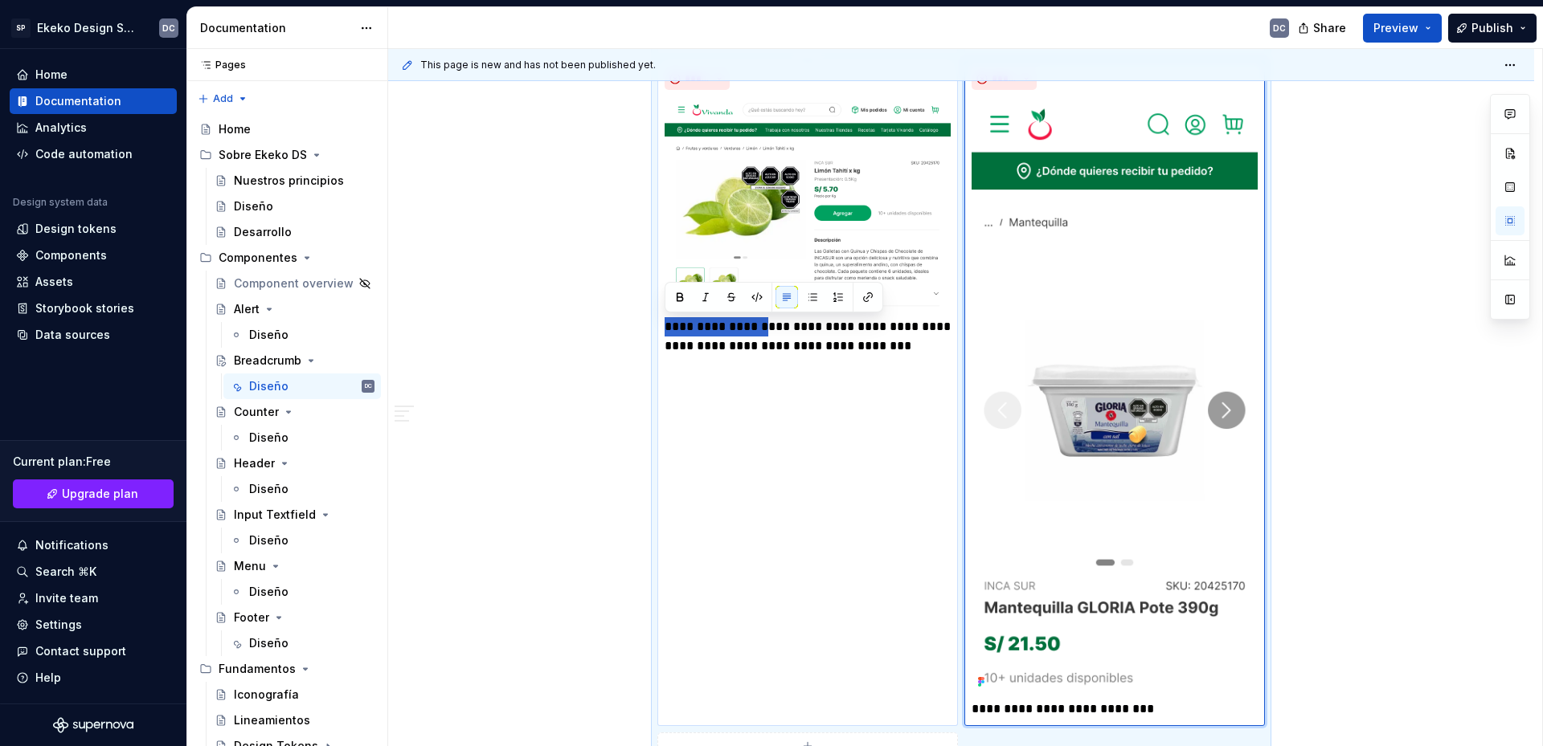
drag, startPoint x: 766, startPoint y: 329, endPoint x: 668, endPoint y: 333, distance: 97.3
click at [668, 333] on p "**********" at bounding box center [807, 336] width 286 height 39
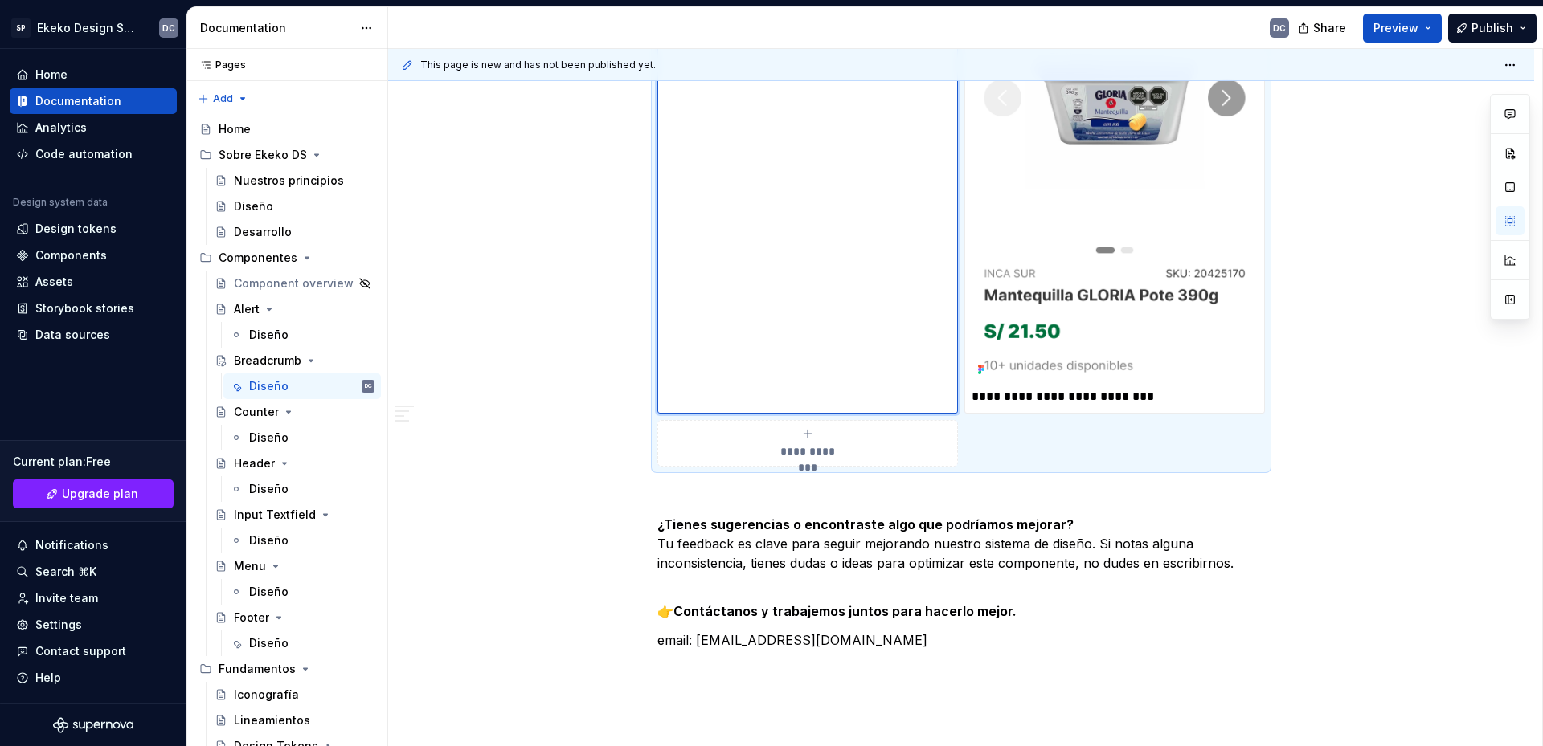
scroll to position [2889, 0]
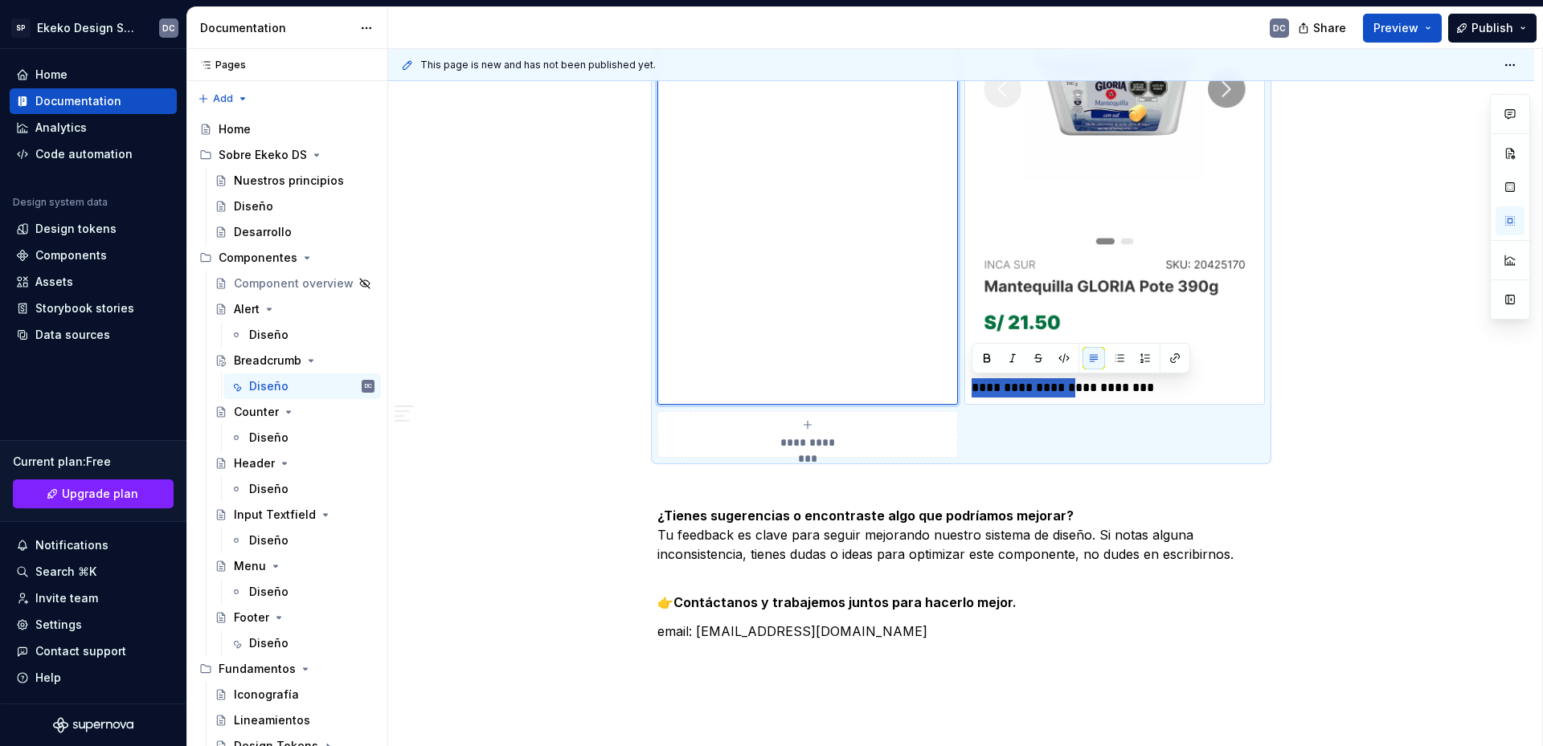
drag, startPoint x: 1069, startPoint y: 386, endPoint x: 975, endPoint y: 396, distance: 95.3
click at [975, 396] on p "**********" at bounding box center [1114, 387] width 286 height 19
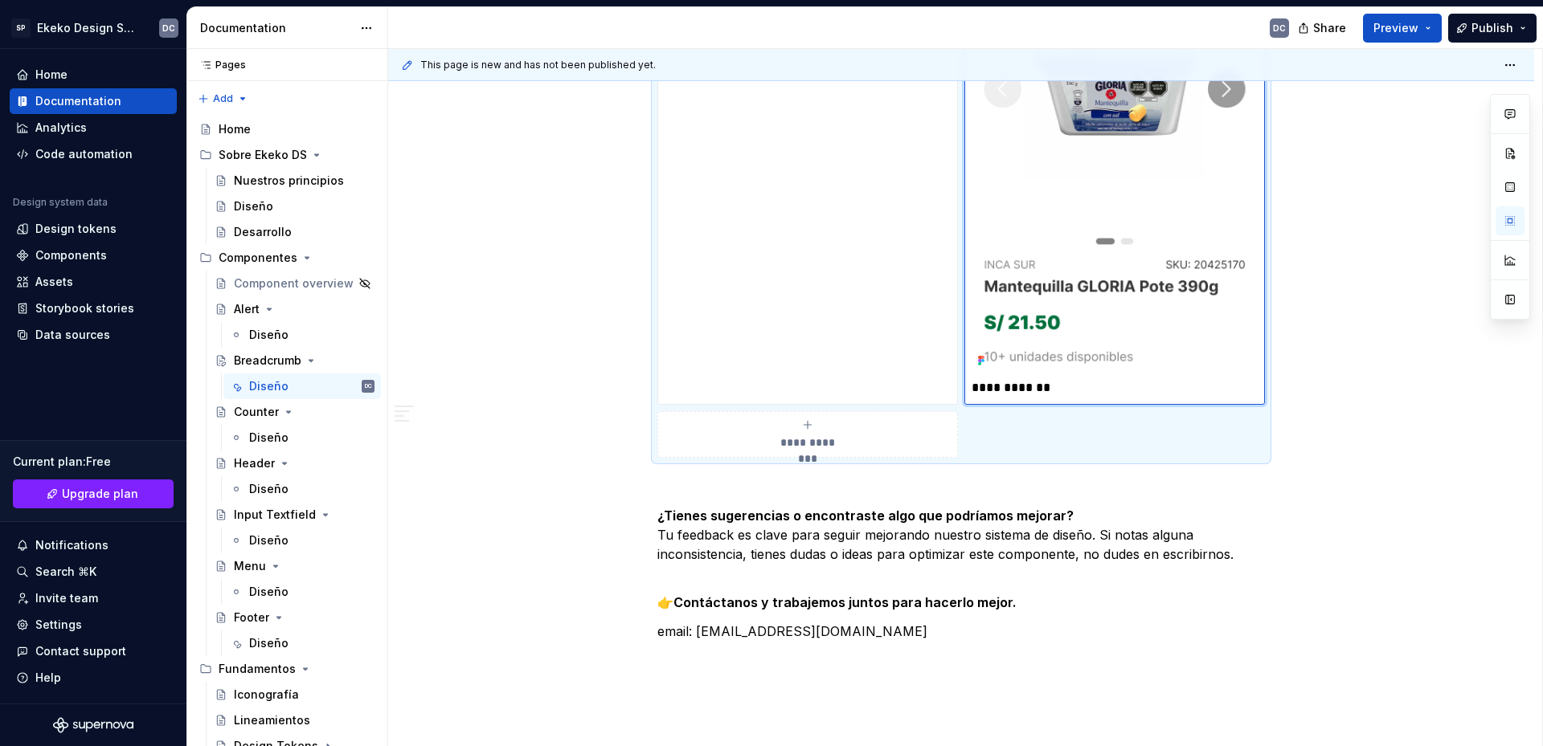
click at [1053, 386] on p "**********" at bounding box center [1114, 387] width 286 height 19
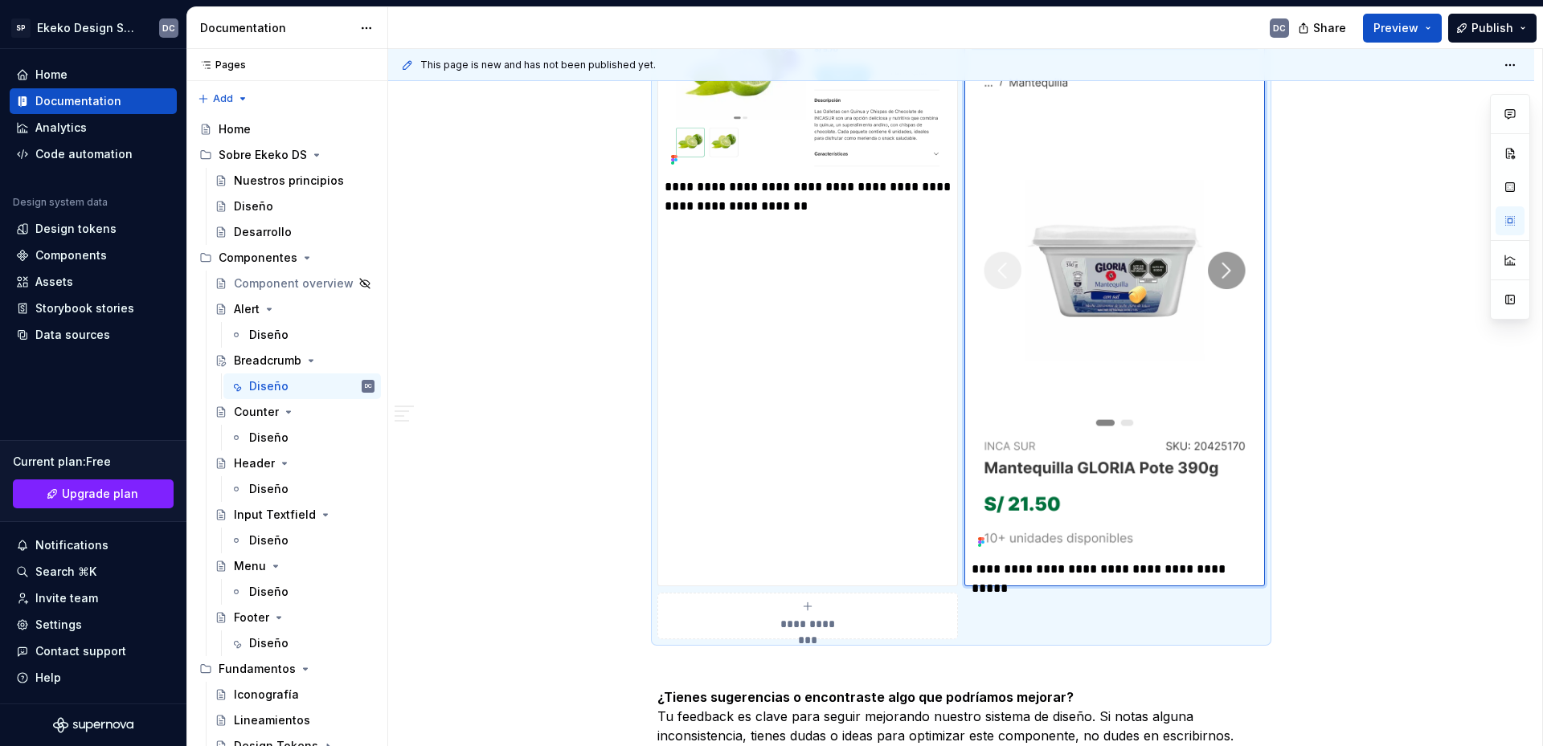
scroll to position [2809, 0]
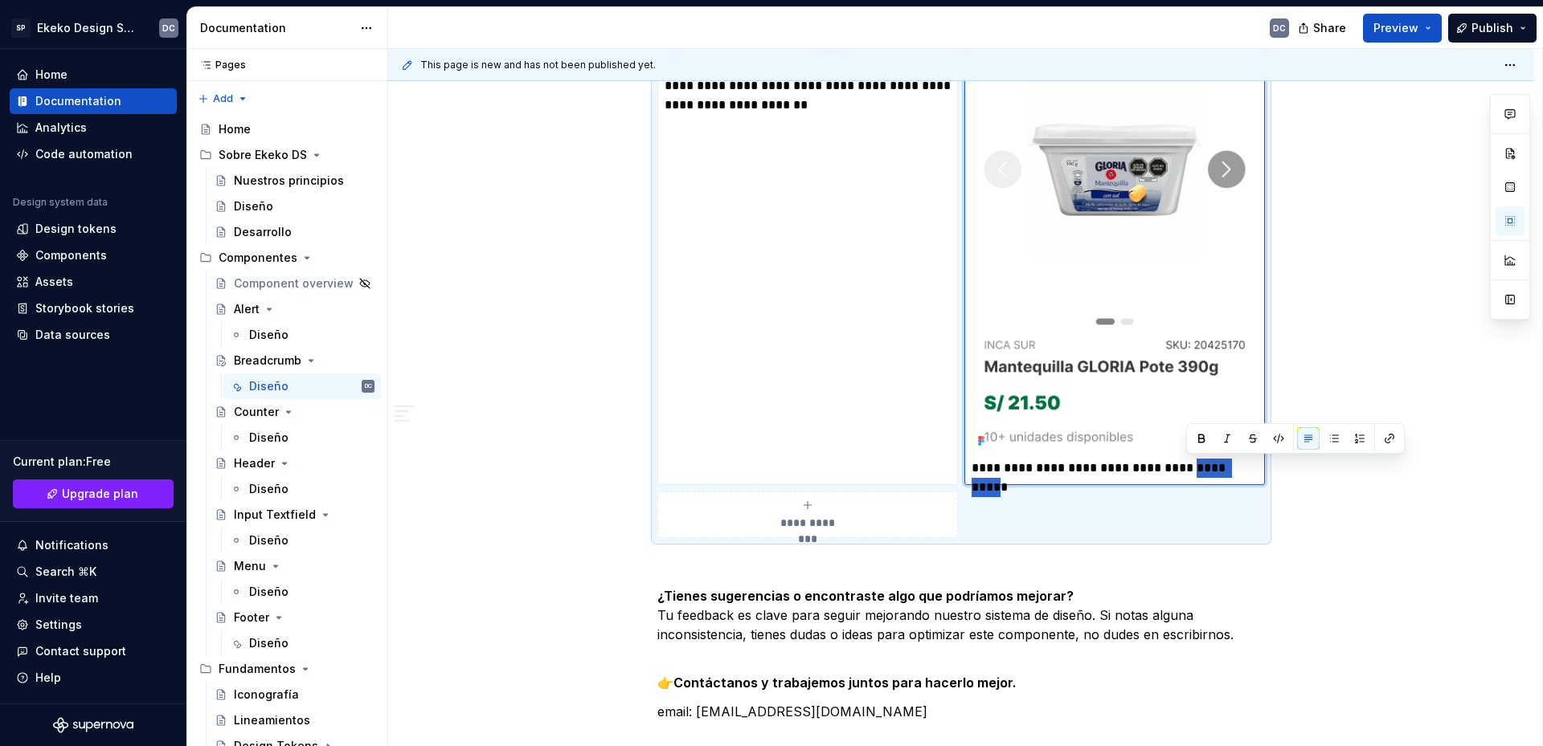
drag, startPoint x: 1185, startPoint y: 468, endPoint x: 1244, endPoint y: 468, distance: 58.7
click at [1244, 468] on p "**********" at bounding box center [1114, 468] width 286 height 19
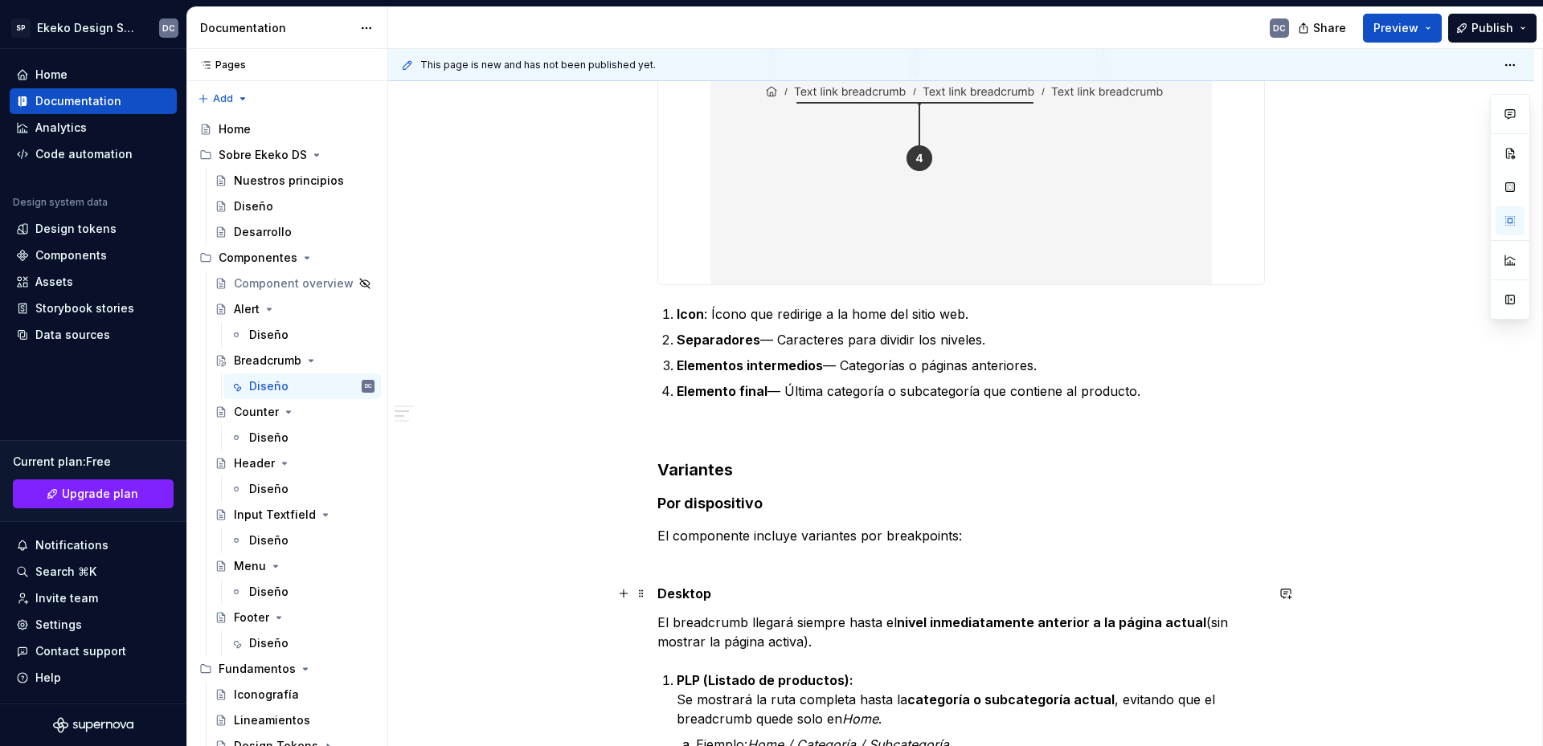
scroll to position [562, 0]
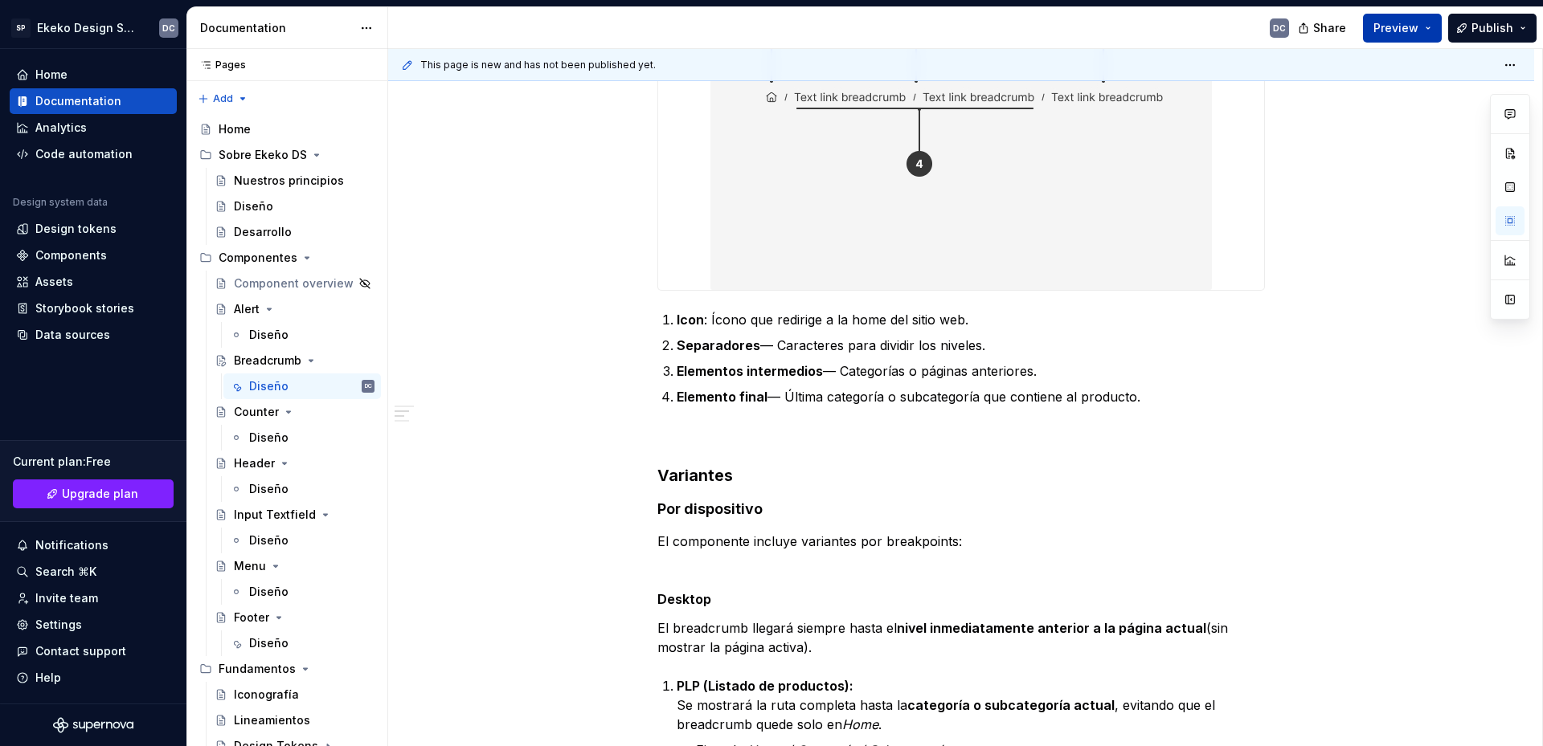
click at [1387, 35] on span "Preview" at bounding box center [1395, 28] width 45 height 16
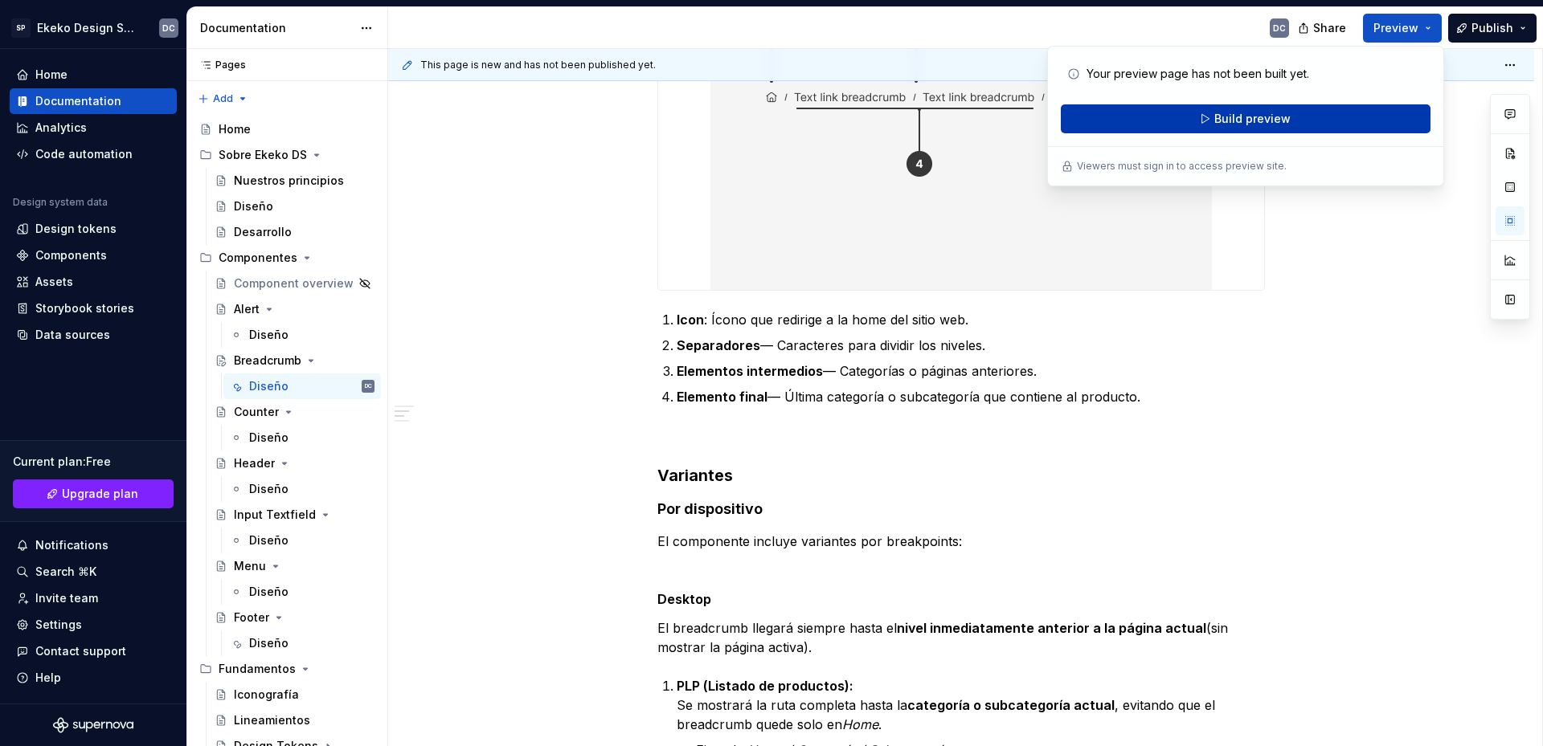
click at [1269, 125] on span "Build preview" at bounding box center [1252, 119] width 76 height 16
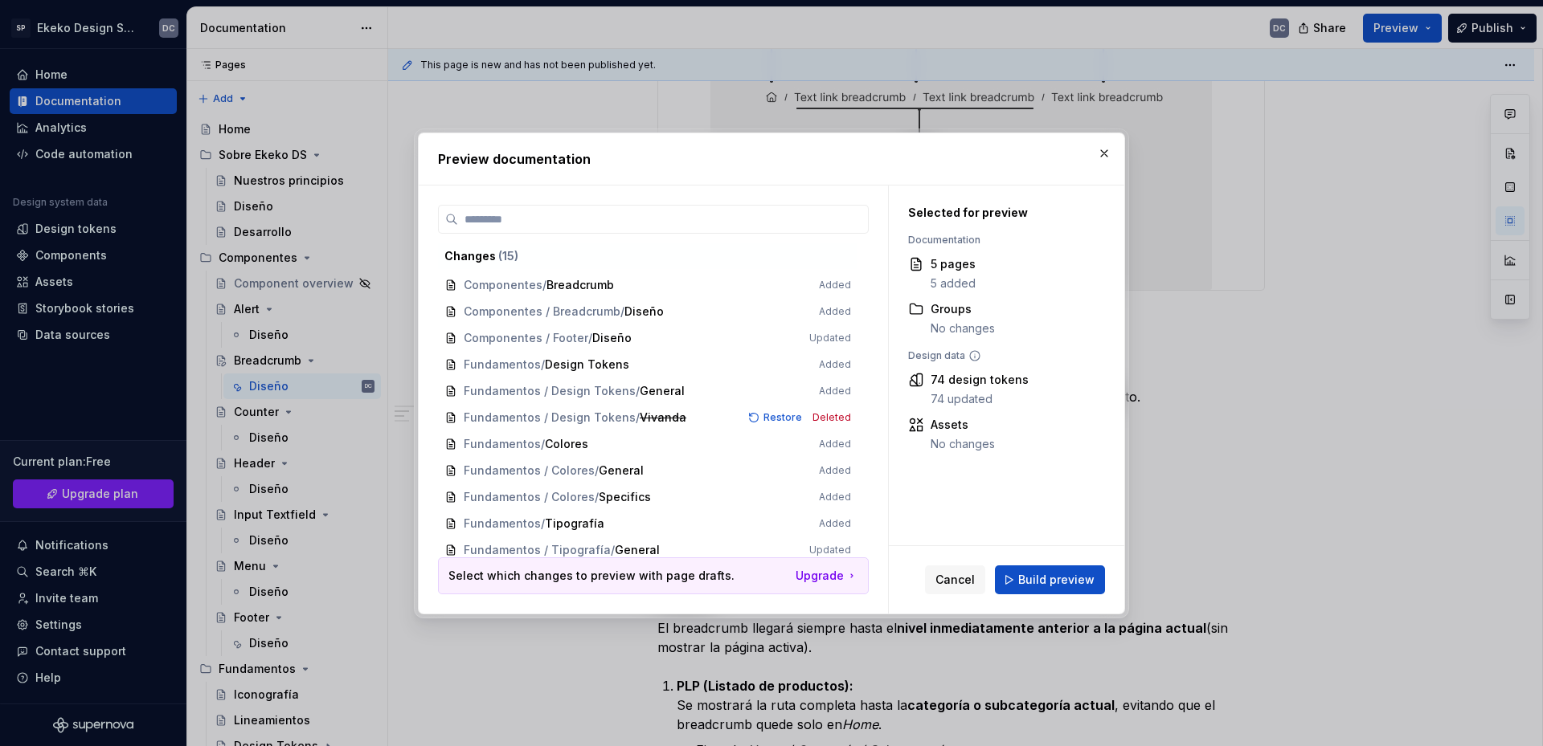
click at [1045, 581] on span "Build preview" at bounding box center [1056, 580] width 76 height 16
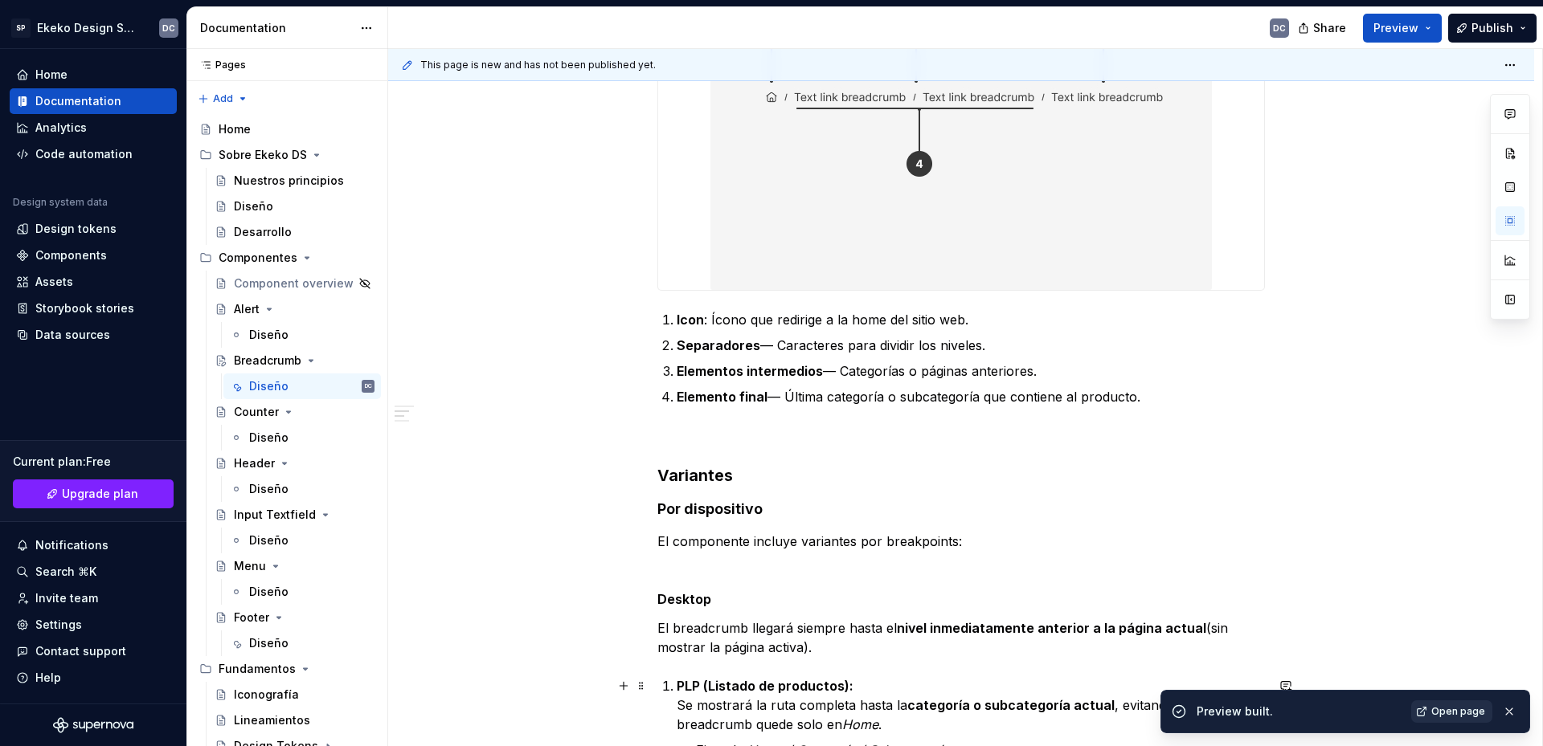
click at [1437, 709] on span "Open page" at bounding box center [1458, 711] width 54 height 13
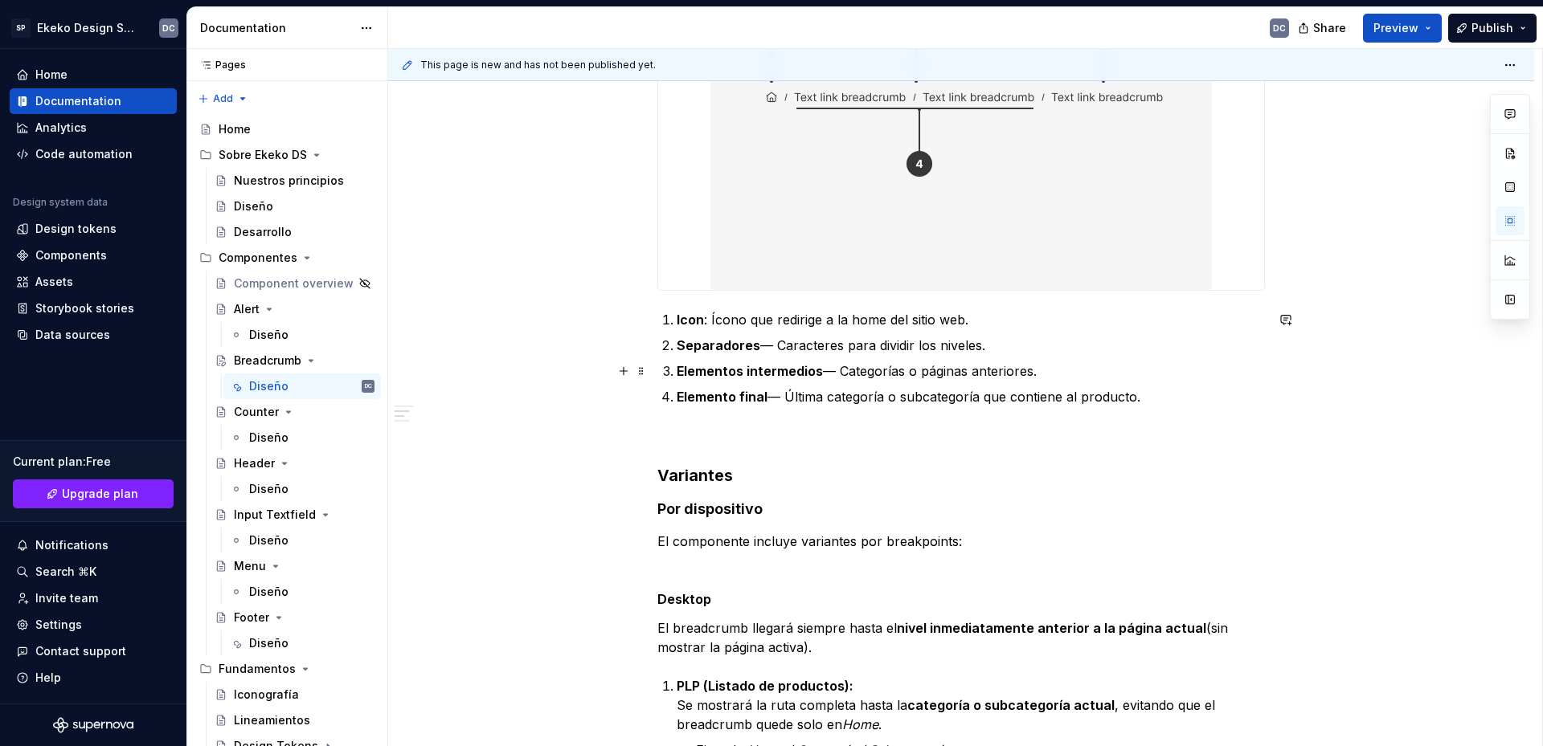
click at [749, 356] on ol "Icon : Ícono que redirige a la home del sitio web. Separadores — Caracteres par…" at bounding box center [970, 358] width 588 height 96
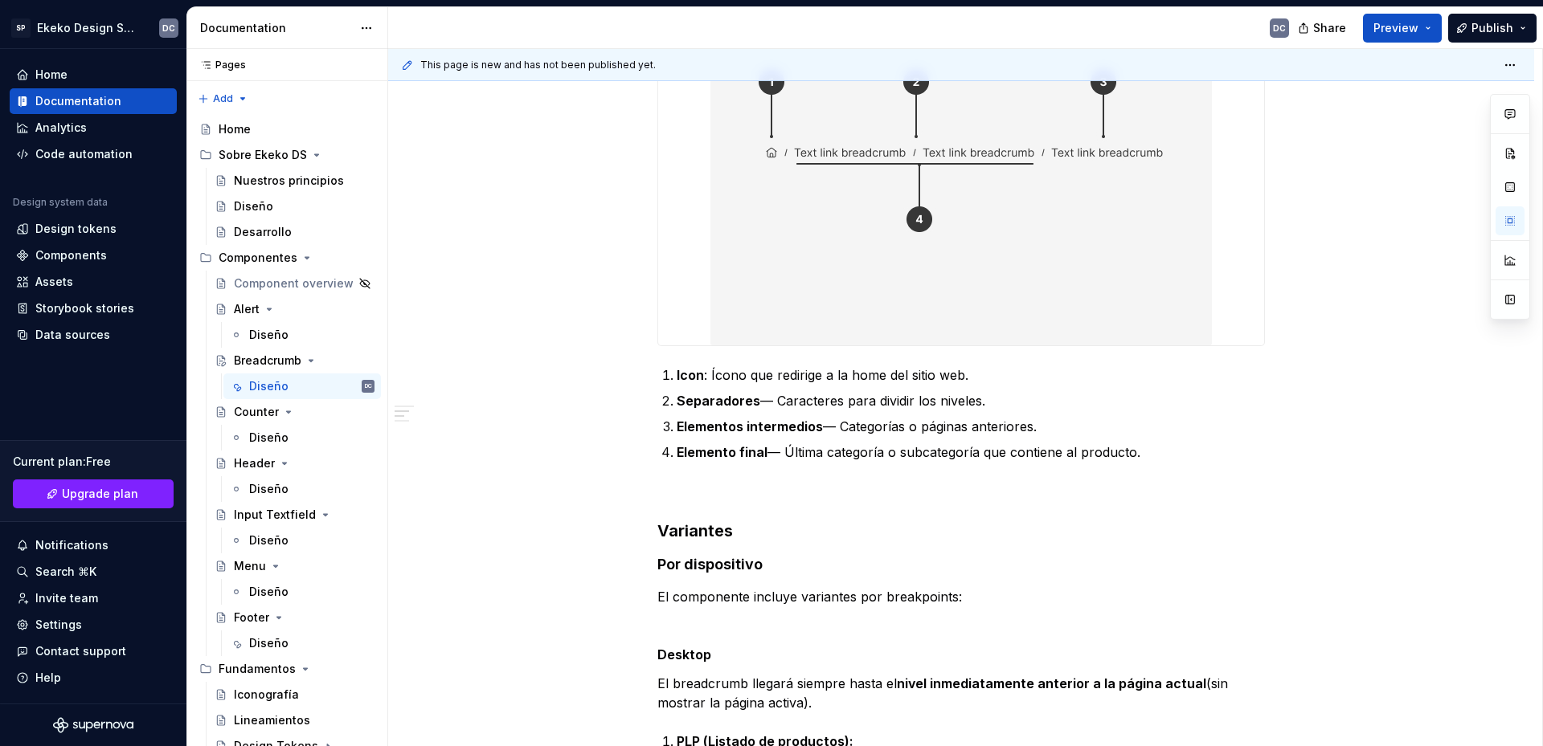
scroll to position [482, 0]
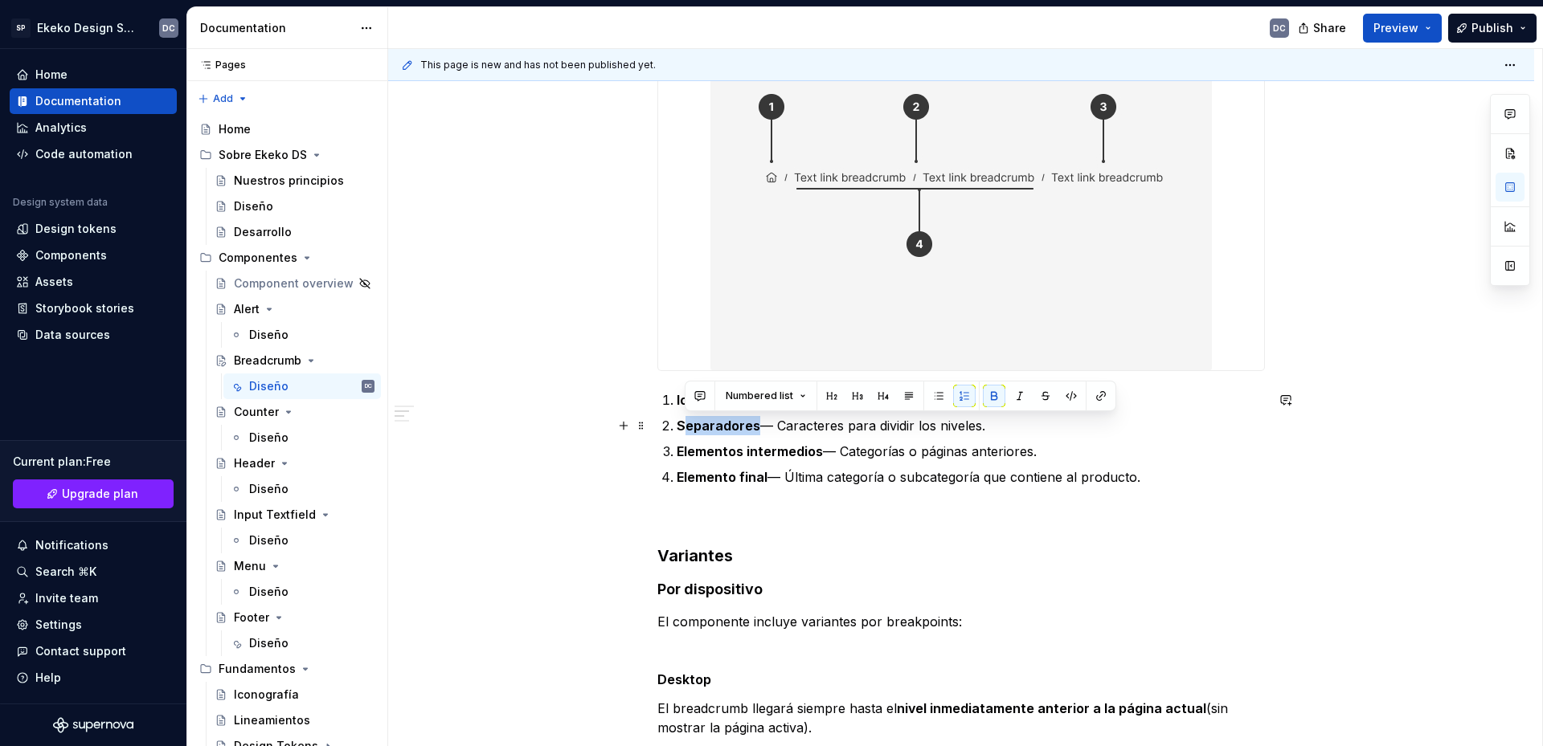
drag, startPoint x: 753, startPoint y: 423, endPoint x: 686, endPoint y: 432, distance: 67.3
click at [686, 432] on strong "Separadores" at bounding box center [718, 426] width 84 height 16
click at [716, 464] on ol "Icon : Ícono que redirige a la home del sitio web. Slash icon — Caracteres para…" at bounding box center [970, 438] width 588 height 96
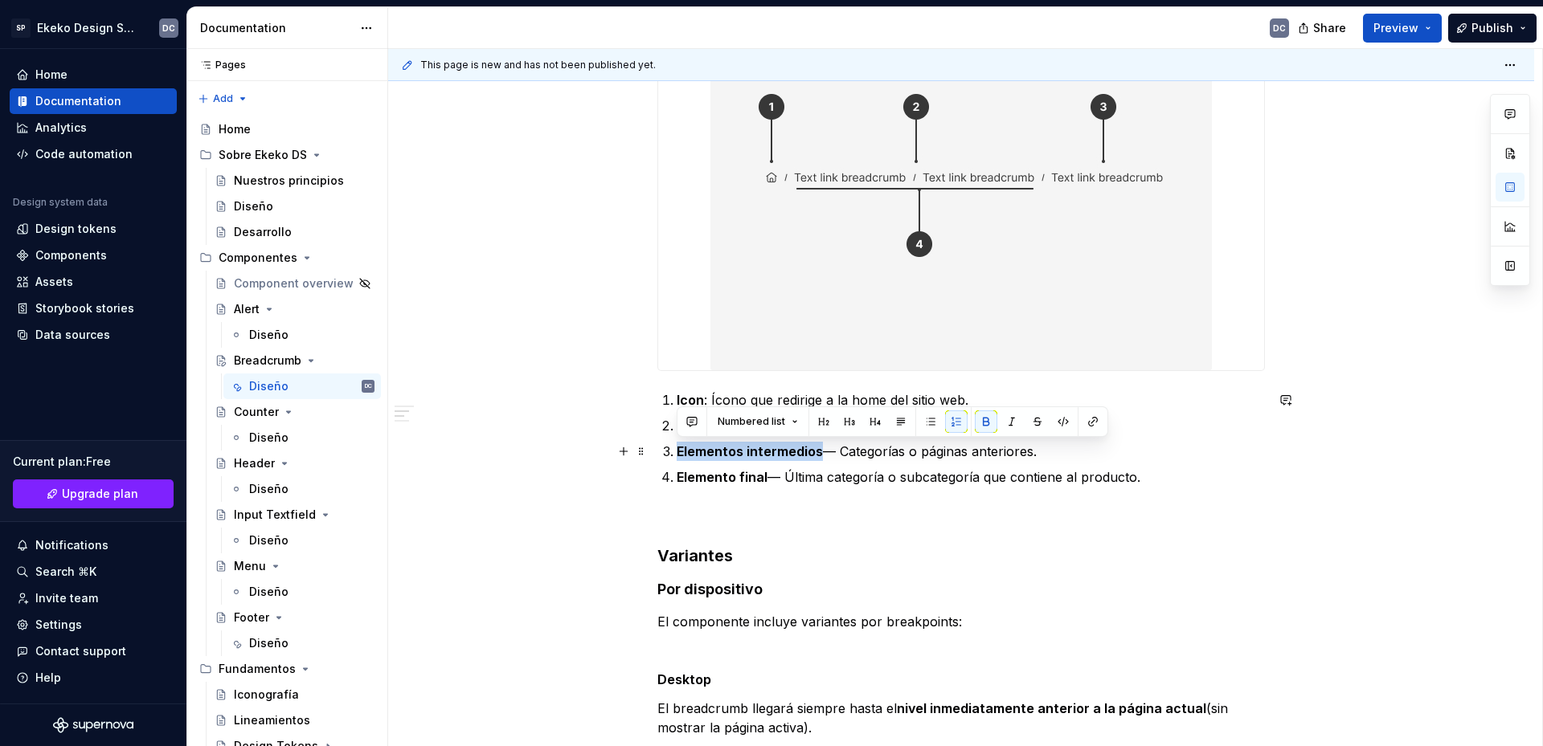
drag, startPoint x: 820, startPoint y: 452, endPoint x: 677, endPoint y: 452, distance: 143.0
click at [677, 452] on p "Elementos intermedios — Categorías o páginas anteriores." at bounding box center [970, 451] width 588 height 19
click at [701, 450] on strong "Link breadcrumb" at bounding box center [730, 451] width 108 height 16
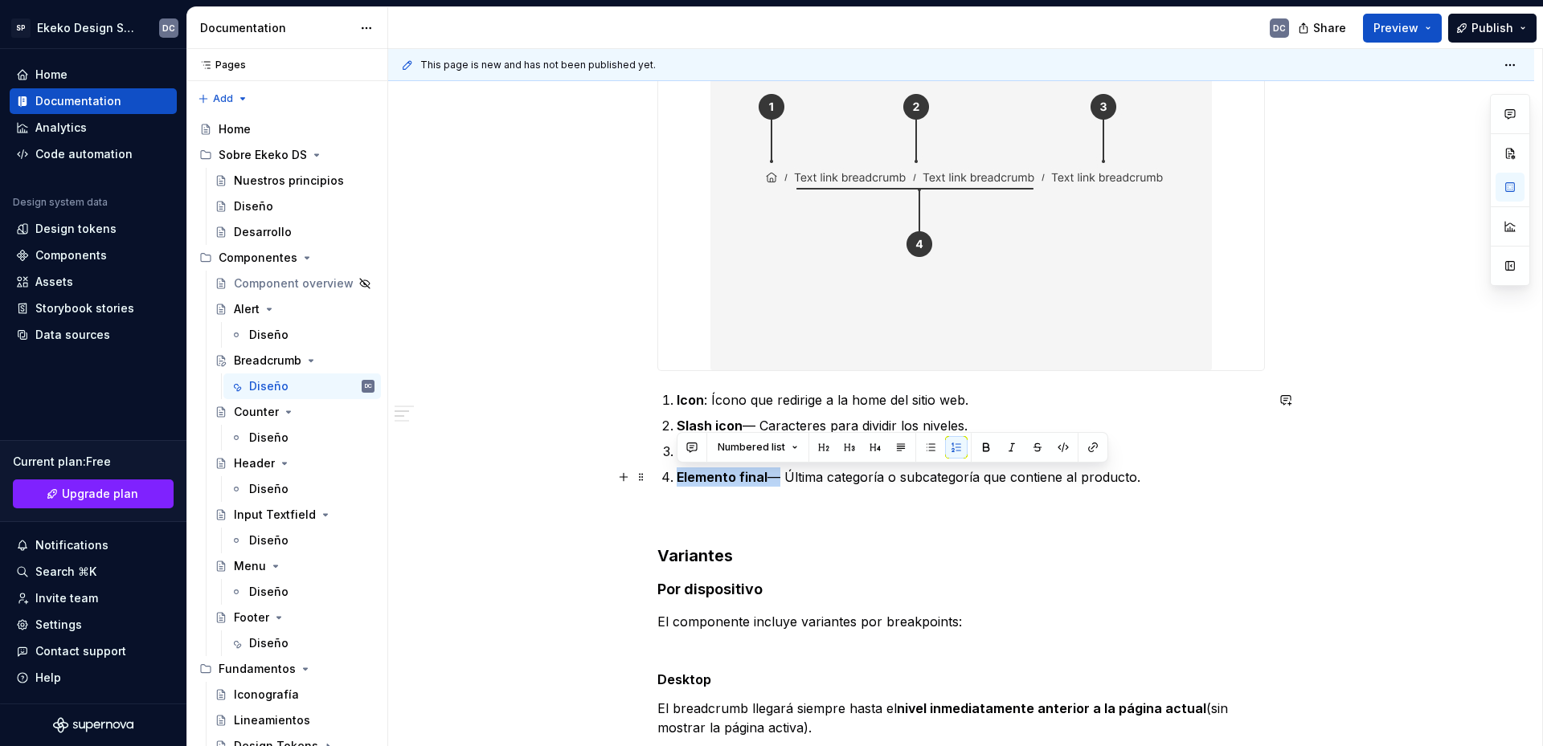
drag, startPoint x: 768, startPoint y: 482, endPoint x: 678, endPoint y: 481, distance: 90.0
click at [678, 481] on p "Elemento final — Última categoría o subcategoría que contiene al producto." at bounding box center [970, 477] width 588 height 19
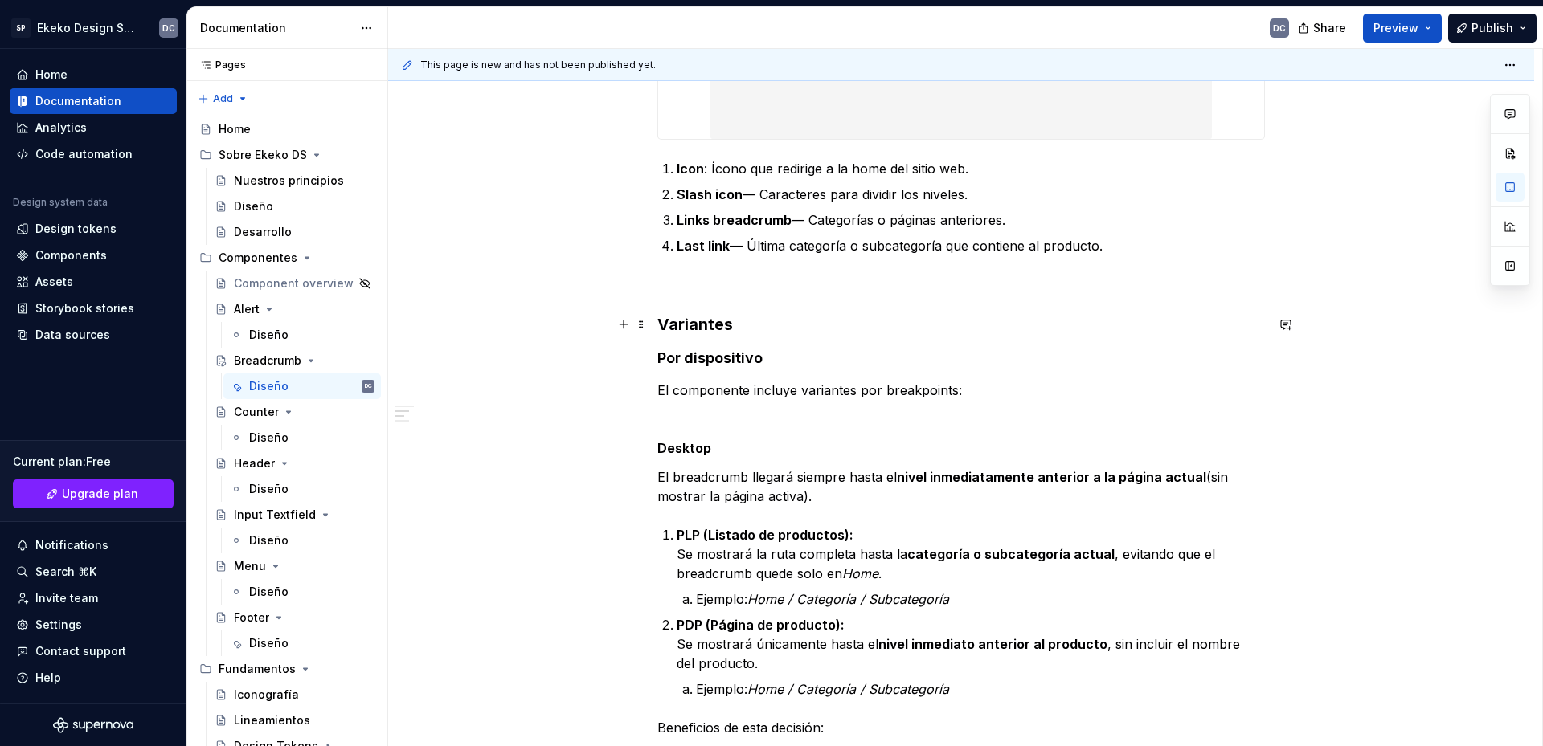
scroll to position [723, 0]
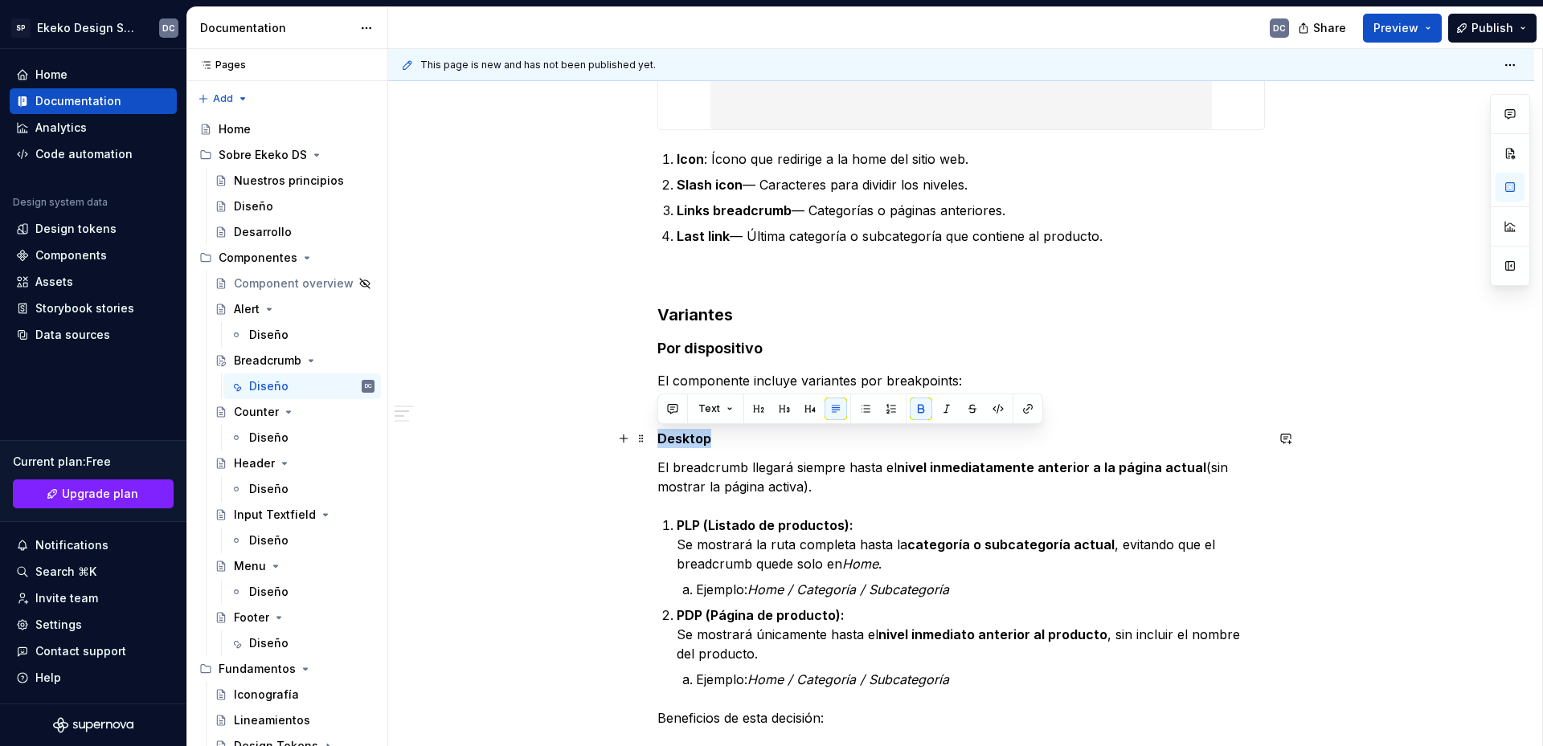
drag, startPoint x: 728, startPoint y: 444, endPoint x: 656, endPoint y: 439, distance: 71.7
click at [863, 407] on button "button" at bounding box center [865, 409] width 22 height 22
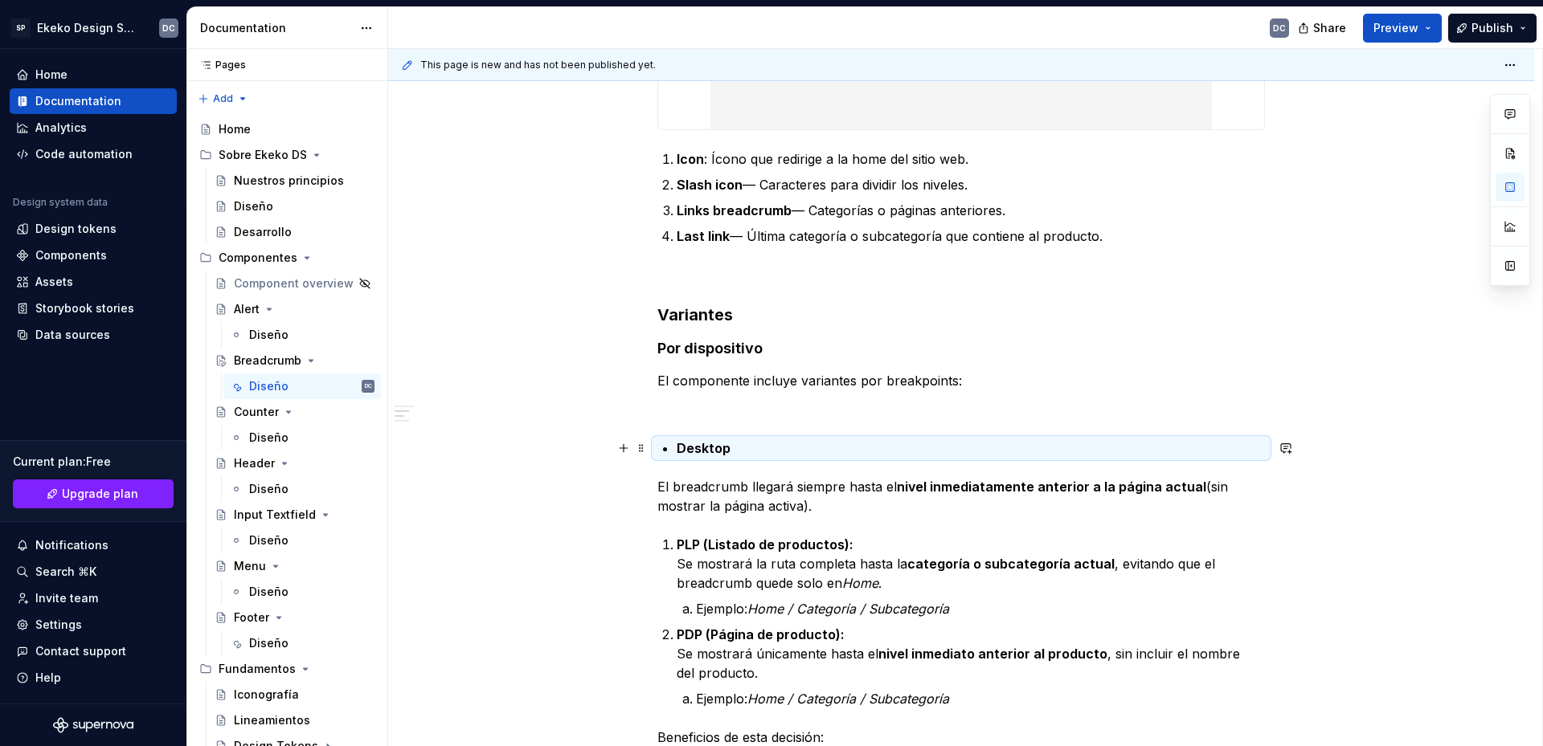
click at [786, 443] on p "Desktop" at bounding box center [970, 448] width 588 height 19
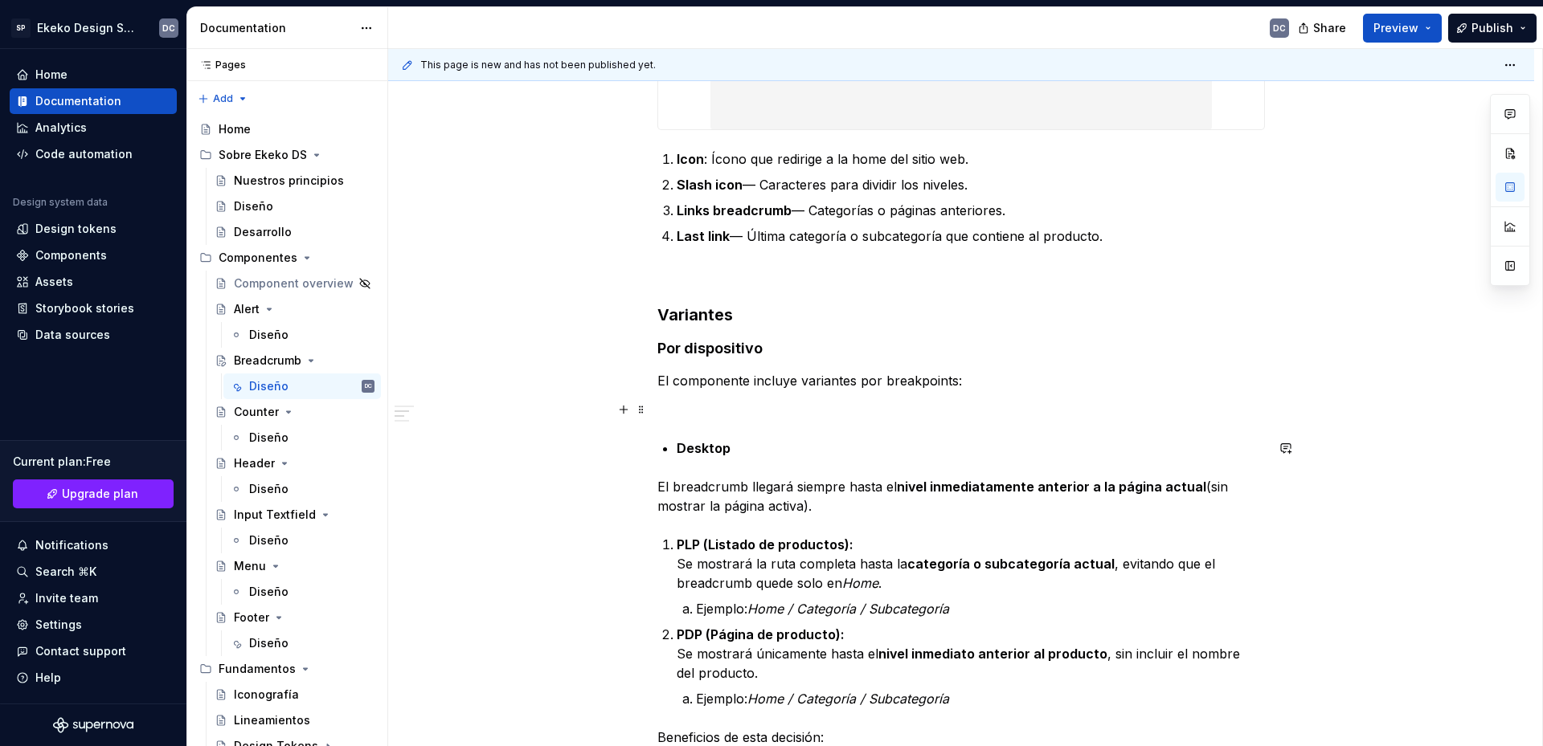
click at [779, 418] on p at bounding box center [960, 409] width 607 height 19
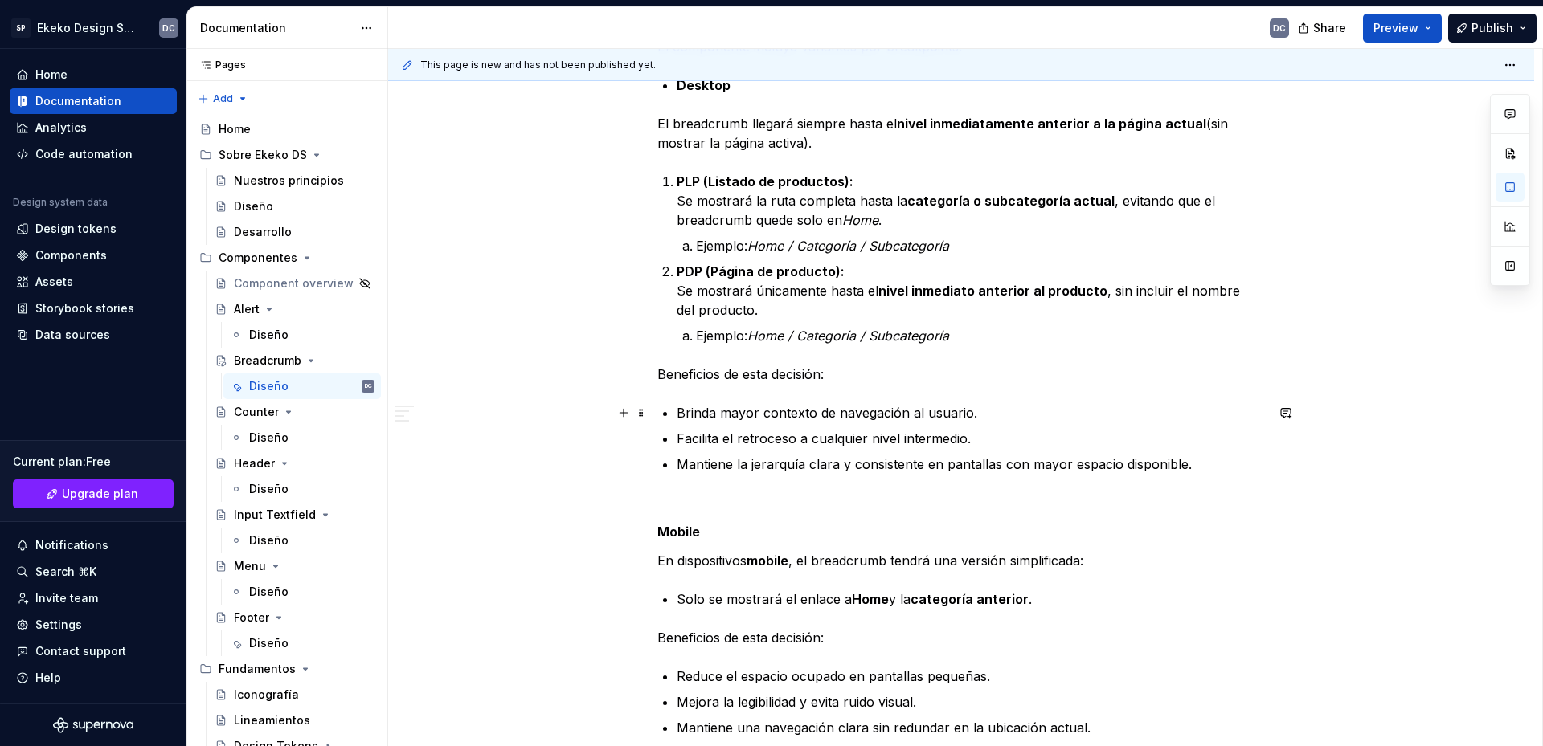
scroll to position [1044, 0]
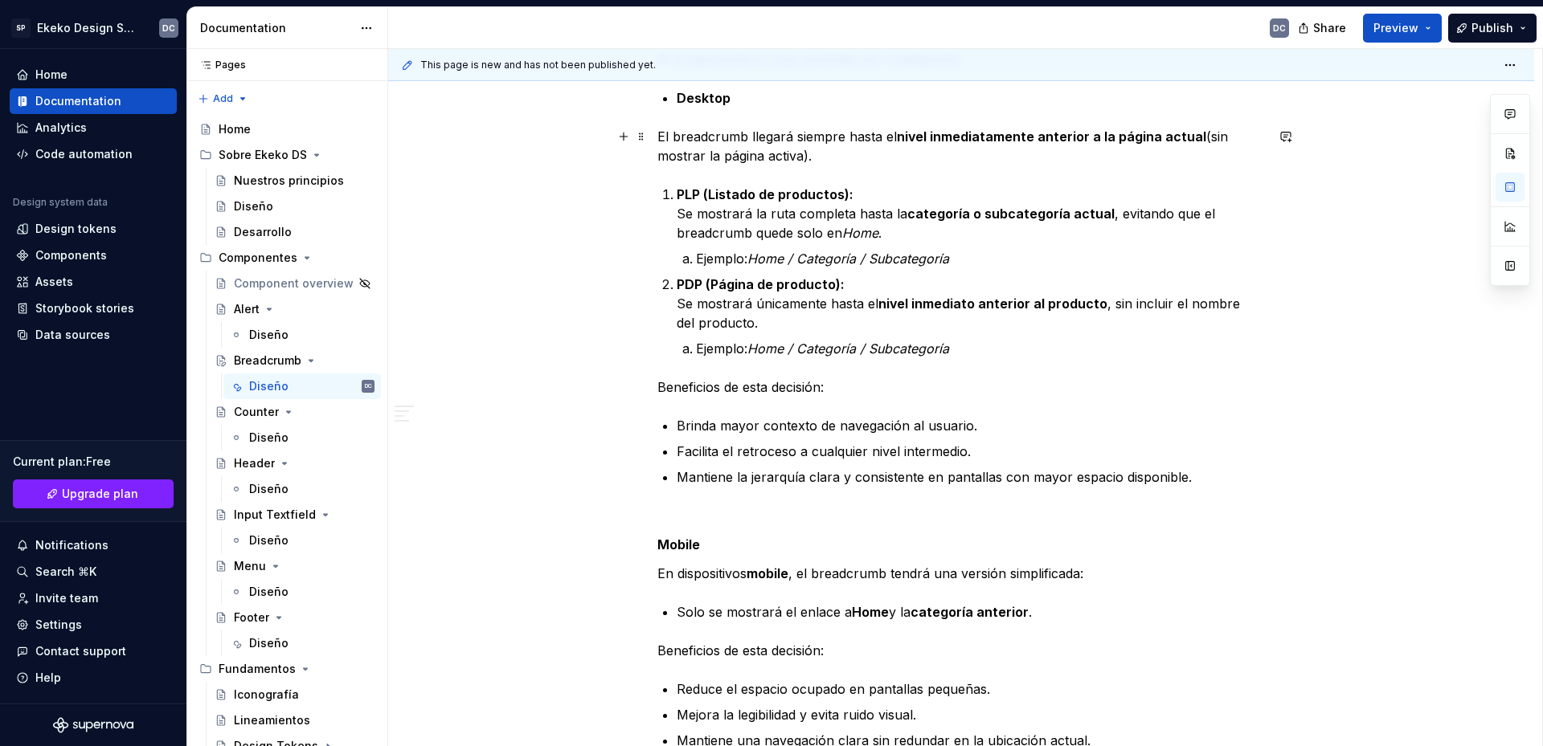
click at [828, 156] on p "El breadcrumb llegará siempre hasta el nivel inmediatamente anterior a la págin…" at bounding box center [960, 146] width 607 height 39
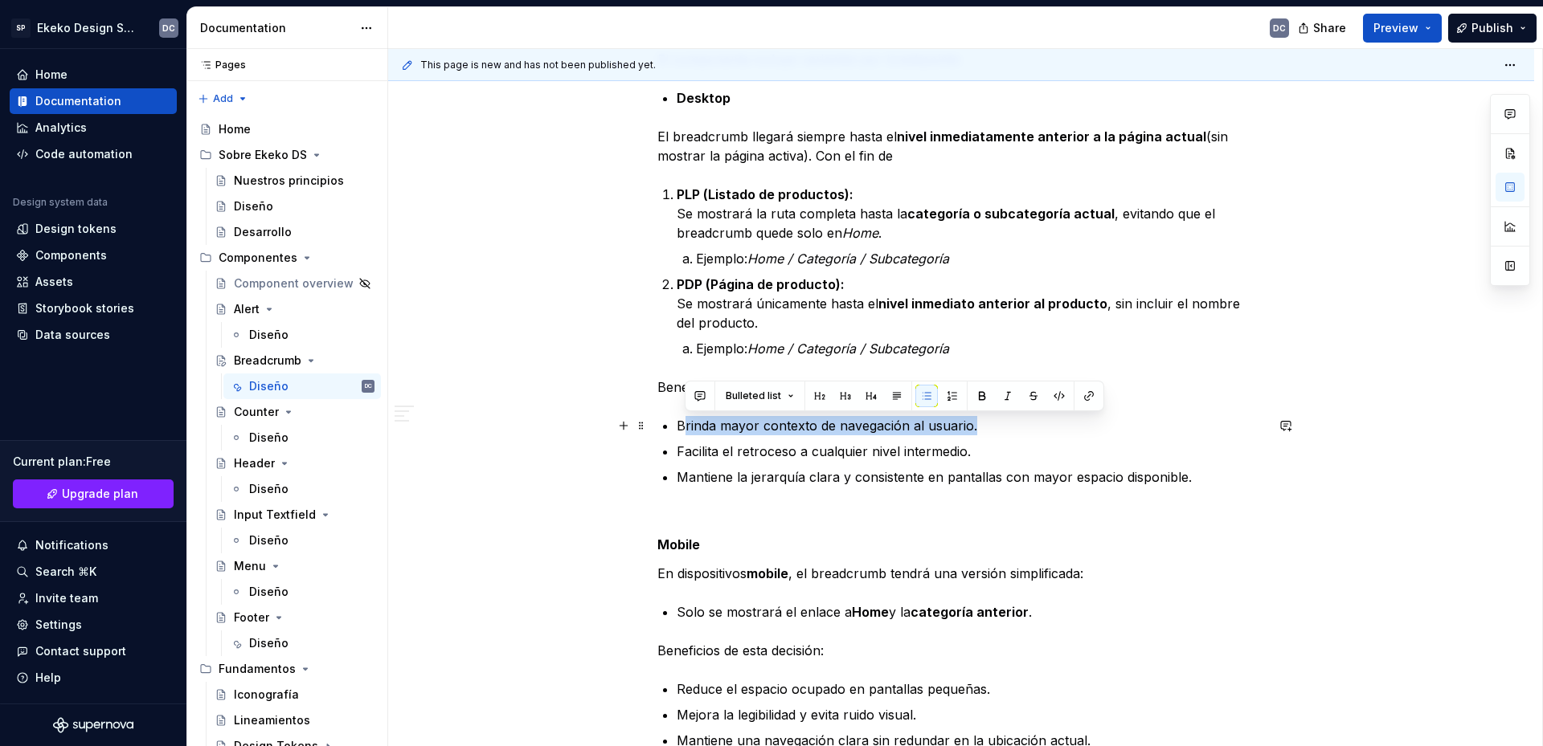
drag, startPoint x: 963, startPoint y: 431, endPoint x: 682, endPoint y: 425, distance: 280.5
click at [682, 425] on p "Brinda mayor contexto de navegación al usuario." at bounding box center [970, 425] width 588 height 19
copy p "rinda mayor contexto de navegación al usuario."
click at [927, 158] on p "El breadcrumb llegará siempre hasta el nivel inmediatamente anterior a la págin…" at bounding box center [960, 146] width 607 height 39
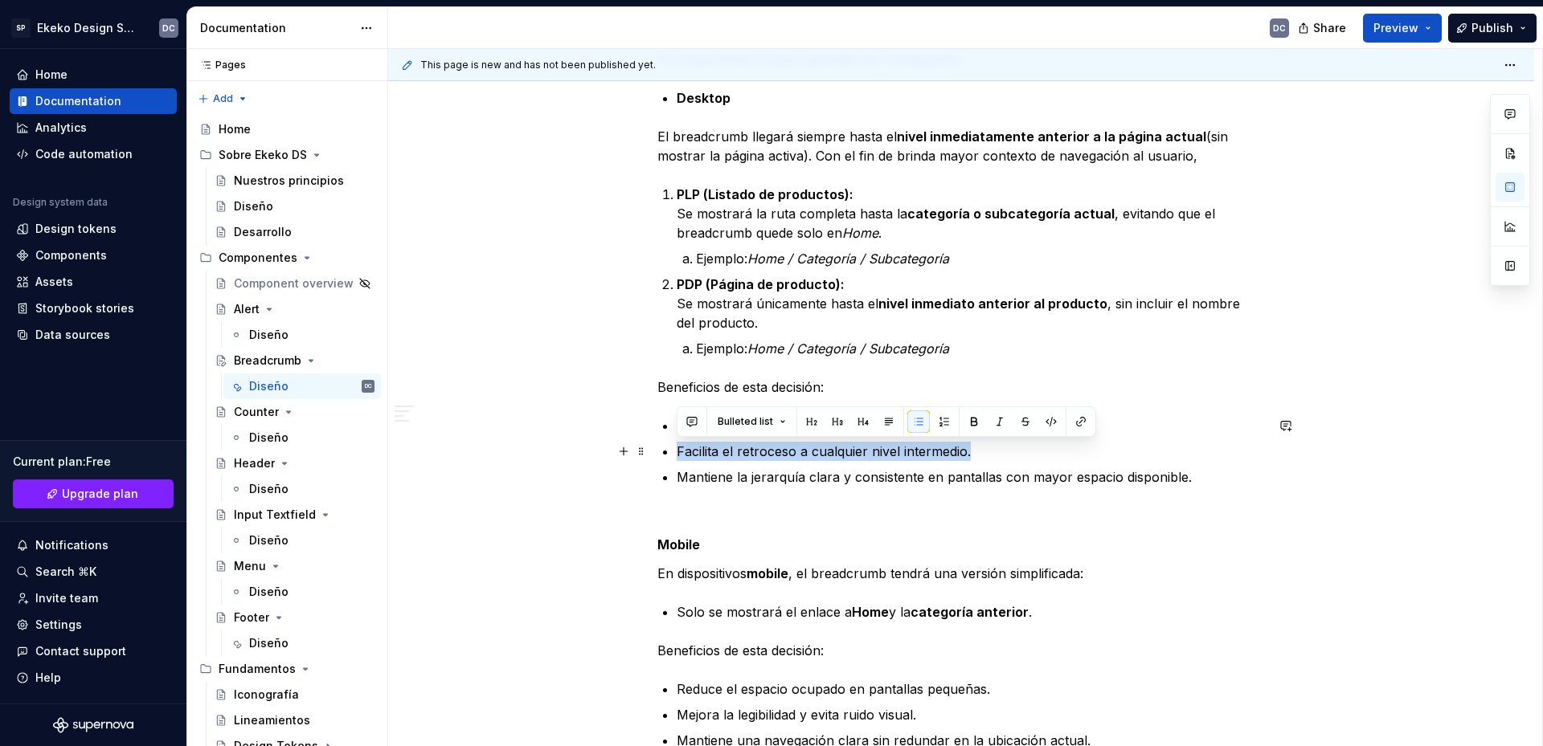
drag, startPoint x: 984, startPoint y: 444, endPoint x: 679, endPoint y: 449, distance: 305.3
click at [679, 449] on p "Facilita el retroceso a cualquier nivel intermedio." at bounding box center [970, 451] width 588 height 19
copy p "Facilita el retroceso a cualquier nivel intermedio."
click at [1197, 163] on p "El breadcrumb llegará siempre hasta el nivel inmediatamente anterior a la págin…" at bounding box center [960, 146] width 607 height 39
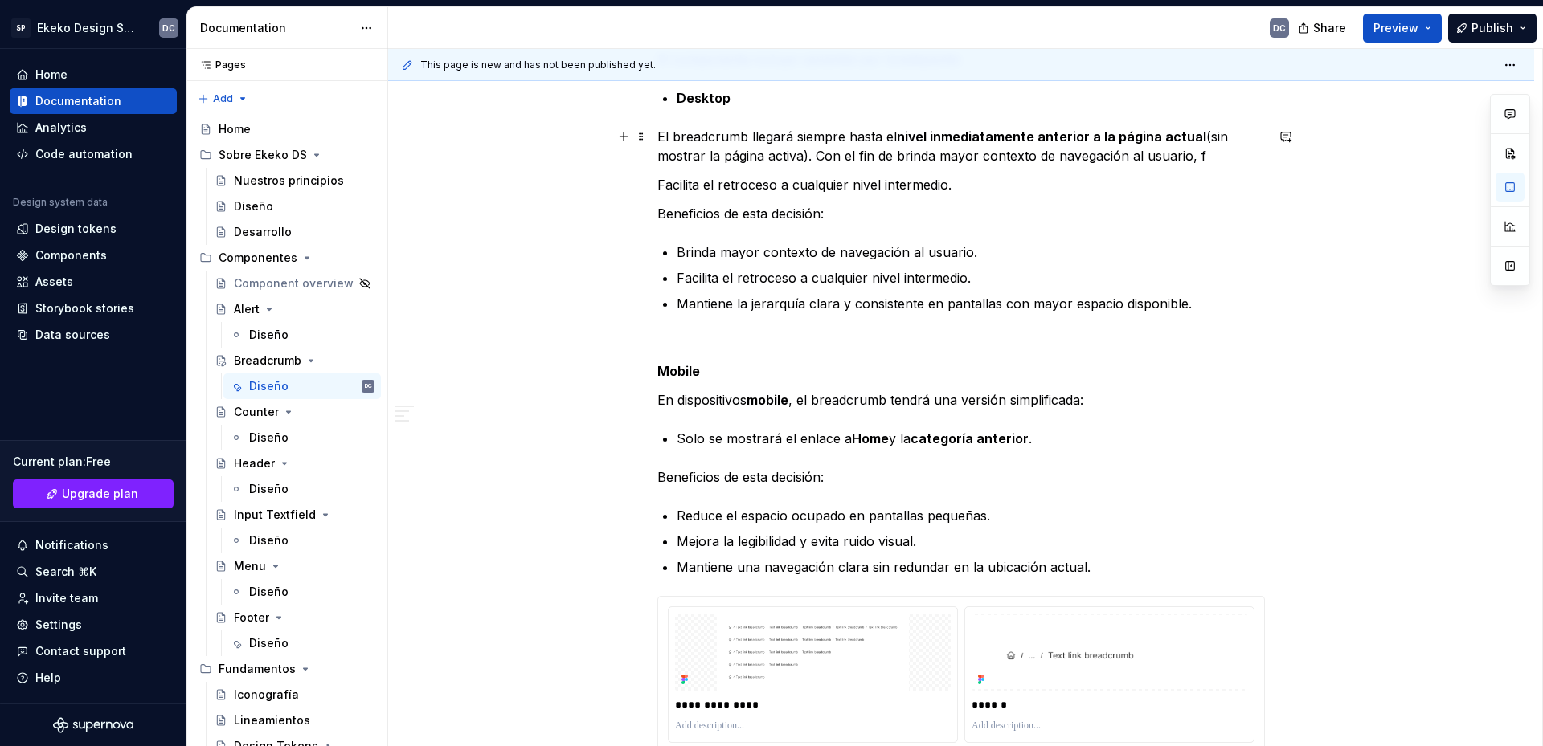
click at [1200, 156] on p "El breadcrumb llegará siempre hasta el nivel inmediatamente anterior a la págin…" at bounding box center [960, 146] width 607 height 39
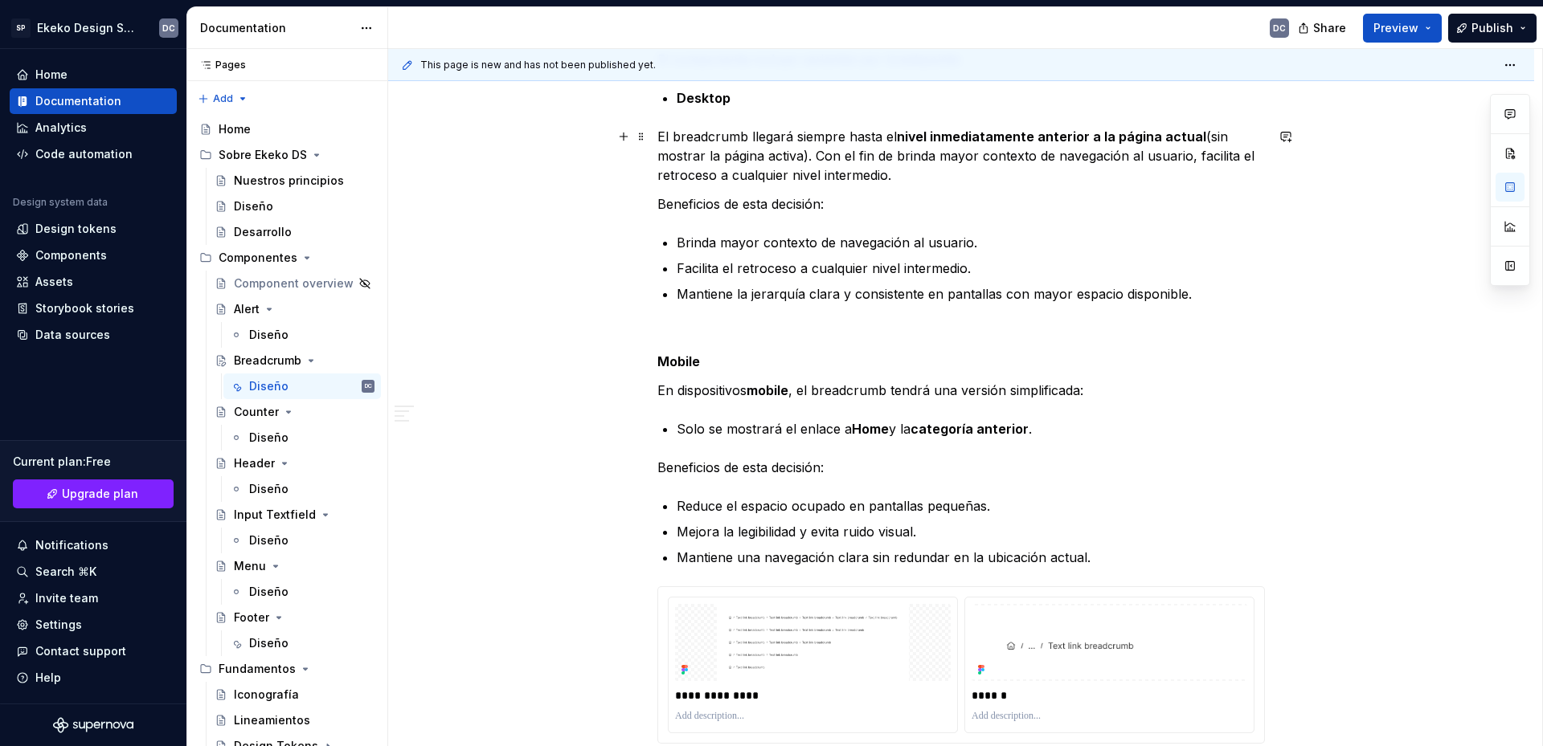
click at [1236, 159] on p "El breadcrumb llegará siempre hasta el nivel inmediatamente anterior a la págin…" at bounding box center [960, 156] width 607 height 58
click at [884, 178] on p "El breadcrumb llegará siempre hasta el nivel inmediatamente anterior a la págin…" at bounding box center [960, 156] width 607 height 58
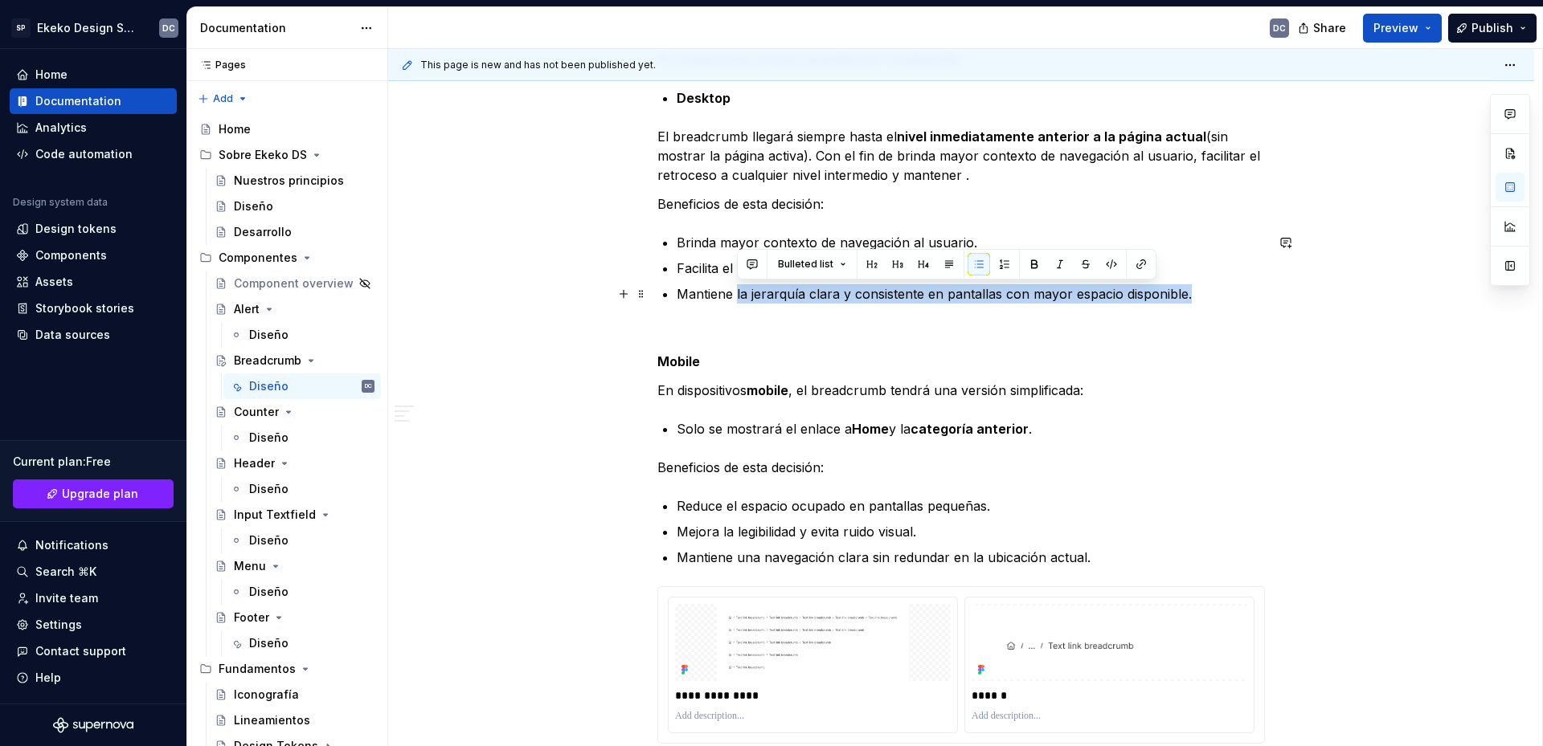
drag, startPoint x: 738, startPoint y: 295, endPoint x: 1188, endPoint y: 295, distance: 450.7
click at [1188, 295] on p "Mantiene la jerarquía clara y consistente en pantallas con mayor espacio dispon…" at bounding box center [970, 293] width 588 height 19
copy p "la jerarquía clara y consistente en pantallas con mayor espacio disponible."
drag, startPoint x: 958, startPoint y: 172, endPoint x: 968, endPoint y: 183, distance: 15.3
click at [959, 172] on p "El breadcrumb llegará siempre hasta el nivel inmediatamente anterior a la págin…" at bounding box center [960, 156] width 607 height 58
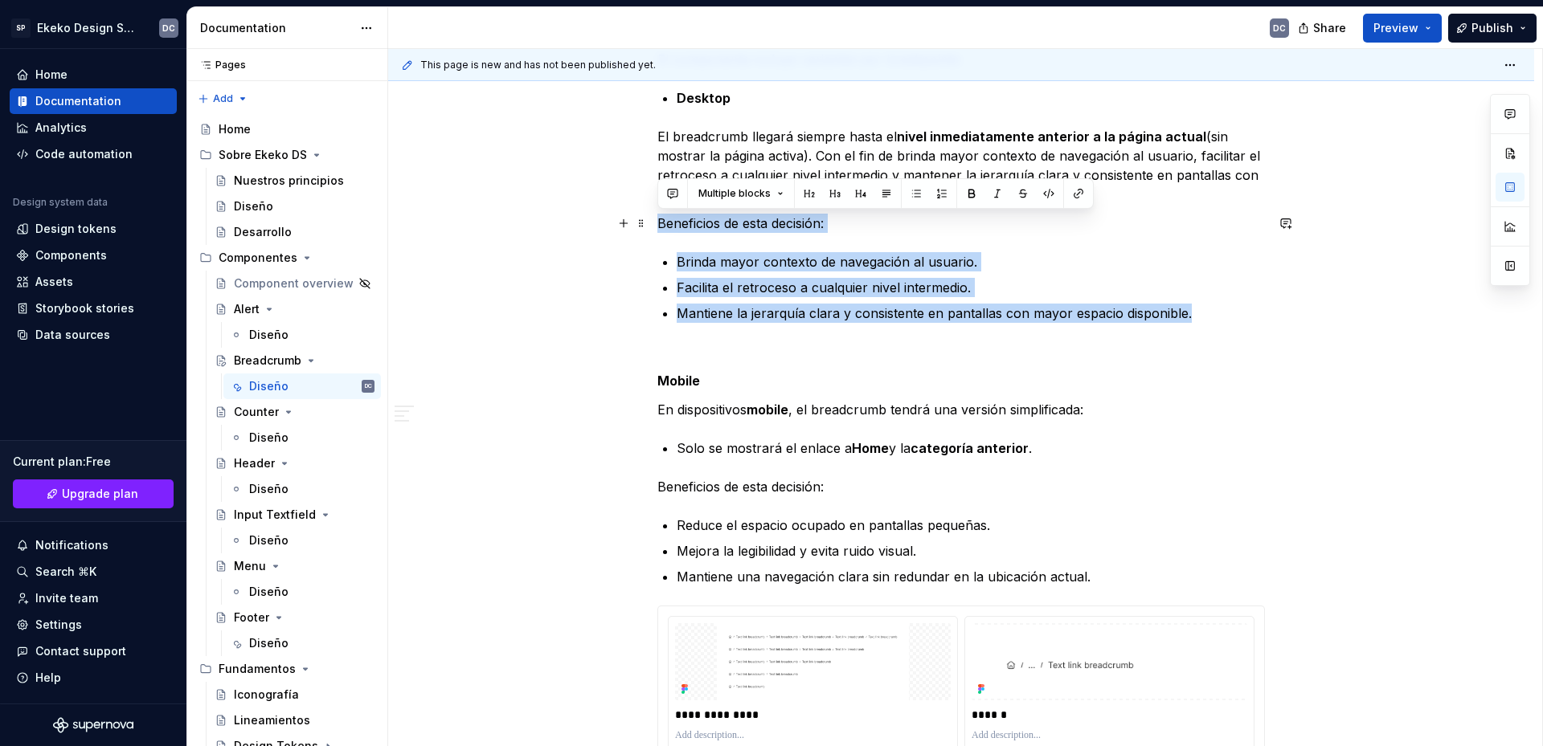
drag, startPoint x: 1197, startPoint y: 320, endPoint x: 653, endPoint y: 226, distance: 552.0
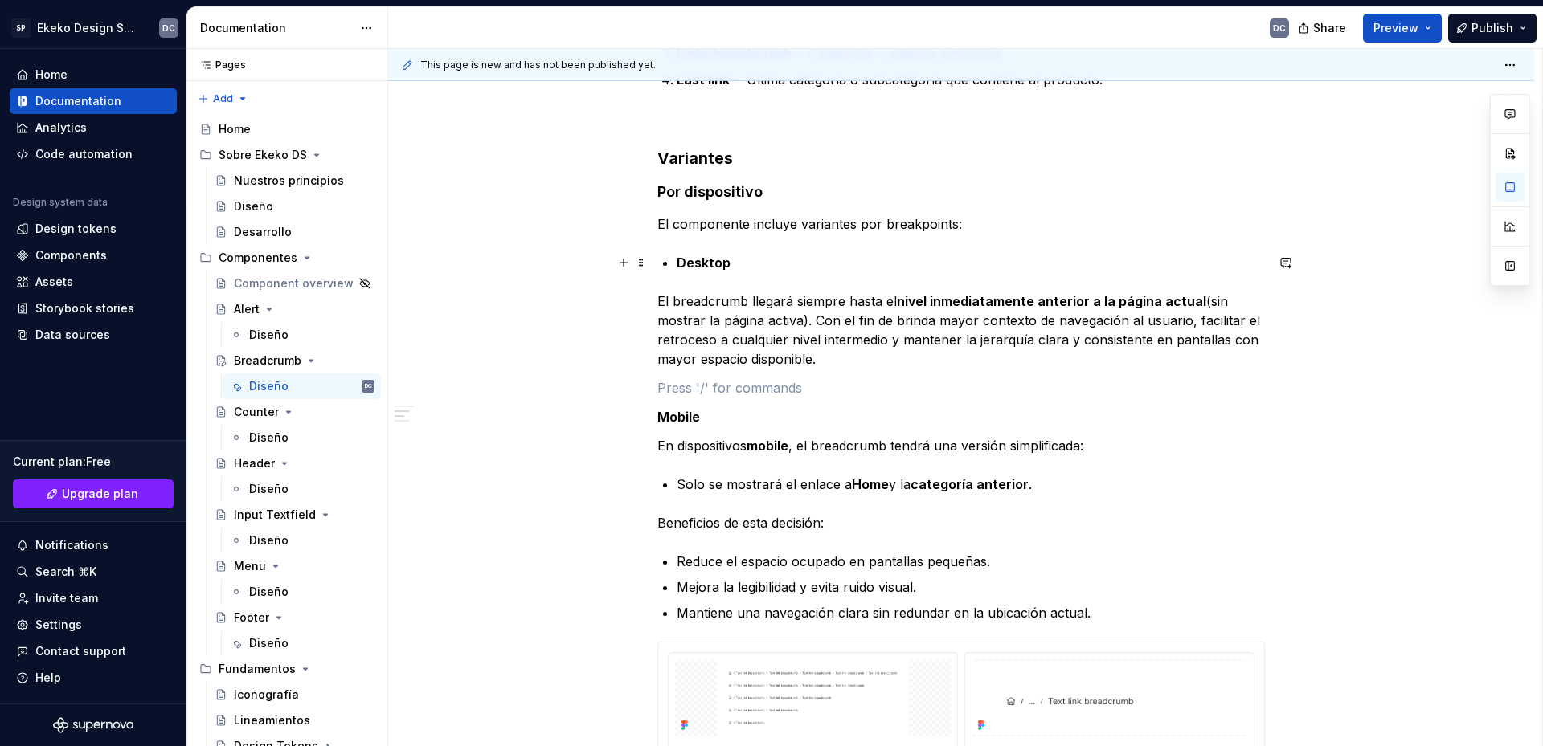
scroll to position [884, 0]
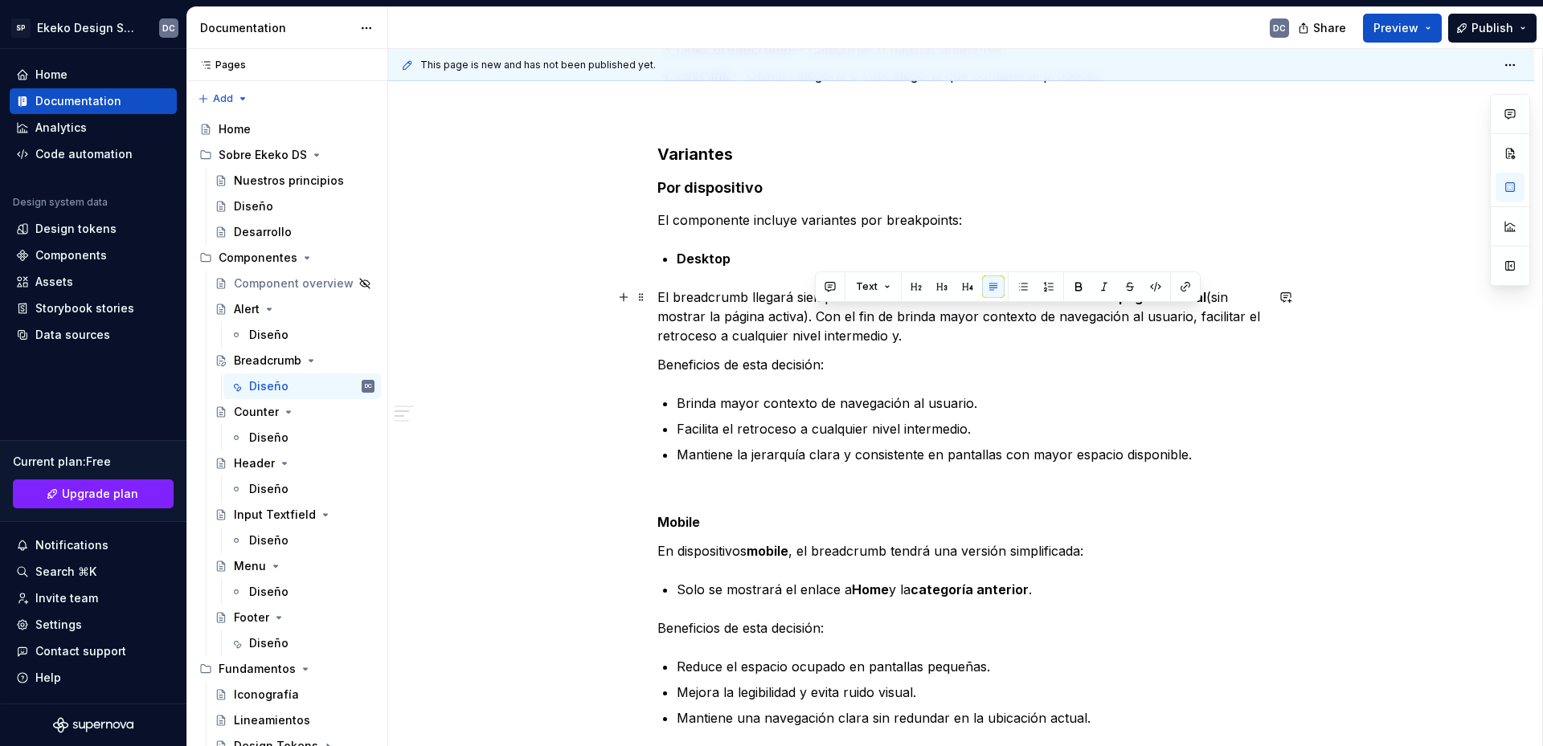
drag, startPoint x: 856, startPoint y: 327, endPoint x: 816, endPoint y: 321, distance: 40.7
click at [816, 321] on p "El breadcrumb llegará siempre hasta el nivel inmediatamente anterior a la págin…" at bounding box center [960, 317] width 607 height 58
copy p "Con el fin de brinda mayor contexto de navegación al usuario, facilitar el retr…"
click at [860, 371] on p "Beneficios de esta decisión:" at bounding box center [960, 364] width 607 height 19
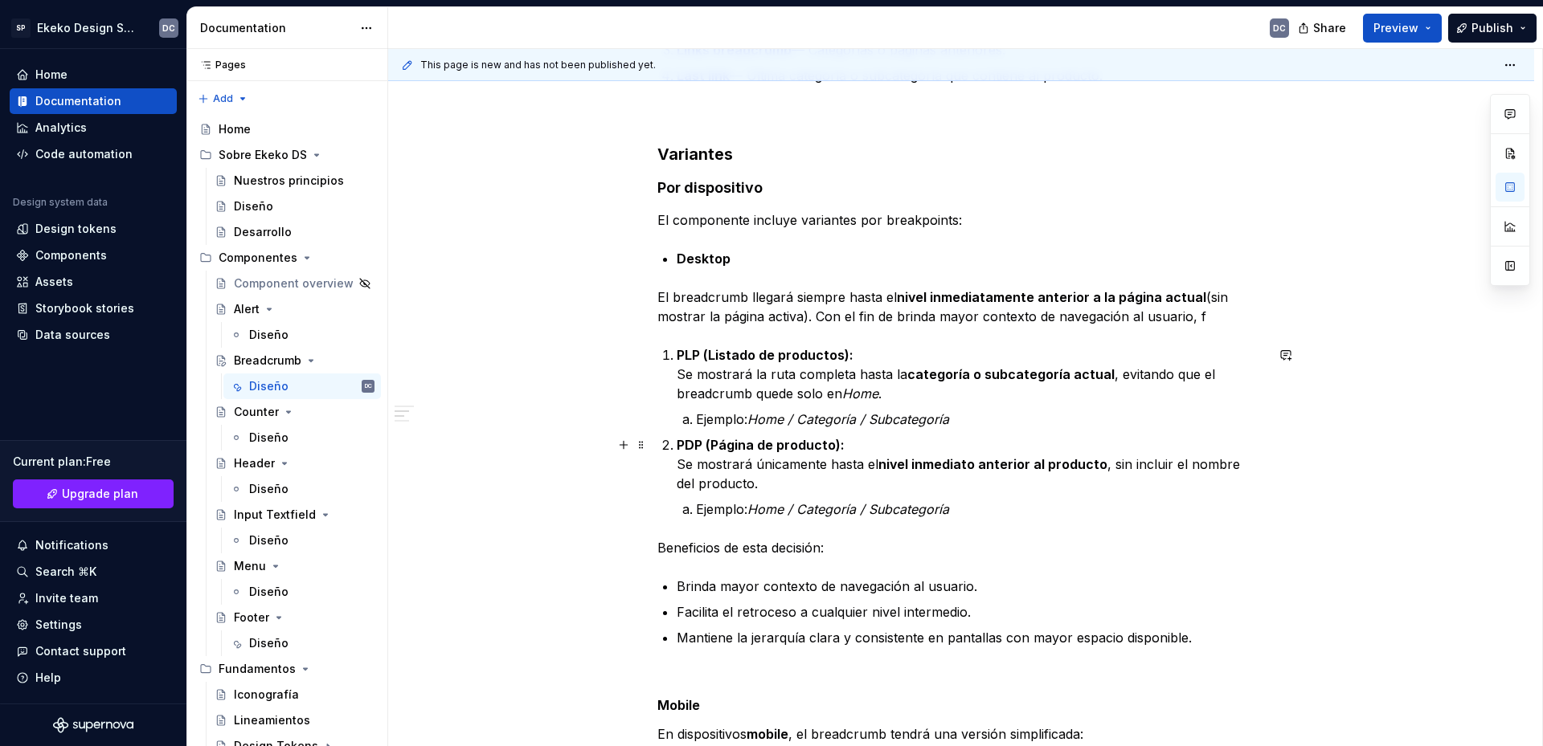
click at [954, 449] on p "PDP (Página de producto): Se mostrará únicamente hasta el nivel inmediato anter…" at bounding box center [970, 464] width 588 height 58
drag, startPoint x: 1202, startPoint y: 316, endPoint x: 1194, endPoint y: 319, distance: 8.7
click at [1193, 319] on p "El breadcrumb llegará siempre hasta el nivel inmediatamente anterior a la págin…" at bounding box center [960, 307] width 607 height 39
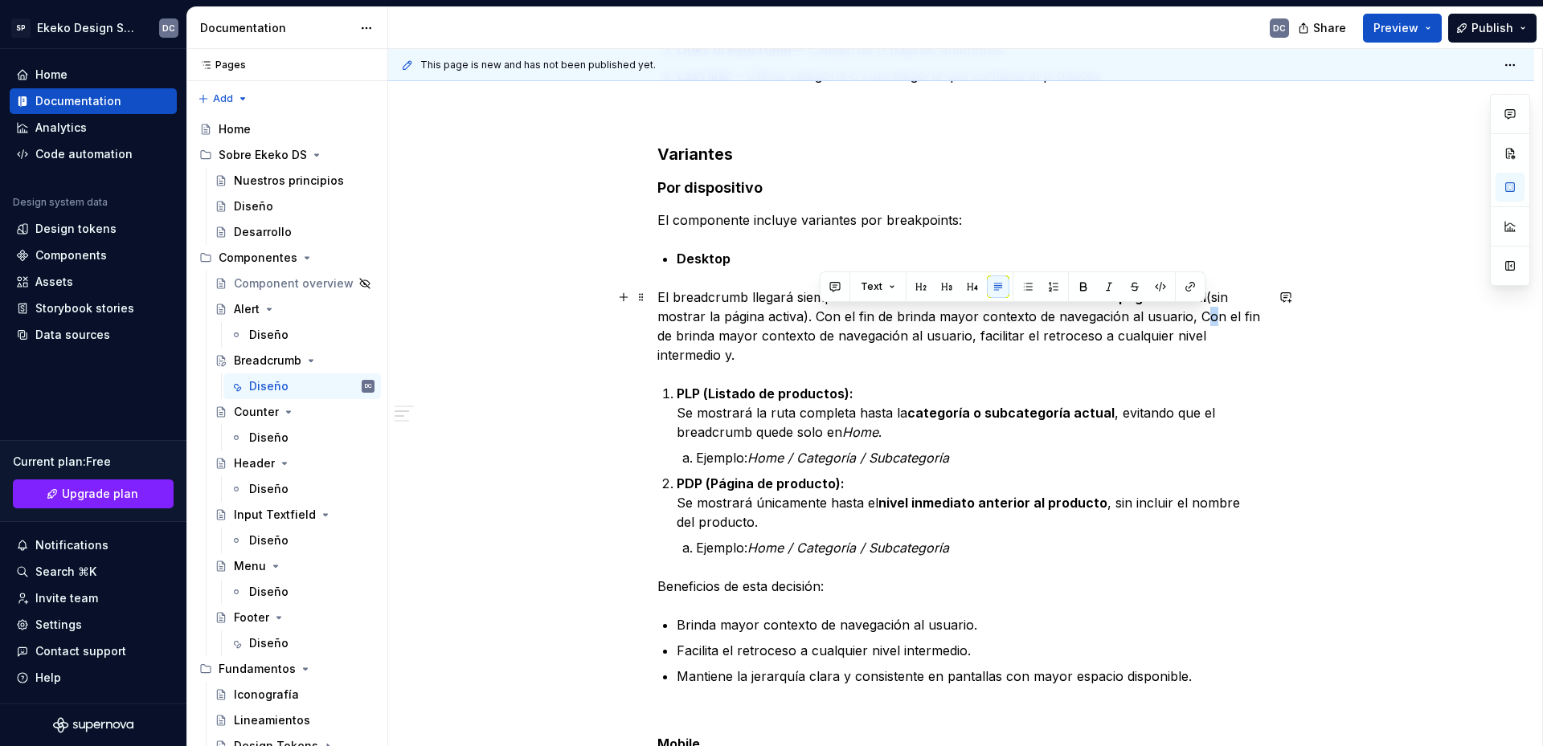
click at [1197, 319] on p "El breadcrumb llegará siempre hasta el nivel inmediatamente anterior a la págin…" at bounding box center [960, 326] width 607 height 77
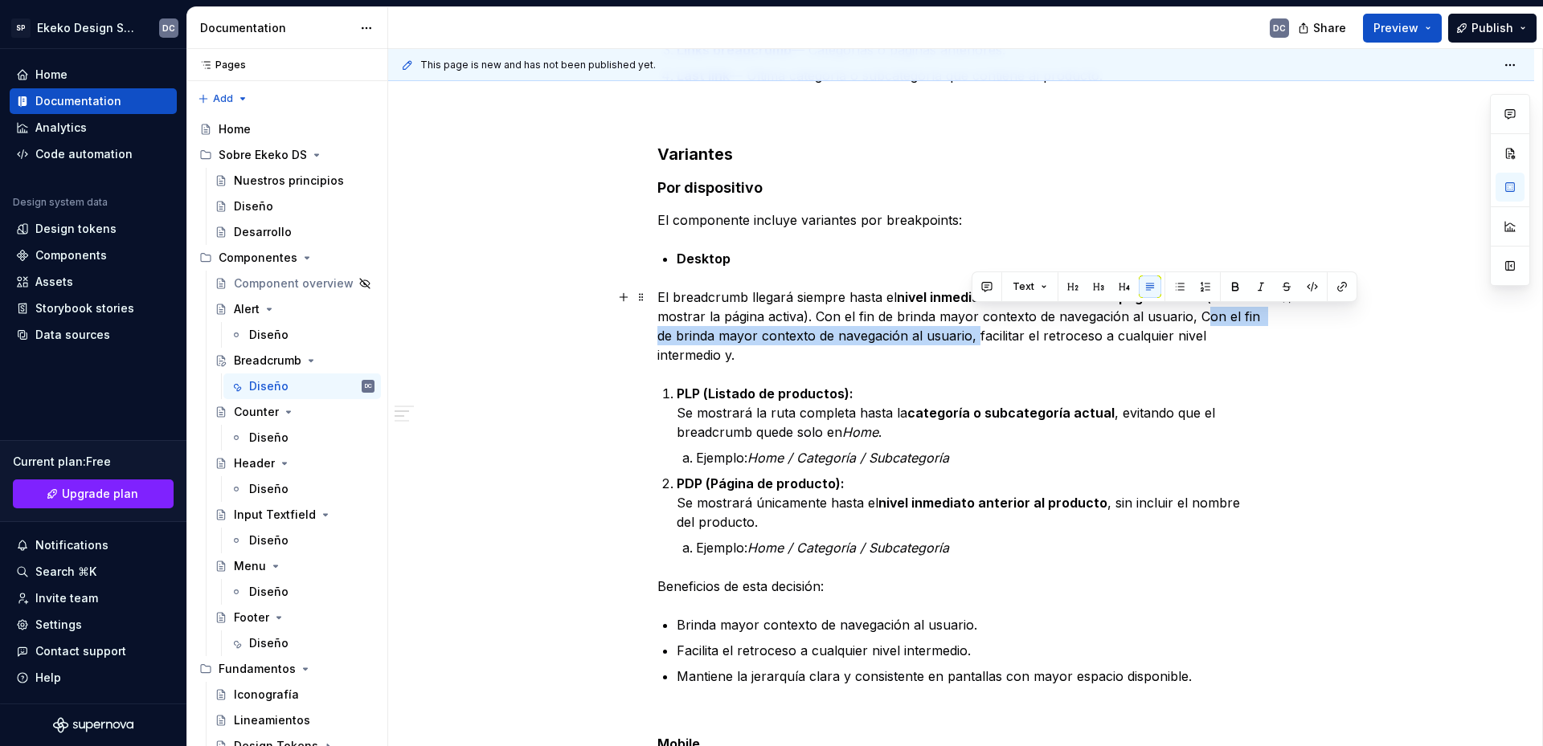
drag, startPoint x: 972, startPoint y: 341, endPoint x: 1196, endPoint y: 323, distance: 224.9
click at [1196, 323] on p "El breadcrumb llegará siempre hasta el nivel inmediatamente anterior a la págin…" at bounding box center [960, 326] width 607 height 77
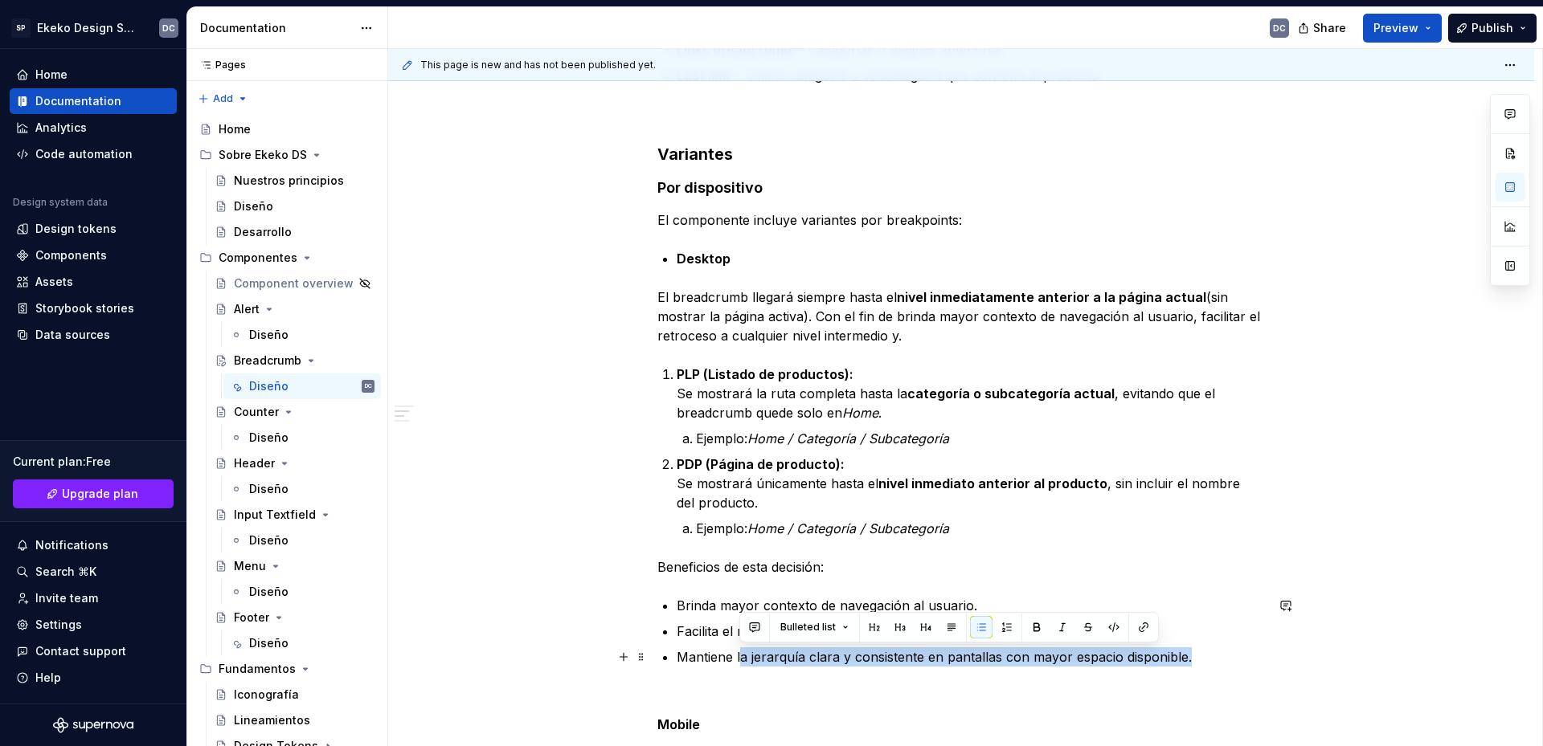
drag, startPoint x: 739, startPoint y: 659, endPoint x: 1187, endPoint y: 652, distance: 448.4
click at [1187, 652] on p "Mantiene la jerarquía clara y consistente en pantallas con mayor espacio dispon…" at bounding box center [970, 657] width 588 height 19
copy p "a jerarquía clara y consistente en pantallas con mayor espacio disponible."
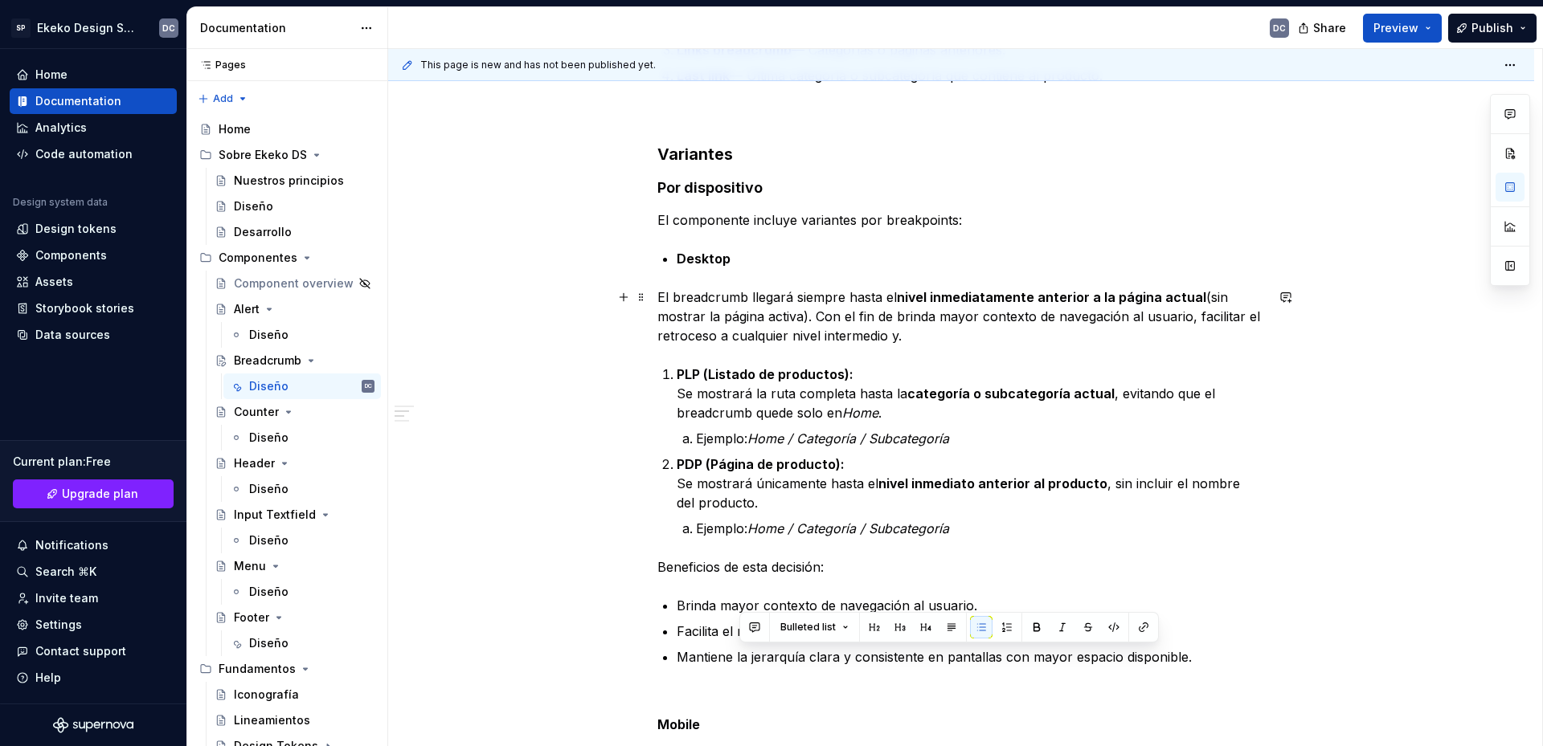
click at [892, 341] on p "El breadcrumb llegará siempre hasta el nivel inmediatamente anterior a la págin…" at bounding box center [960, 317] width 607 height 58
click at [897, 339] on p "El breadcrumb llegará siempre hasta el nivel inmediatamente anterior a la págin…" at bounding box center [960, 317] width 607 height 58
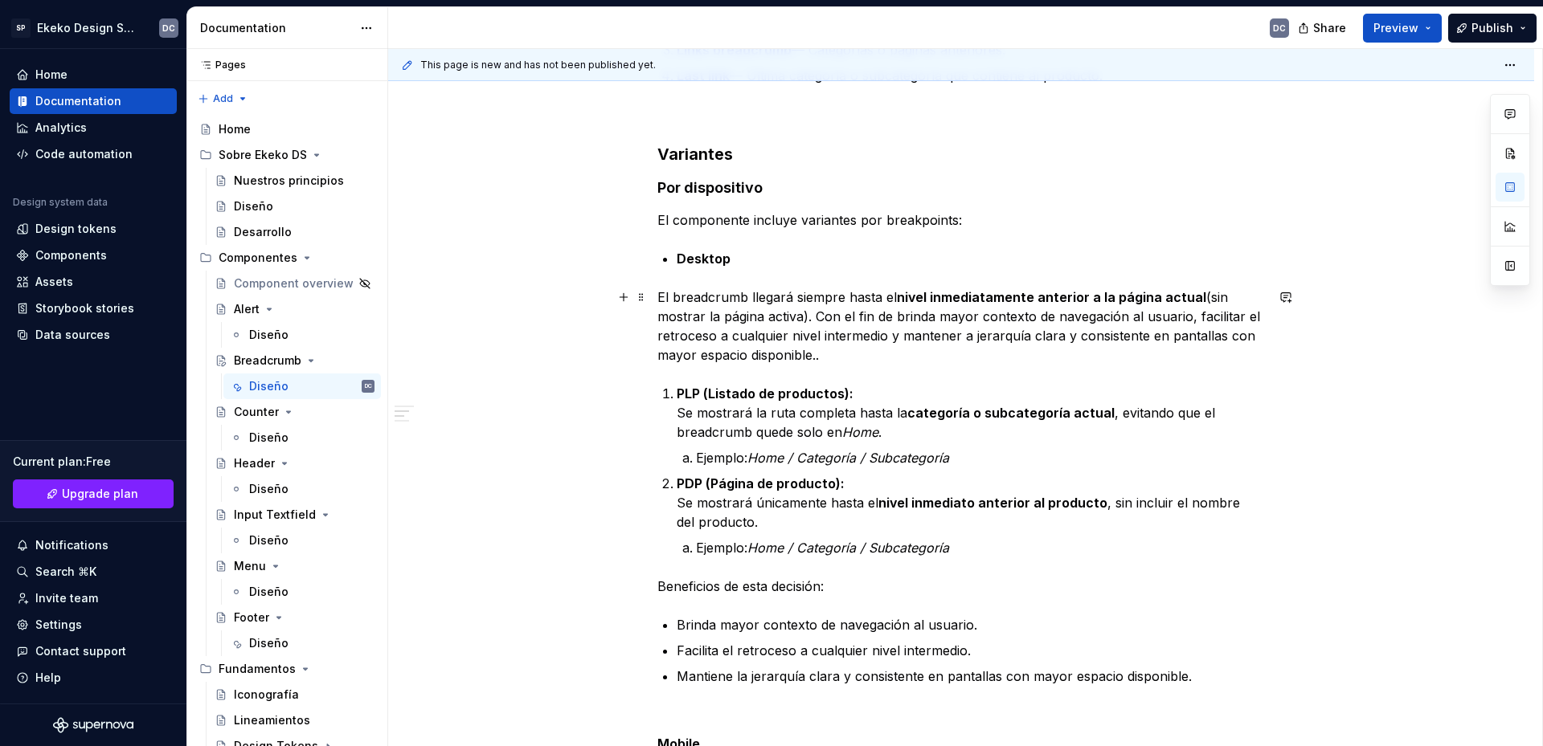
click at [961, 334] on p "El breadcrumb llegará siempre hasta el nivel inmediatamente anterior a la págin…" at bounding box center [960, 326] width 607 height 77
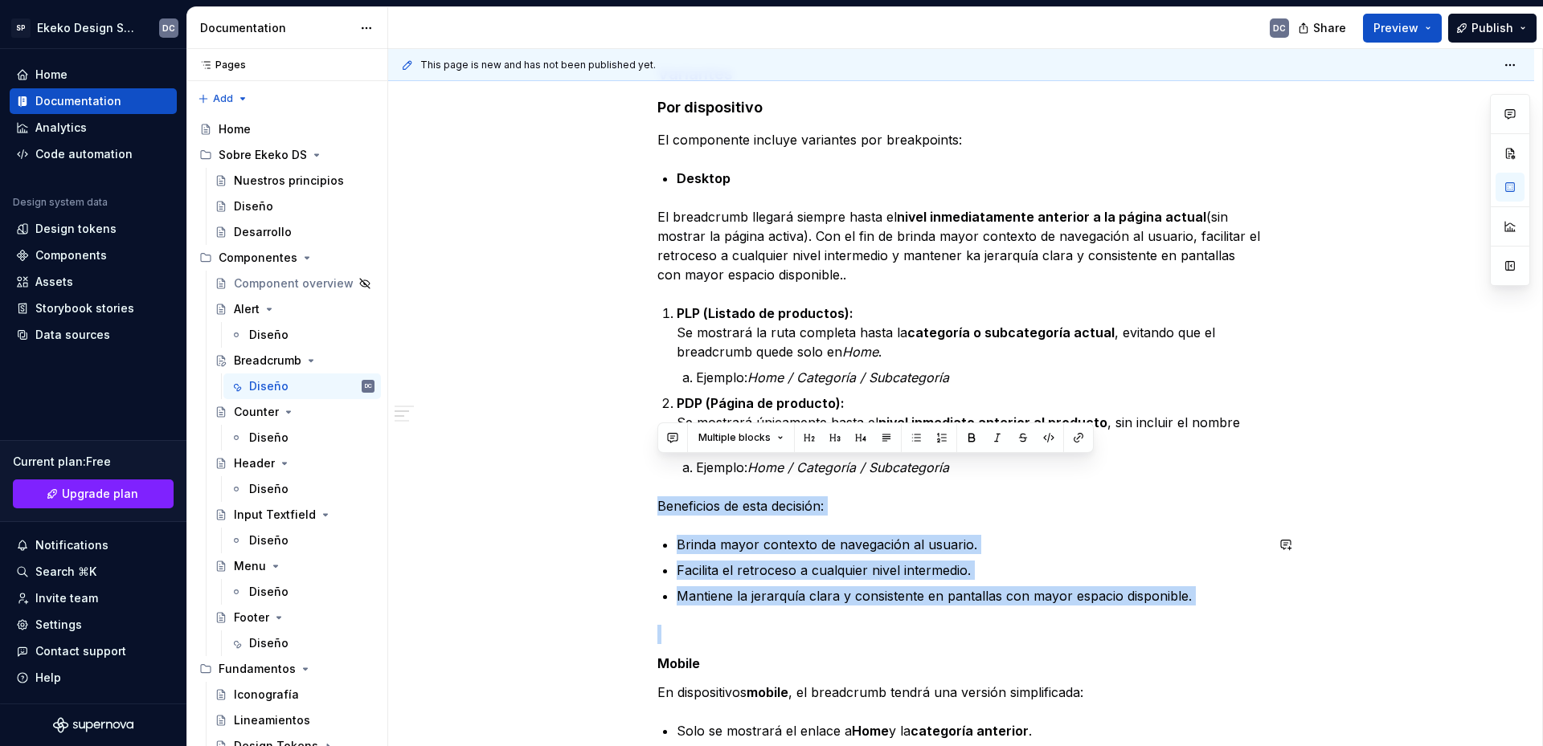
drag, startPoint x: 995, startPoint y: 476, endPoint x: 1200, endPoint y: 606, distance: 242.7
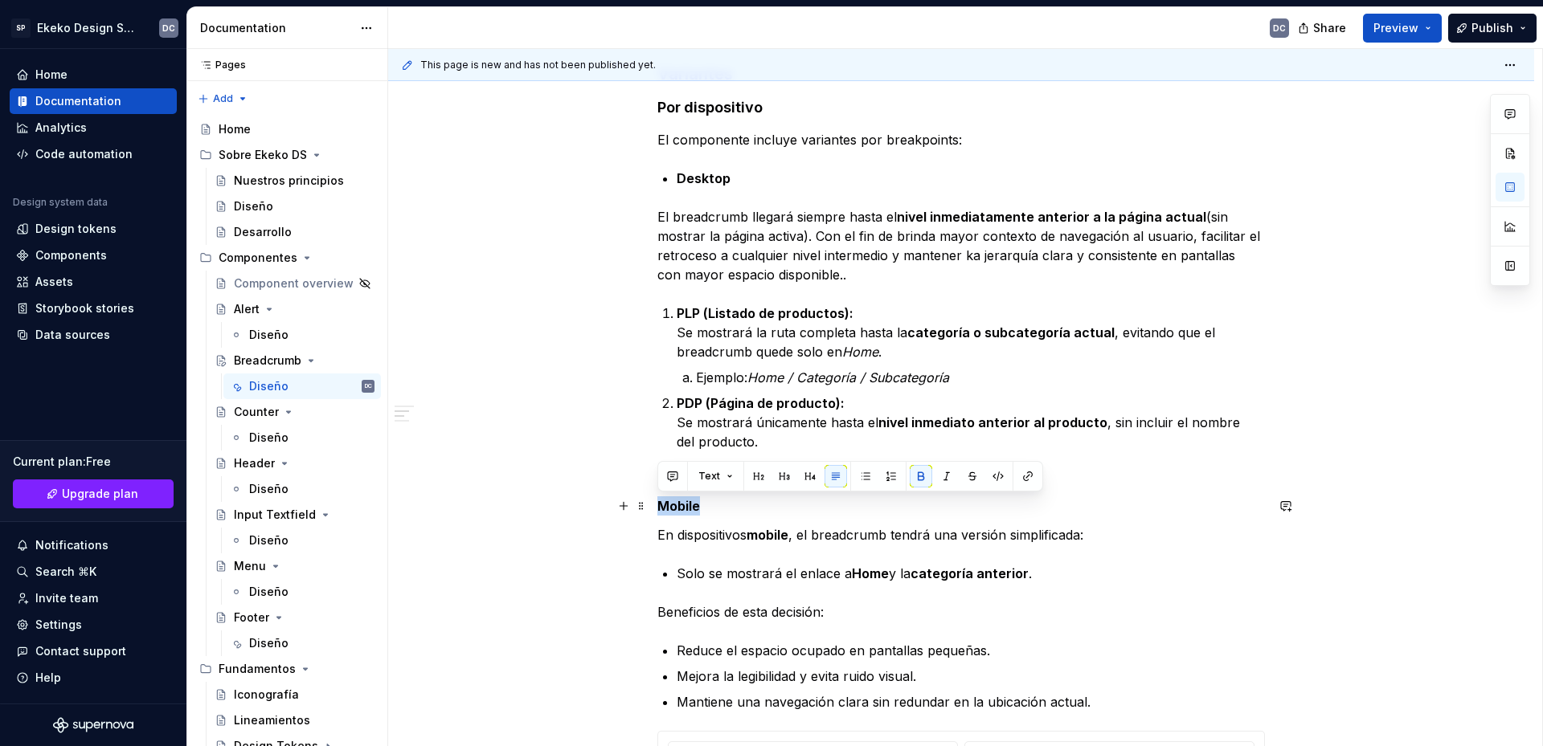
drag, startPoint x: 709, startPoint y: 505, endPoint x: 657, endPoint y: 507, distance: 51.4
click at [657, 507] on p "Mobile" at bounding box center [960, 506] width 607 height 19
click at [866, 478] on button "button" at bounding box center [865, 476] width 22 height 22
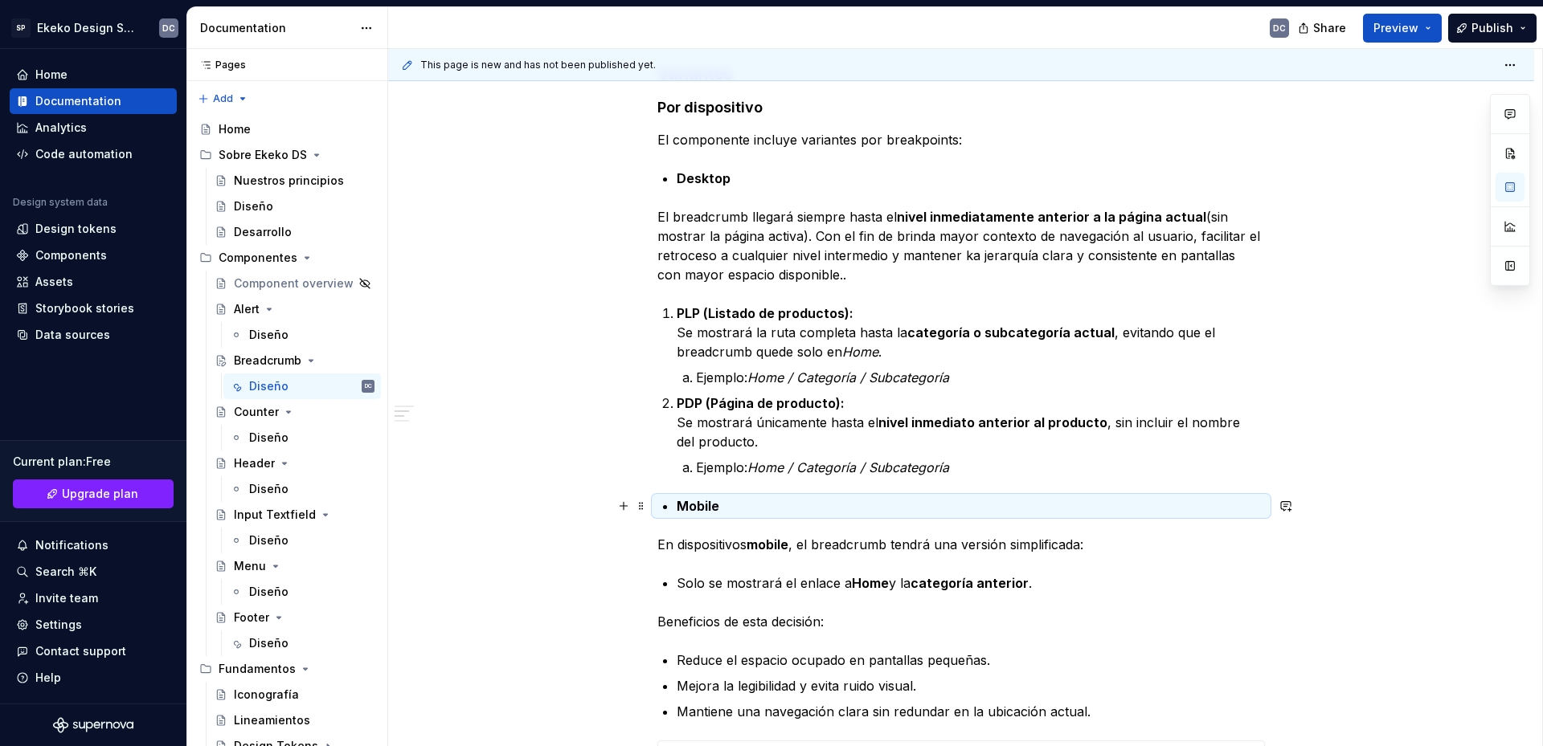
click at [742, 500] on p "Mobile" at bounding box center [970, 506] width 588 height 19
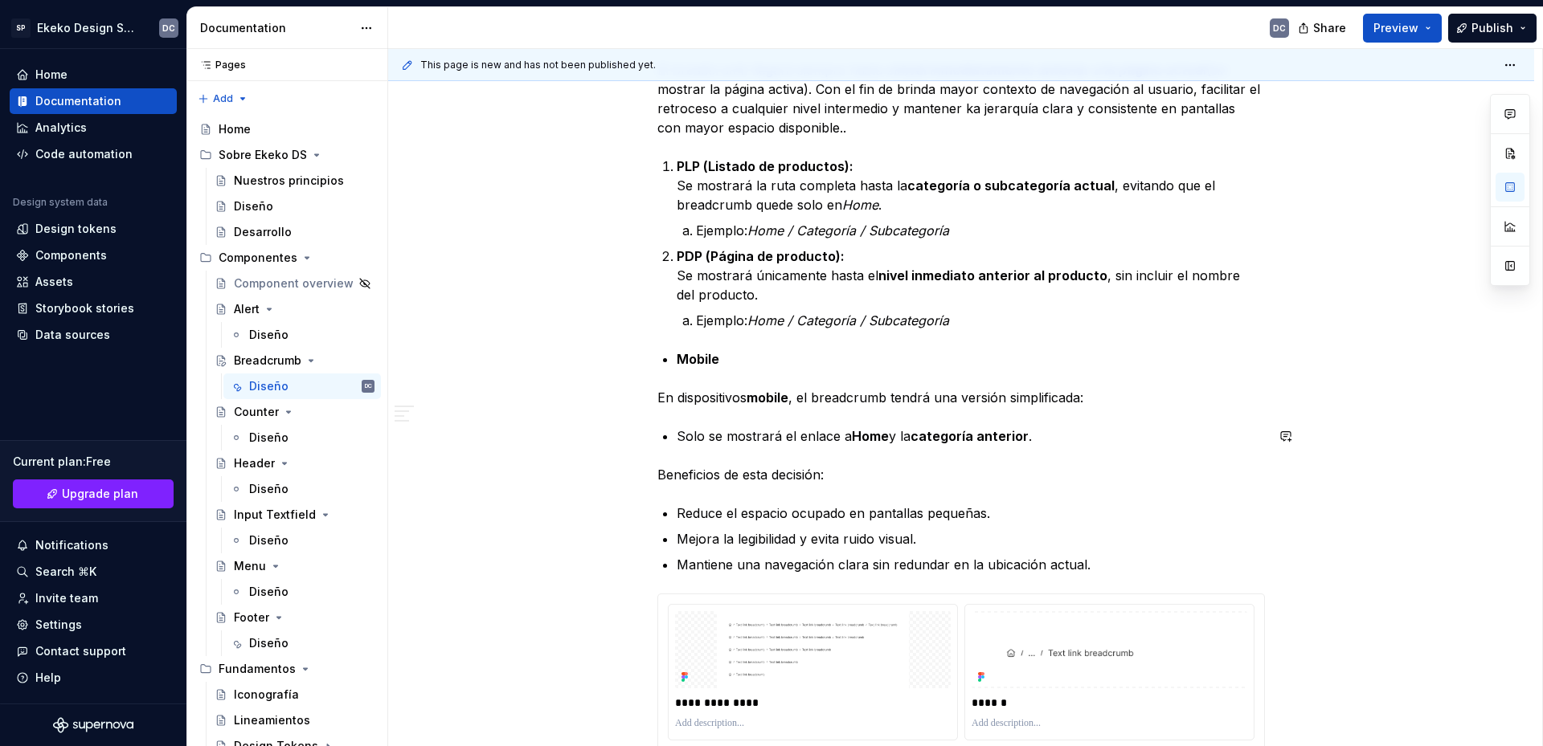
scroll to position [1125, 0]
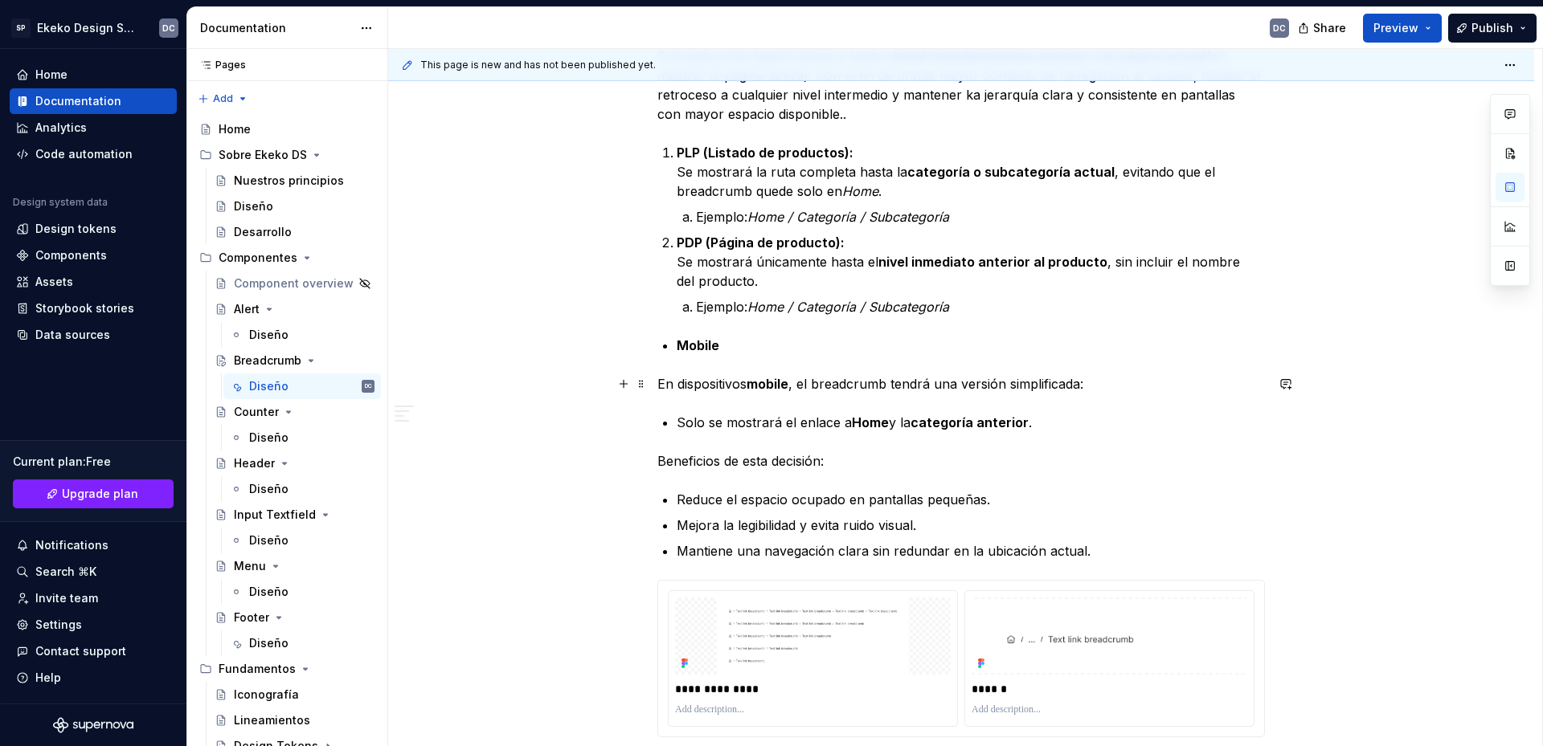
click at [1079, 383] on p "En dispositivos mobile , el breadcrumb tendrá una versión simplificada:" at bounding box center [960, 383] width 607 height 19
click at [1082, 388] on p "En dispositivos mobile , el breadcrumb tendrá una versión simplificada:" at bounding box center [960, 383] width 607 height 19
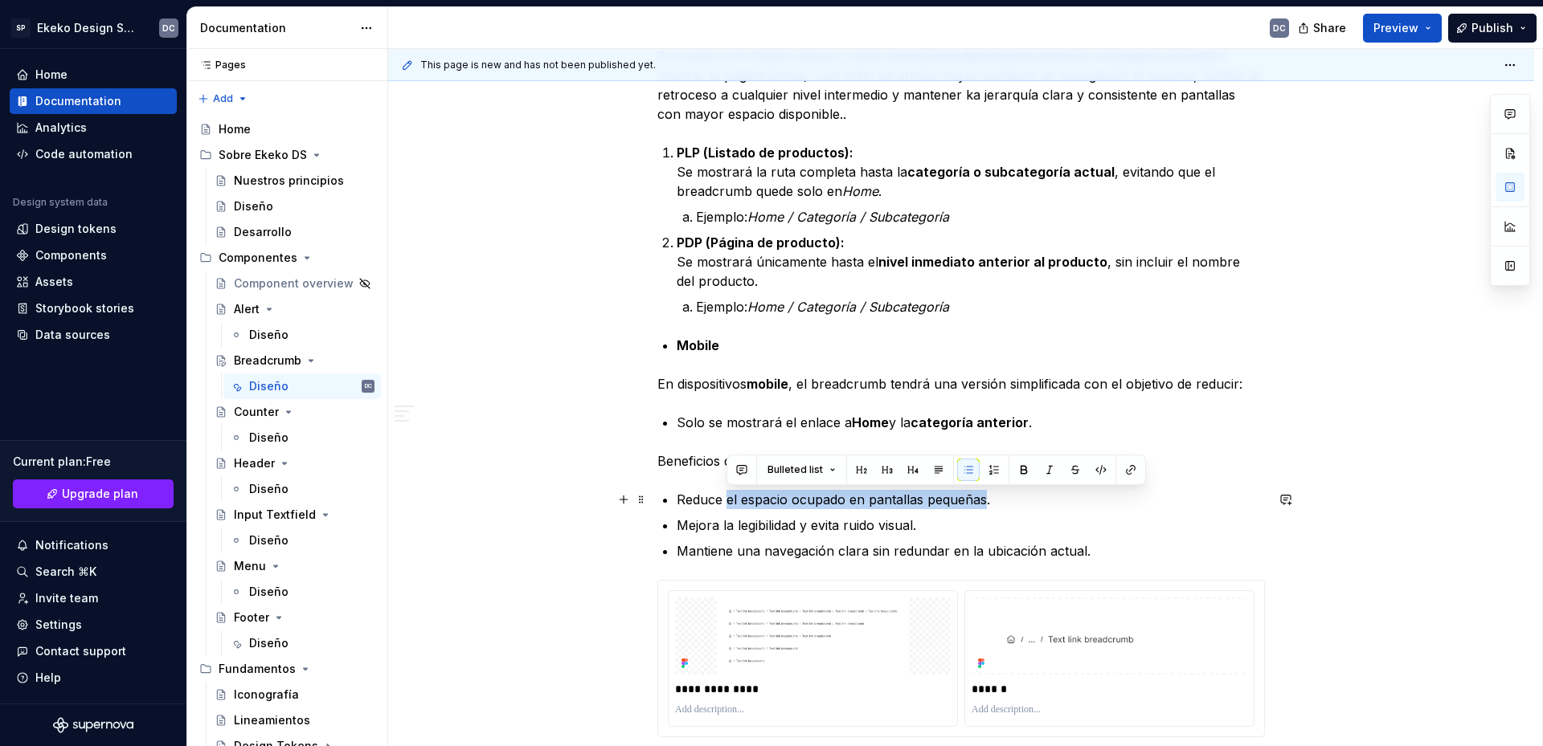
drag, startPoint x: 985, startPoint y: 502, endPoint x: 728, endPoint y: 495, distance: 257.2
click at [728, 495] on p "Reduce el espacio ocupado en pantallas pequeñas." at bounding box center [970, 499] width 588 height 19
copy p "el espacio ocupado en pantallas pequeñas"
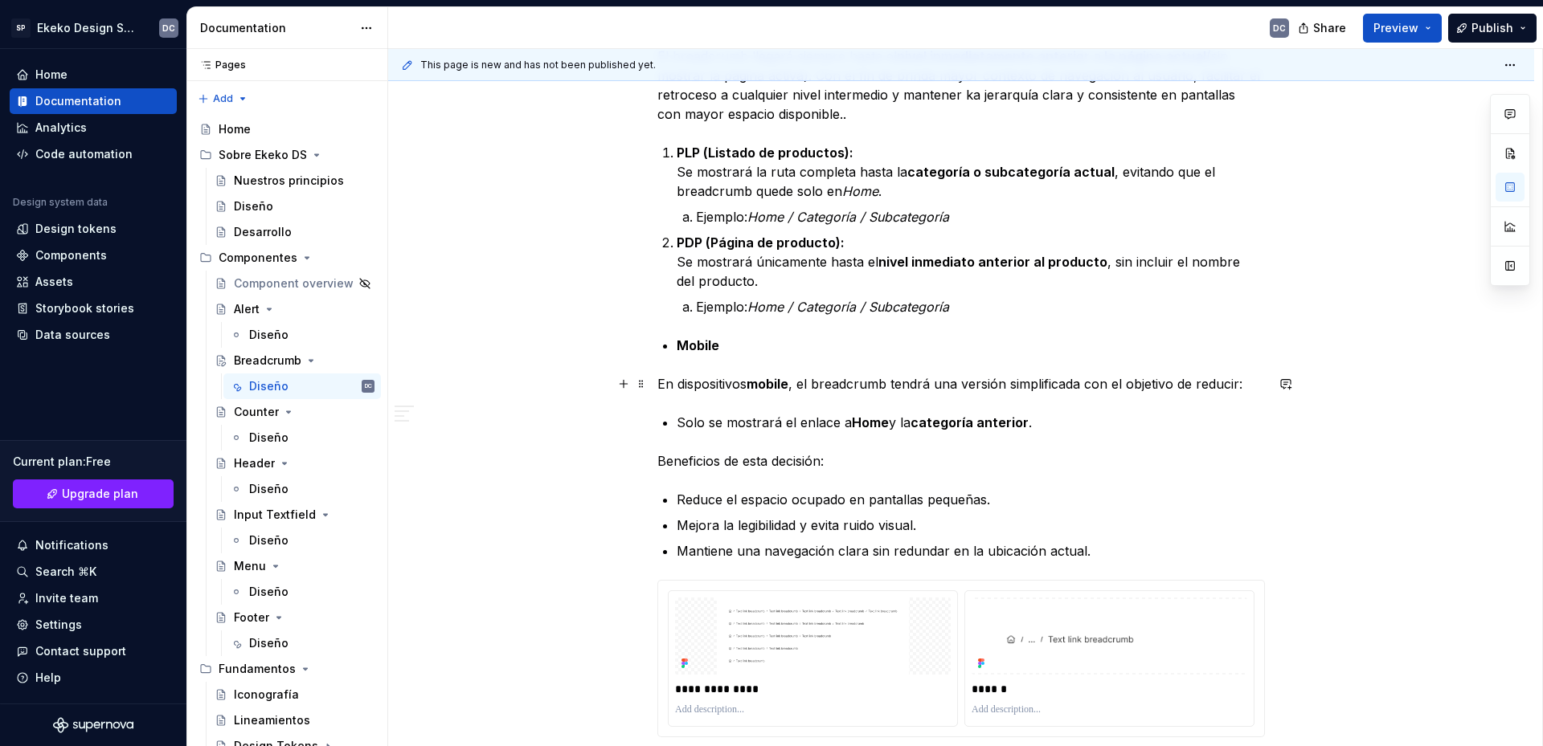
click at [1235, 384] on p "En dispositivos mobile , el breadcrumb tendrá una versión simplificada con el o…" at bounding box center [960, 383] width 607 height 19
click at [1241, 385] on p "En dispositivos mobile , el breadcrumb tendrá una versión simplificada con el o…" at bounding box center [960, 383] width 607 height 19
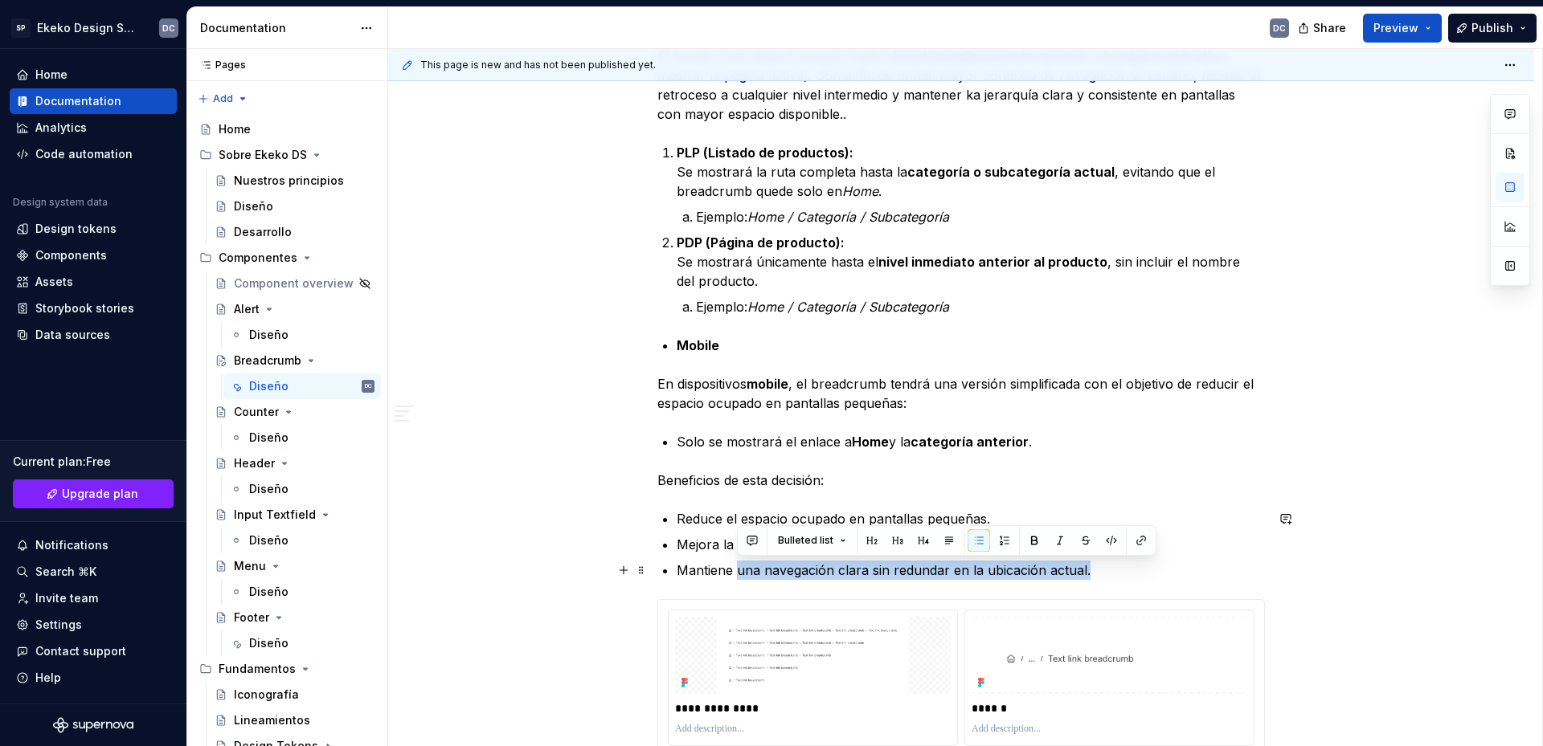
drag, startPoint x: 736, startPoint y: 570, endPoint x: 1123, endPoint y: 572, distance: 387.3
click at [1123, 572] on p "Mantiene una navegación clara sin redundar en la ubicación actual." at bounding box center [970, 570] width 588 height 19
copy p "una navegación clara sin redundar en la ubicación actual."
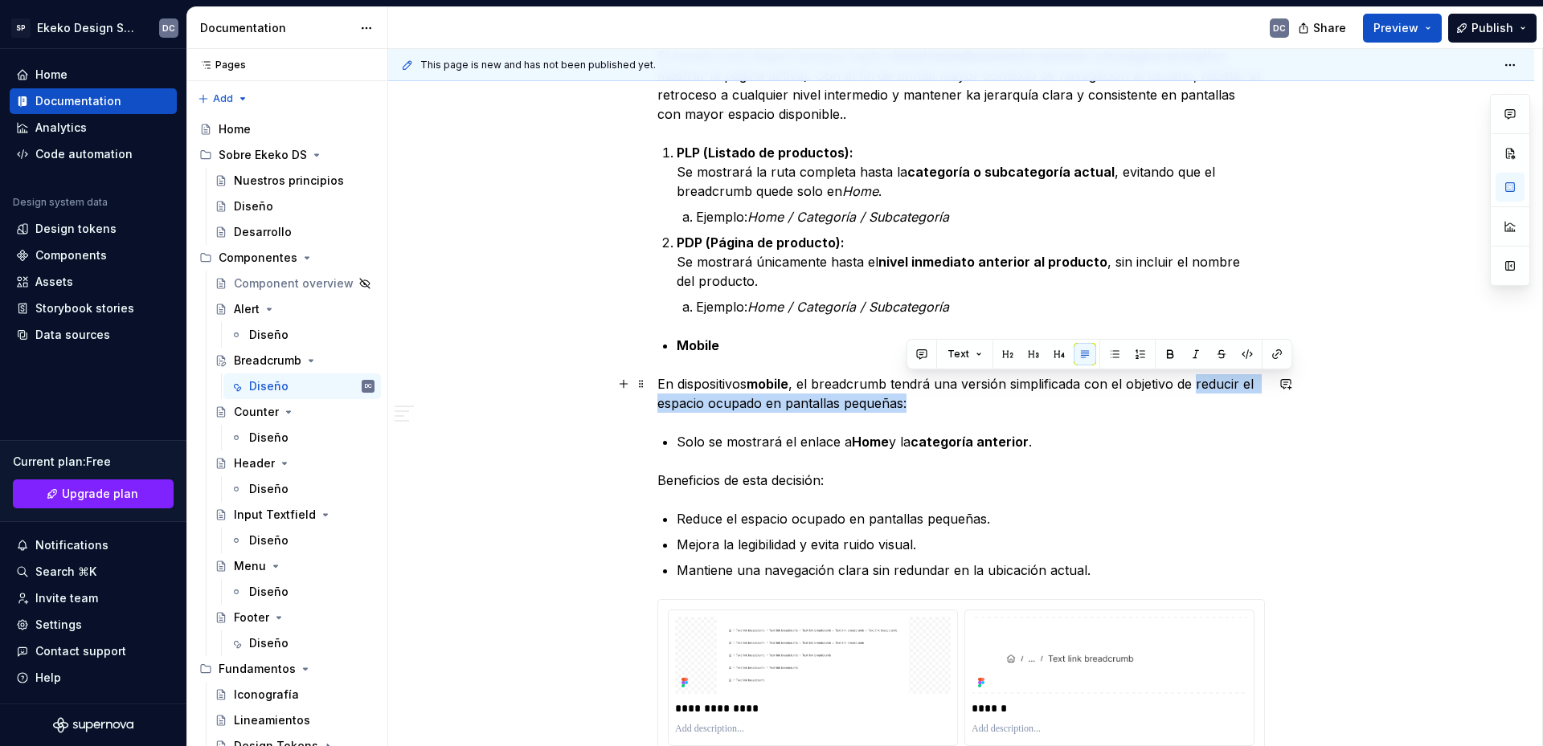
drag, startPoint x: 1198, startPoint y: 388, endPoint x: 1198, endPoint y: 401, distance: 12.9
click at [1198, 401] on p "En dispositivos mobile , el breadcrumb tendrá una versión simplificada con el o…" at bounding box center [960, 393] width 607 height 39
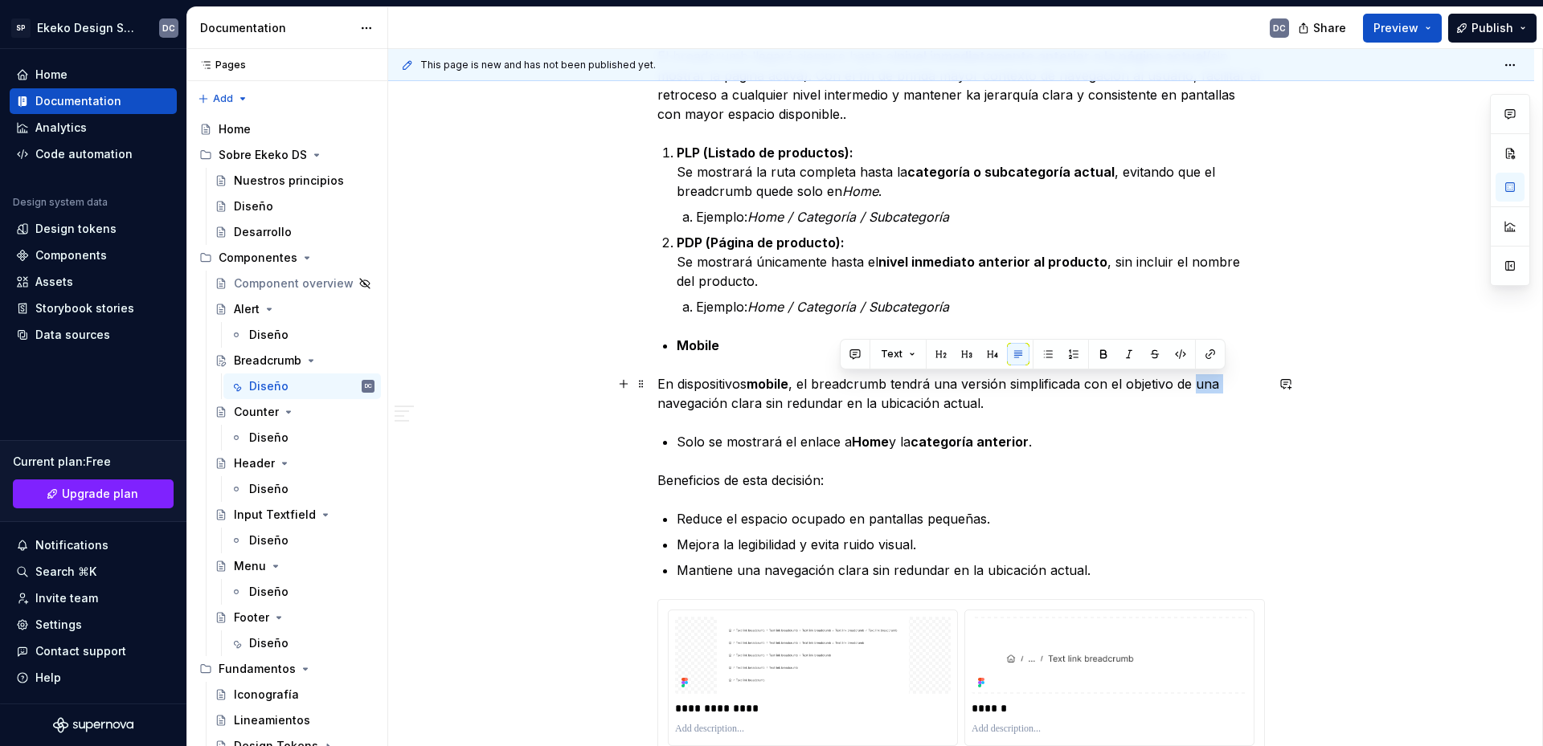
drag, startPoint x: 1224, startPoint y: 385, endPoint x: 1197, endPoint y: 388, distance: 27.5
click at [1197, 388] on p "En dispositivos mobile , el breadcrumb tendrá una versión simplificada con el o…" at bounding box center [960, 393] width 607 height 39
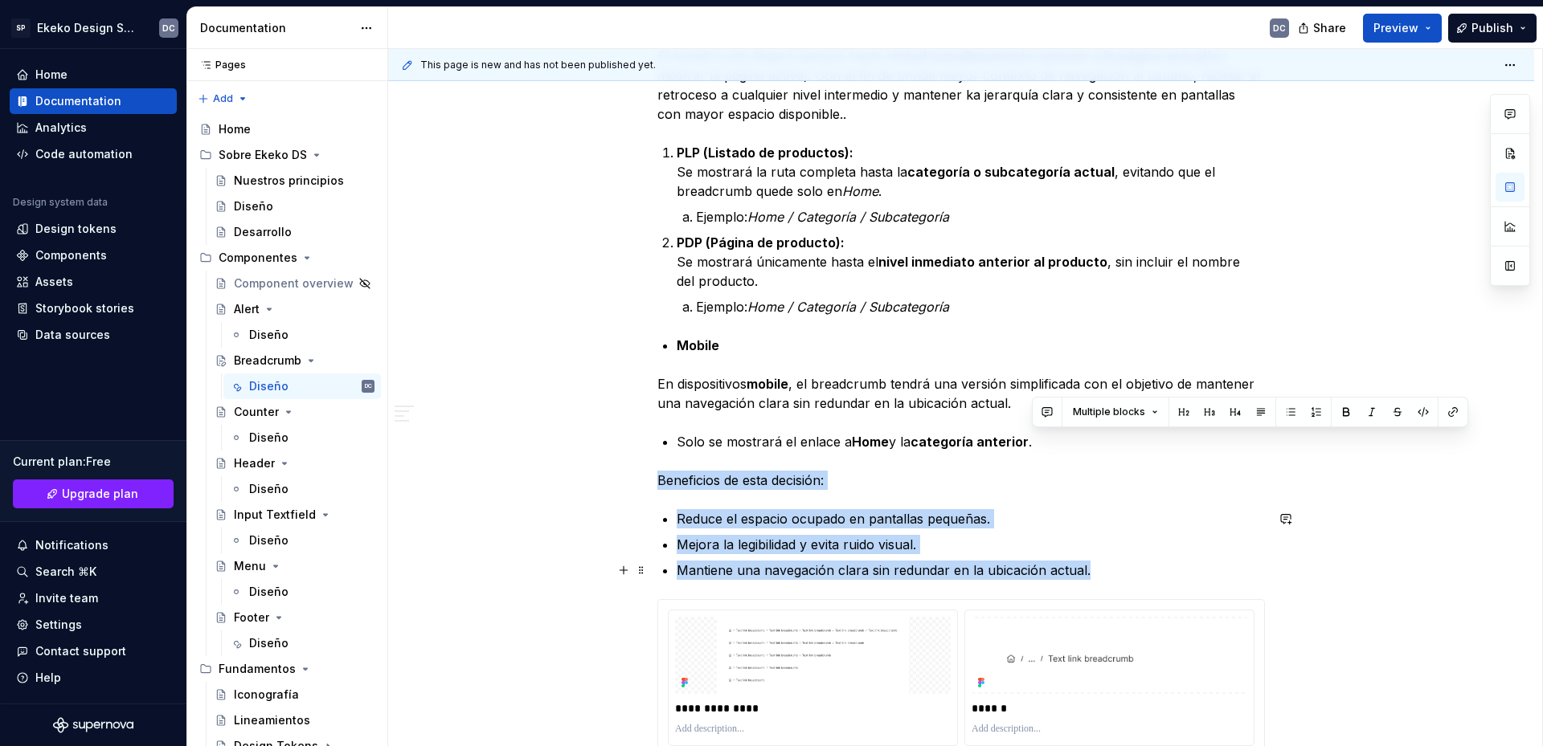
drag, startPoint x: 1059, startPoint y: 446, endPoint x: 1159, endPoint y: 563, distance: 154.4
click at [1159, 563] on div "Componente de navegación jerárquica que permite a los usuarios conocer su ubica…" at bounding box center [960, 759] width 607 height 3133
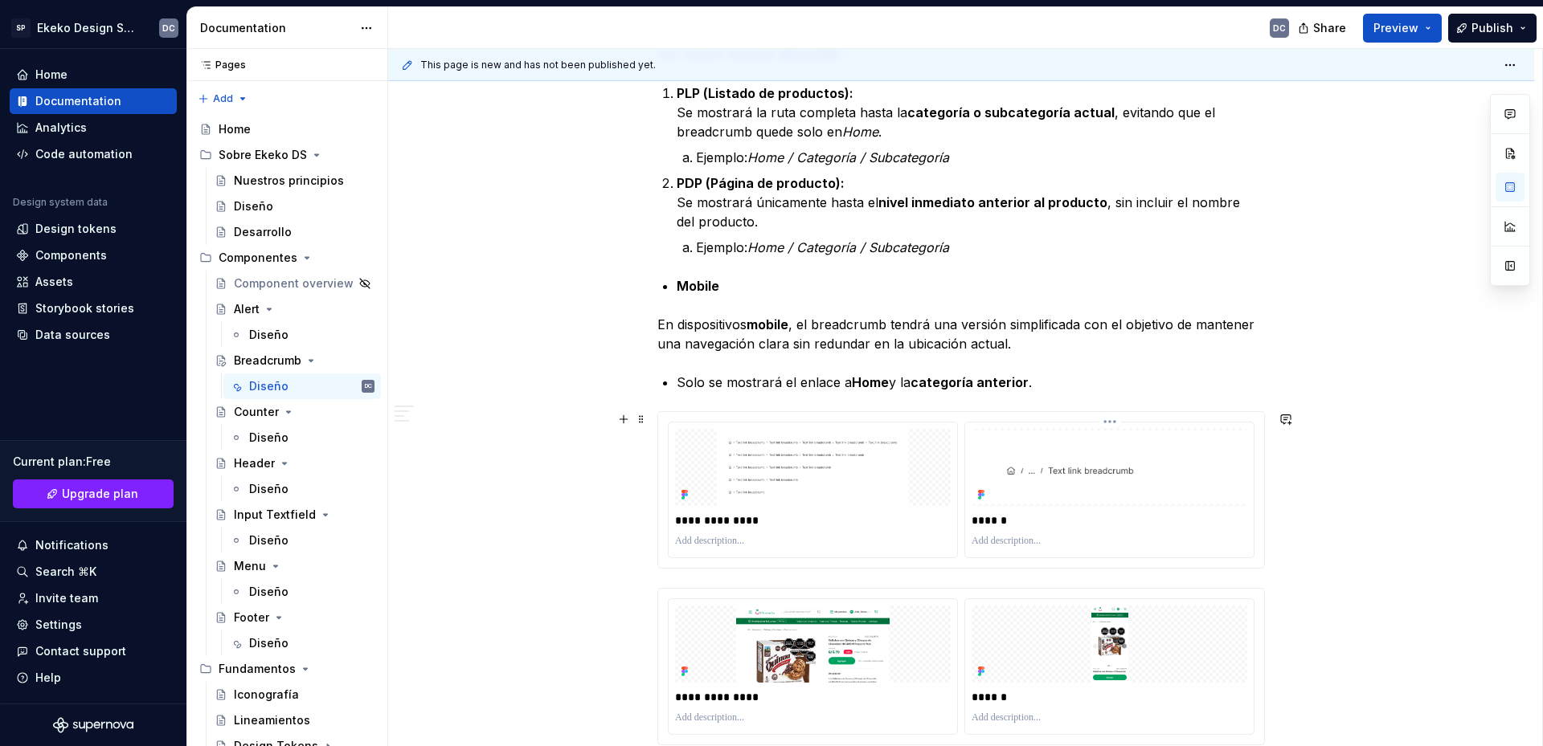
scroll to position [1286, 0]
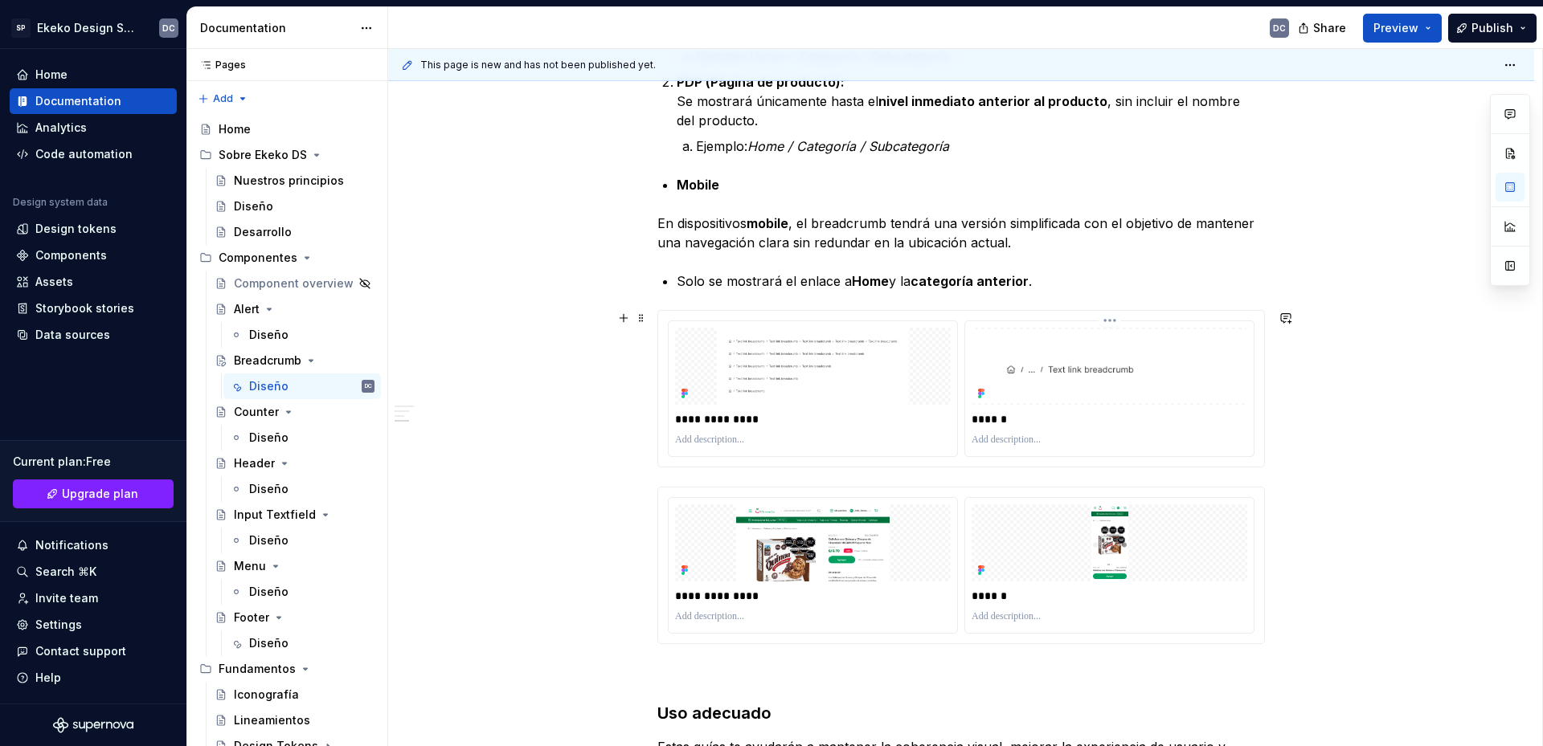
click at [1141, 416] on p "******" at bounding box center [1109, 419] width 276 height 16
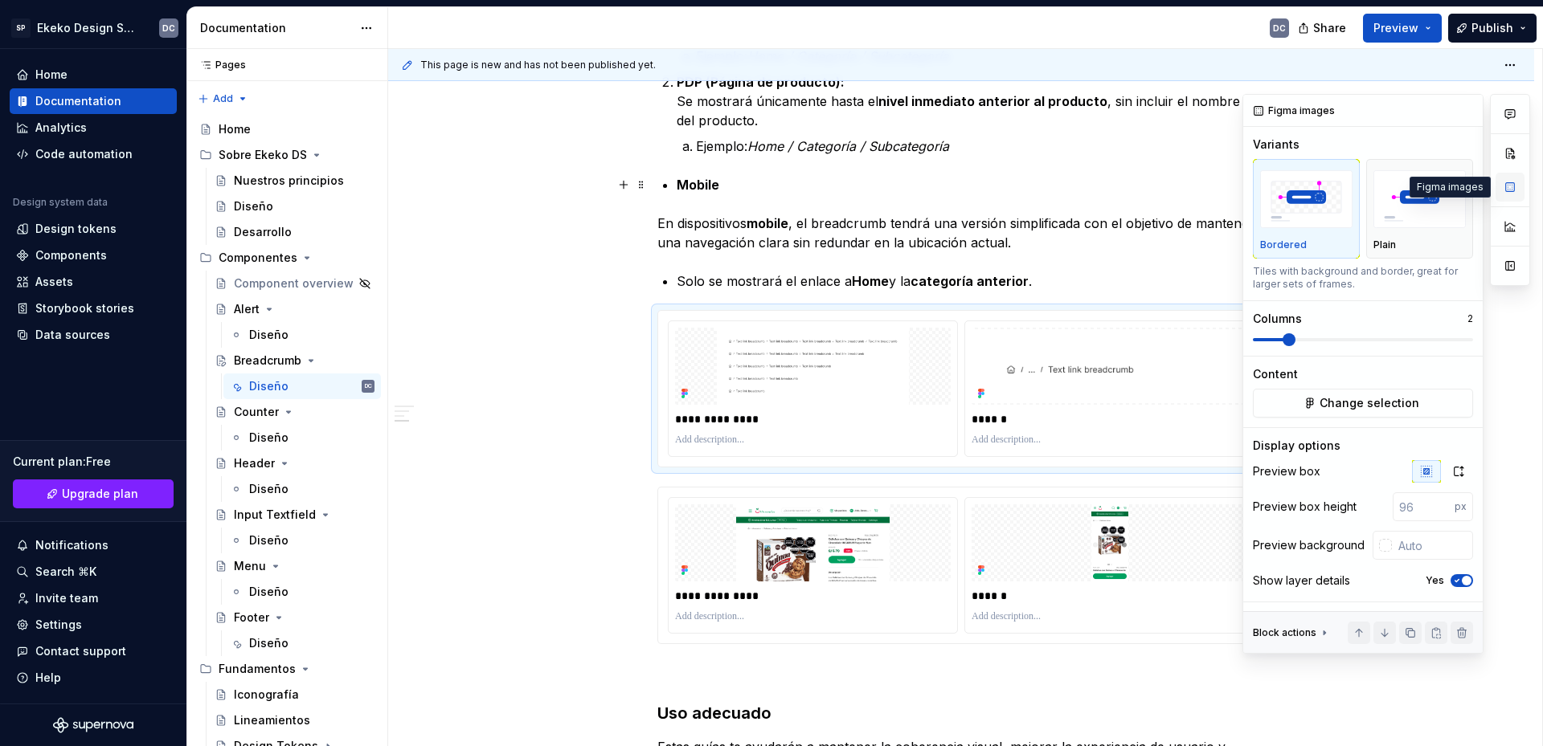
click at [1506, 190] on button "button" at bounding box center [1509, 187] width 29 height 29
click at [1454, 474] on icon "button" at bounding box center [1458, 472] width 9 height 10
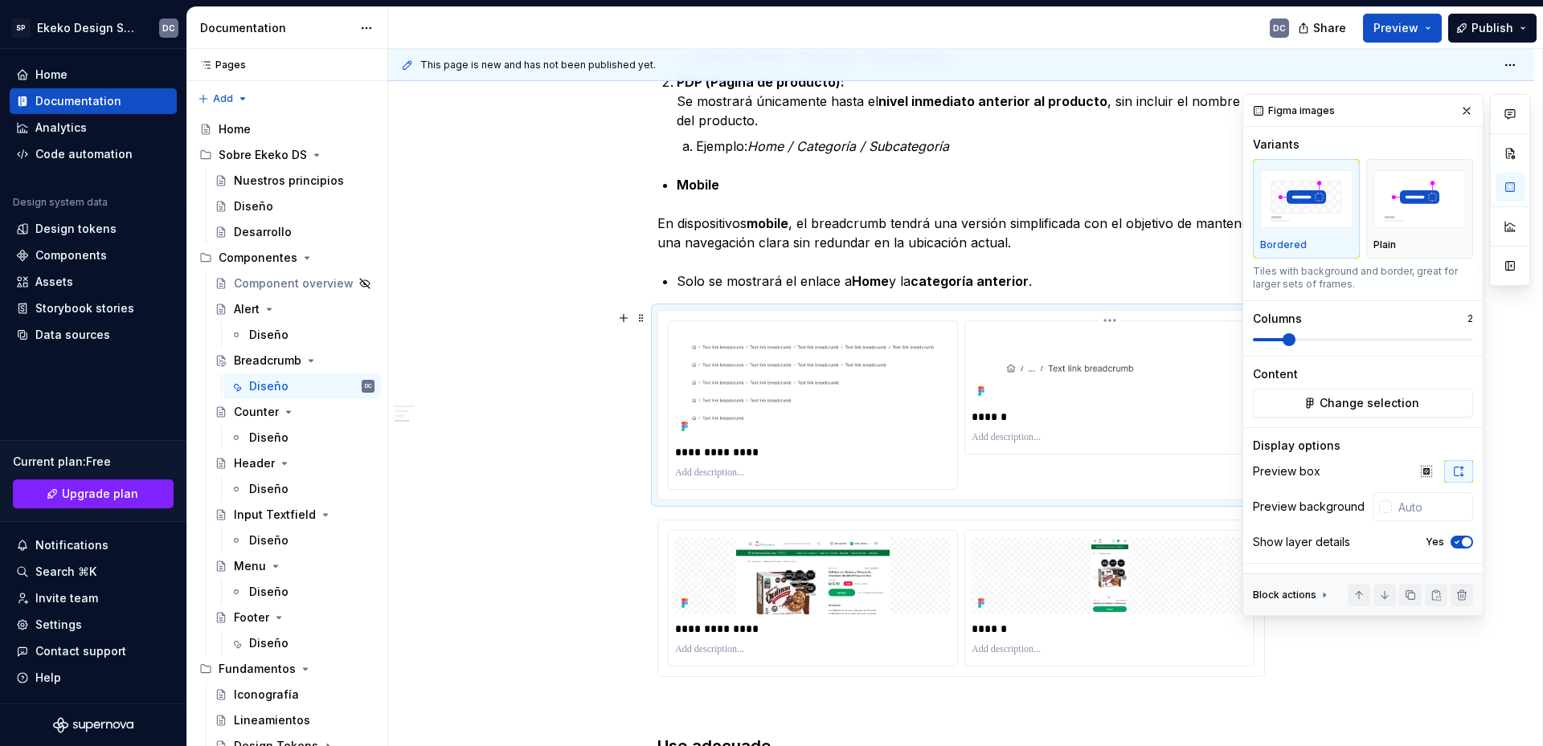
click at [1087, 414] on p "******" at bounding box center [1109, 417] width 276 height 16
click at [1453, 472] on icon "button" at bounding box center [1458, 471] width 13 height 13
click at [1117, 409] on p "******" at bounding box center [1109, 417] width 276 height 16
click at [1114, 595] on img at bounding box center [1109, 576] width 276 height 77
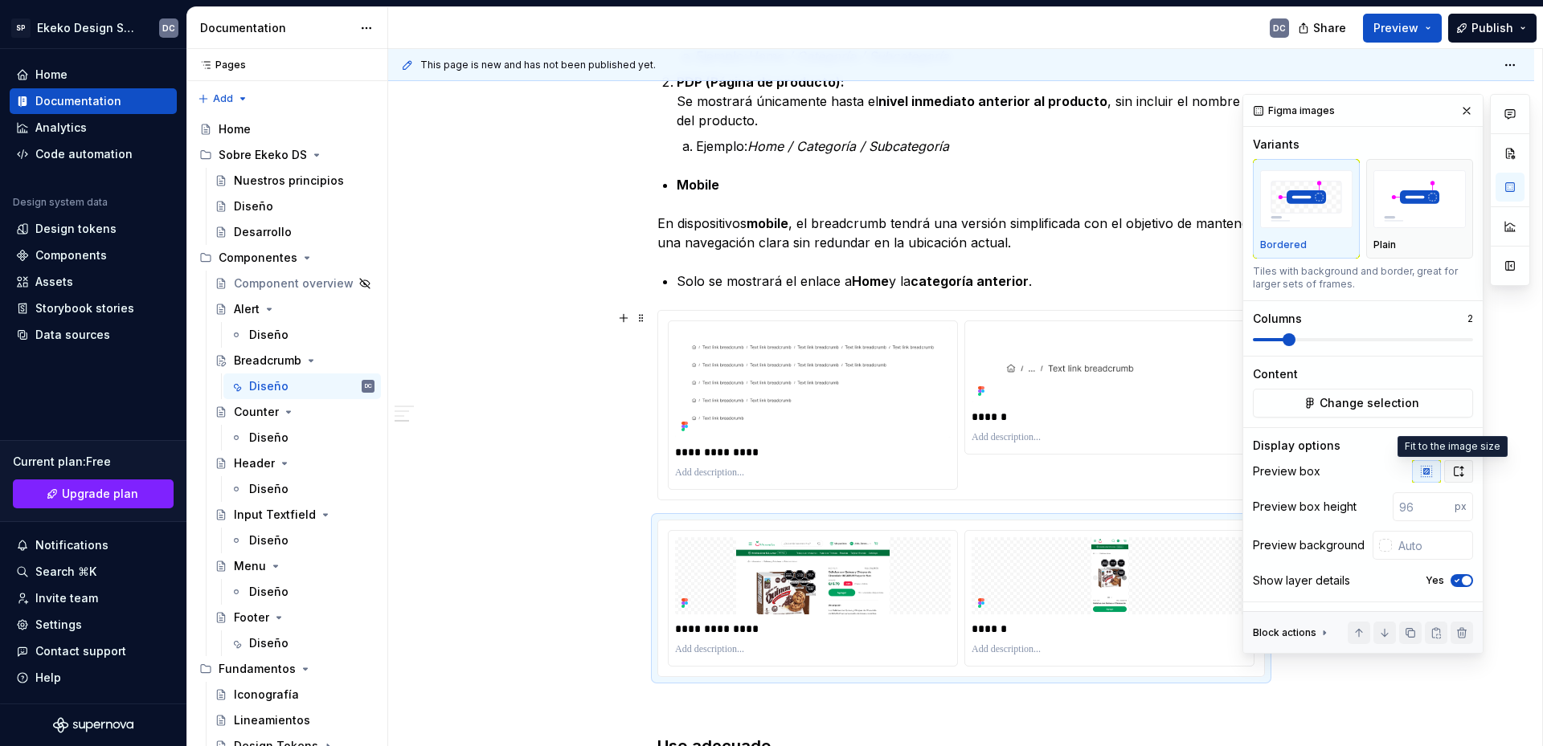
click at [1444, 469] on button "button" at bounding box center [1458, 471] width 29 height 22
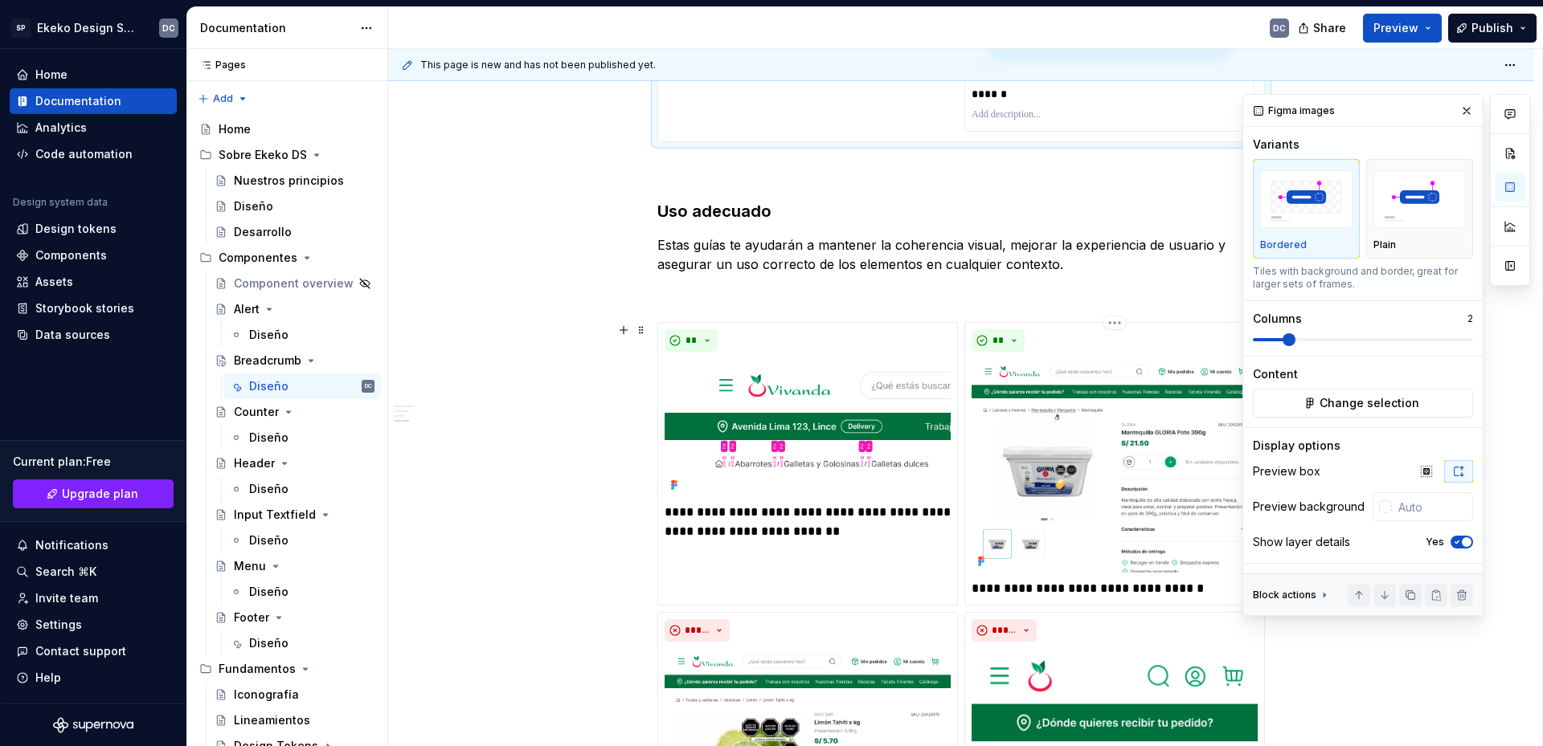
scroll to position [2410, 0]
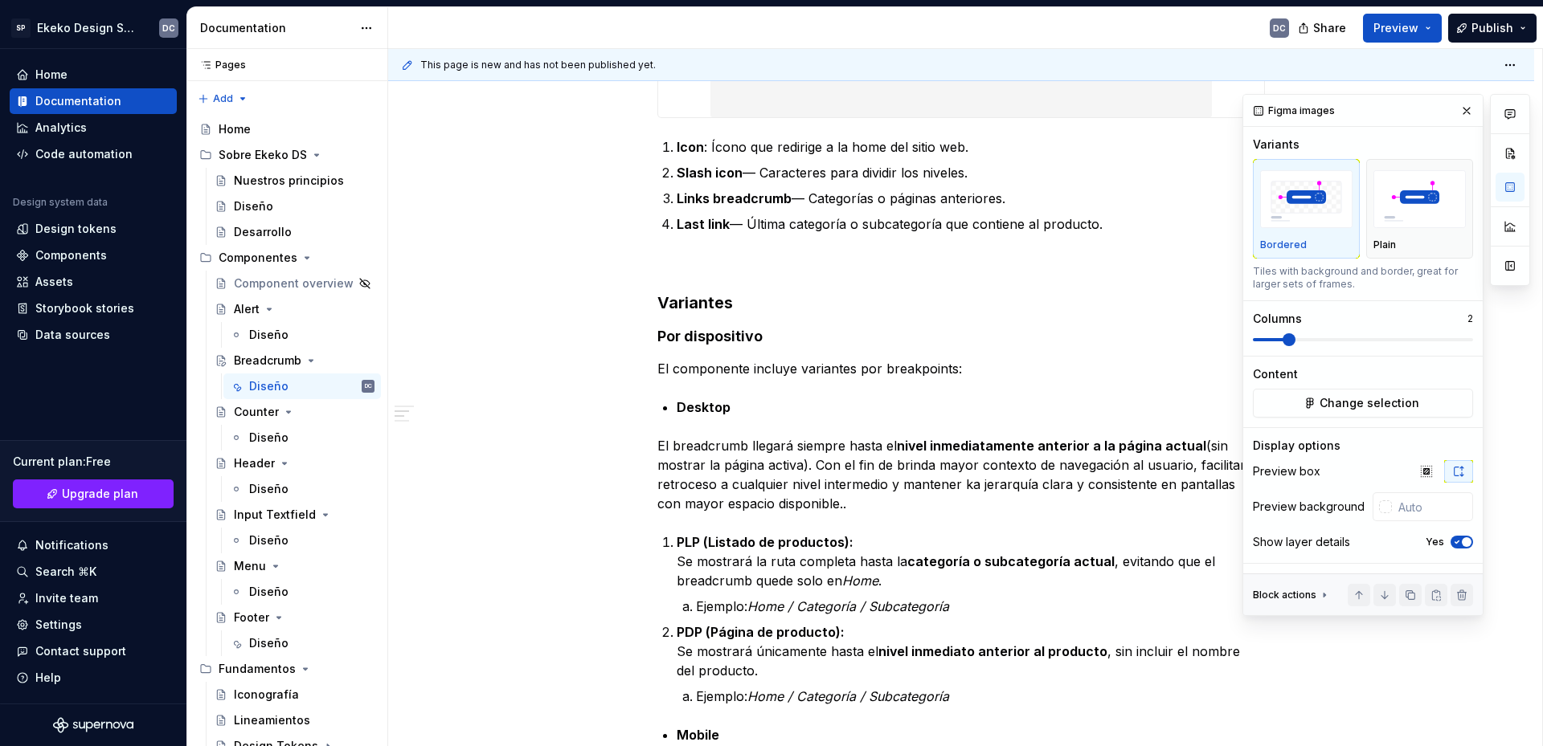
scroll to position [723, 0]
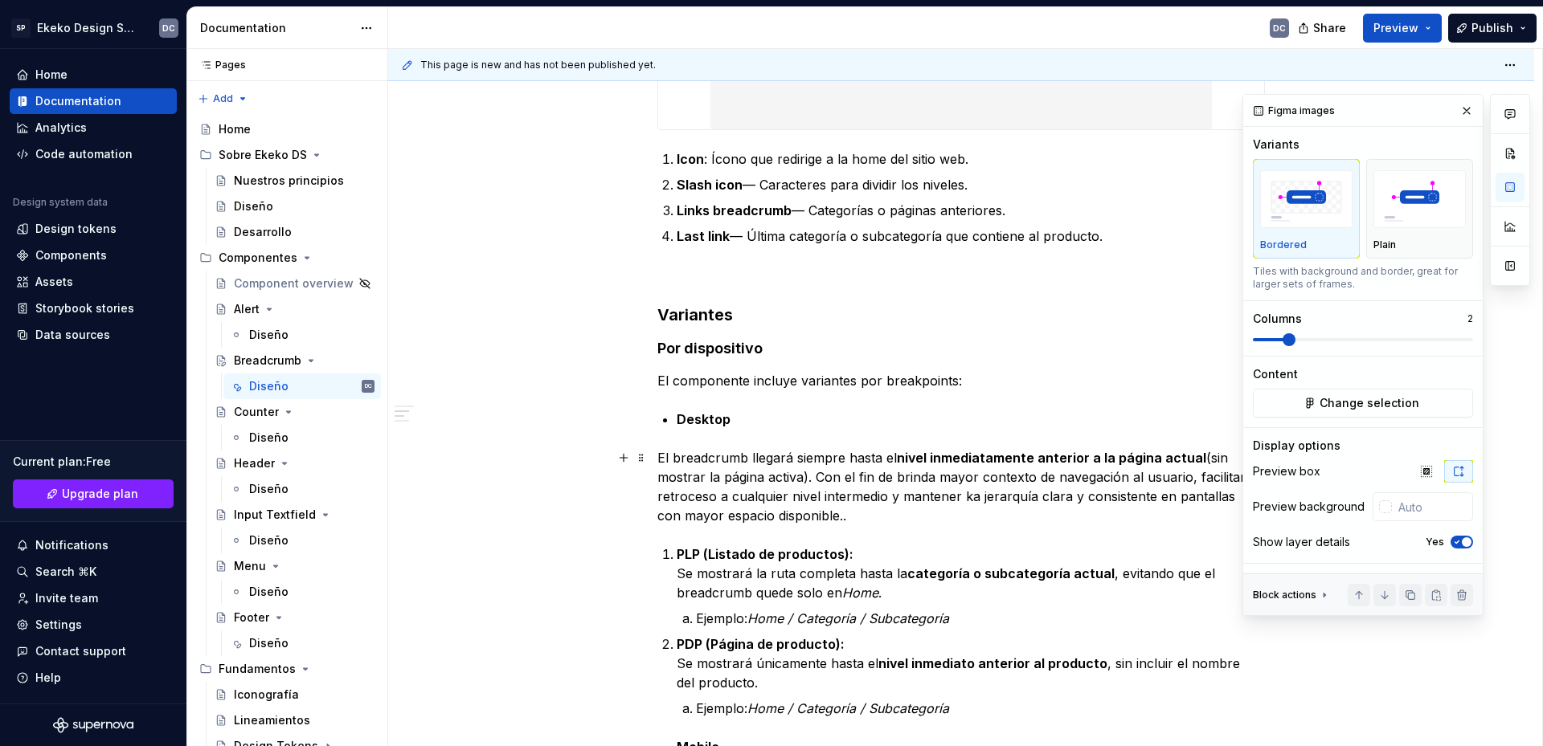
click at [948, 465] on strong "nivel inmediatamente anterior a la página actual" at bounding box center [1051, 458] width 309 height 16
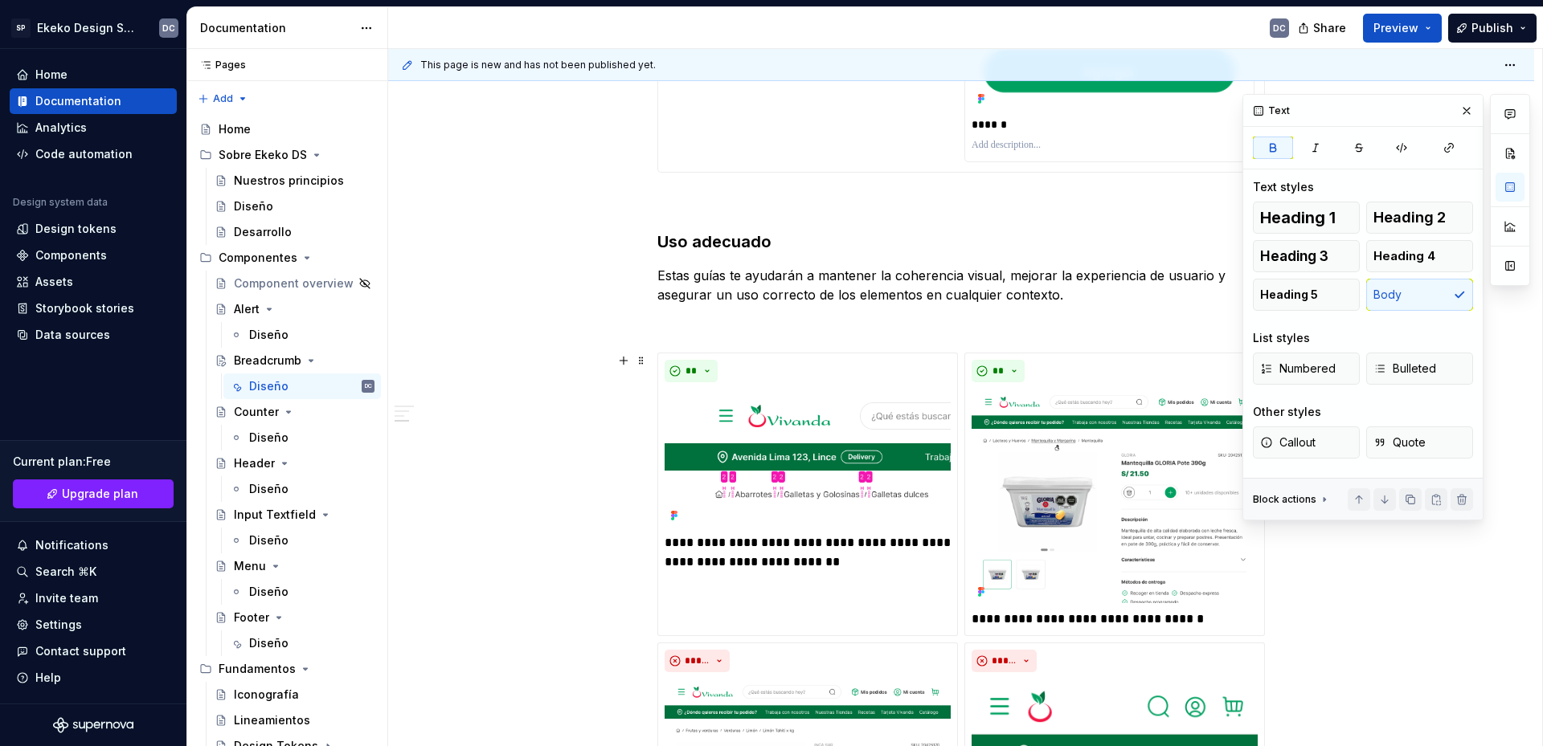
scroll to position [2169, 0]
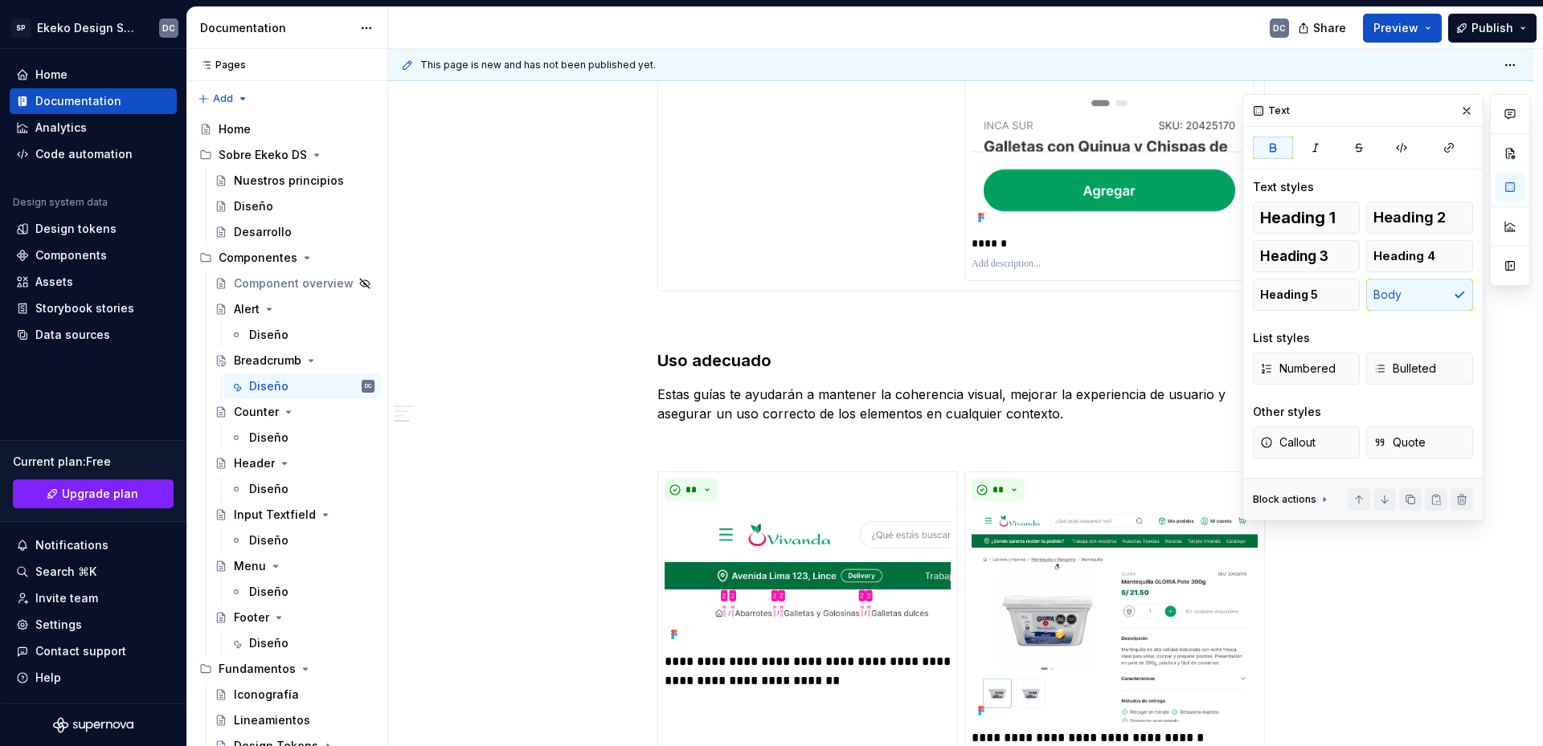
type textarea "*"
